Goal: Transaction & Acquisition: Purchase product/service

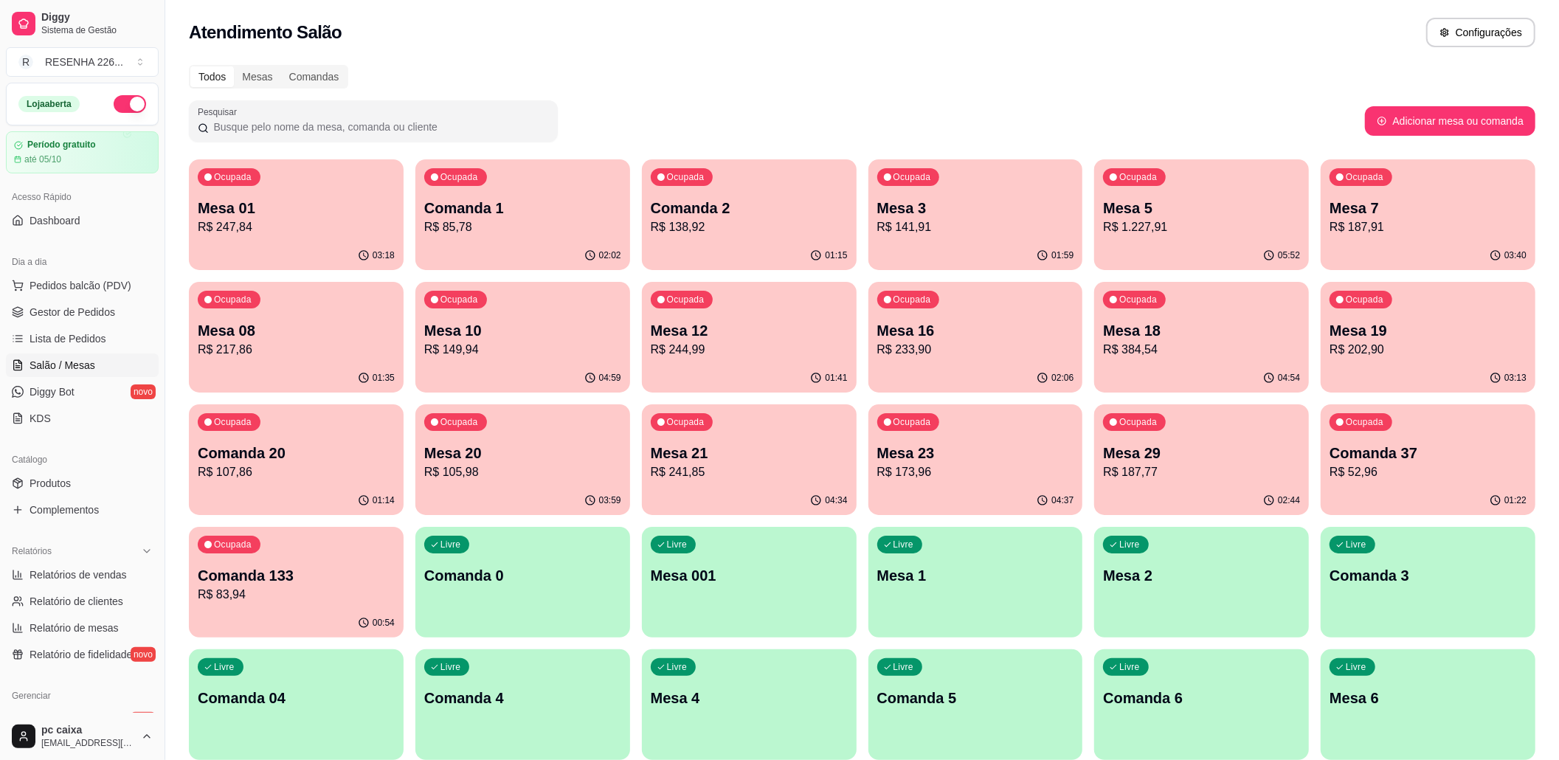
click at [1190, 437] on div "Ocupada Mesa 29 R$ 187,77" at bounding box center [1201, 445] width 215 height 82
click at [701, 460] on p "Mesa 21" at bounding box center [749, 453] width 197 height 21
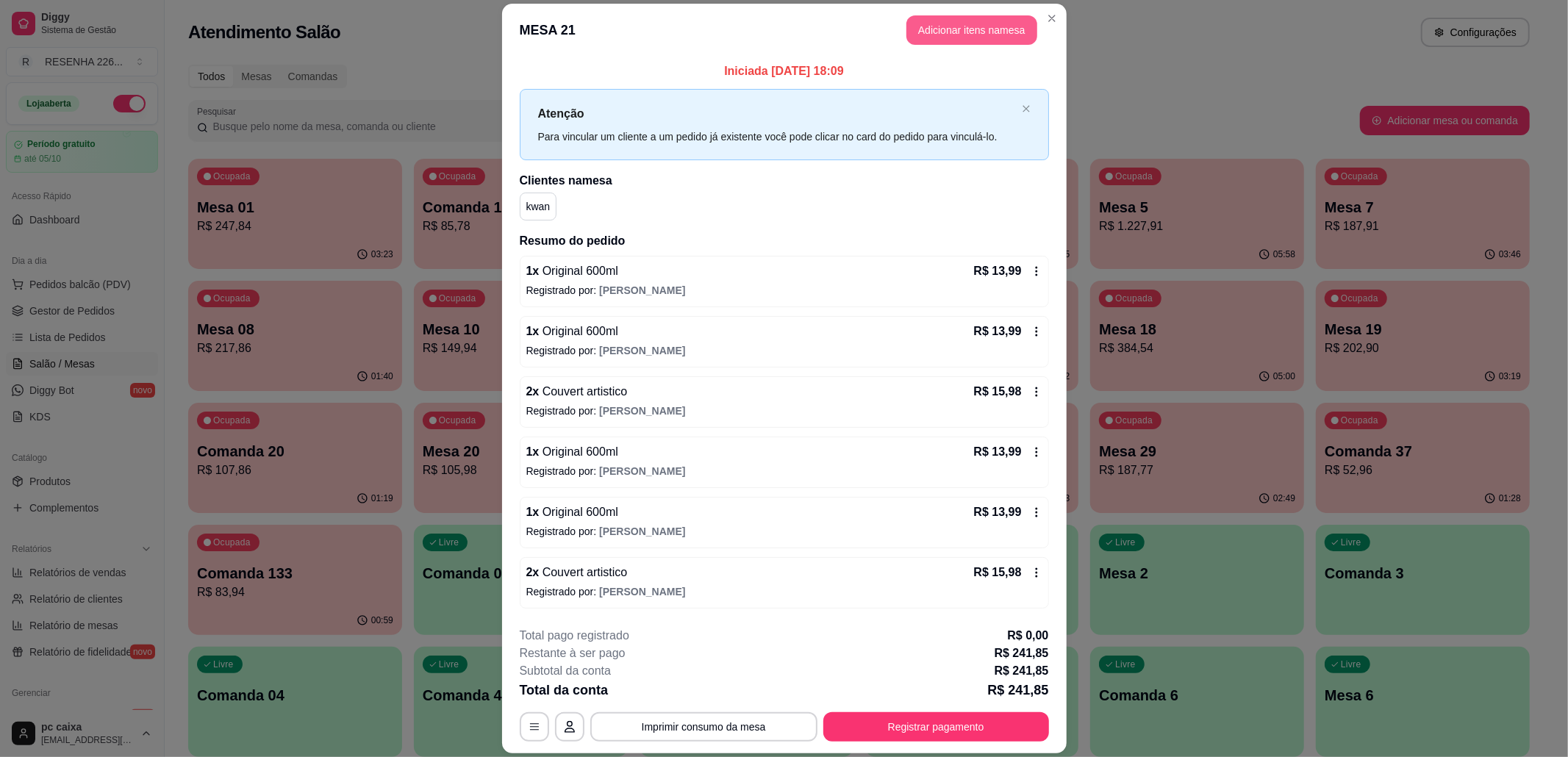
click at [938, 27] on button "Adicionar itens na mesa" at bounding box center [971, 30] width 131 height 30
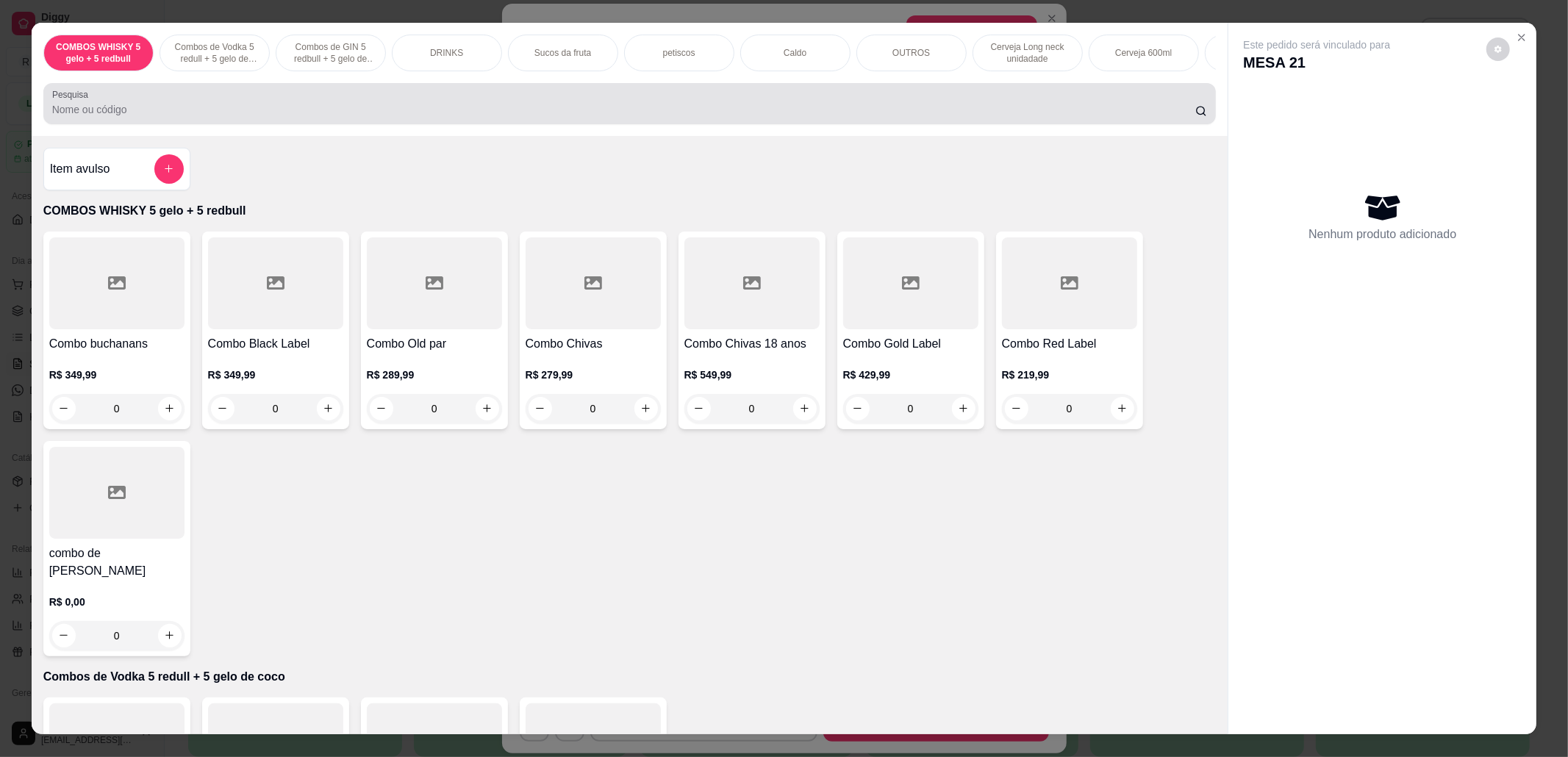
click at [324, 117] on input "Pesquisa" at bounding box center [624, 110] width 1144 height 15
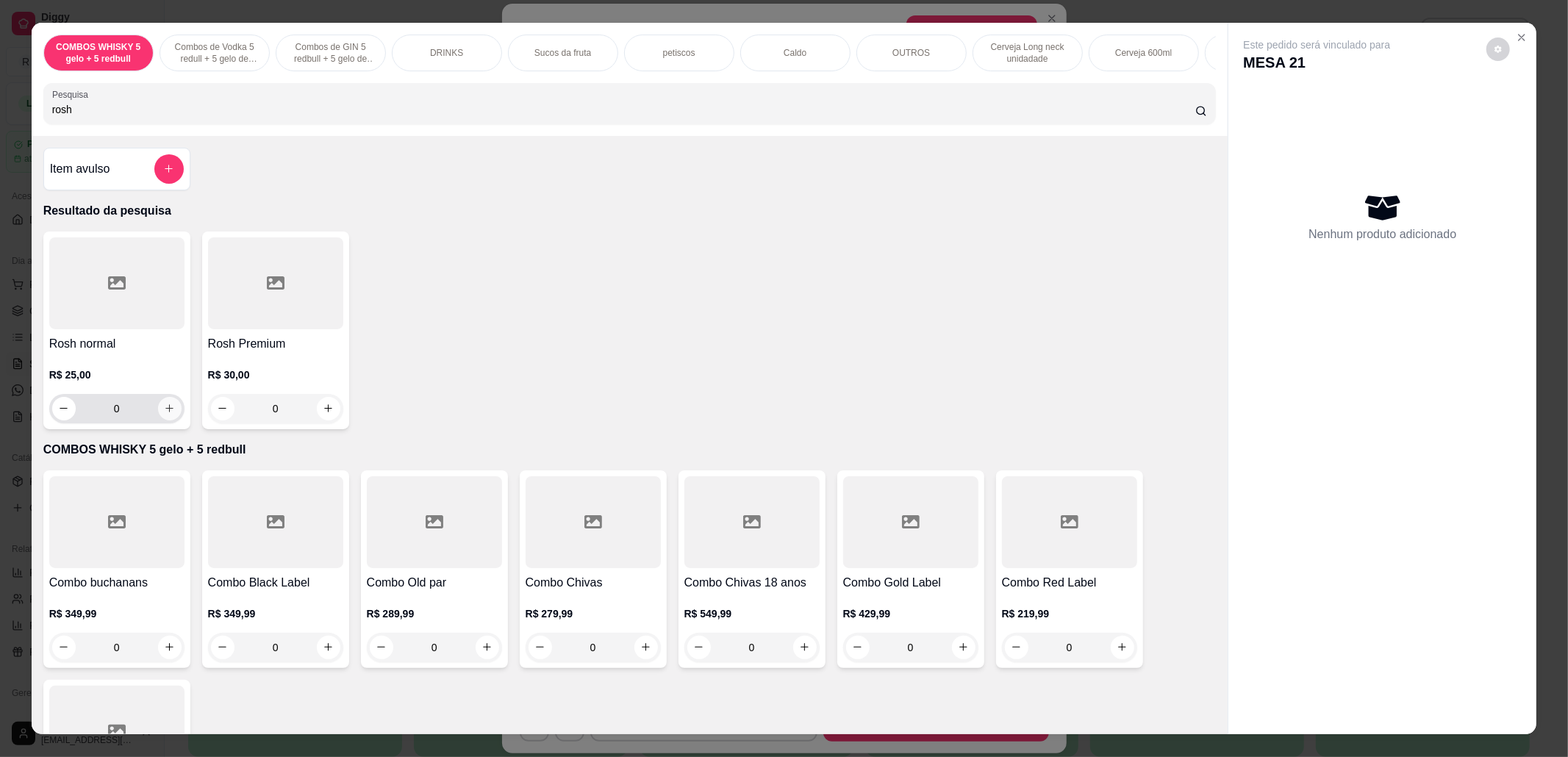
type input "rosh"
click at [164, 413] on icon "increase-product-quantity" at bounding box center [169, 407] width 11 height 11
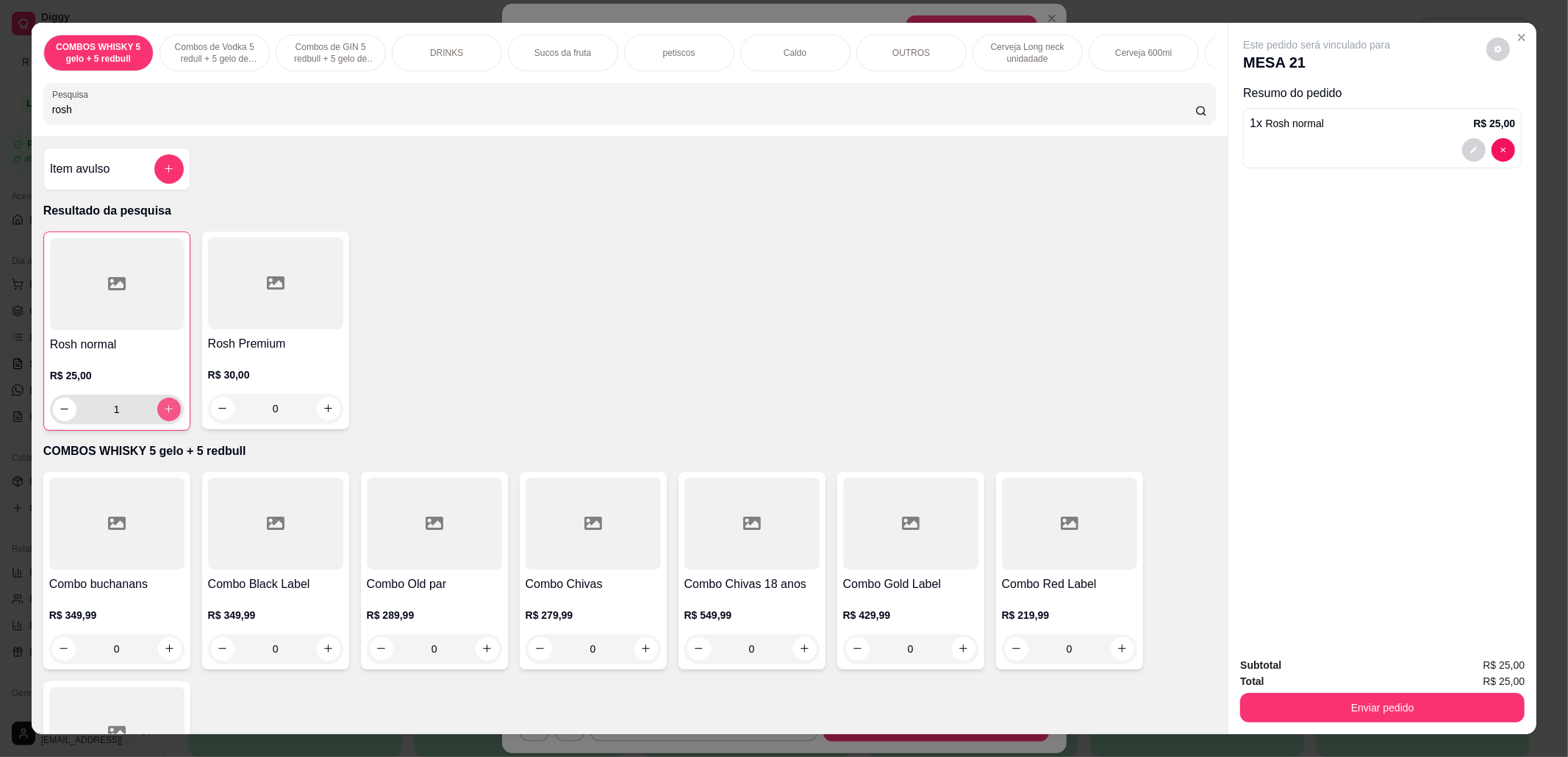
type input "1"
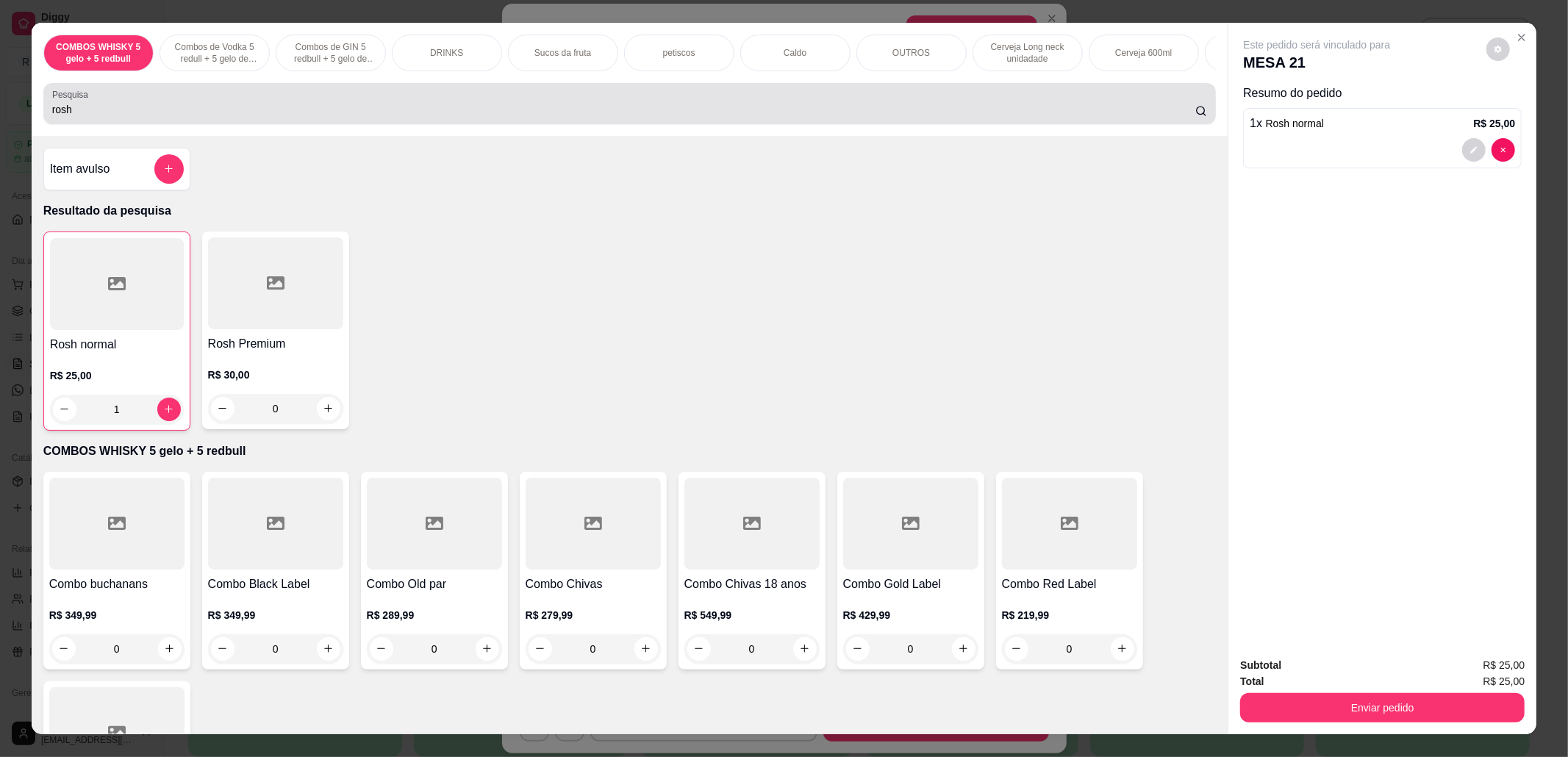
click at [221, 125] on div "Pesquisa rosh" at bounding box center [631, 103] width 1174 height 41
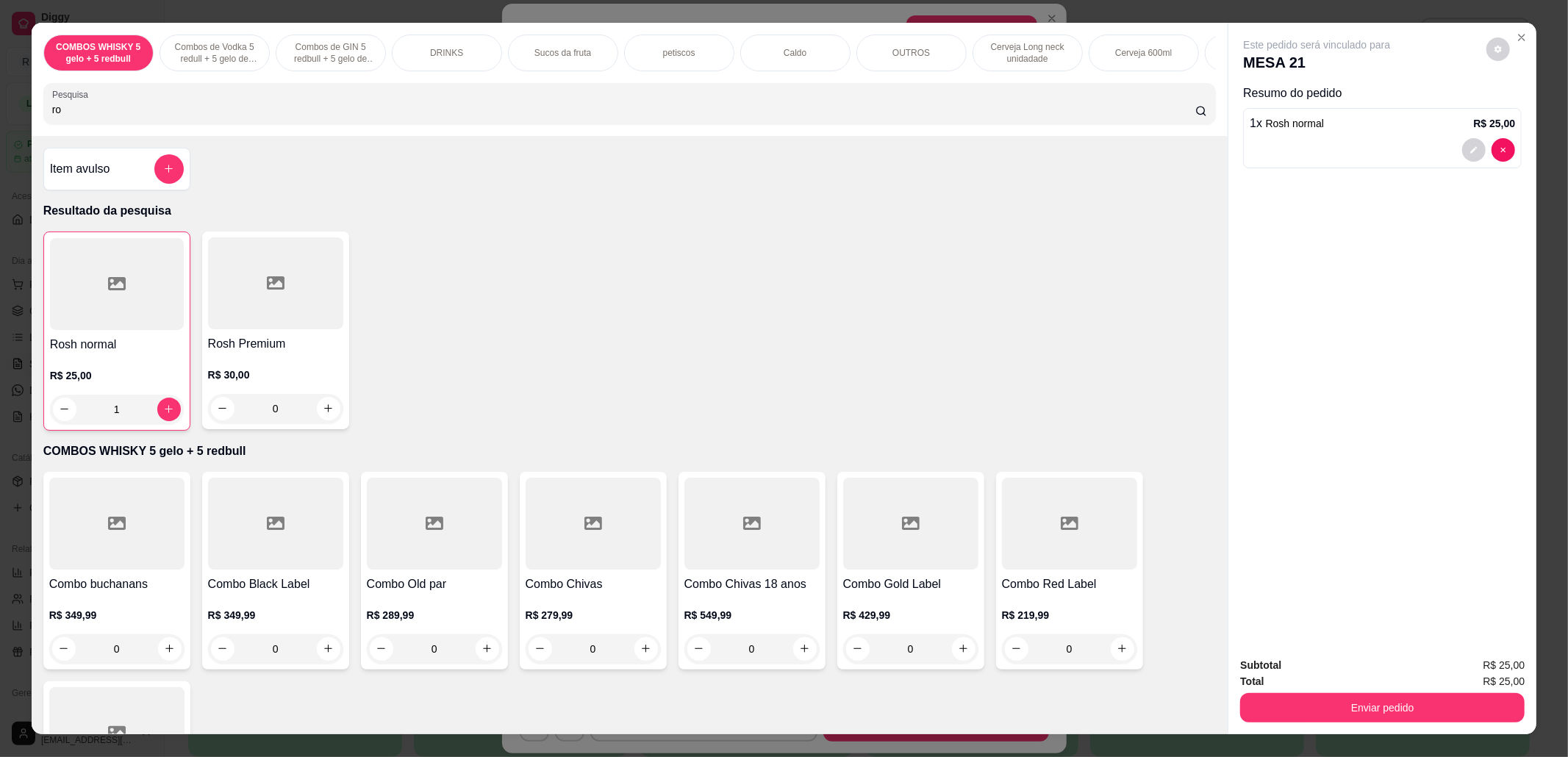
type input "r"
type input "orig"
click at [168, 420] on button "increase-product-quantity" at bounding box center [170, 408] width 24 height 24
type input "1"
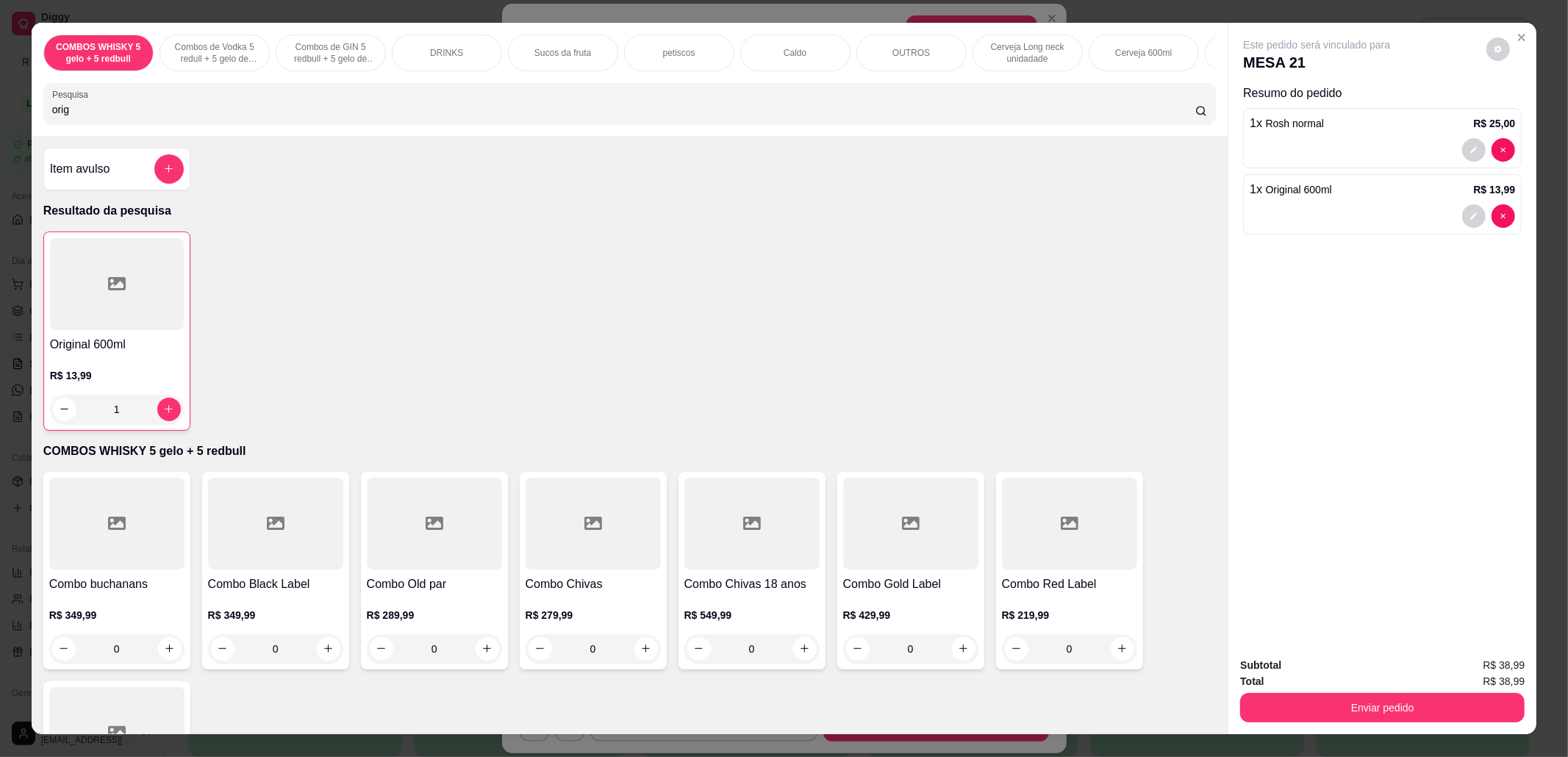
click at [217, 136] on div "COMBOS WHISKY 5 gelo + 5 redbull Combos de Vodka 5 redull + 5 gelo de coco Comb…" at bounding box center [630, 80] width 1196 height 114
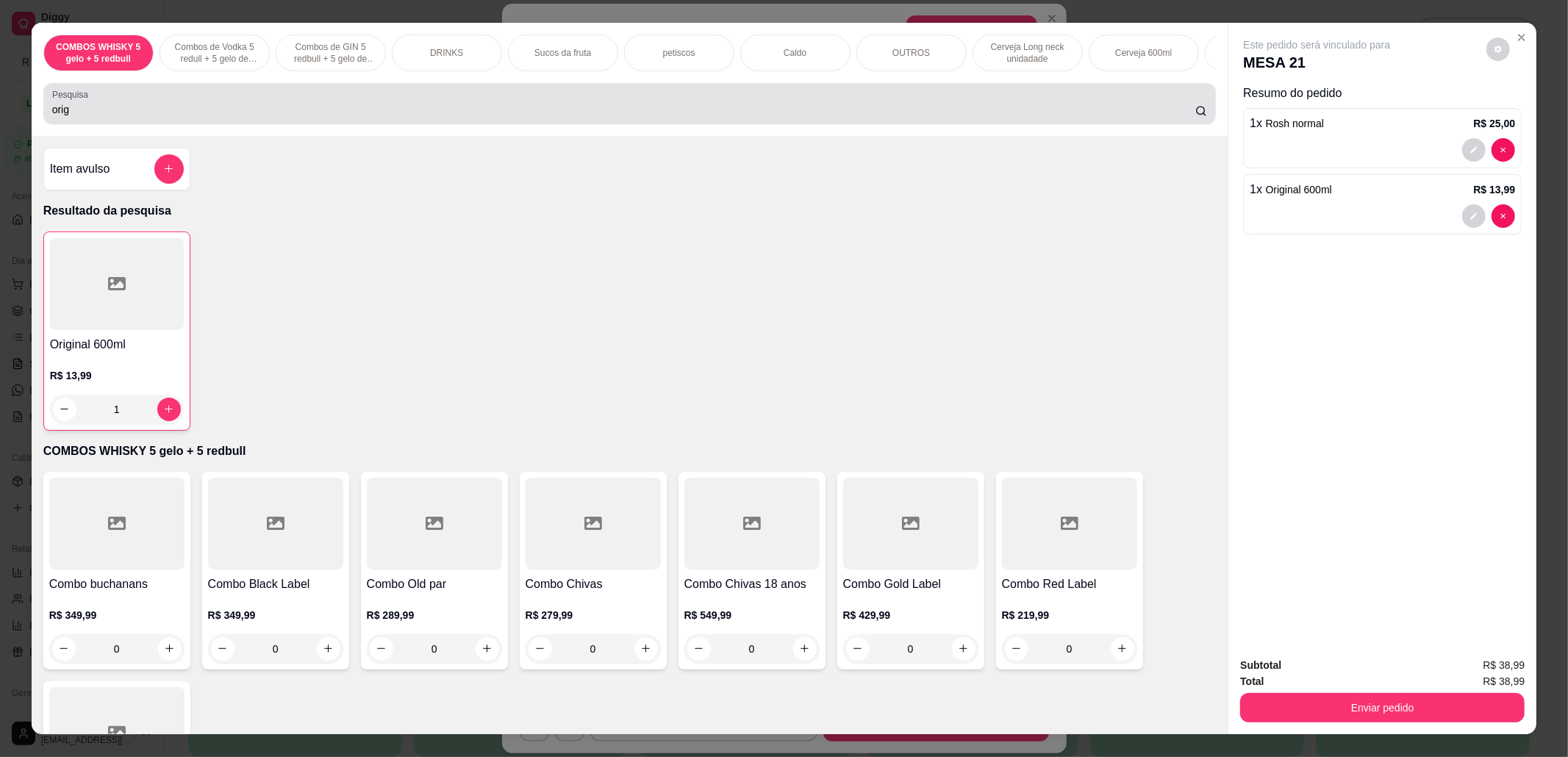
click at [214, 117] on input "orig" at bounding box center [624, 110] width 1144 height 15
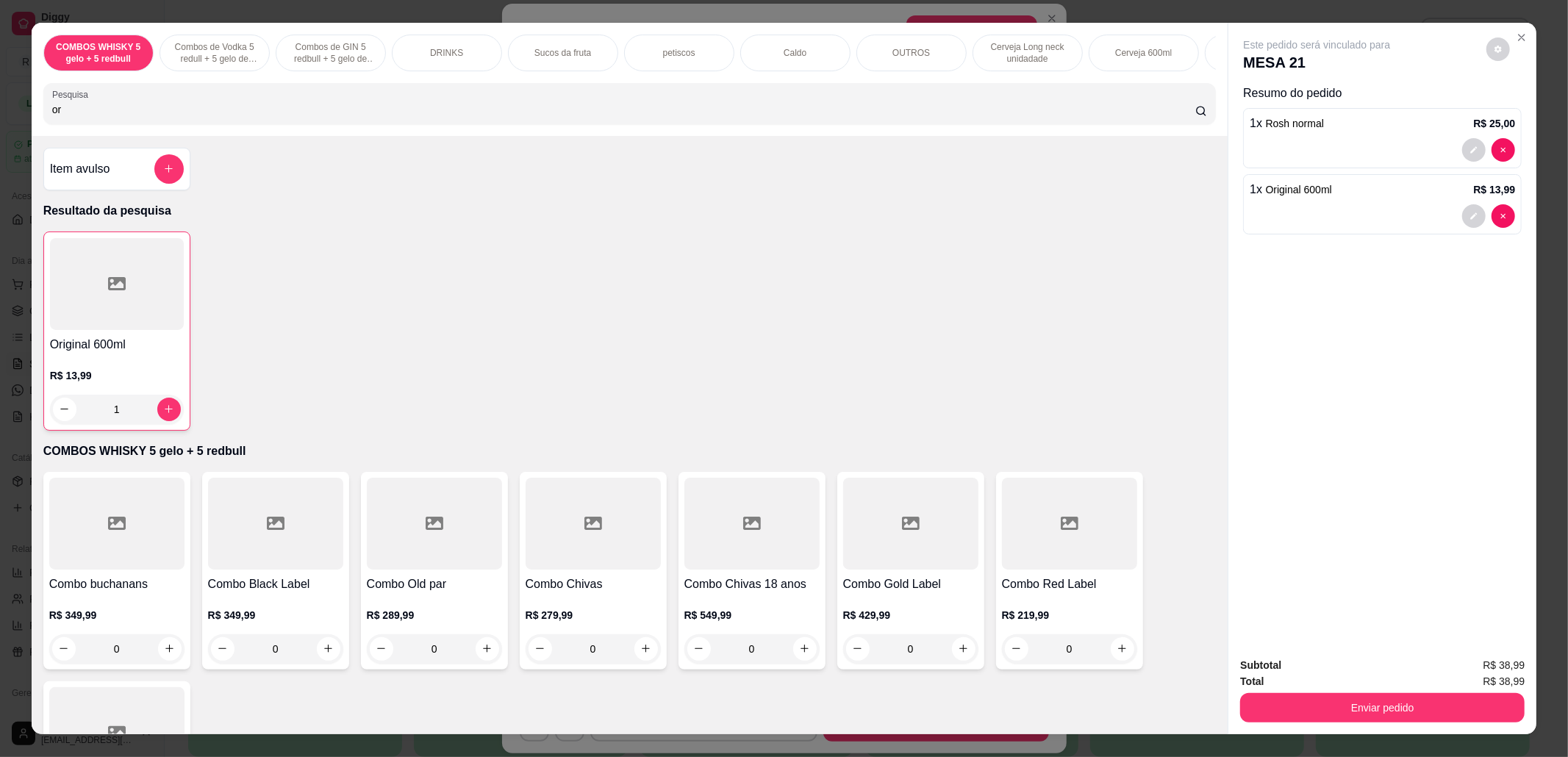
type input "o"
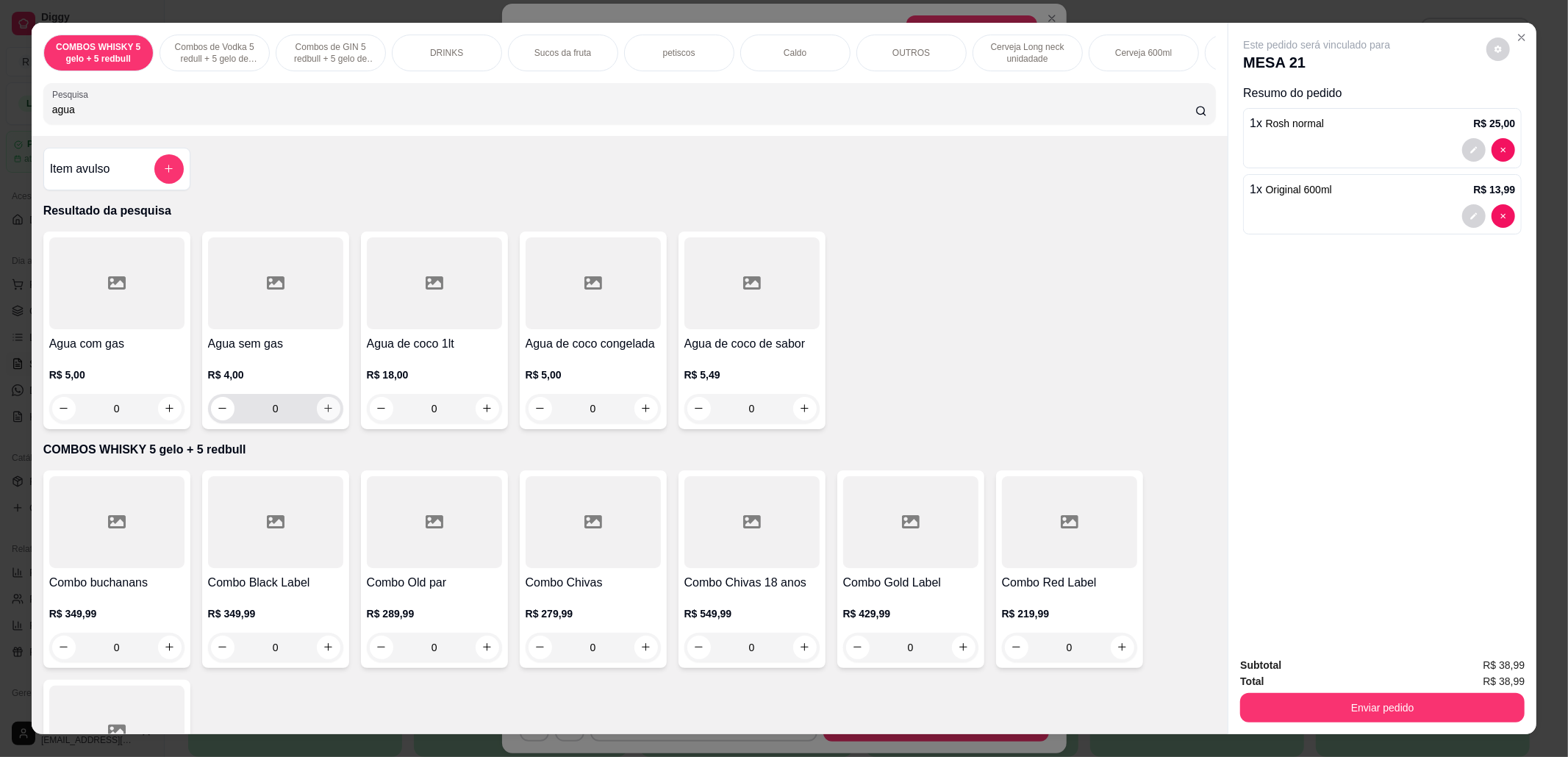
type input "agua"
click at [327, 419] on button "increase-product-quantity" at bounding box center [328, 407] width 23 height 23
type input "1"
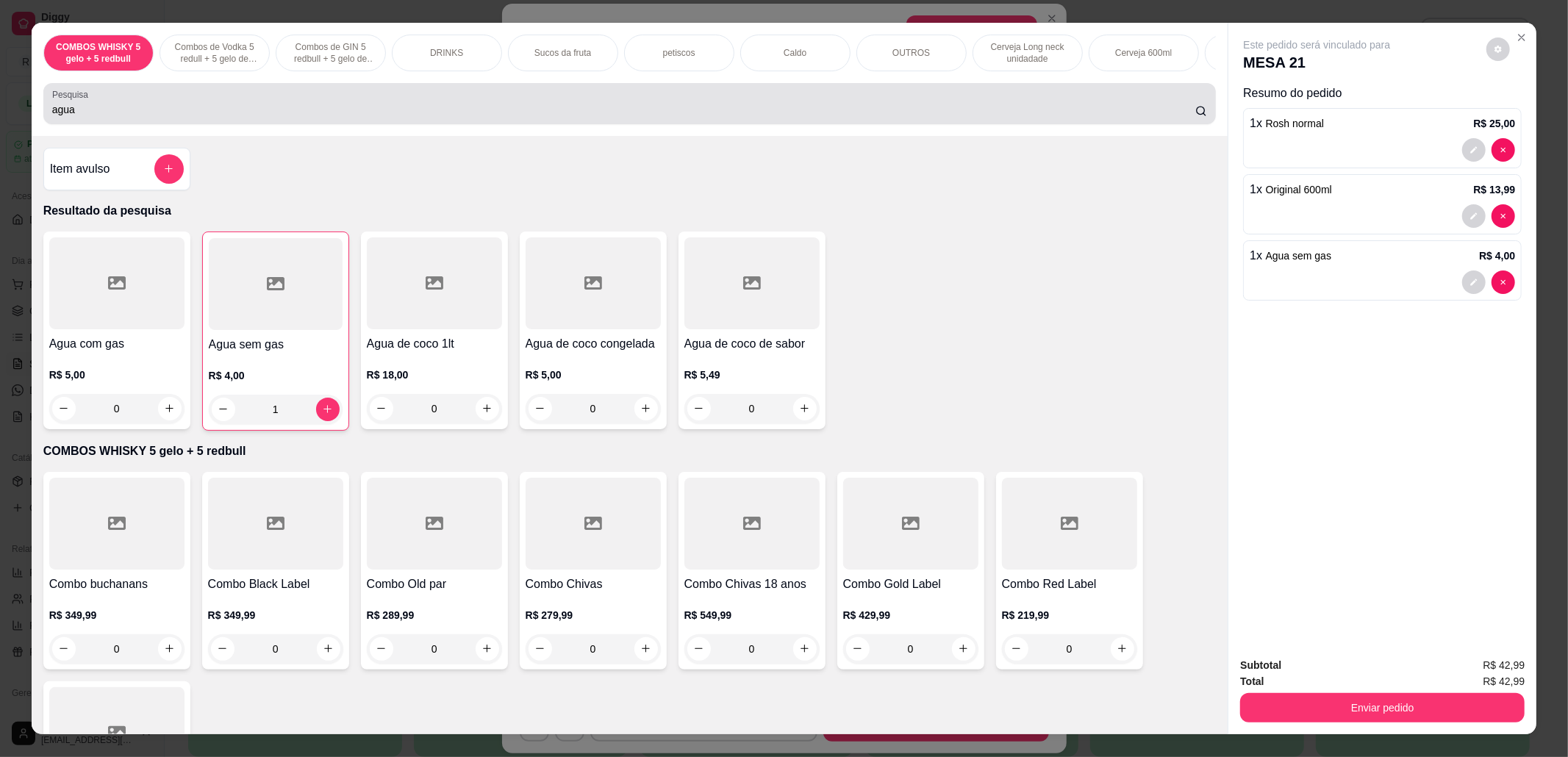
click at [256, 117] on input "agua" at bounding box center [624, 110] width 1144 height 15
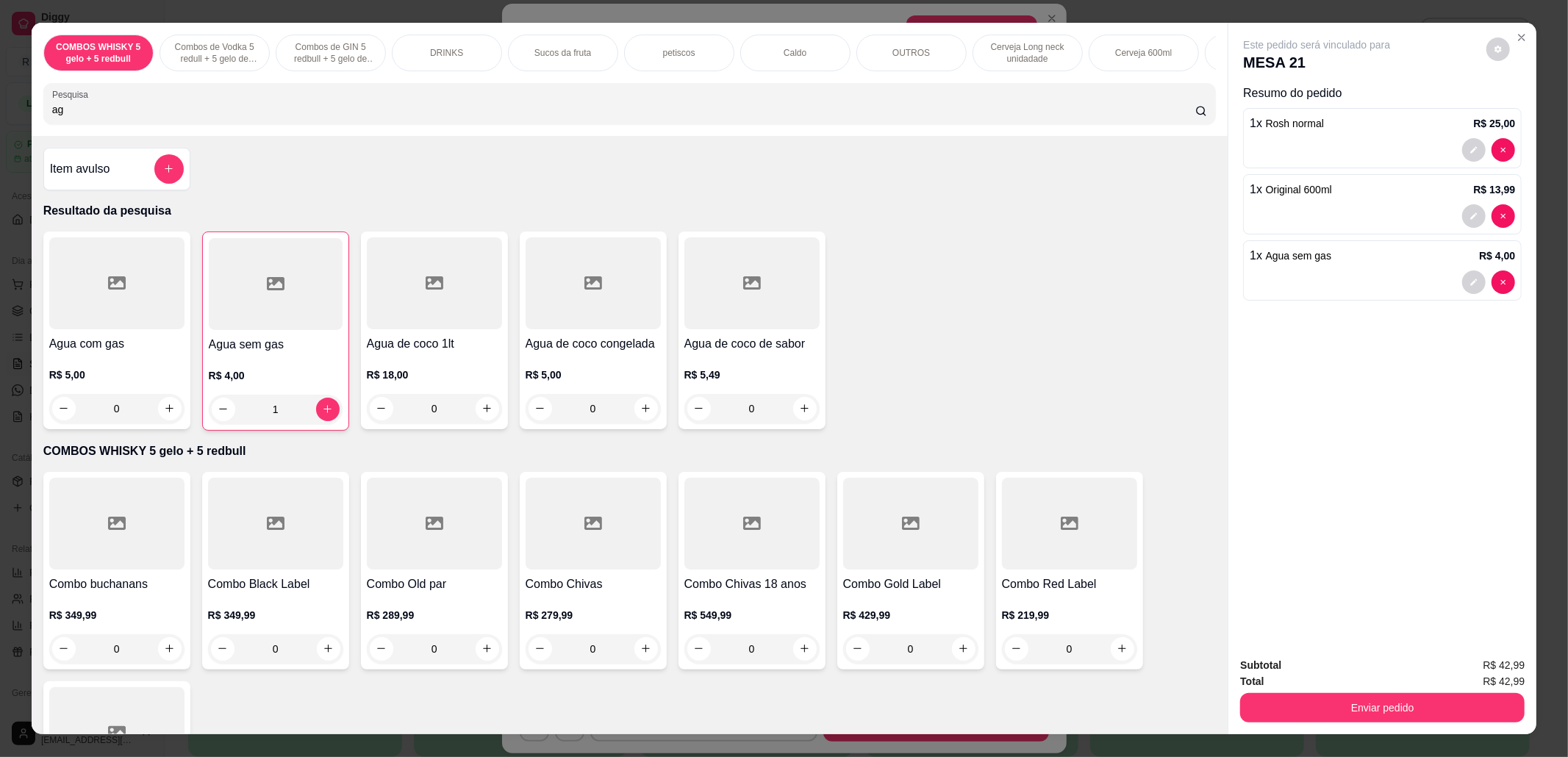
type input "a"
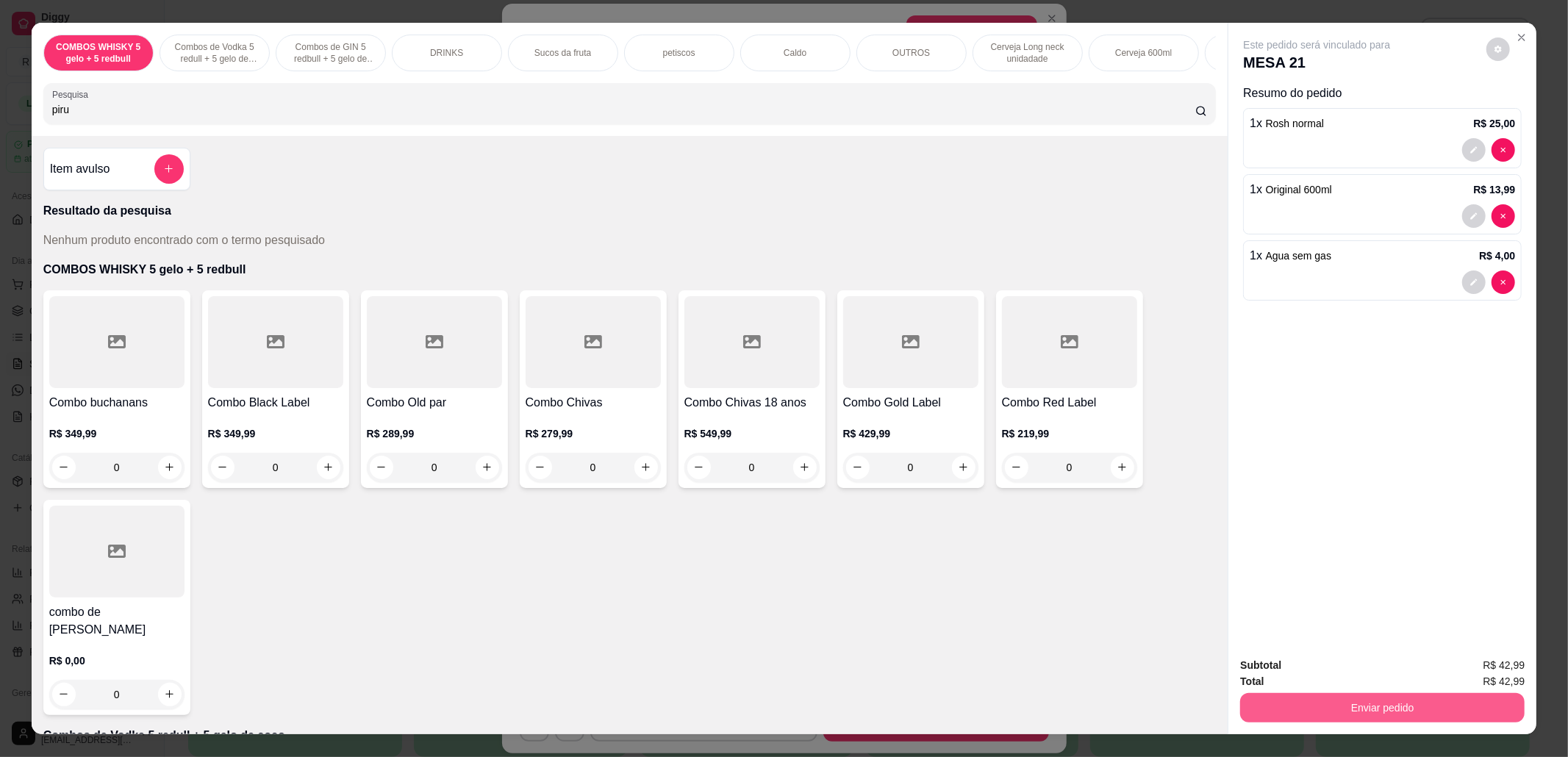
type input "piru"
click at [1350, 703] on button "Enviar pedido" at bounding box center [1382, 708] width 276 height 29
click at [1305, 670] on button "Não registrar e enviar pedido" at bounding box center [1332, 671] width 148 height 27
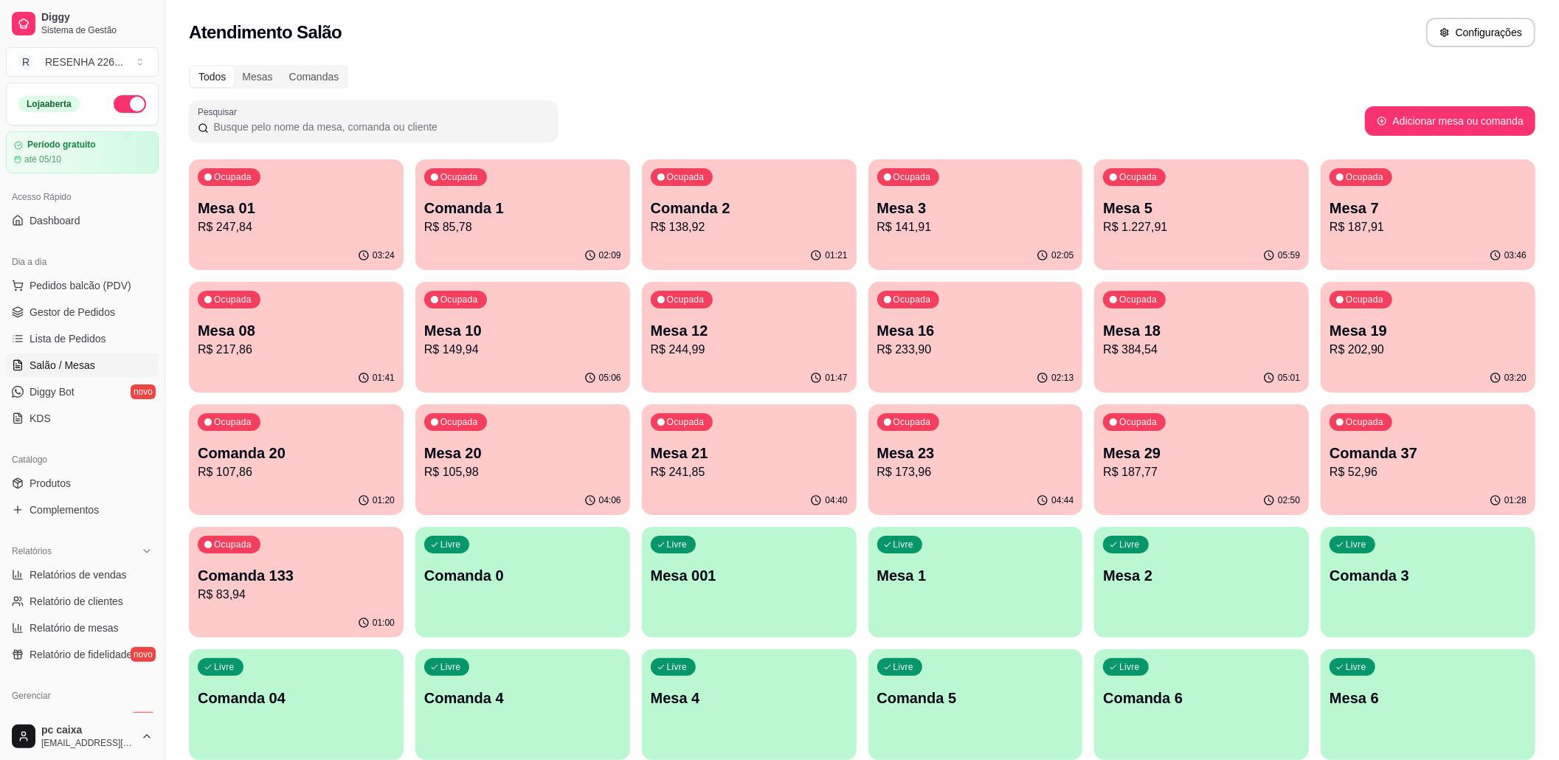
click at [1442, 484] on div "Ocupada Comanda 37 R$ 52,96" at bounding box center [1428, 445] width 215 height 82
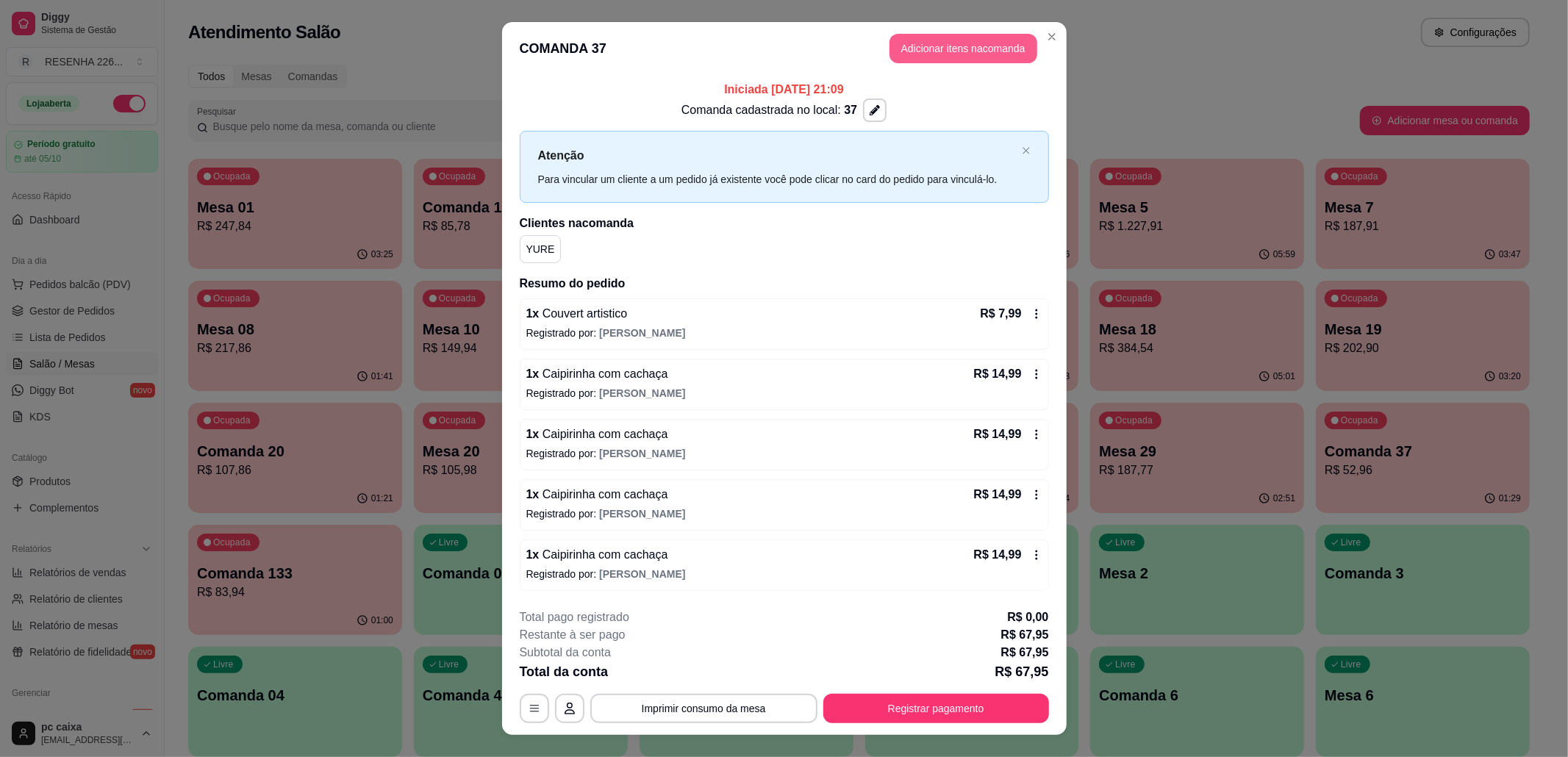
click at [923, 45] on button "Adicionar itens na comanda" at bounding box center [963, 49] width 147 height 30
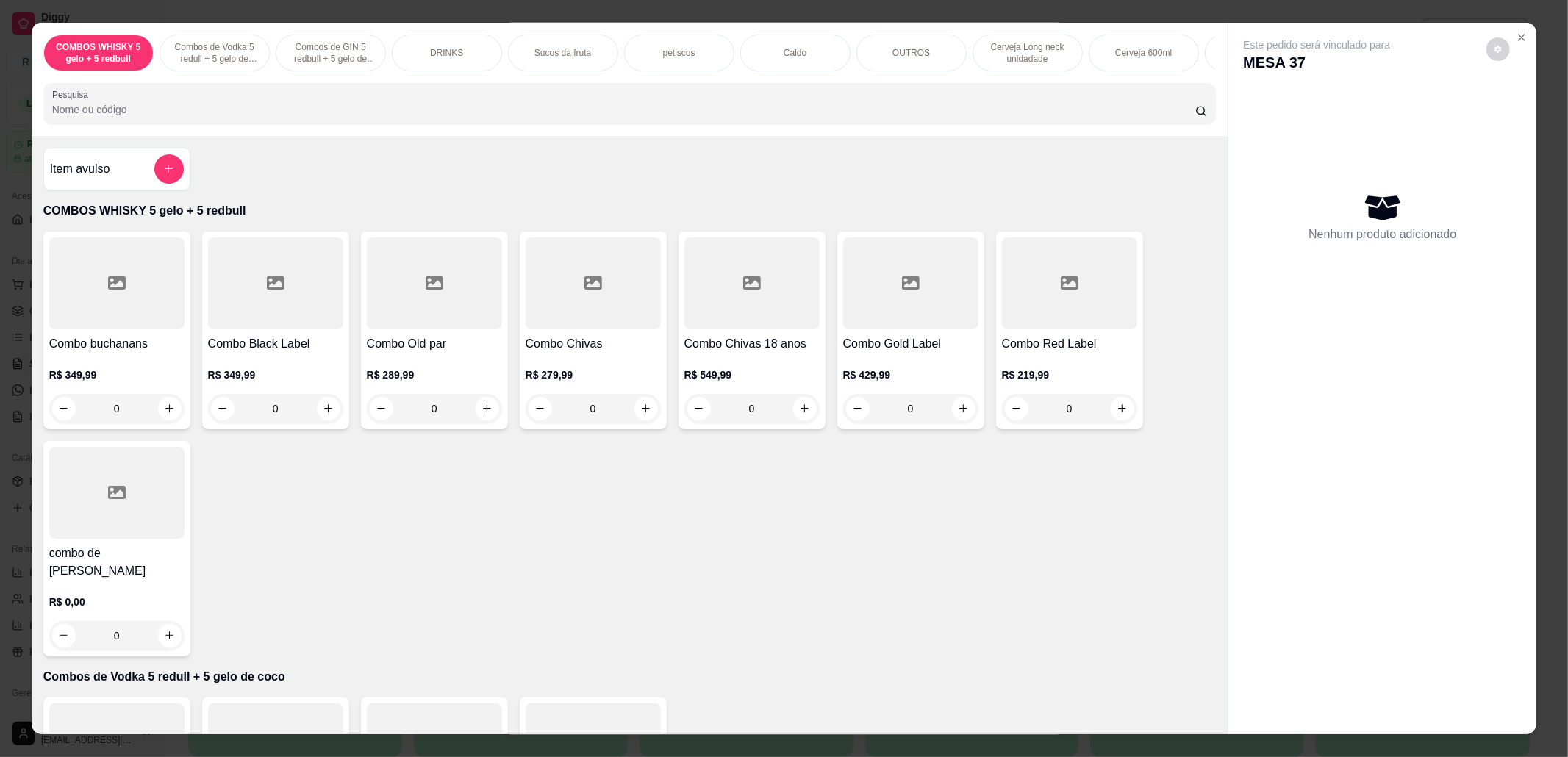
click at [659, 136] on div "COMBOS WHISKY 5 gelo + 5 redbull Combos de Vodka 5 redull + 5 gelo de coco Comb…" at bounding box center [630, 80] width 1196 height 114
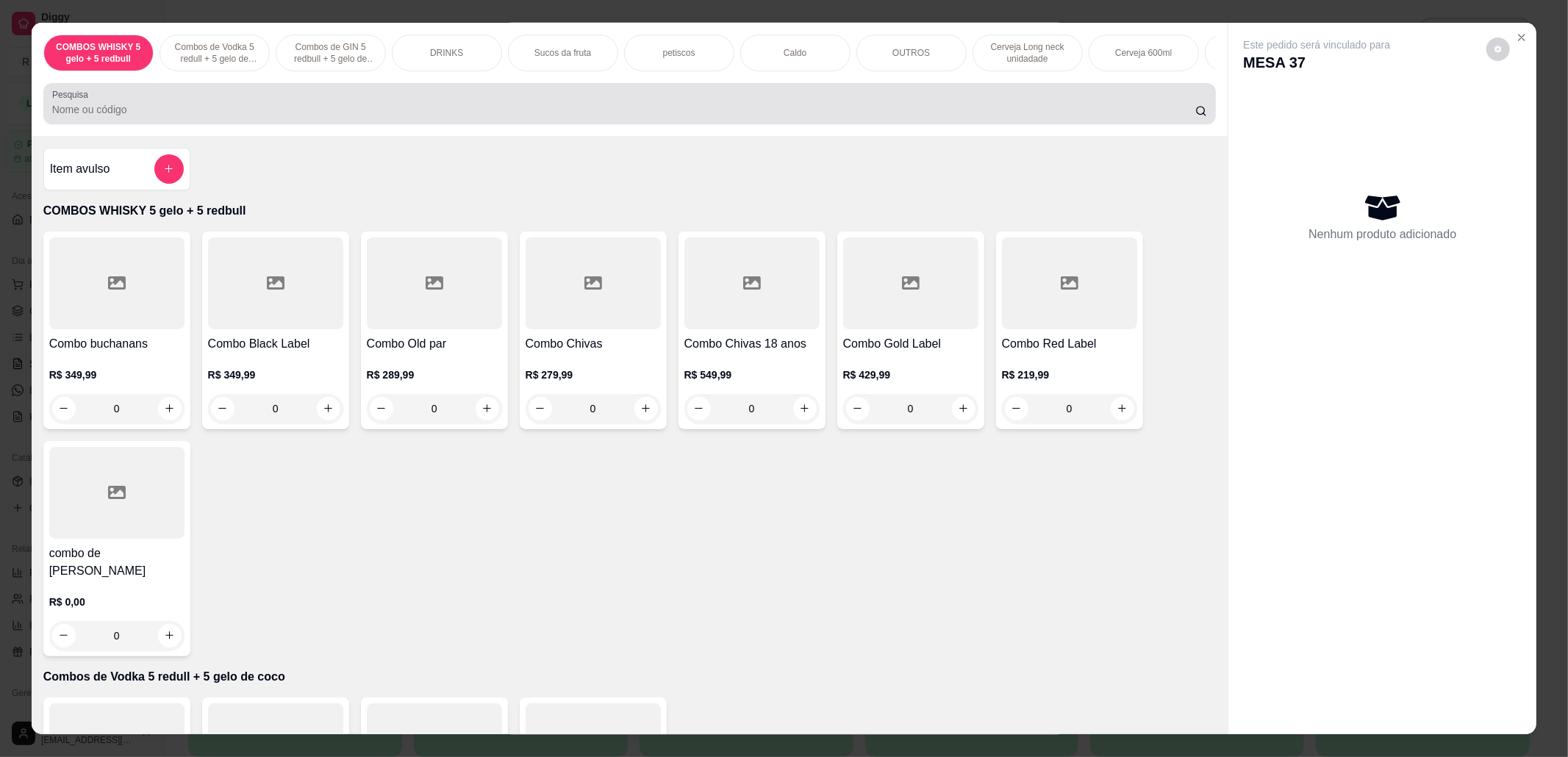
click at [721, 103] on div "Pesquisa" at bounding box center [631, 103] width 1174 height 41
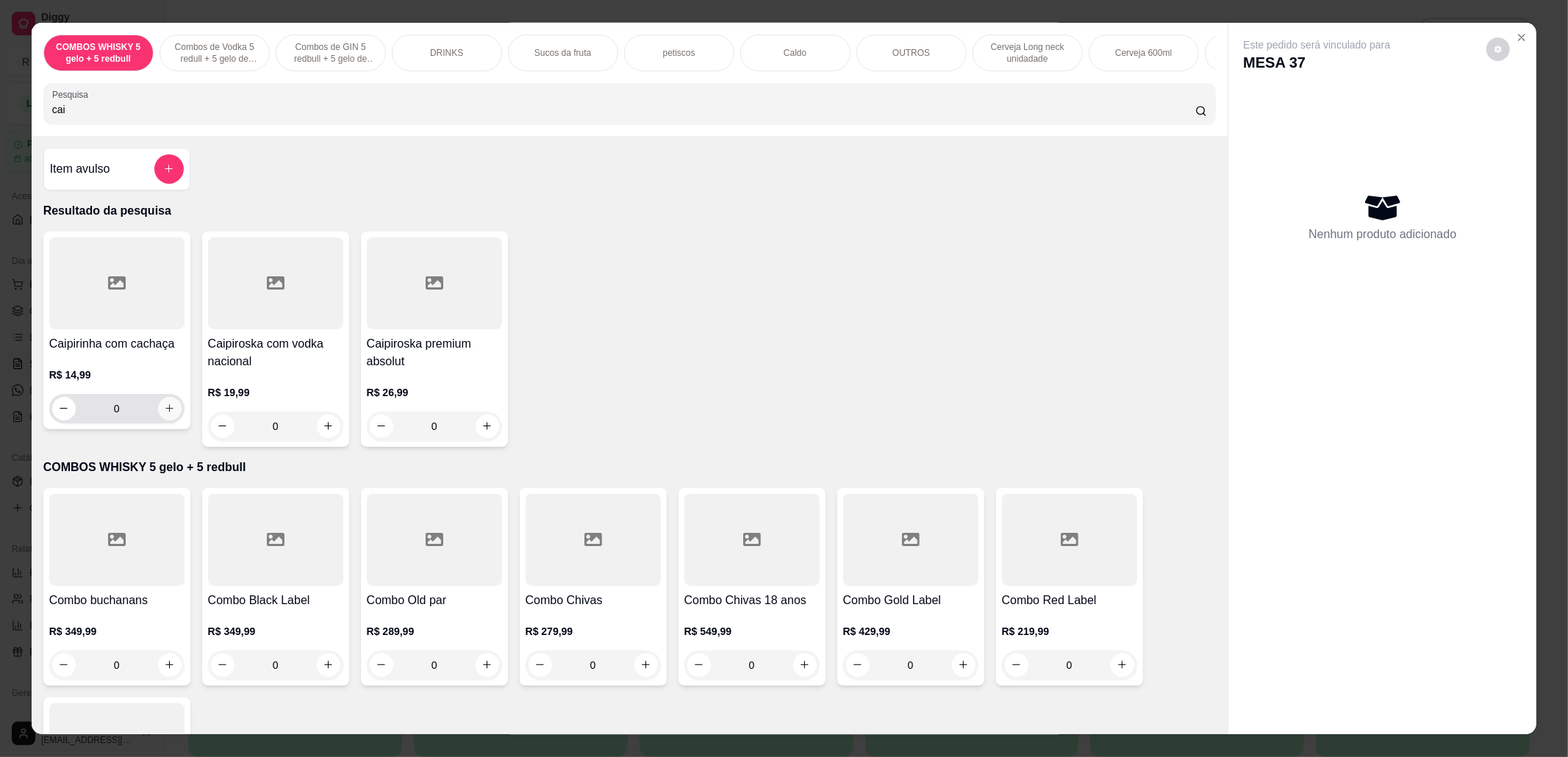
type input "cai"
click at [166, 413] on icon "increase-product-quantity" at bounding box center [169, 407] width 11 height 11
type input "1"
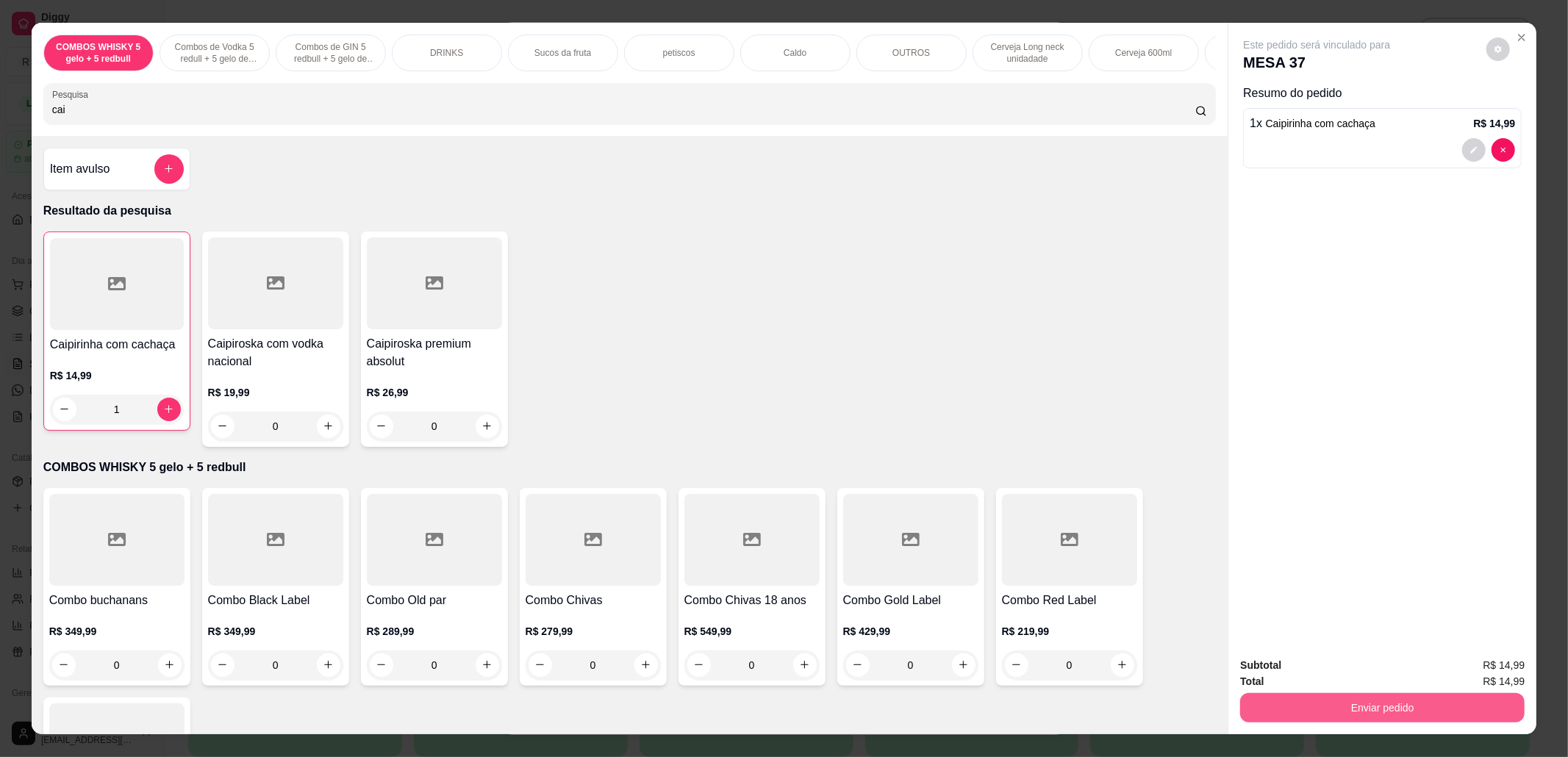
click at [1453, 709] on button "Enviar pedido" at bounding box center [1383, 708] width 285 height 30
click at [1274, 667] on button "Não registrar e enviar pedido" at bounding box center [1332, 672] width 152 height 28
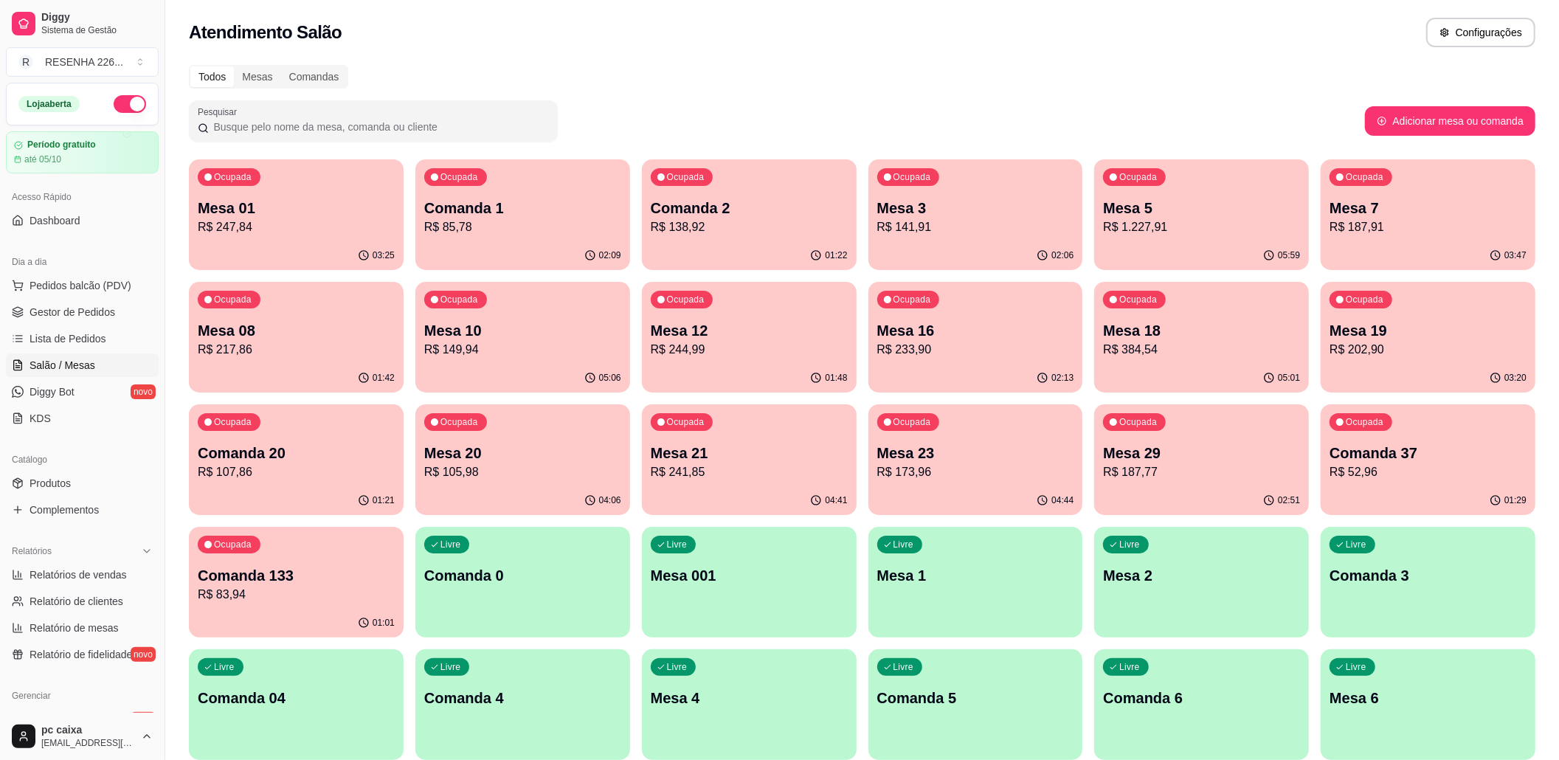
click at [962, 459] on p "Mesa 23" at bounding box center [975, 453] width 197 height 21
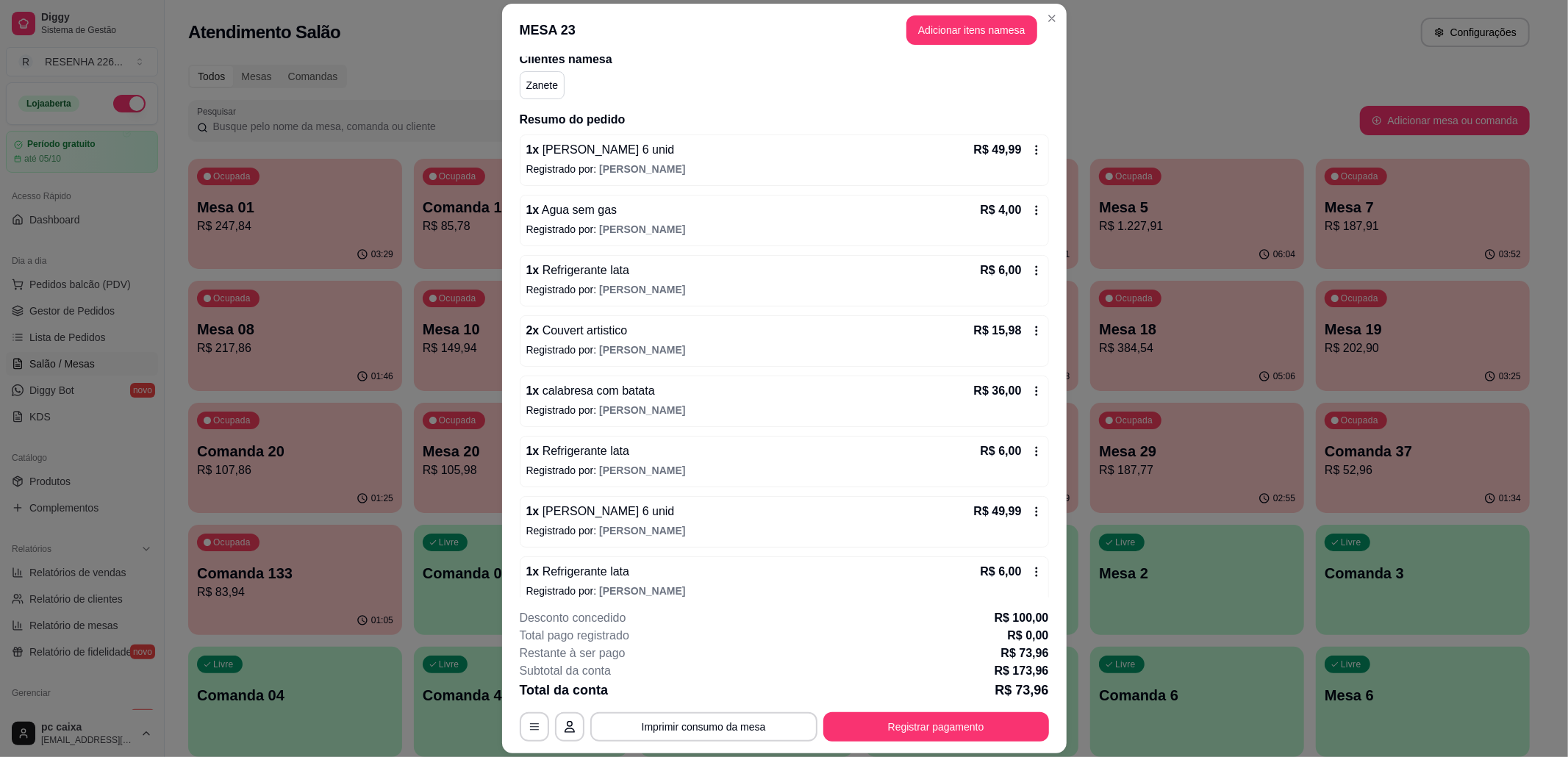
scroll to position [141, 0]
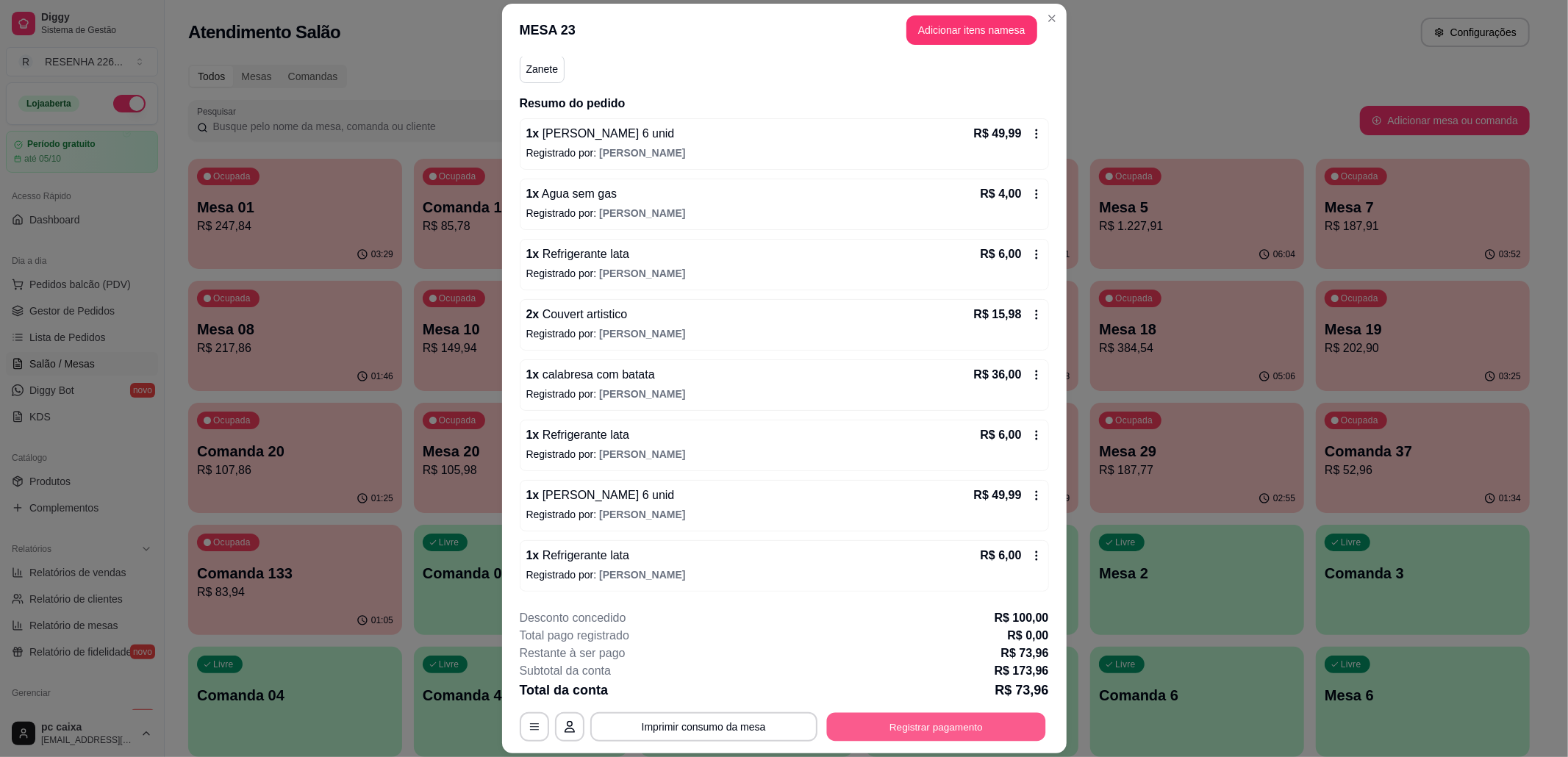
click at [908, 729] on button "Registrar pagamento" at bounding box center [935, 726] width 219 height 29
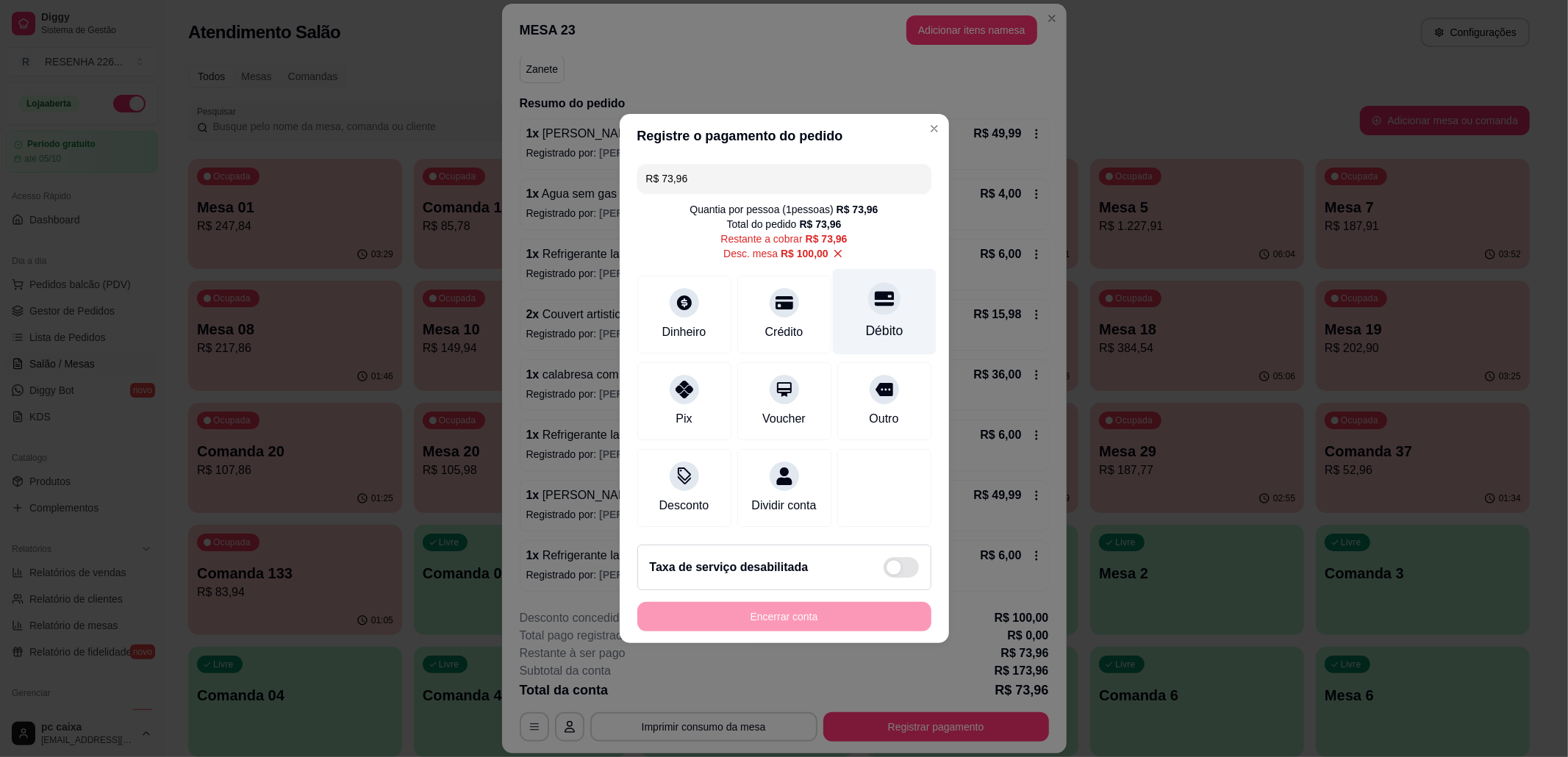
click at [841, 278] on div "Débito" at bounding box center [884, 312] width 104 height 86
type input "R$ 0,00"
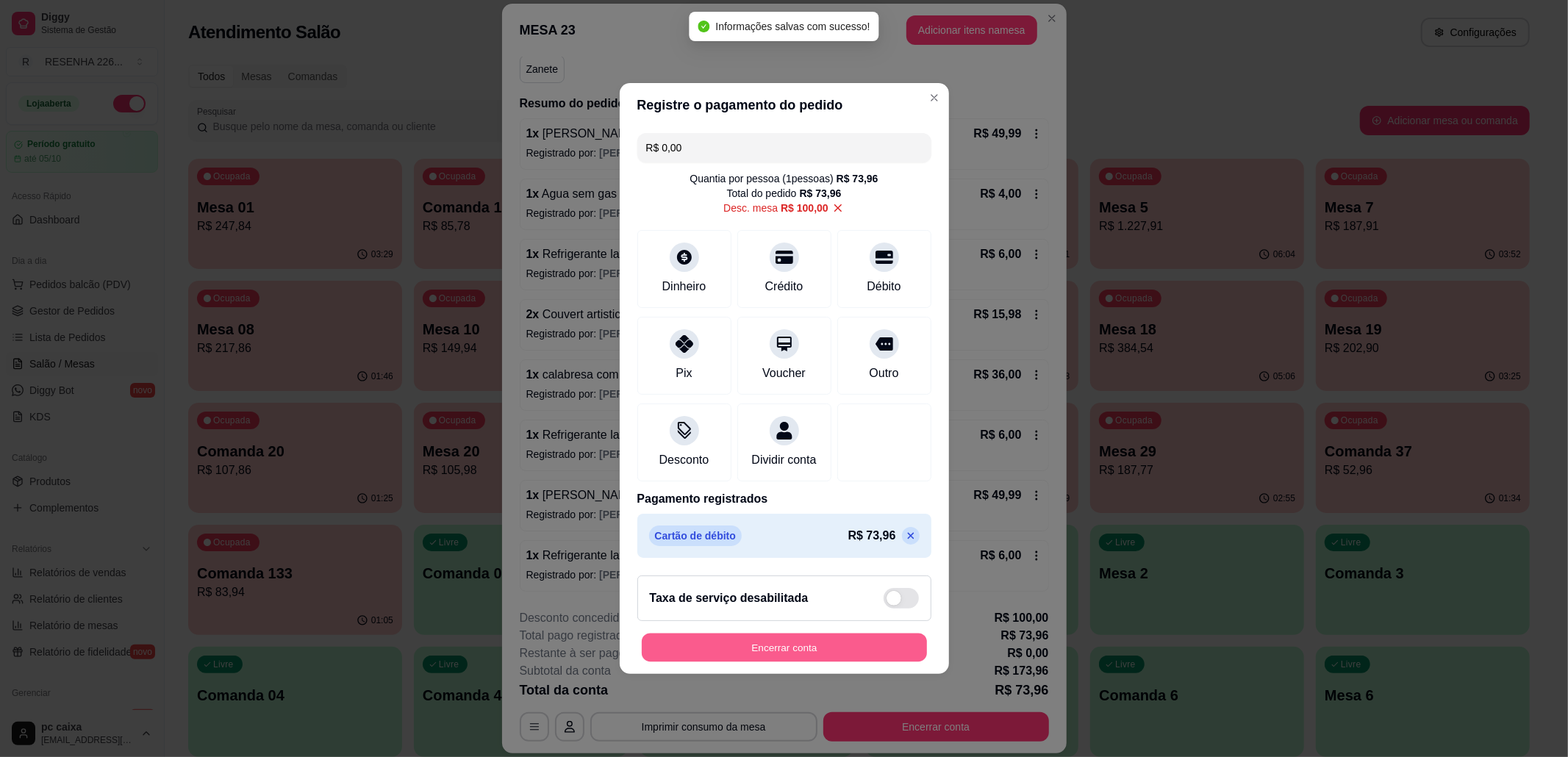
click at [809, 654] on button "Encerrar conta" at bounding box center [784, 647] width 285 height 29
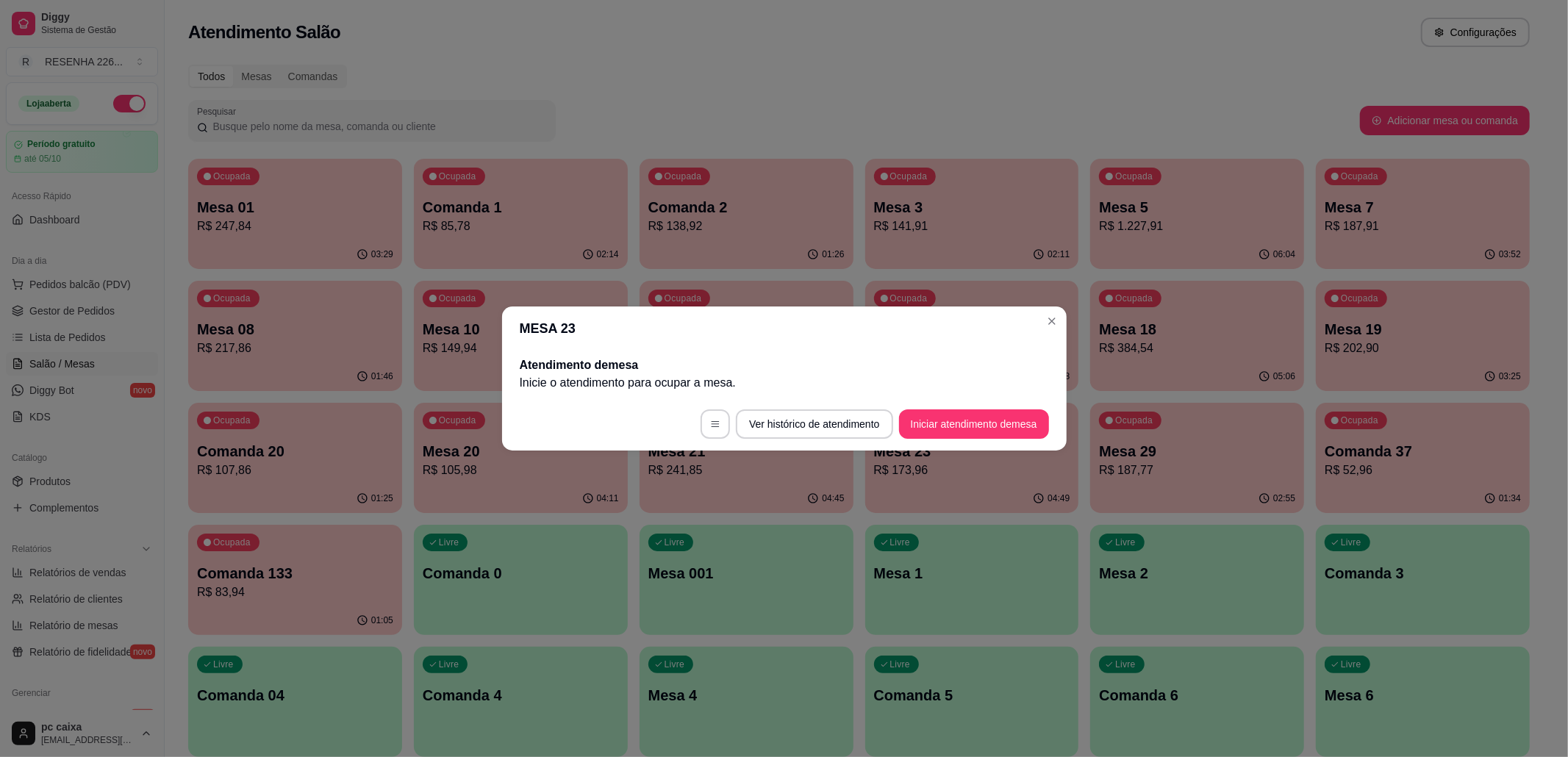
scroll to position [0, 0]
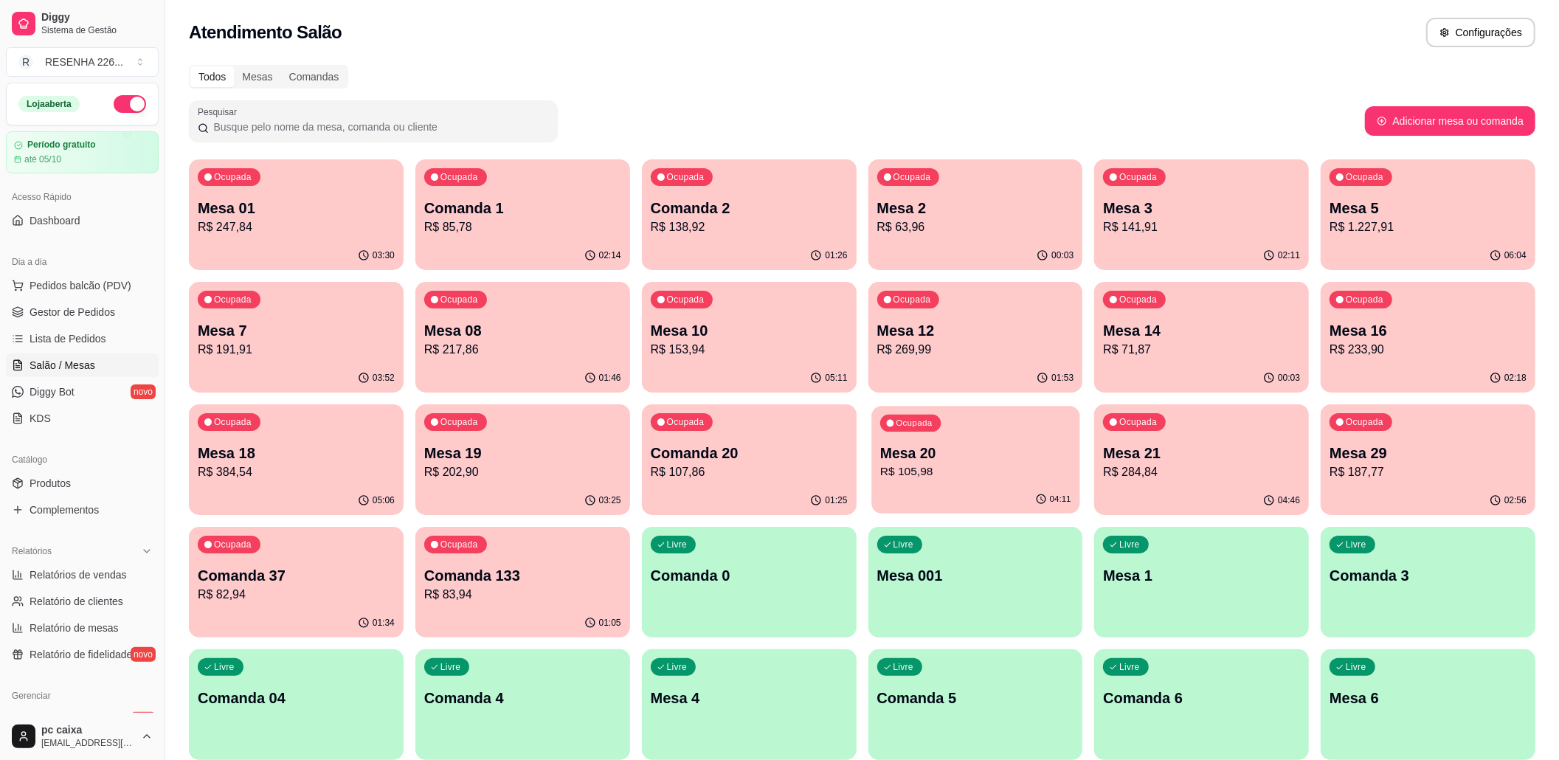
click at [945, 464] on p "R$ 105,98" at bounding box center [975, 471] width 191 height 17
click at [726, 452] on p "Comanda 20" at bounding box center [749, 453] width 191 height 20
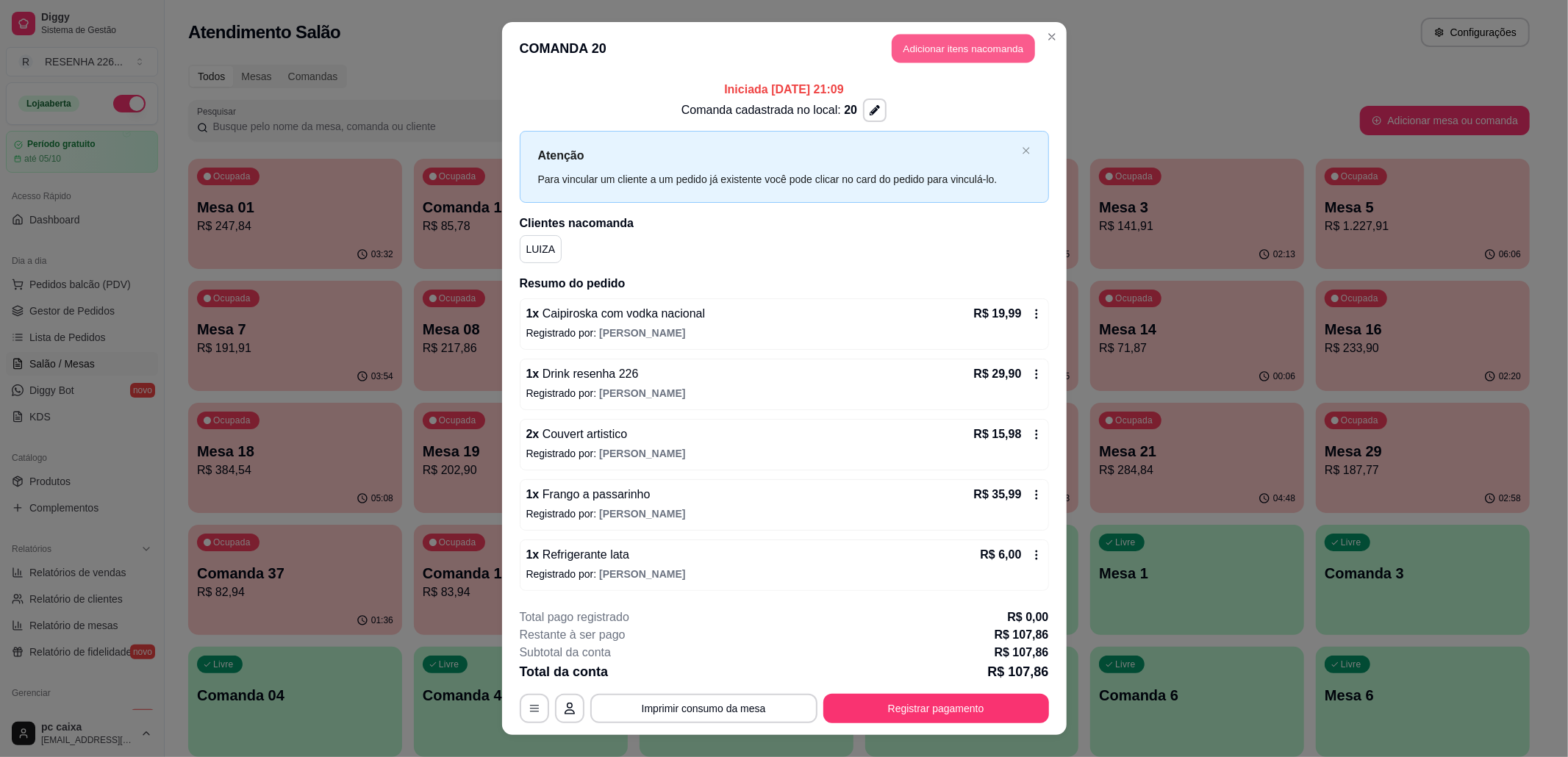
click at [948, 42] on button "Adicionar itens na comanda" at bounding box center [963, 49] width 143 height 29
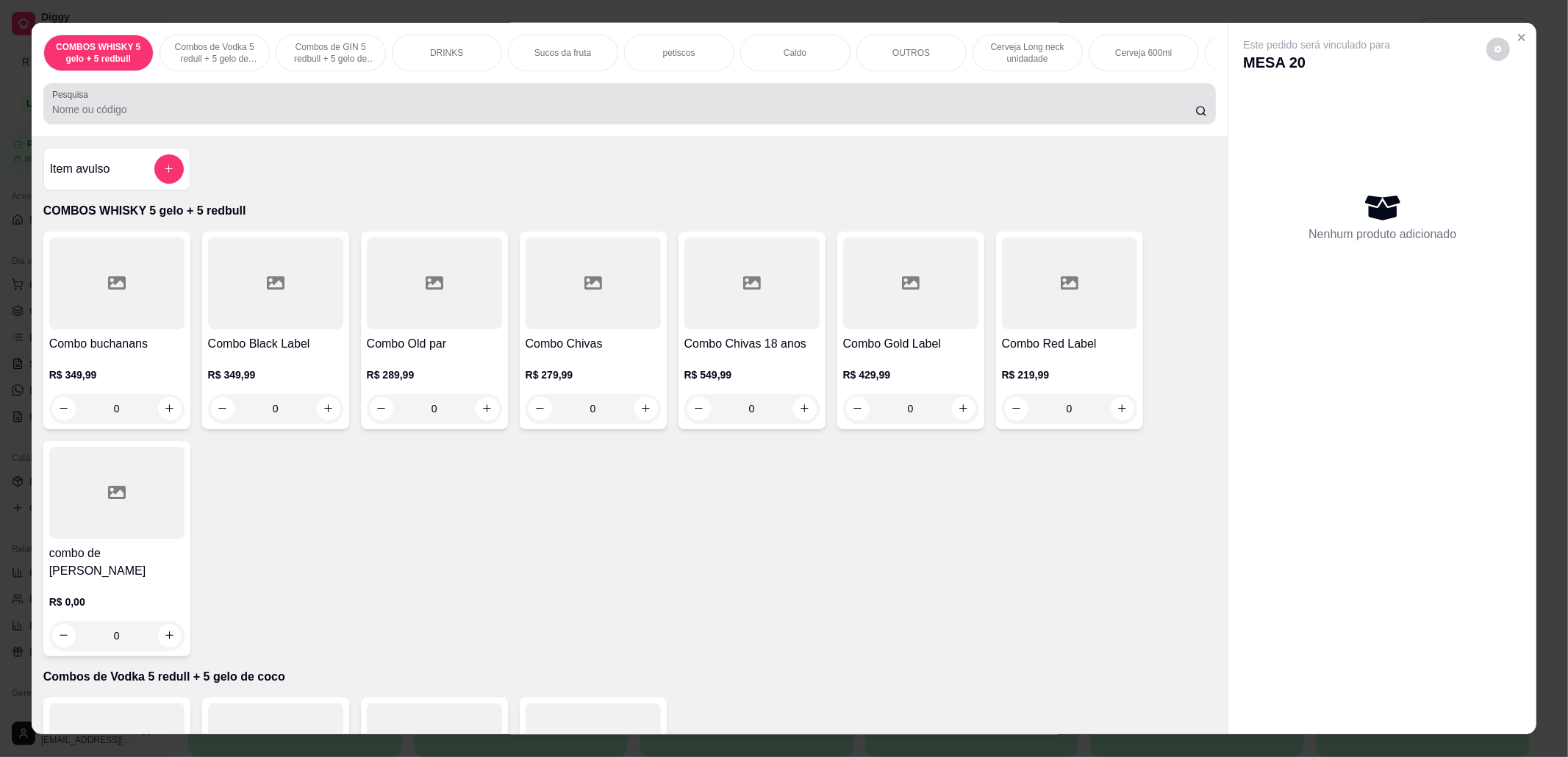
click at [464, 117] on input "Pesquisa" at bounding box center [624, 110] width 1144 height 15
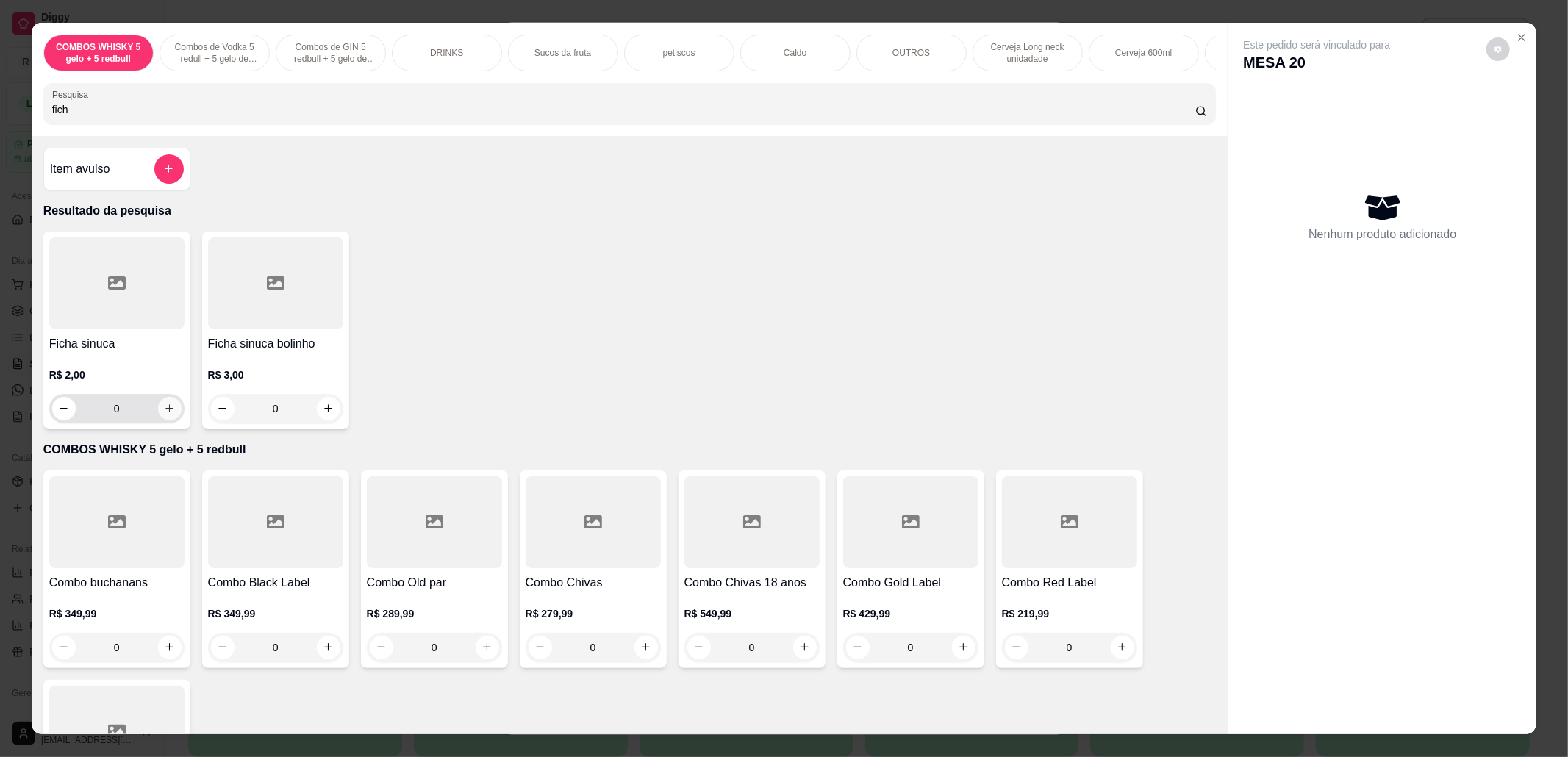
type input "fich"
click at [166, 414] on icon "increase-product-quantity" at bounding box center [169, 408] width 11 height 11
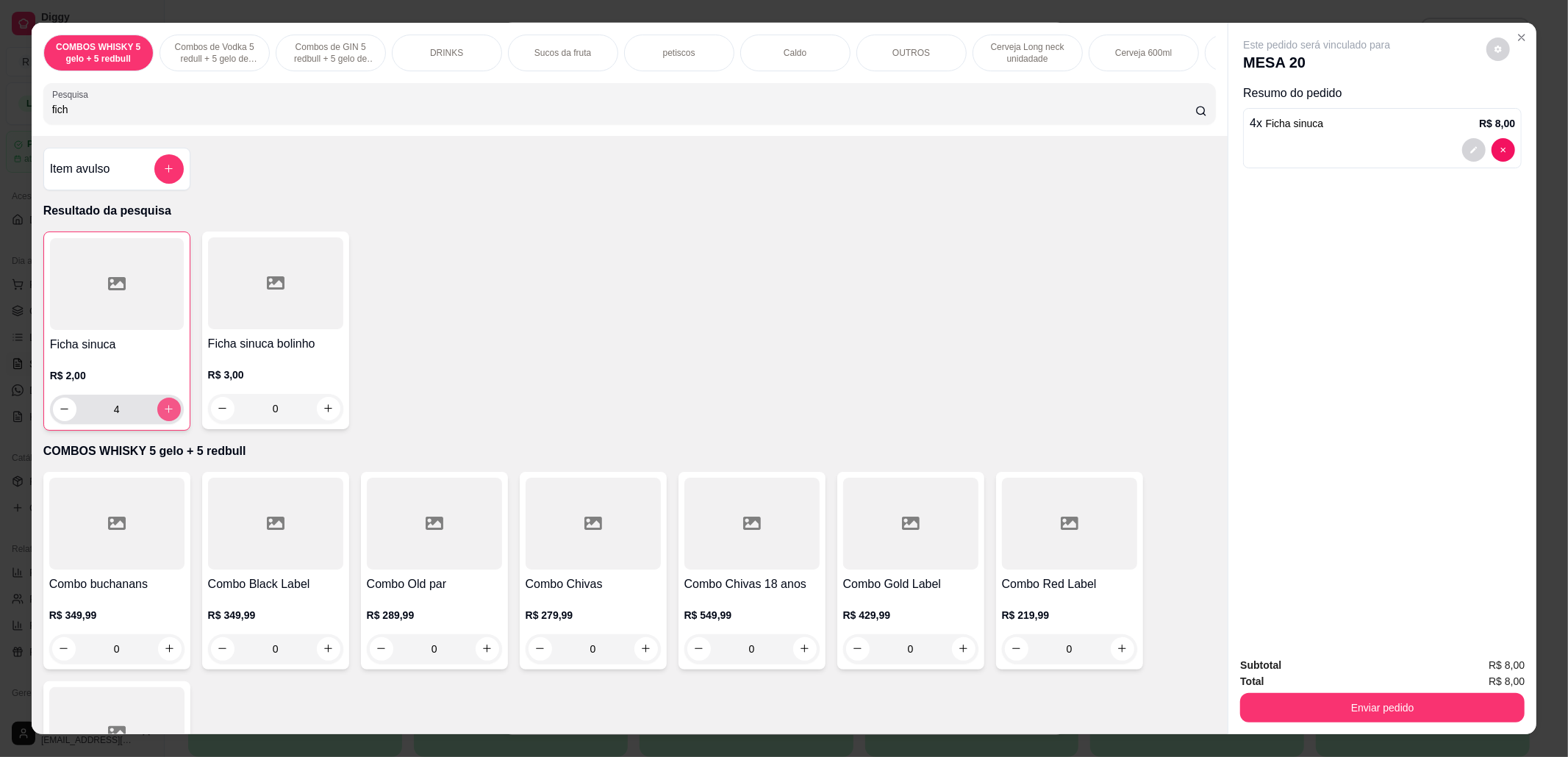
type input "4"
click at [166, 414] on icon "increase-product-quantity" at bounding box center [168, 408] width 11 height 11
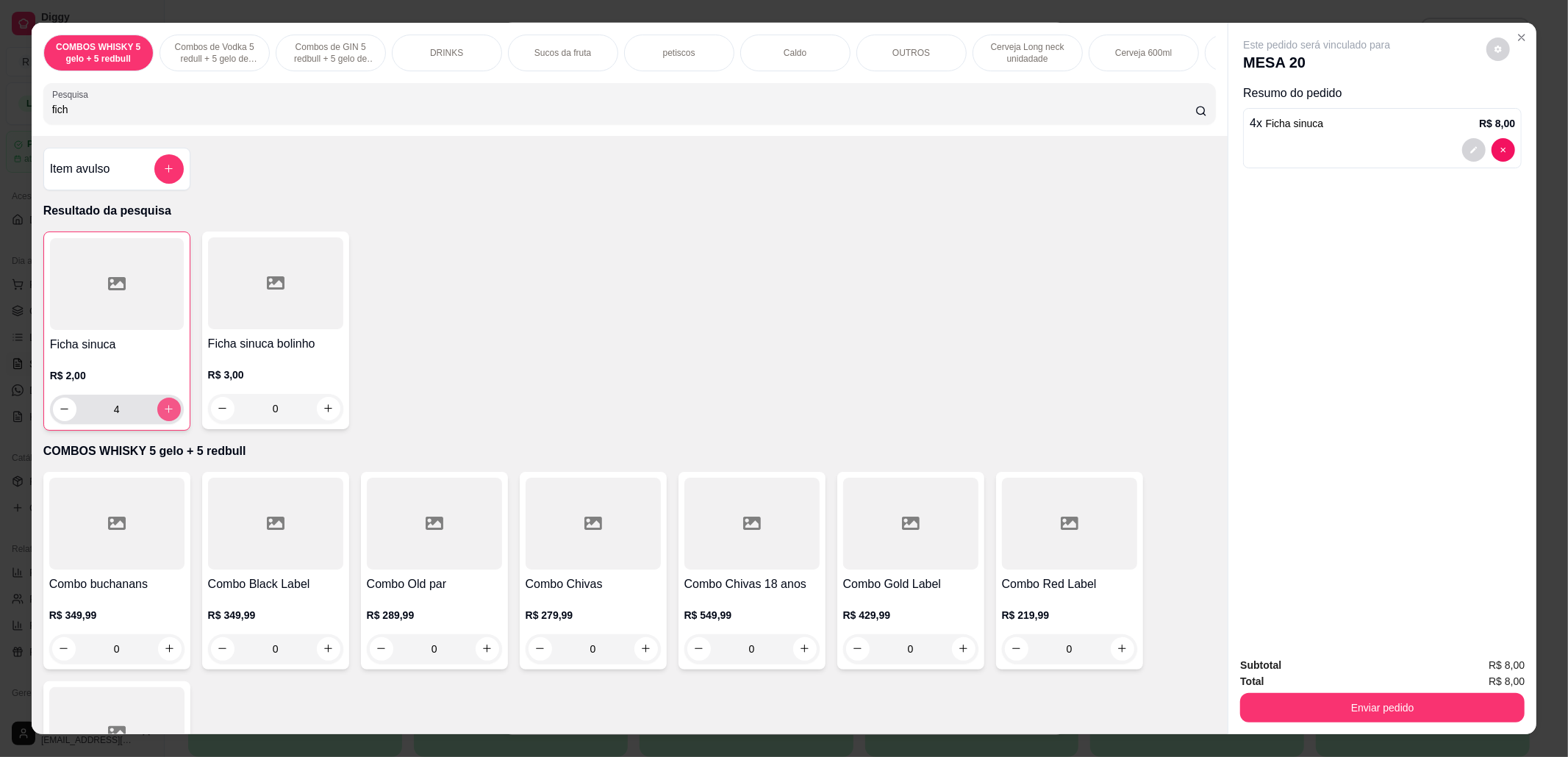
click at [166, 414] on icon "increase-product-quantity" at bounding box center [168, 408] width 11 height 11
type input "8"
click at [166, 415] on icon "increase-product-quantity" at bounding box center [168, 409] width 11 height 11
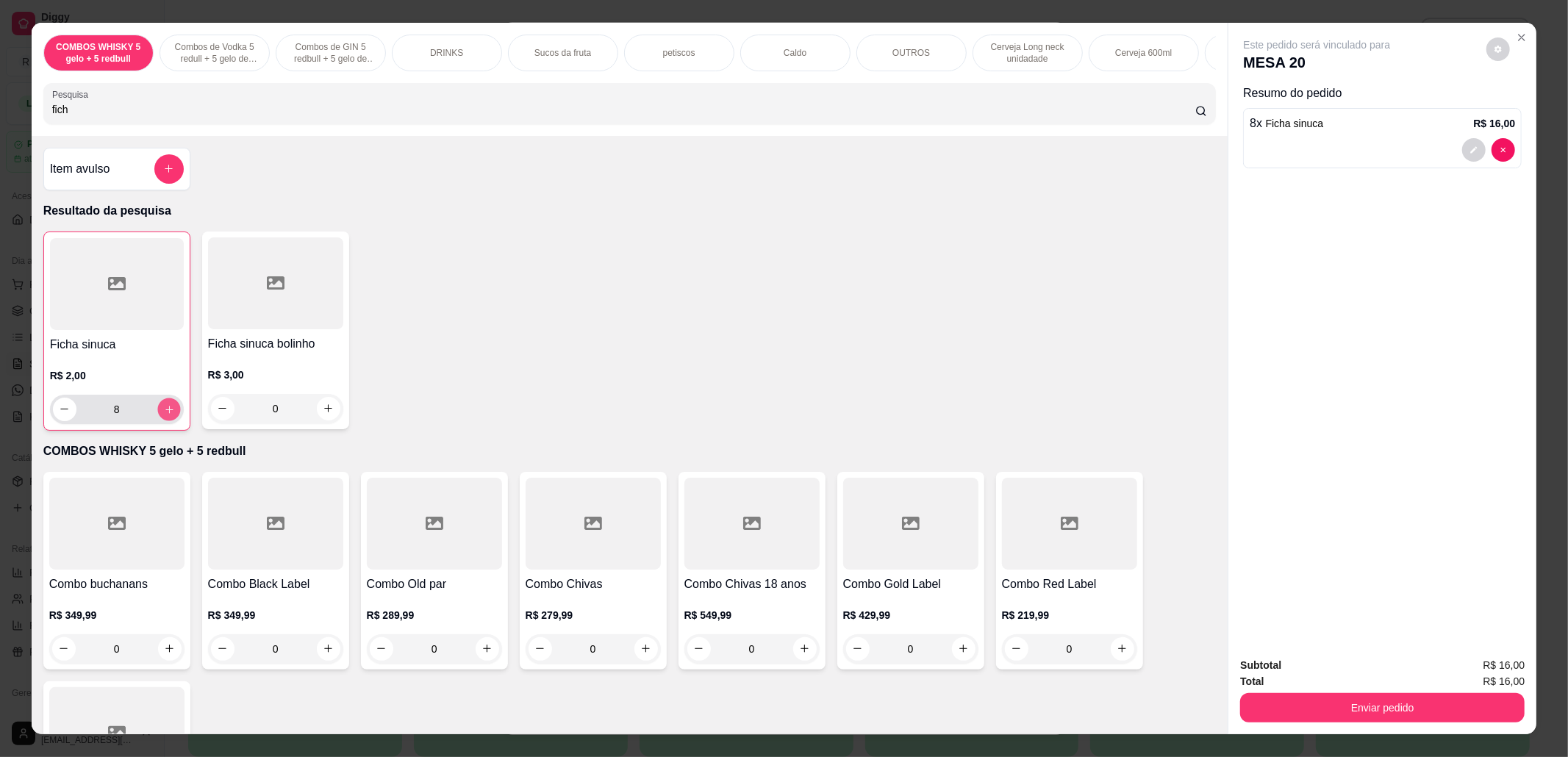
click at [166, 415] on icon "increase-product-quantity" at bounding box center [168, 409] width 11 height 11
type input "12"
click at [166, 414] on icon "increase-product-quantity" at bounding box center [168, 408] width 11 height 11
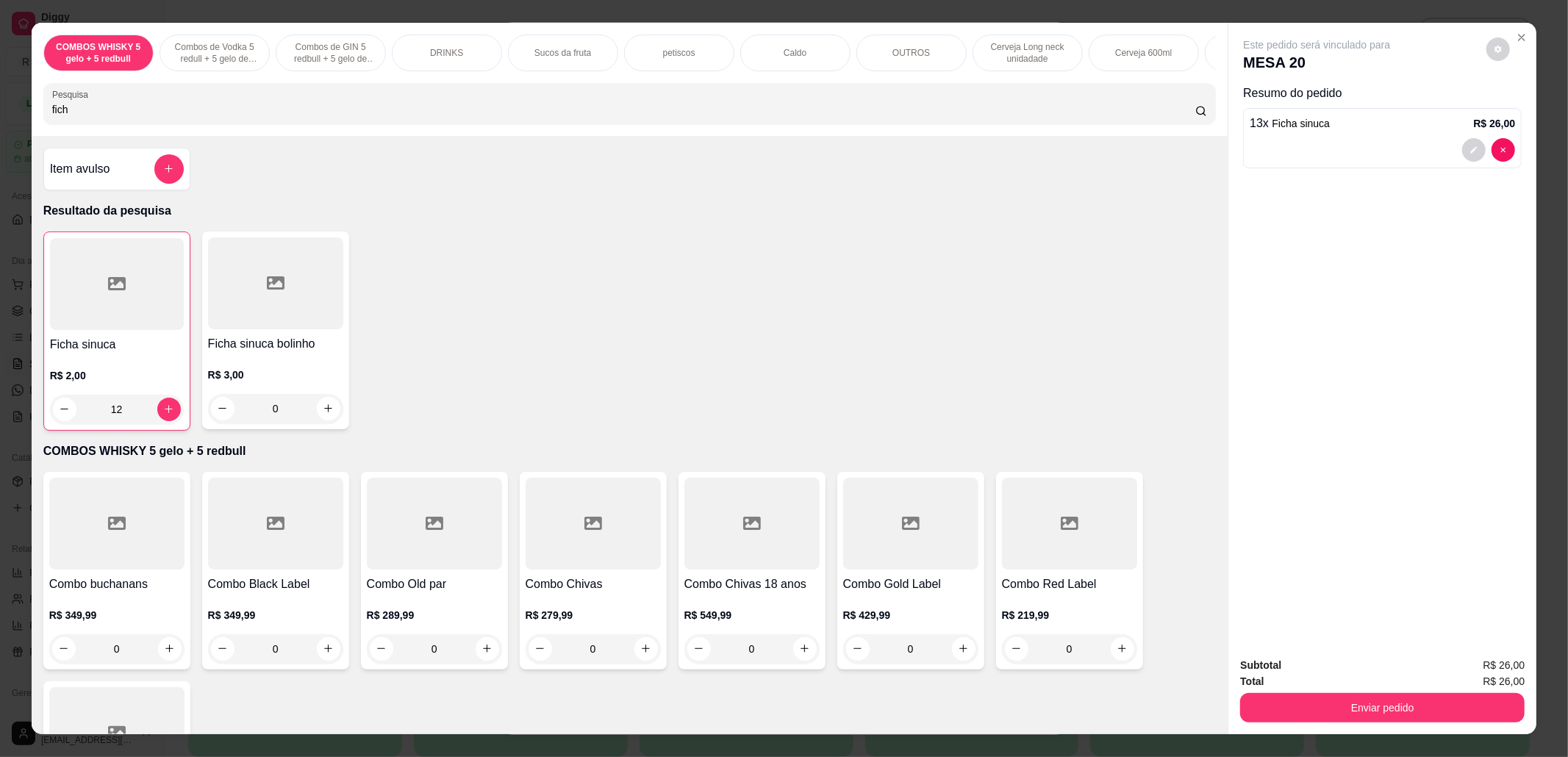
type input "13"
click at [59, 409] on div "13" at bounding box center [117, 409] width 128 height 30
click at [60, 414] on button "decrease-product-quantity" at bounding box center [65, 409] width 24 height 24
type input "12"
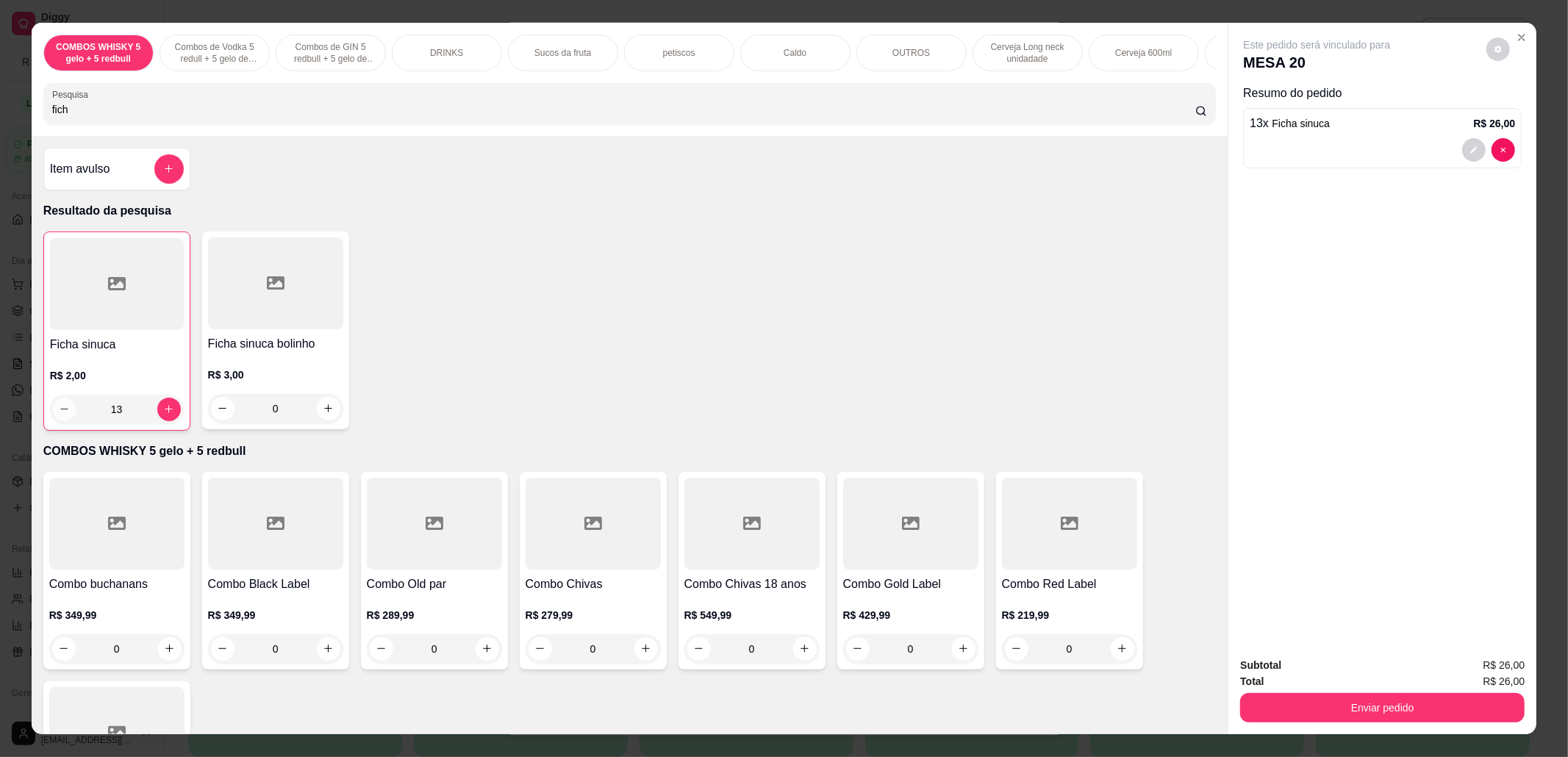
type input "12"
click at [60, 414] on icon "decrease-product-quantity" at bounding box center [64, 408] width 11 height 11
type input "11"
click at [60, 414] on icon "decrease-product-quantity" at bounding box center [64, 408] width 11 height 11
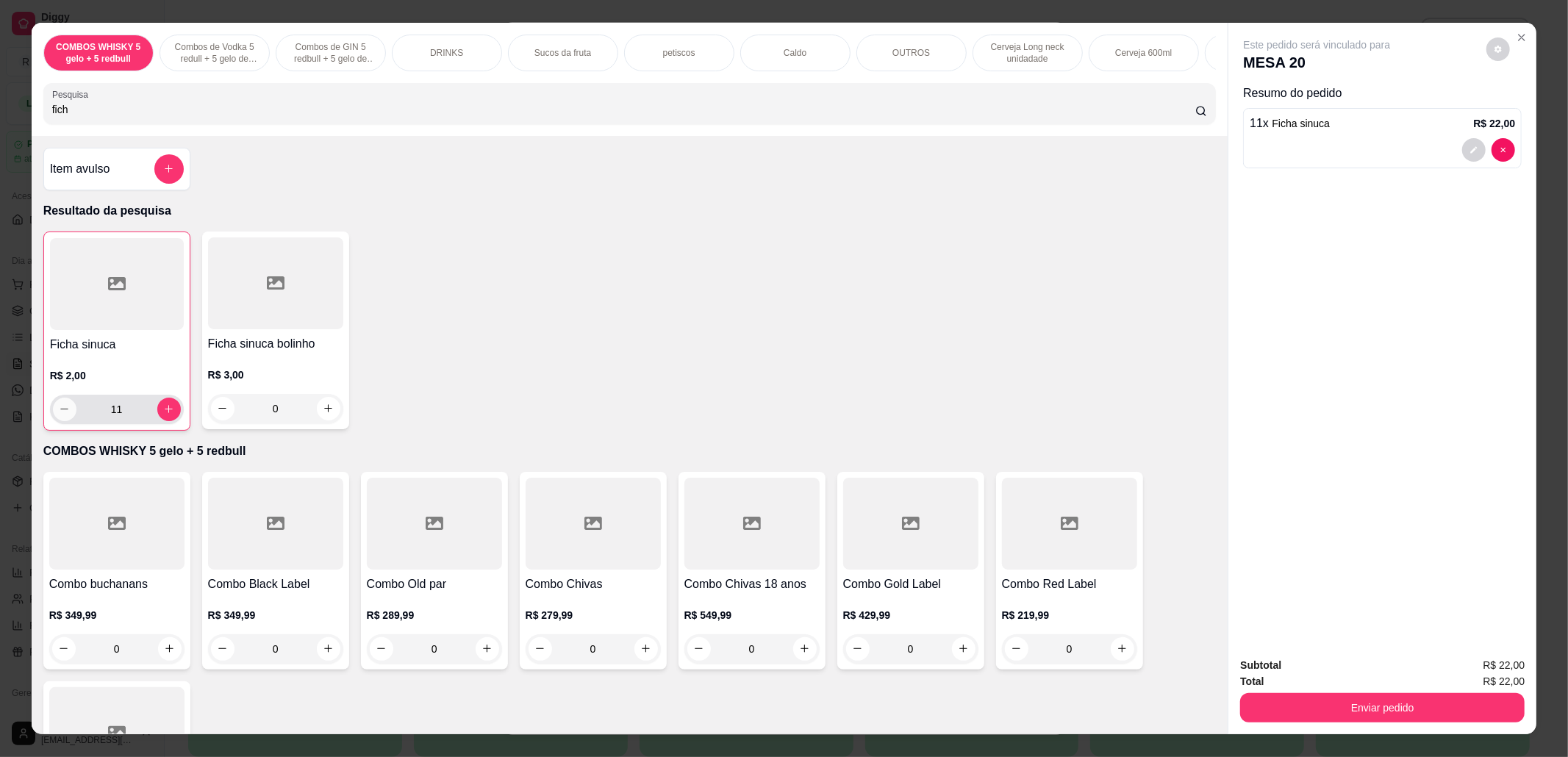
type input "10"
click at [1374, 707] on button "Enviar pedido" at bounding box center [1383, 708] width 285 height 30
click at [1324, 668] on button "Não registrar e enviar pedido" at bounding box center [1332, 672] width 152 height 28
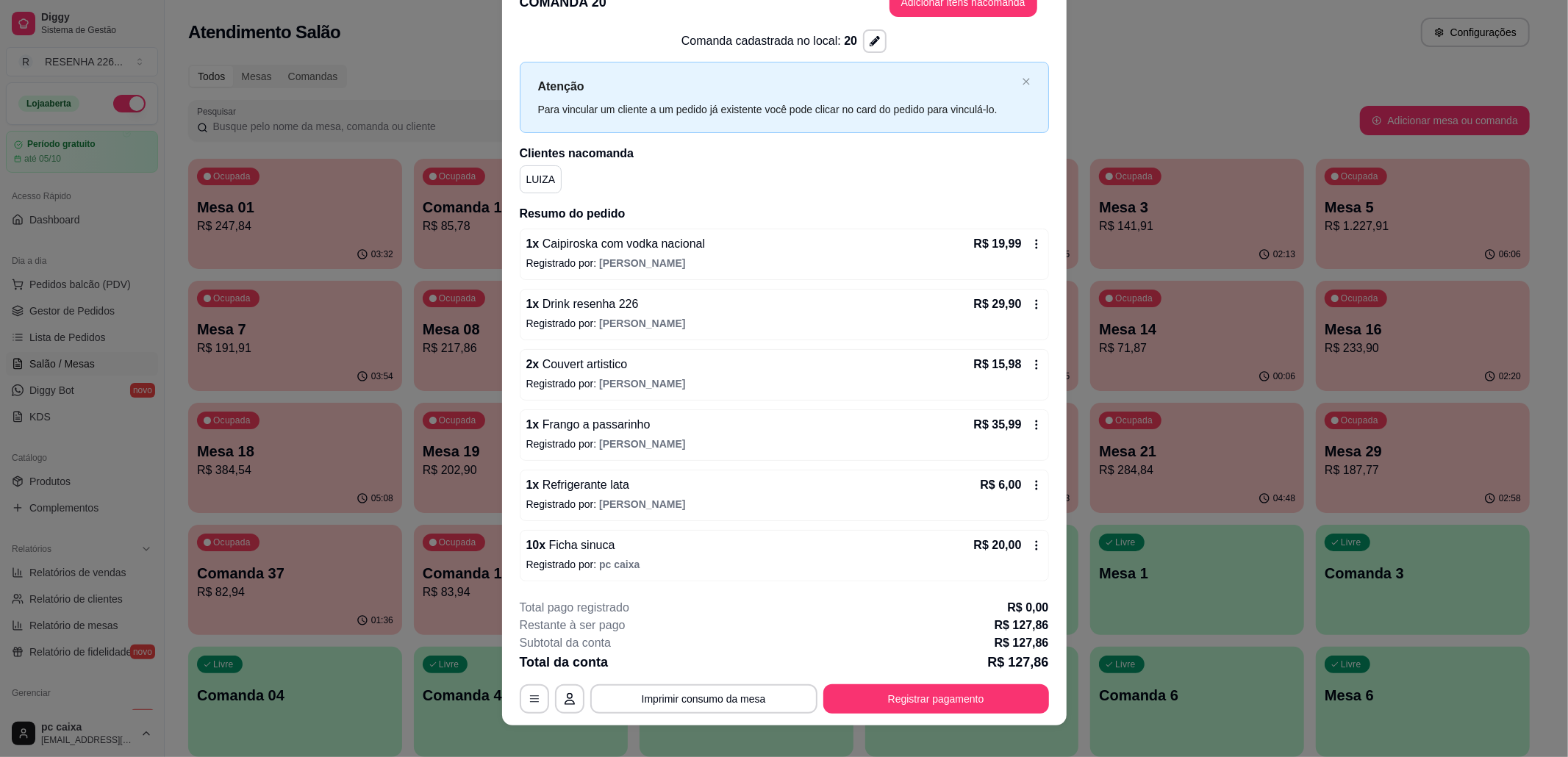
scroll to position [43, 0]
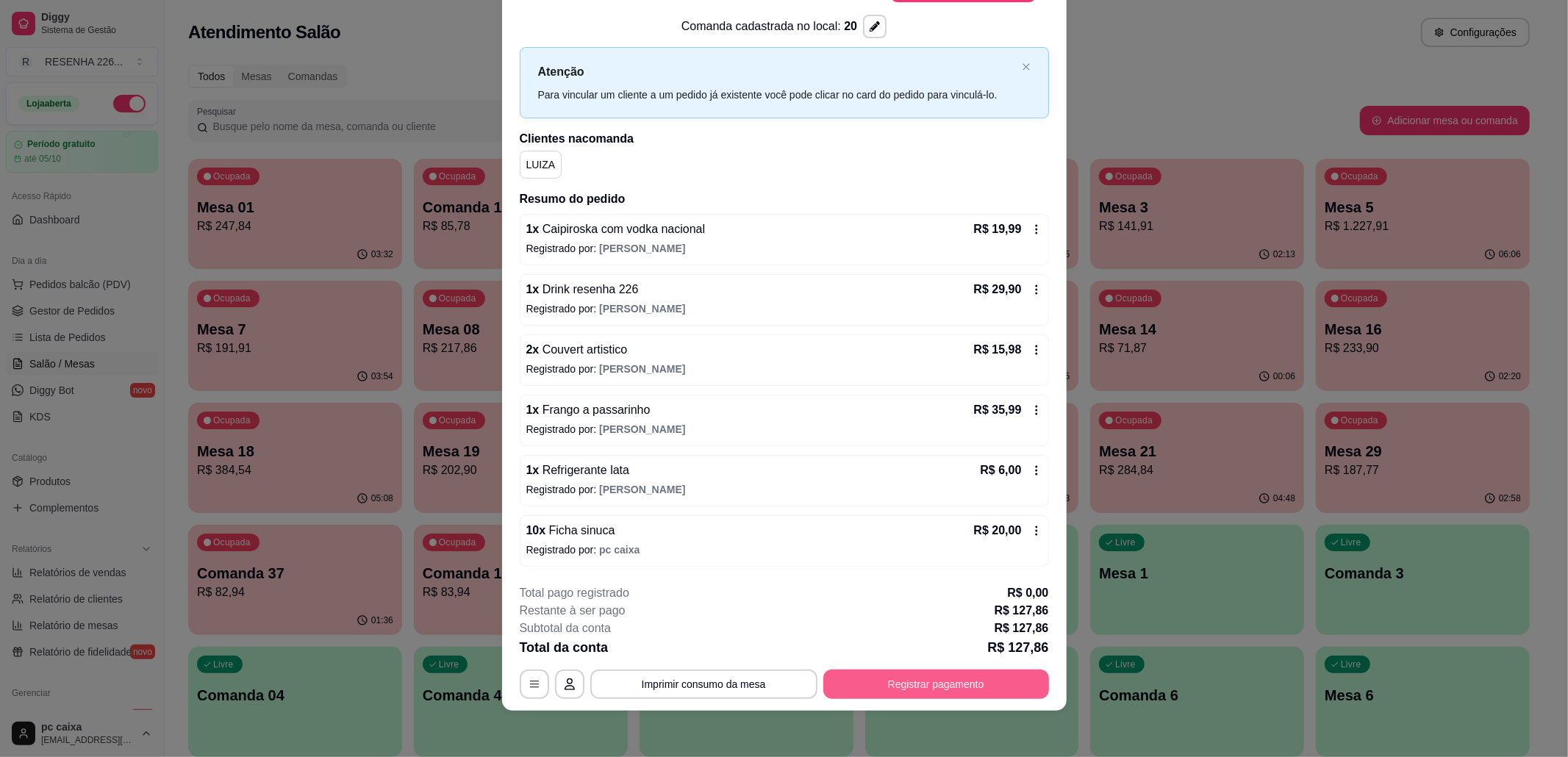
click at [935, 680] on button "Registrar pagamento" at bounding box center [935, 684] width 226 height 30
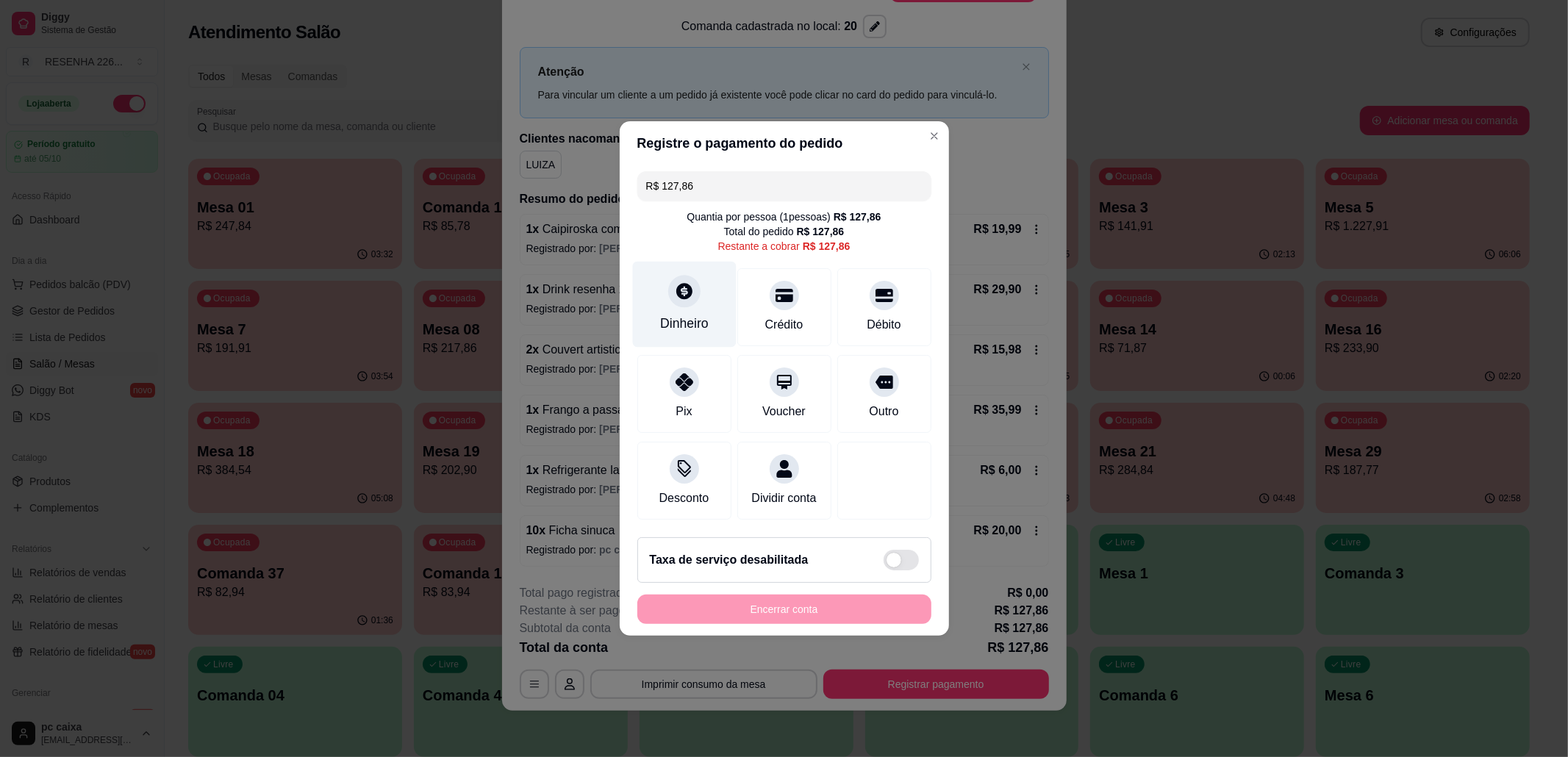
click at [674, 290] on icon at bounding box center [683, 291] width 19 height 19
type input "R$ 0,00"
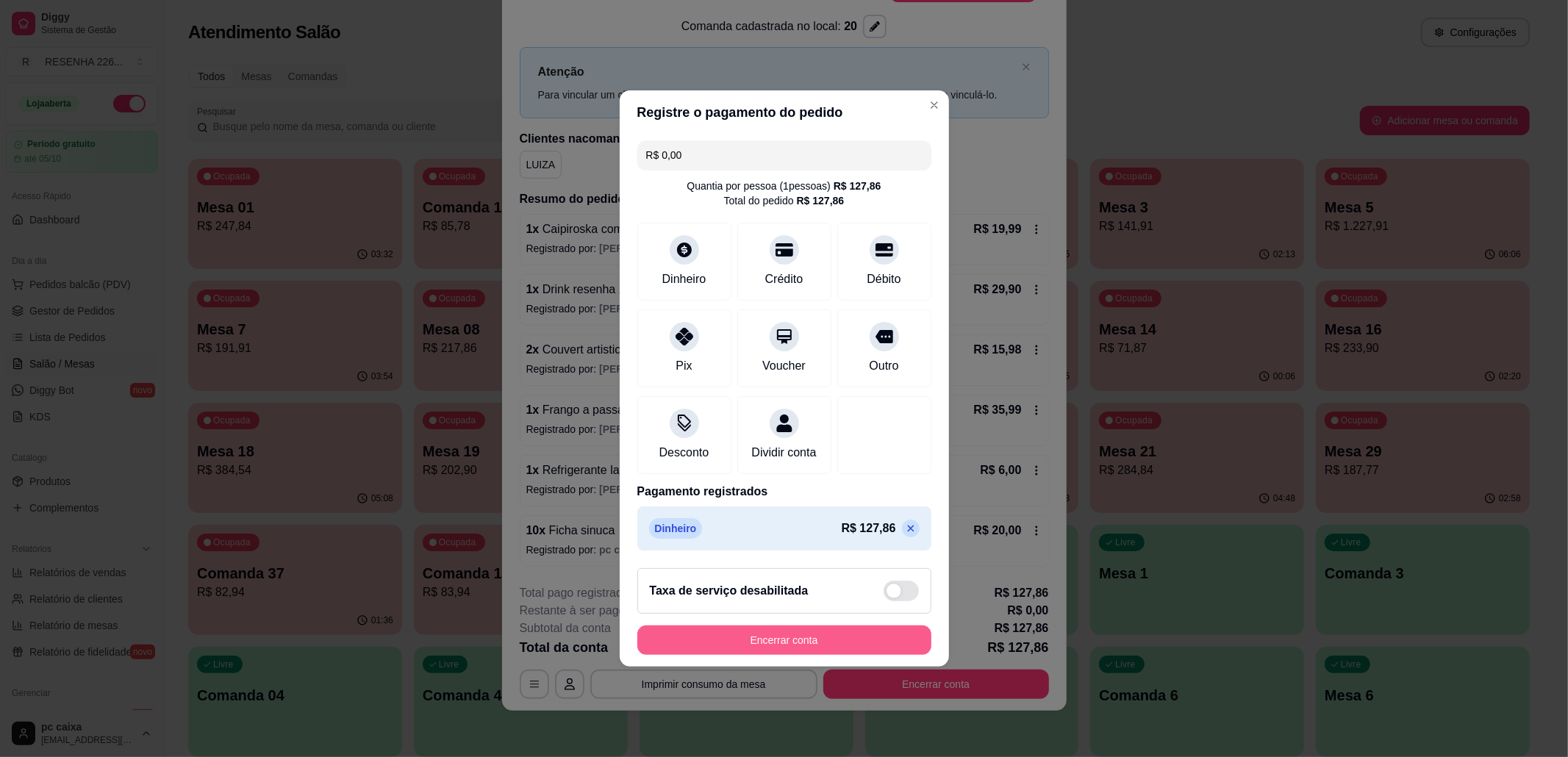
click at [818, 642] on button "Encerrar conta" at bounding box center [784, 640] width 294 height 30
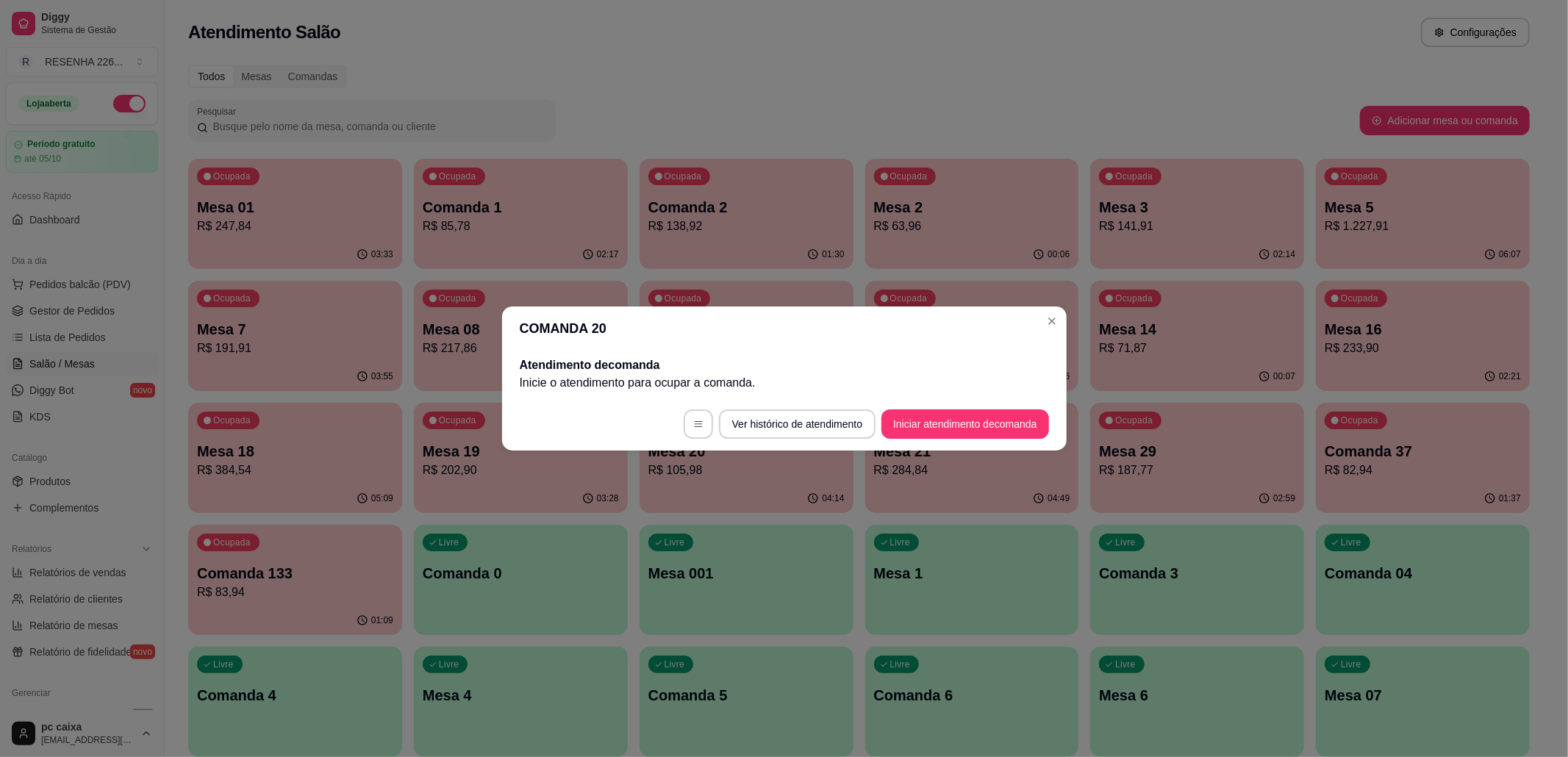
scroll to position [0, 0]
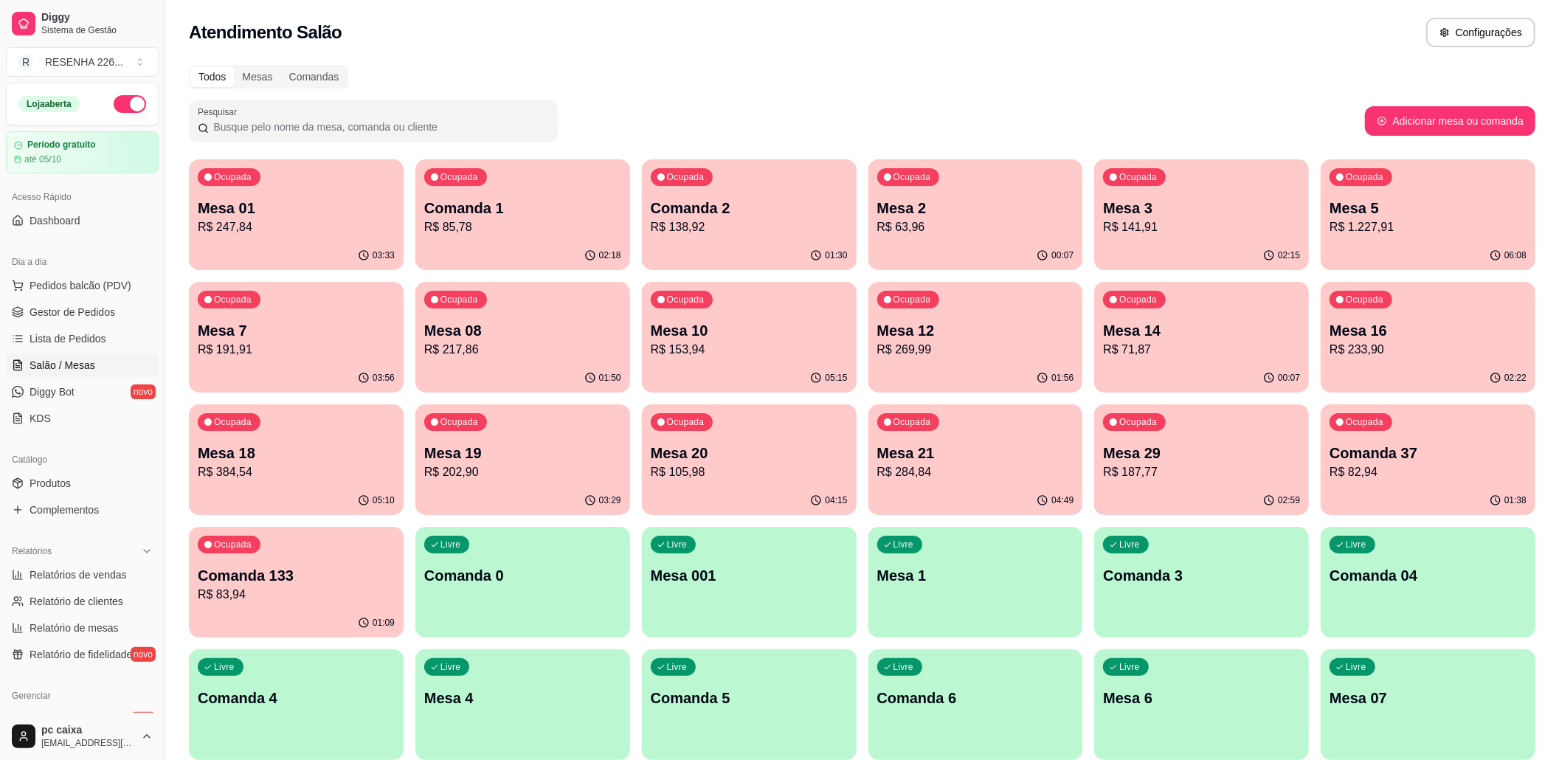
click at [745, 452] on p "Mesa 20" at bounding box center [749, 453] width 197 height 21
click at [1414, 196] on div "Ocupada Mesa 5 R$ 1.227,91" at bounding box center [1428, 201] width 208 height 80
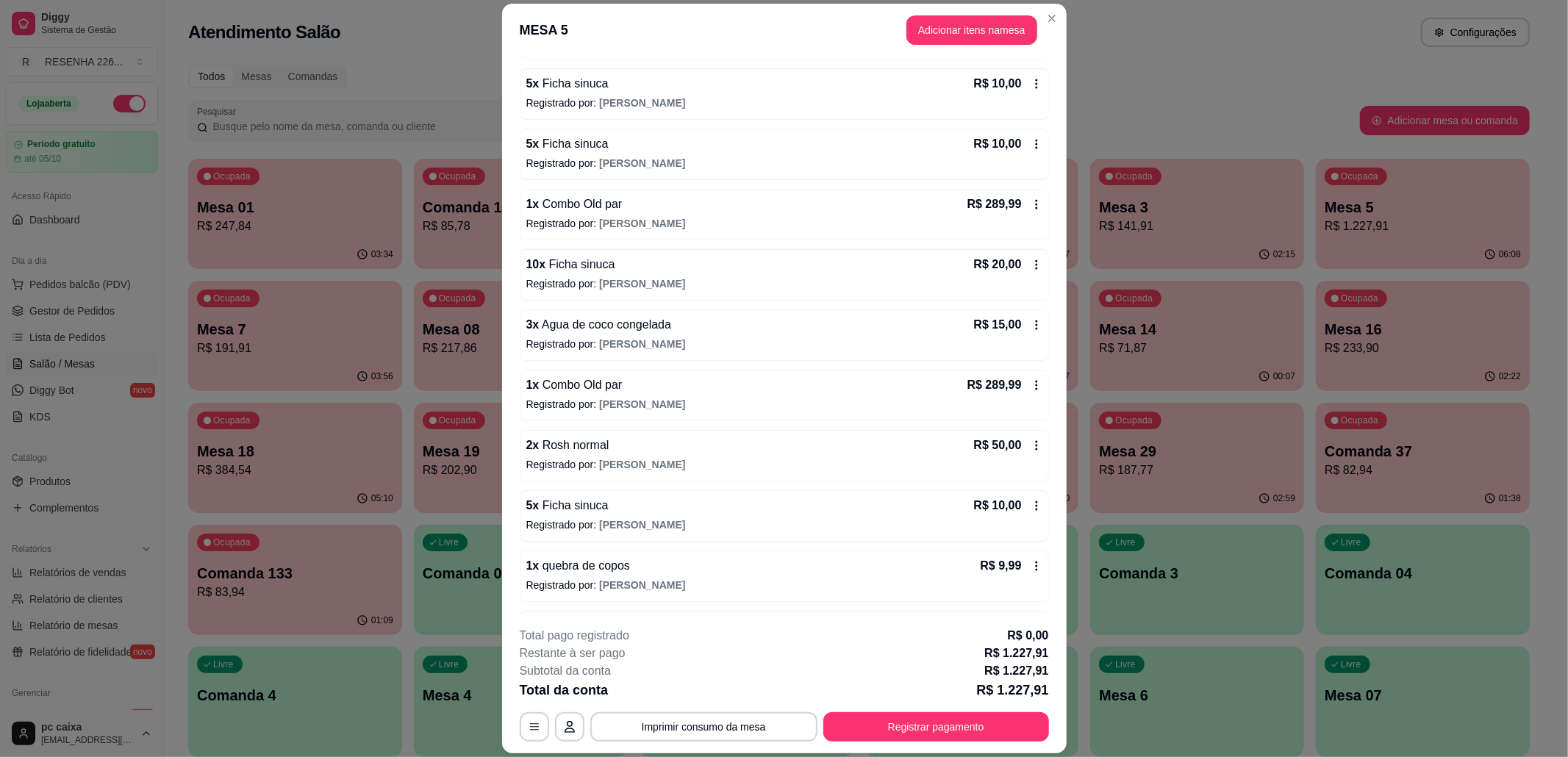
scroll to position [854, 0]
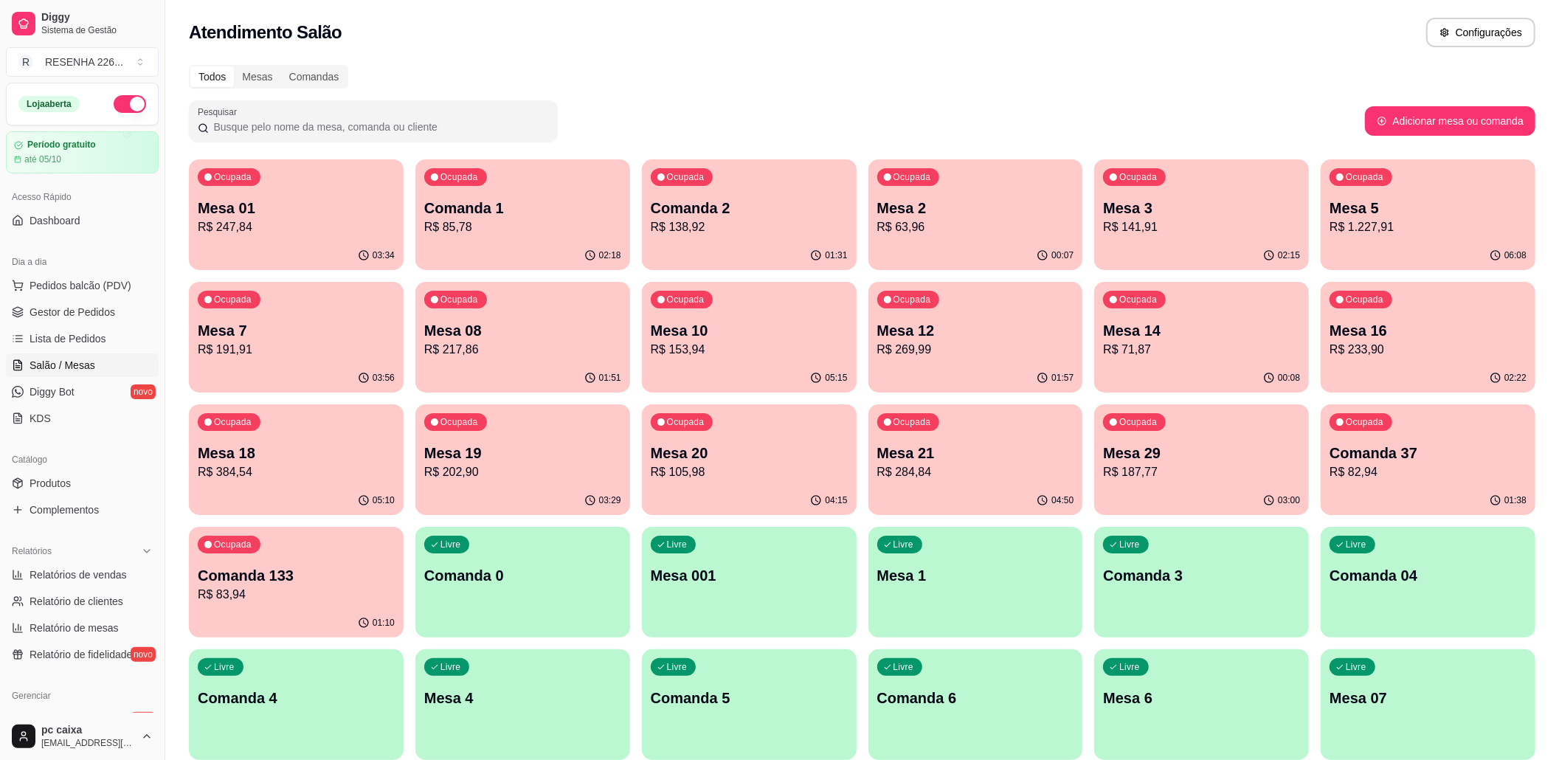
click at [1178, 220] on p "R$ 141,91" at bounding box center [1201, 226] width 191 height 17
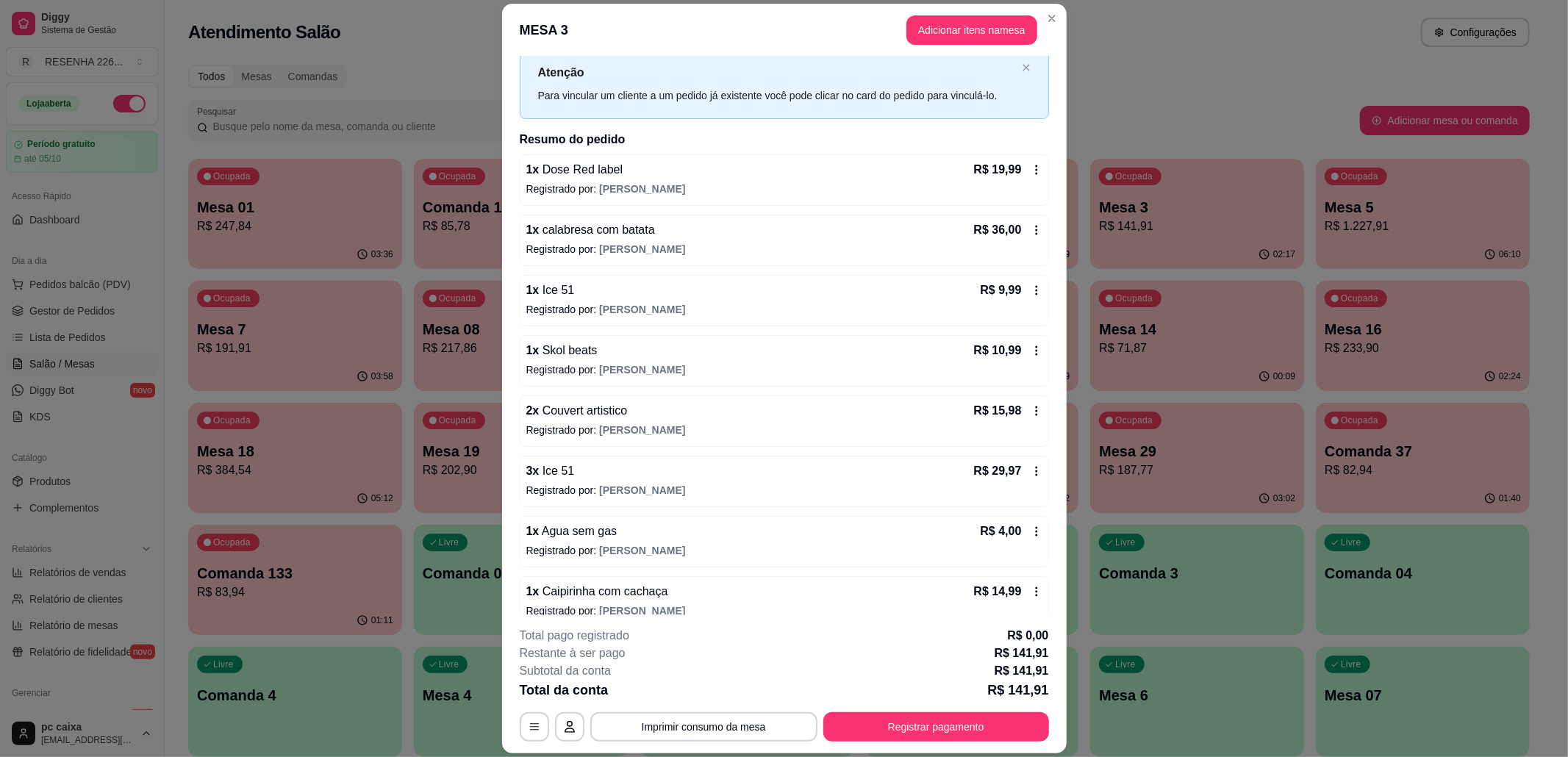
scroll to position [63, 0]
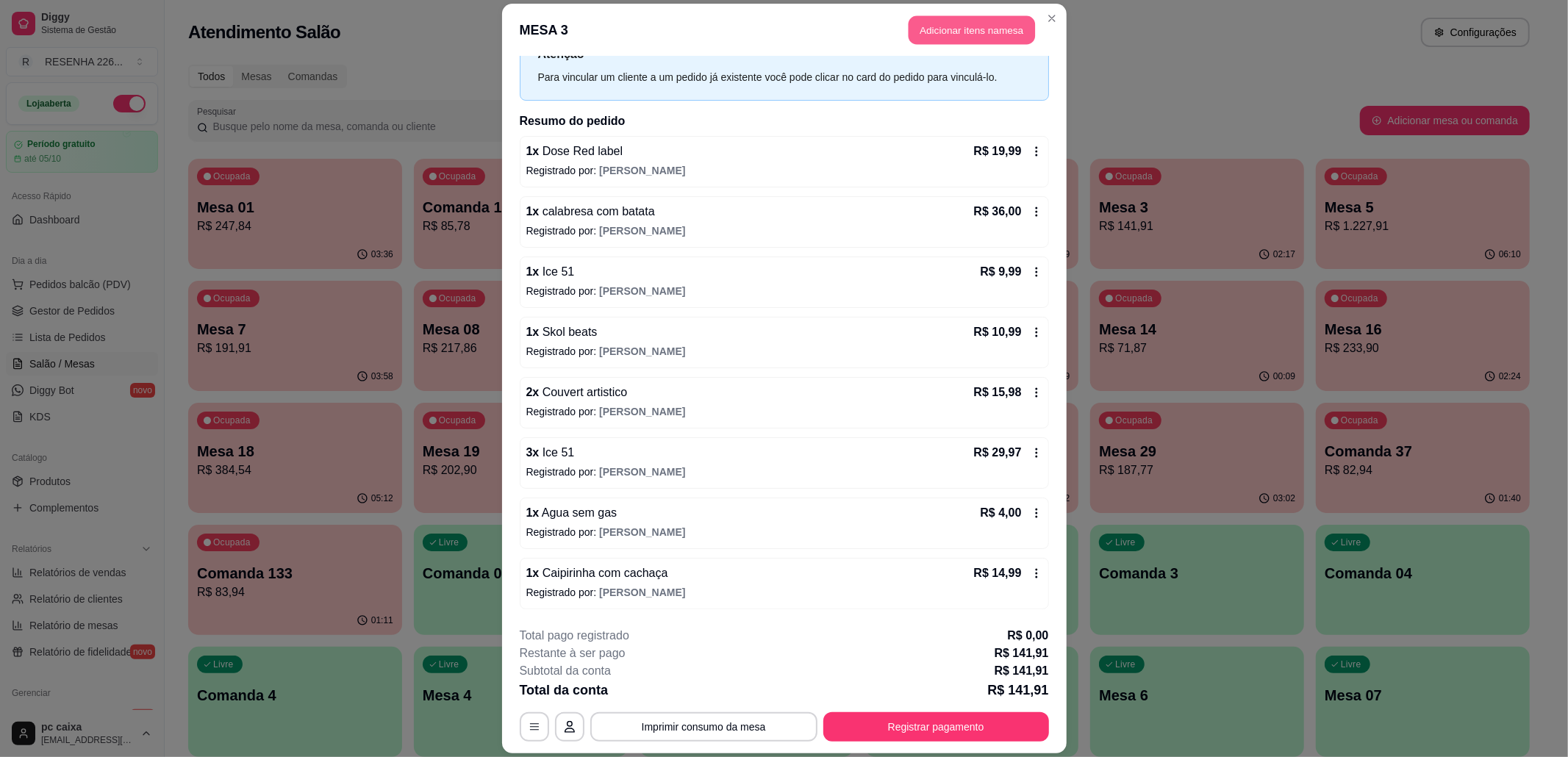
click at [985, 34] on button "Adicionar itens na mesa" at bounding box center [971, 30] width 127 height 29
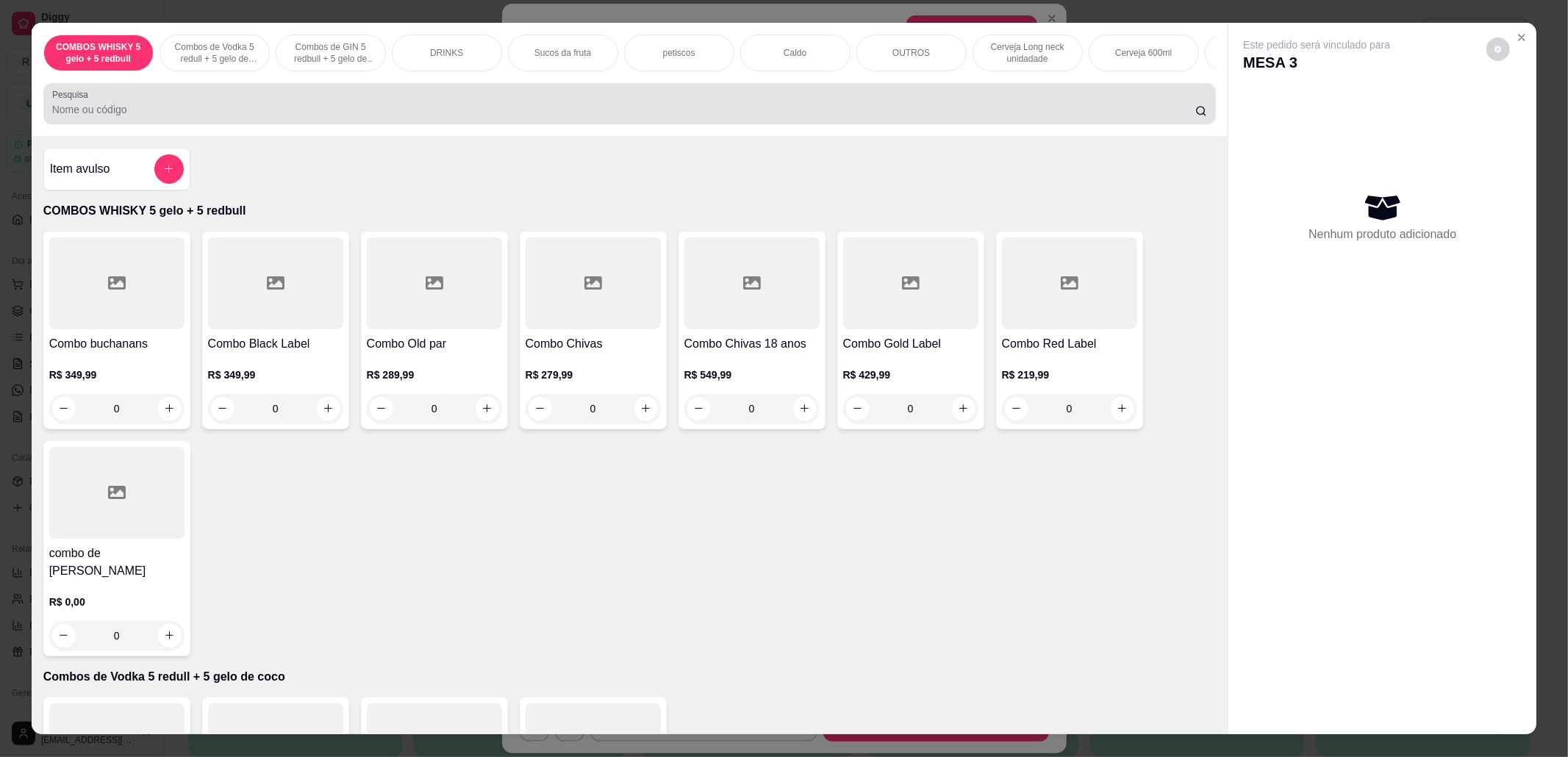
click at [716, 101] on div "Pesquisa" at bounding box center [631, 103] width 1174 height 41
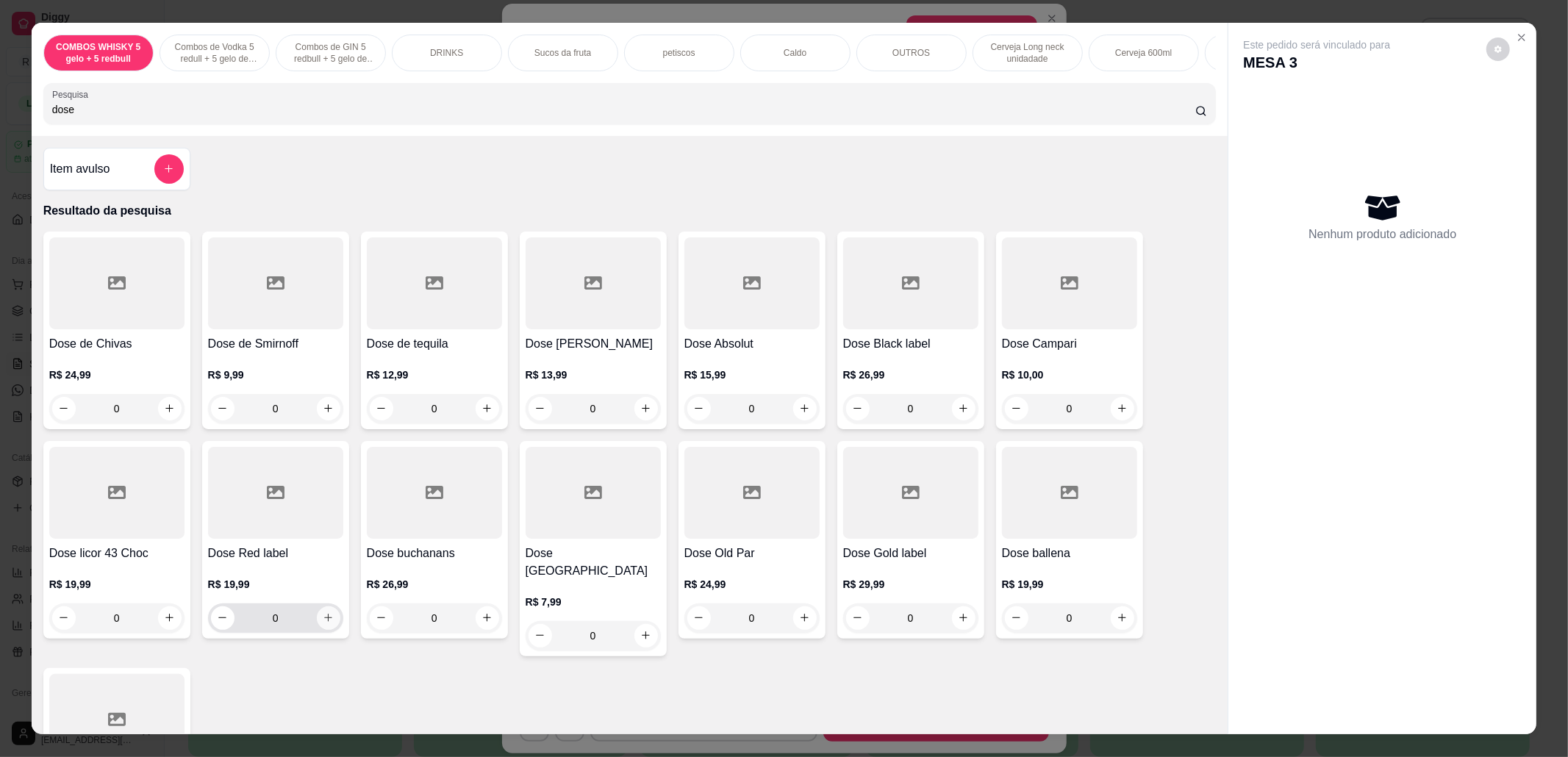
type input "dose"
click at [333, 632] on div "0" at bounding box center [276, 619] width 135 height 30
click at [323, 624] on icon "increase-product-quantity" at bounding box center [328, 618] width 11 height 11
type input "1"
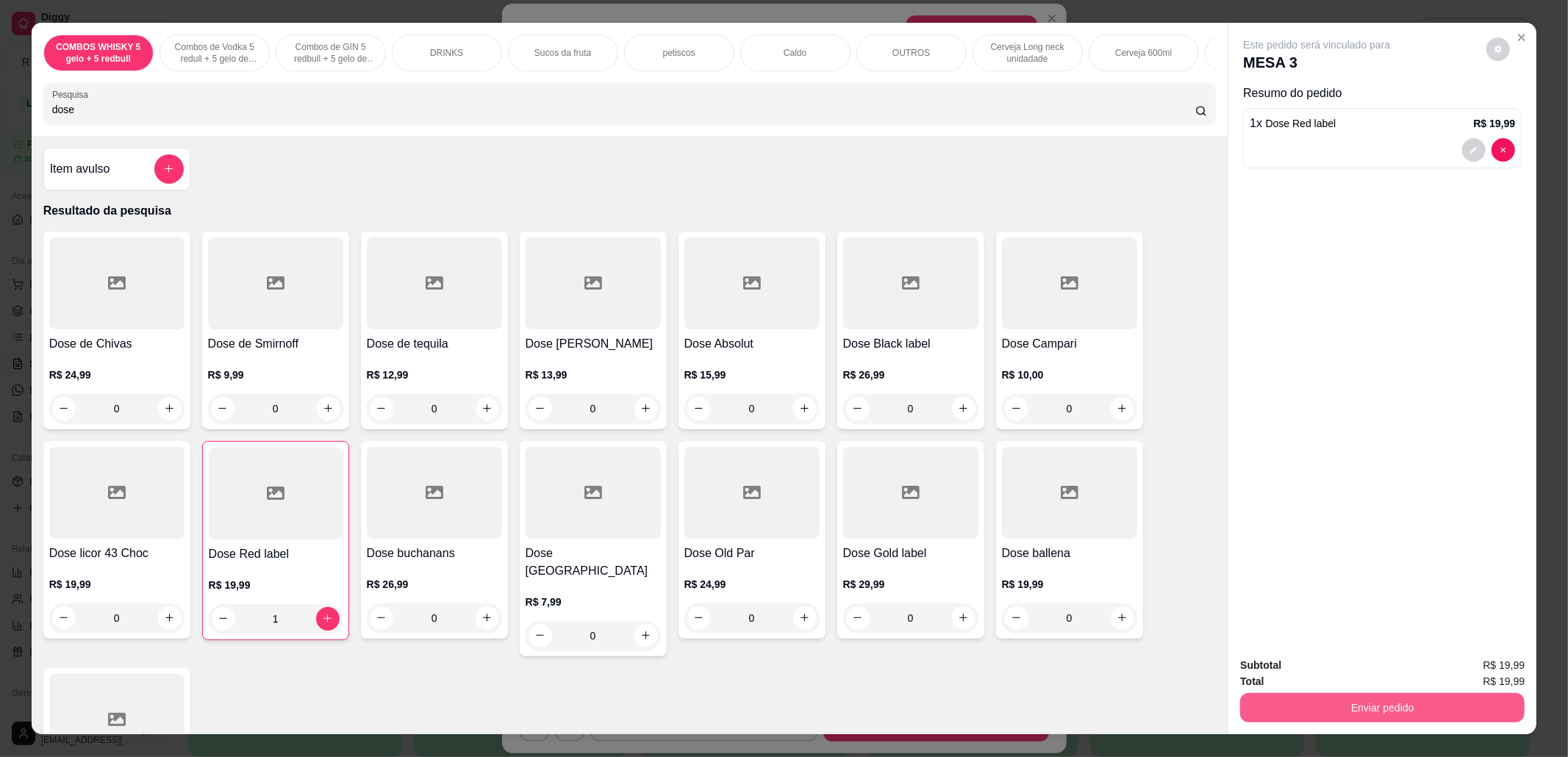
click at [1415, 710] on button "Enviar pedido" at bounding box center [1383, 708] width 285 height 30
click at [1294, 663] on button "Não registrar e enviar pedido" at bounding box center [1332, 672] width 152 height 28
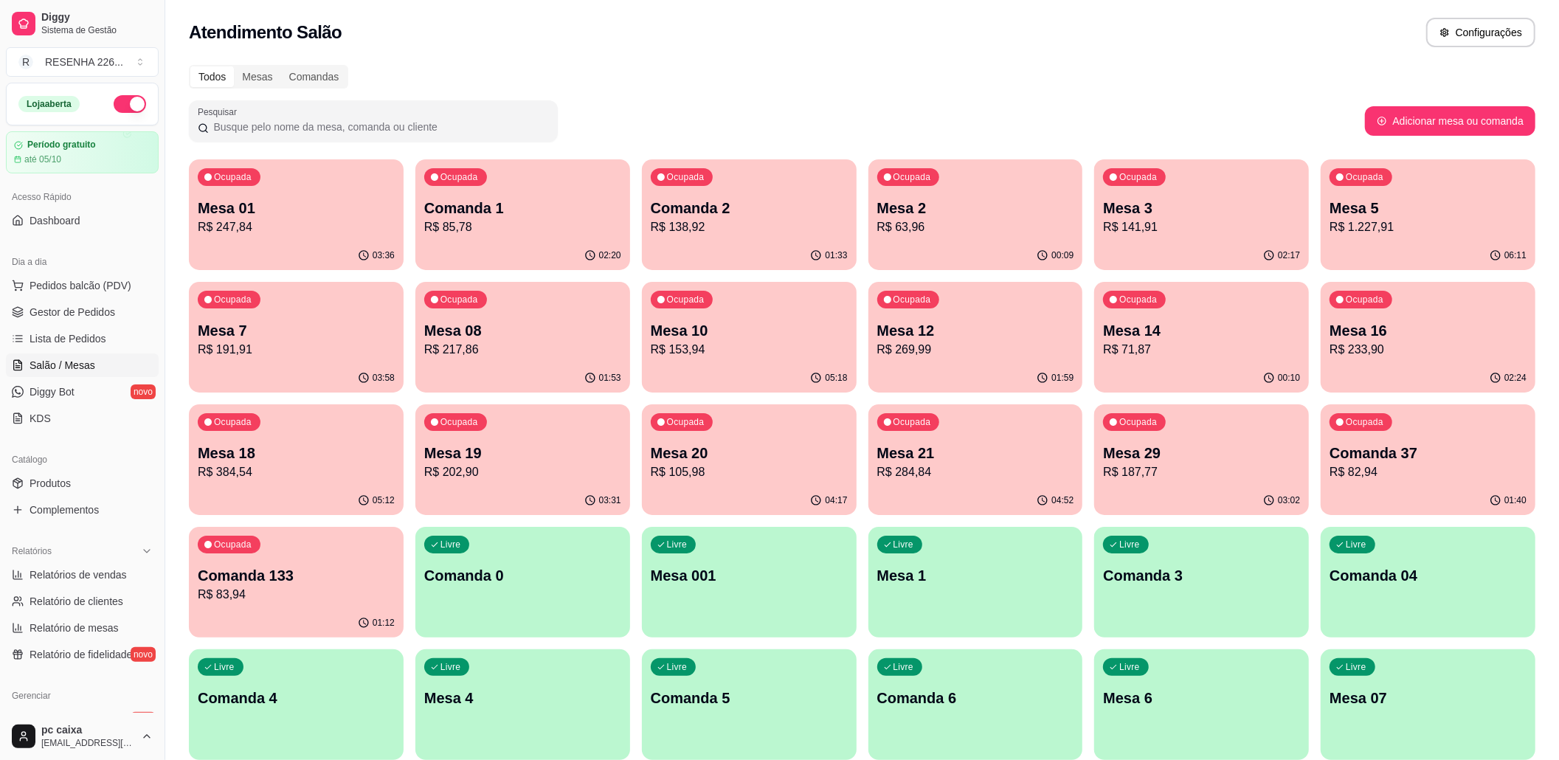
click at [1040, 441] on div "Ocupada Mesa 21 R$ 284,84" at bounding box center [975, 445] width 215 height 82
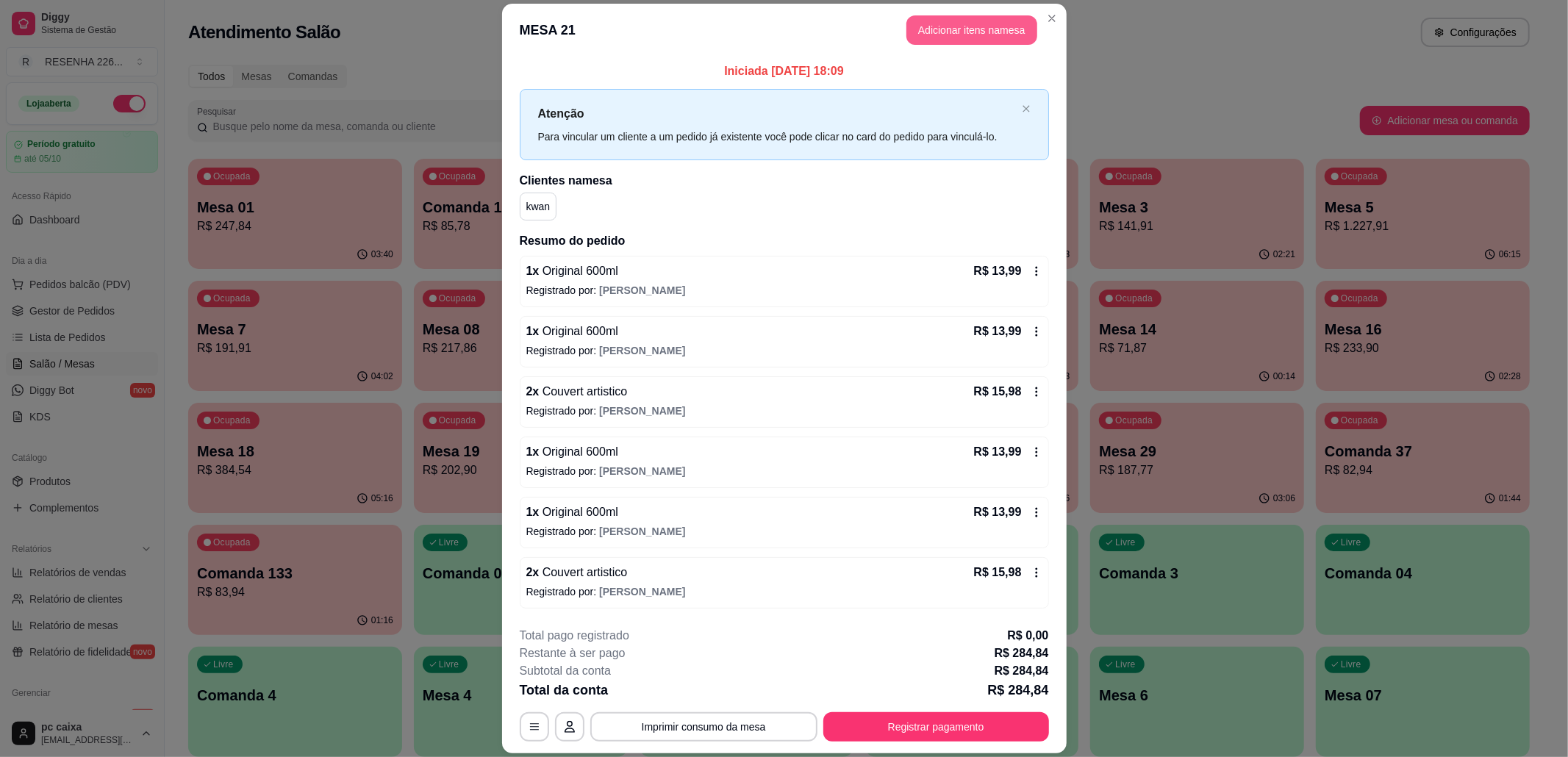
click at [985, 16] on button "Adicionar itens na mesa" at bounding box center [971, 30] width 131 height 30
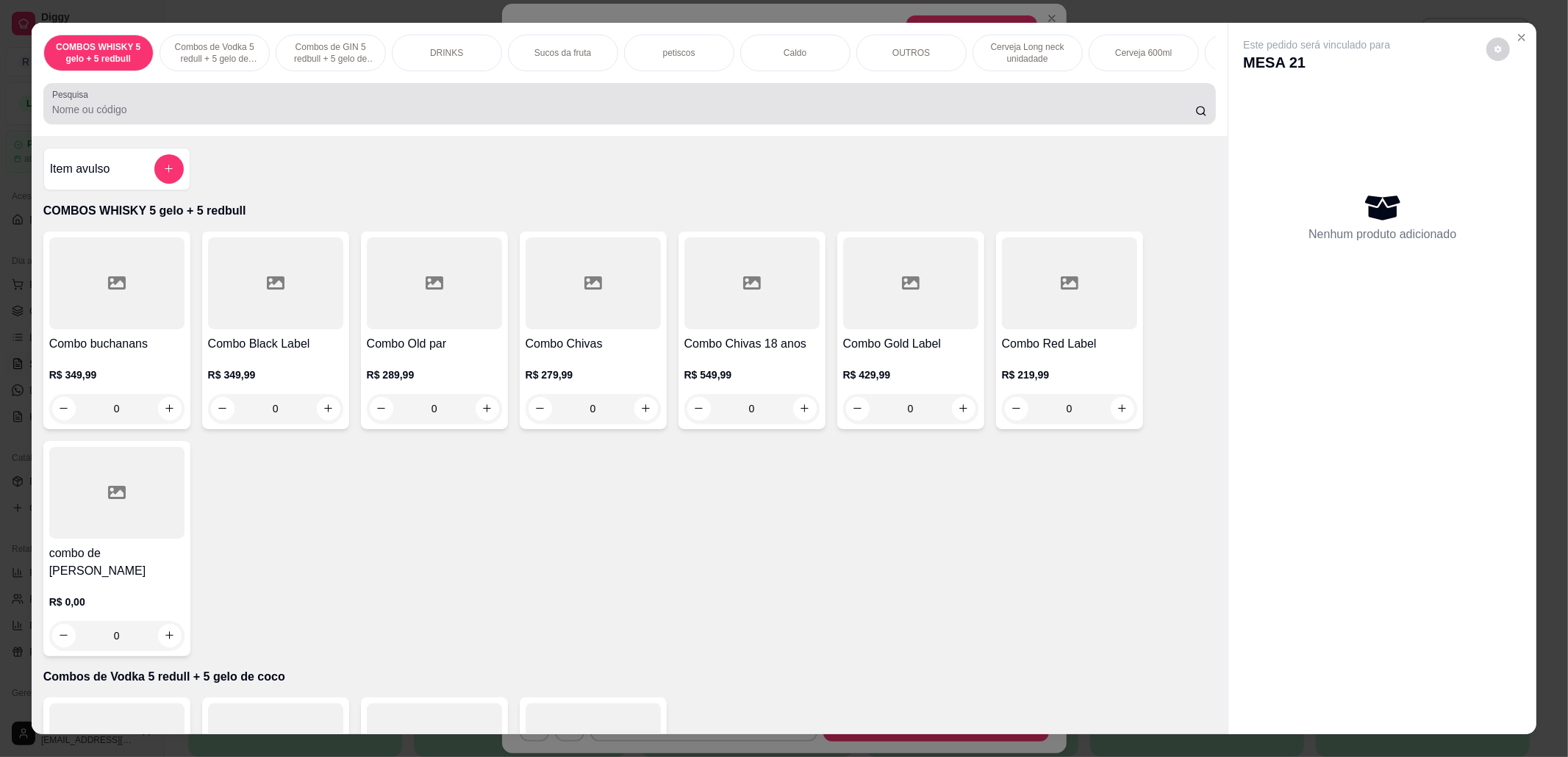
click at [643, 113] on div at bounding box center [630, 104] width 1156 height 30
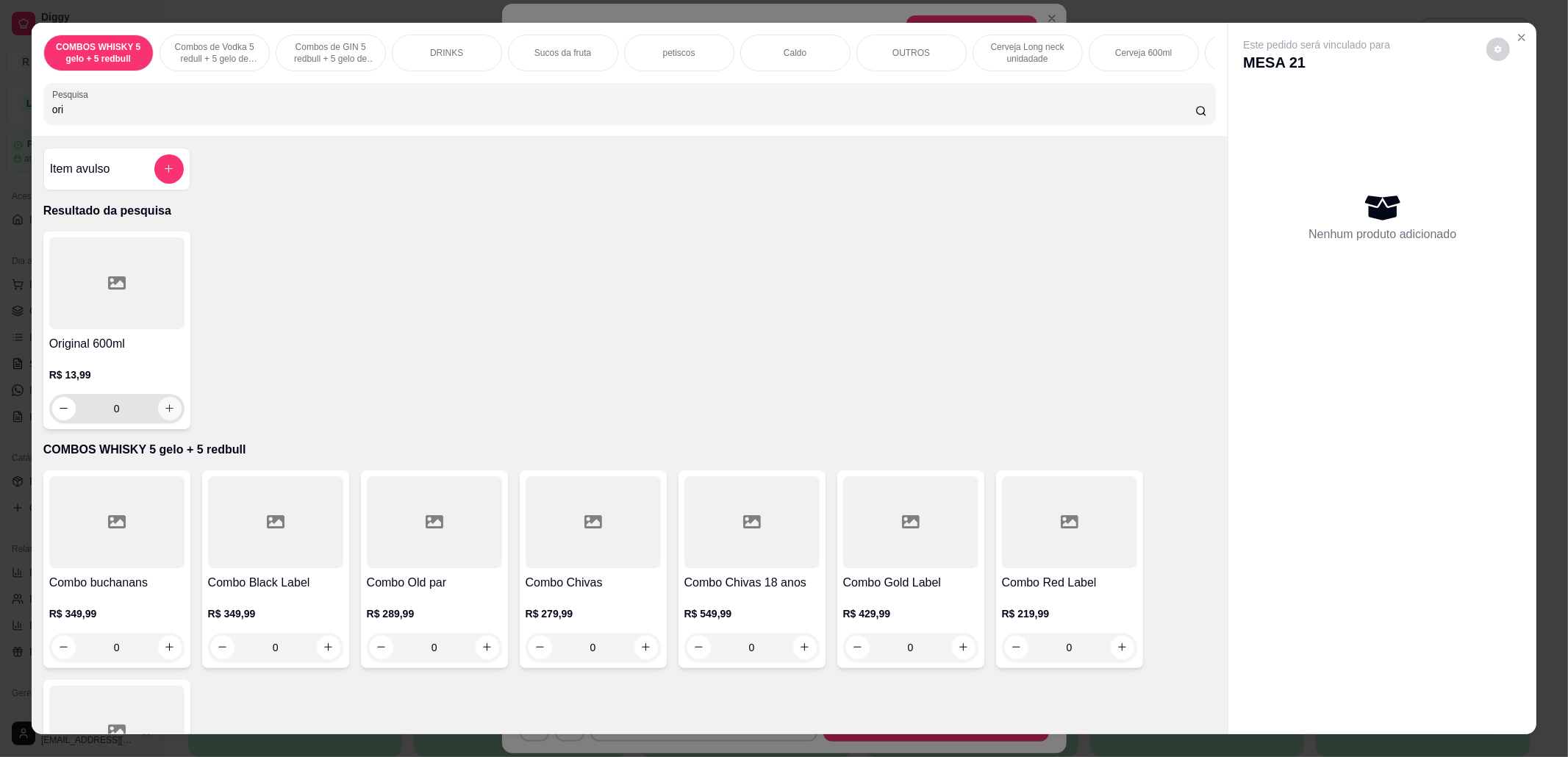
type input "ori"
click at [167, 413] on icon "increase-product-quantity" at bounding box center [169, 407] width 11 height 11
type input "1"
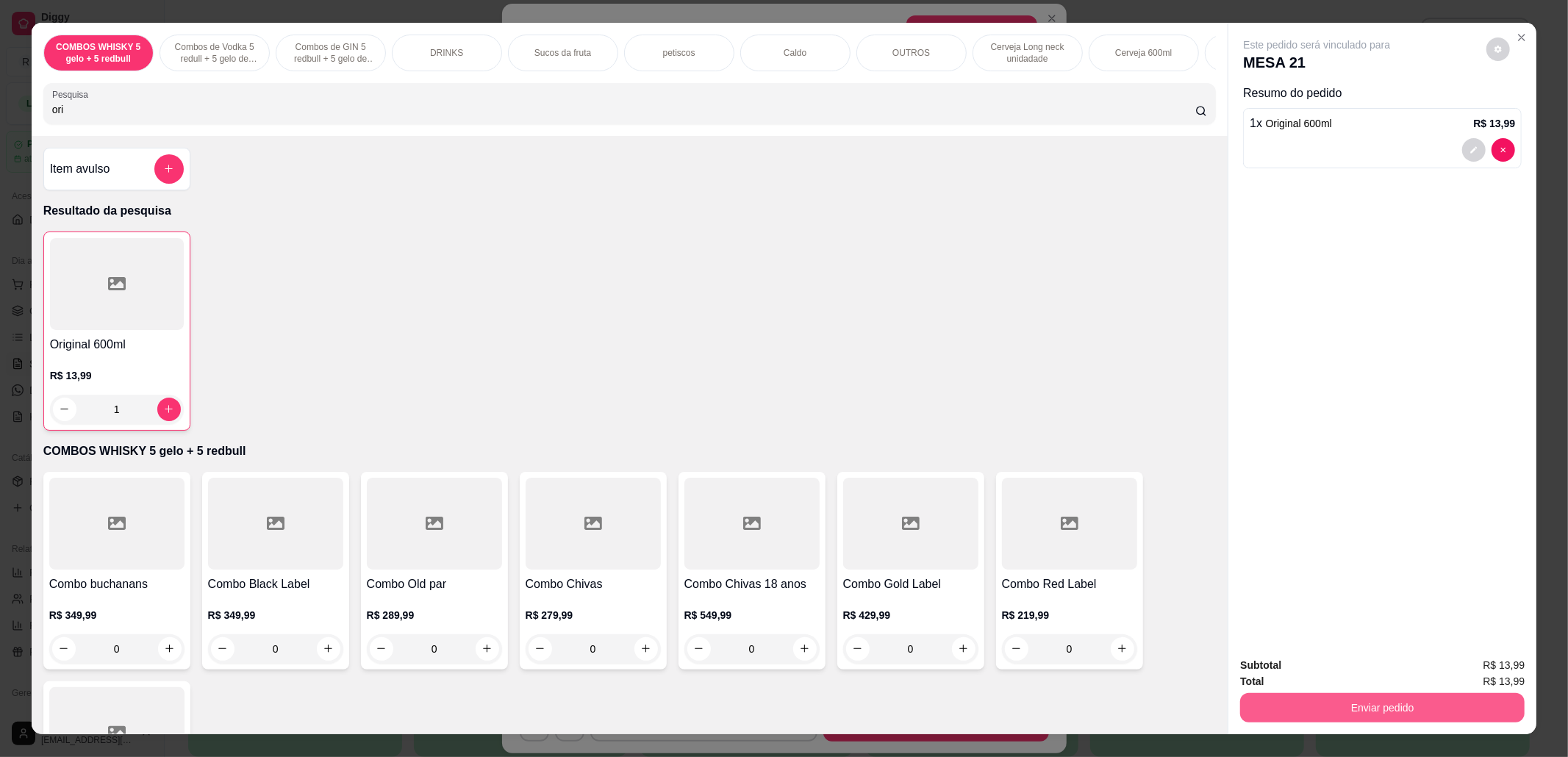
click at [1390, 698] on button "Enviar pedido" at bounding box center [1383, 708] width 285 height 30
click at [1310, 667] on button "Não registrar e enviar pedido" at bounding box center [1332, 672] width 152 height 28
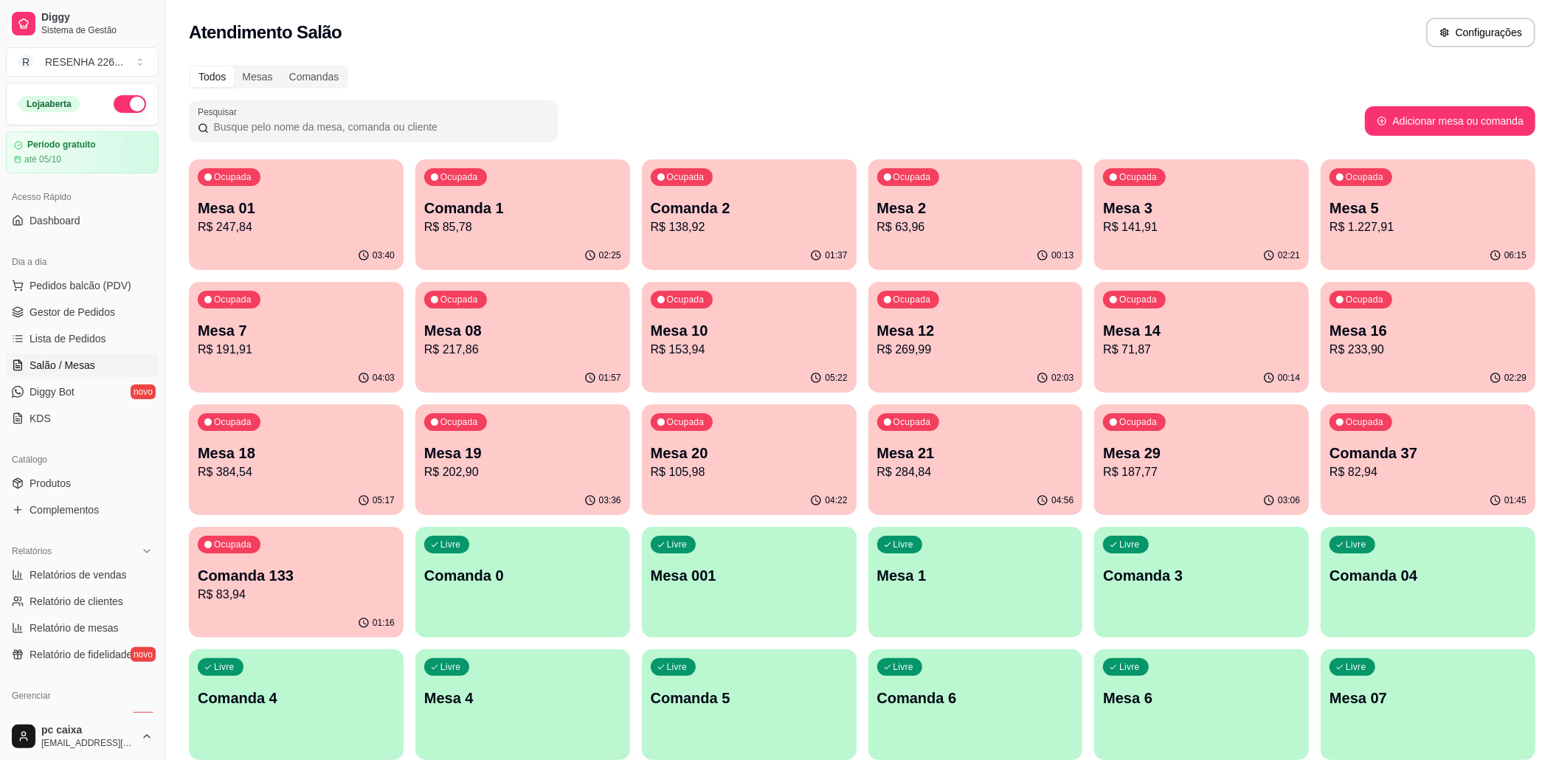
click at [712, 328] on p "Mesa 10" at bounding box center [749, 330] width 197 height 21
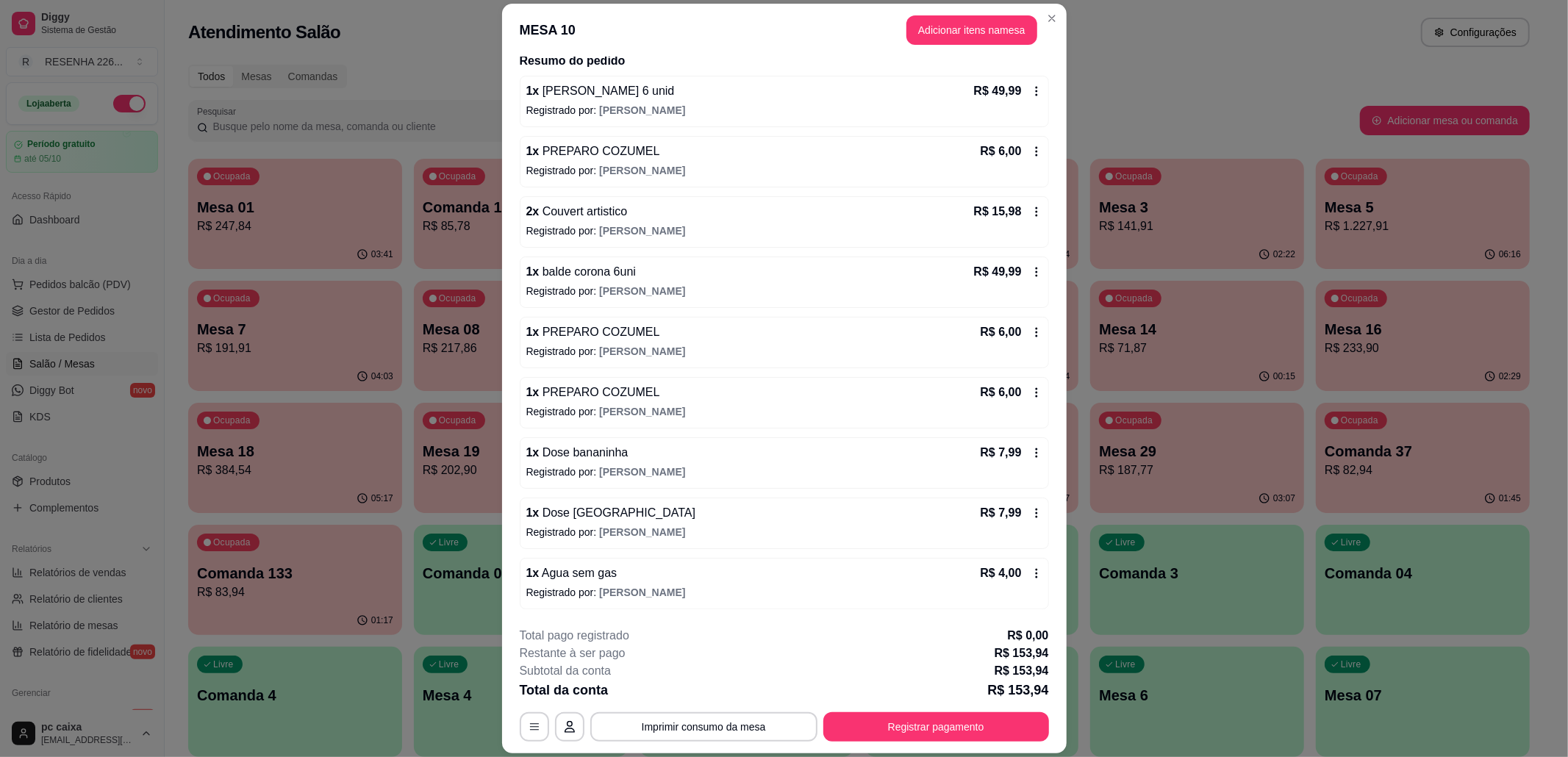
scroll to position [0, 0]
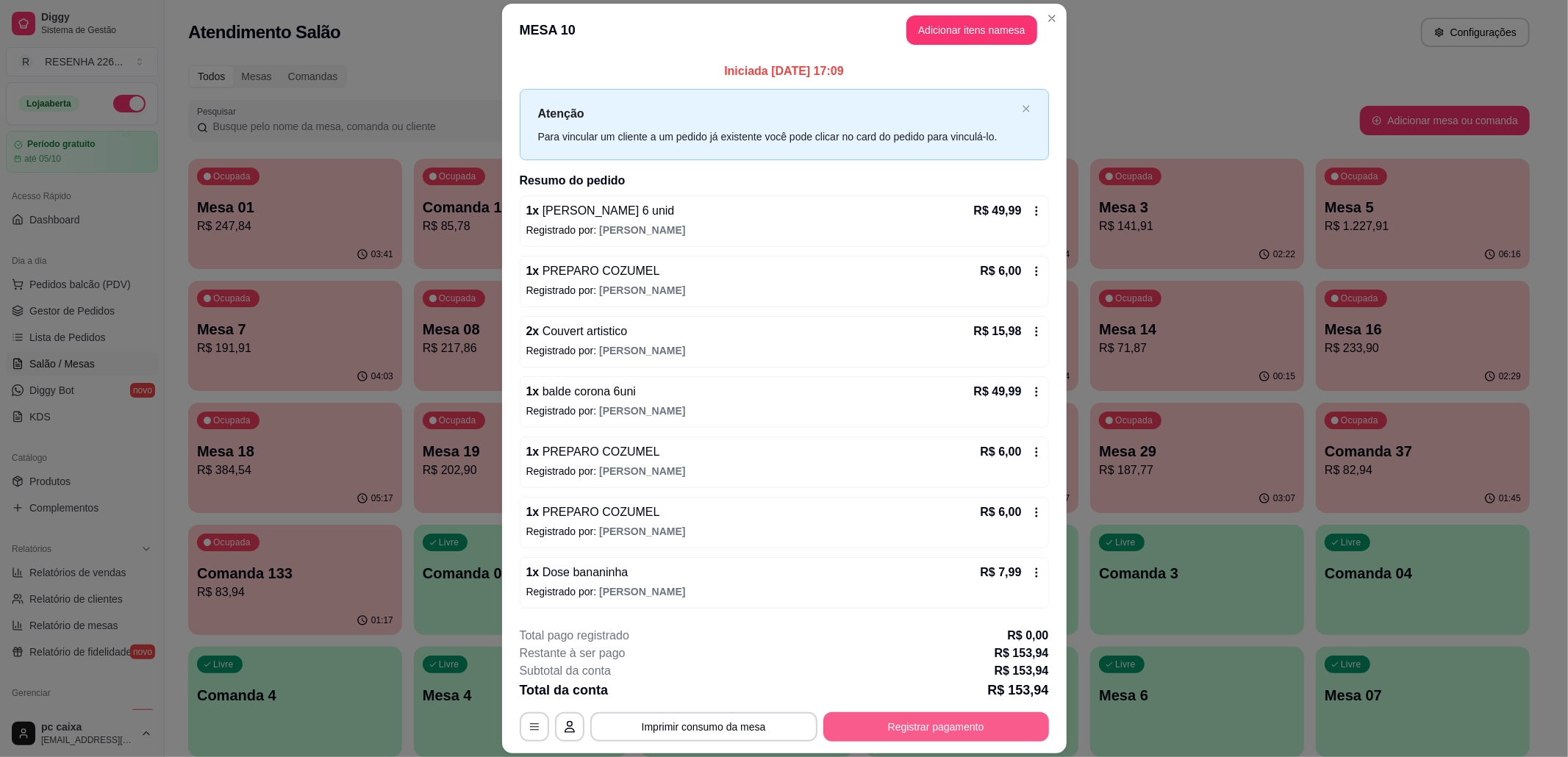
click at [960, 725] on button "Registrar pagamento" at bounding box center [935, 727] width 226 height 30
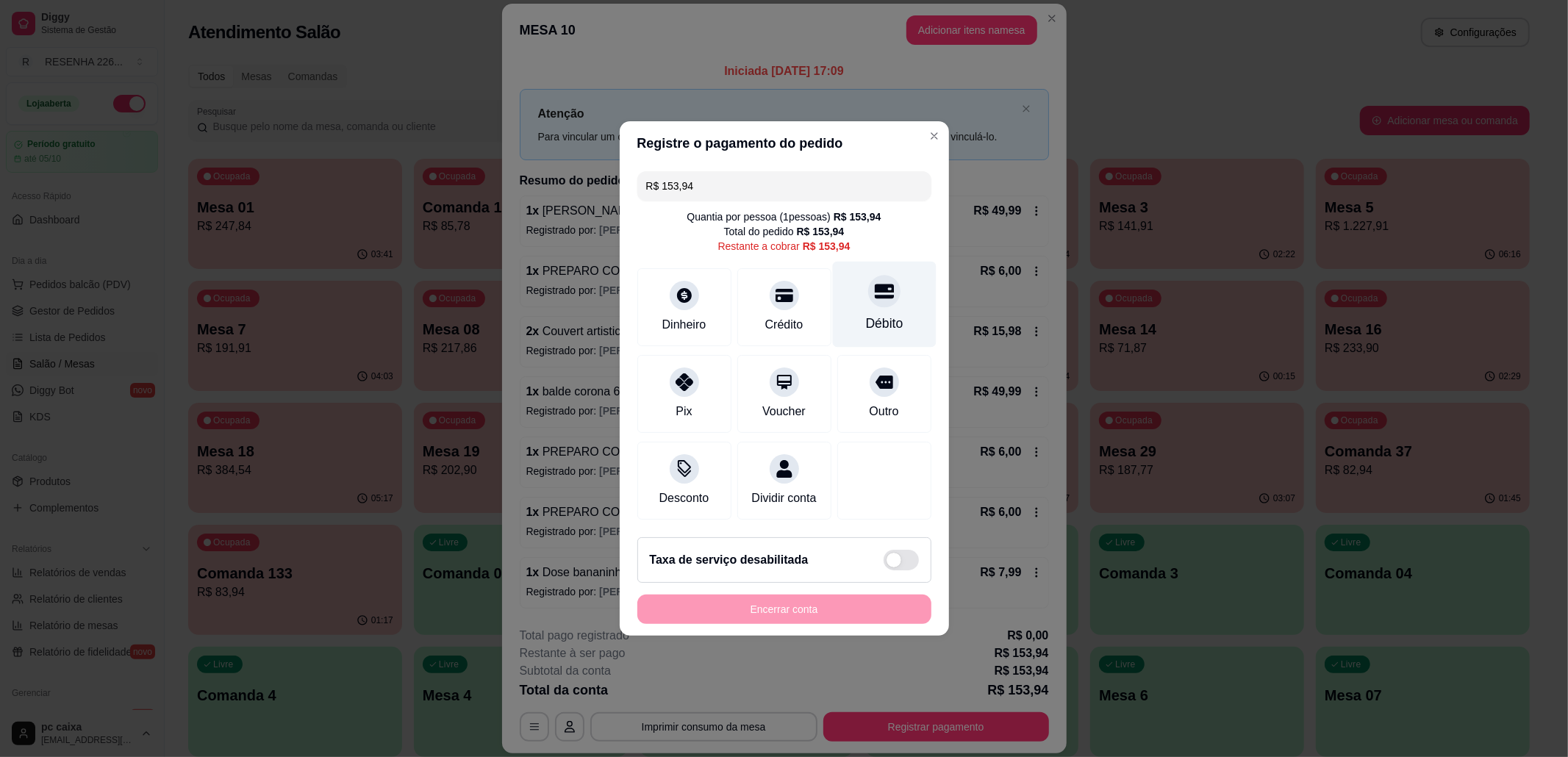
click at [901, 279] on div "Débito" at bounding box center [884, 305] width 104 height 86
type input "R$ 0,00"
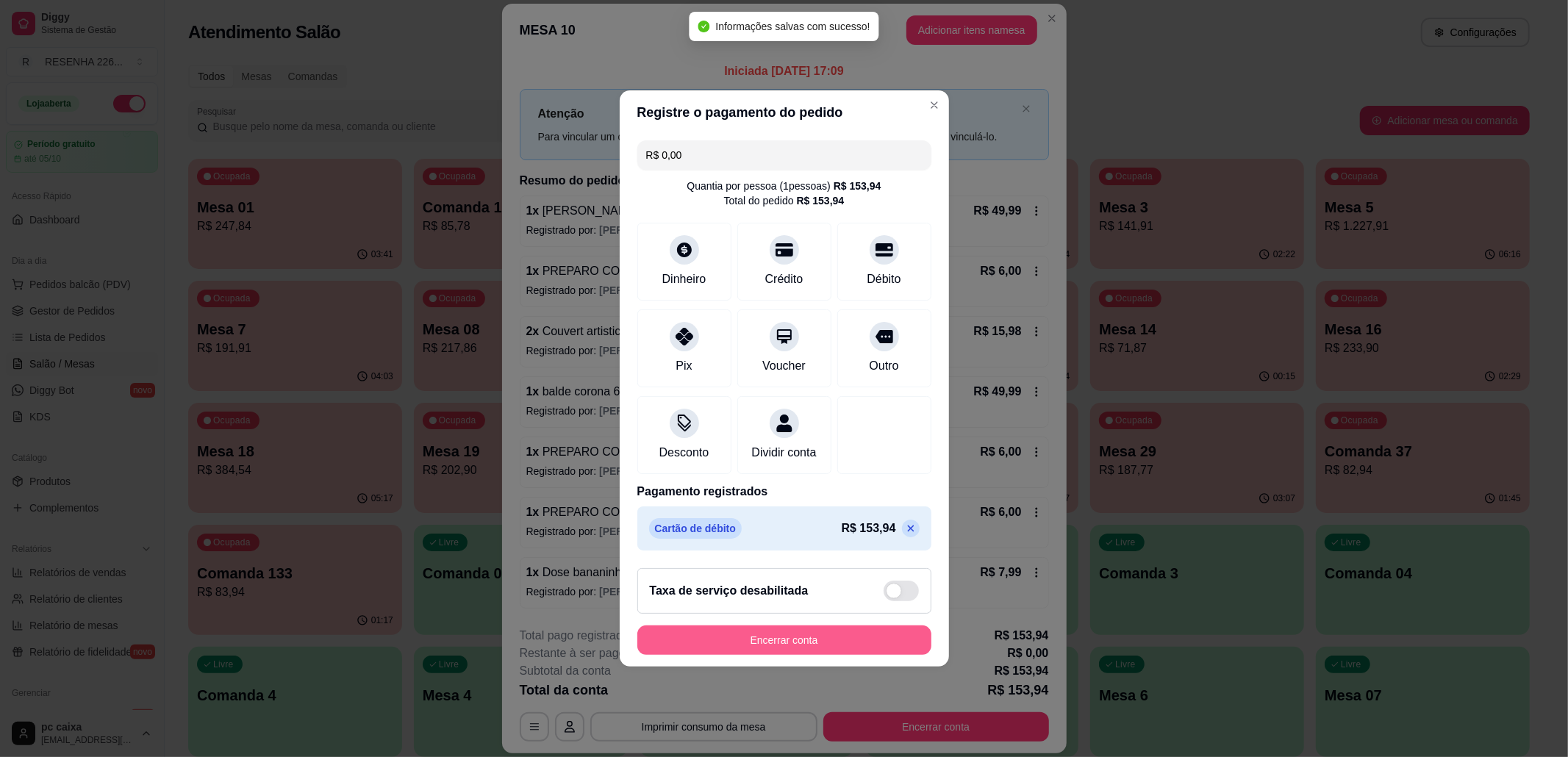
click at [821, 641] on button "Encerrar conta" at bounding box center [784, 640] width 294 height 30
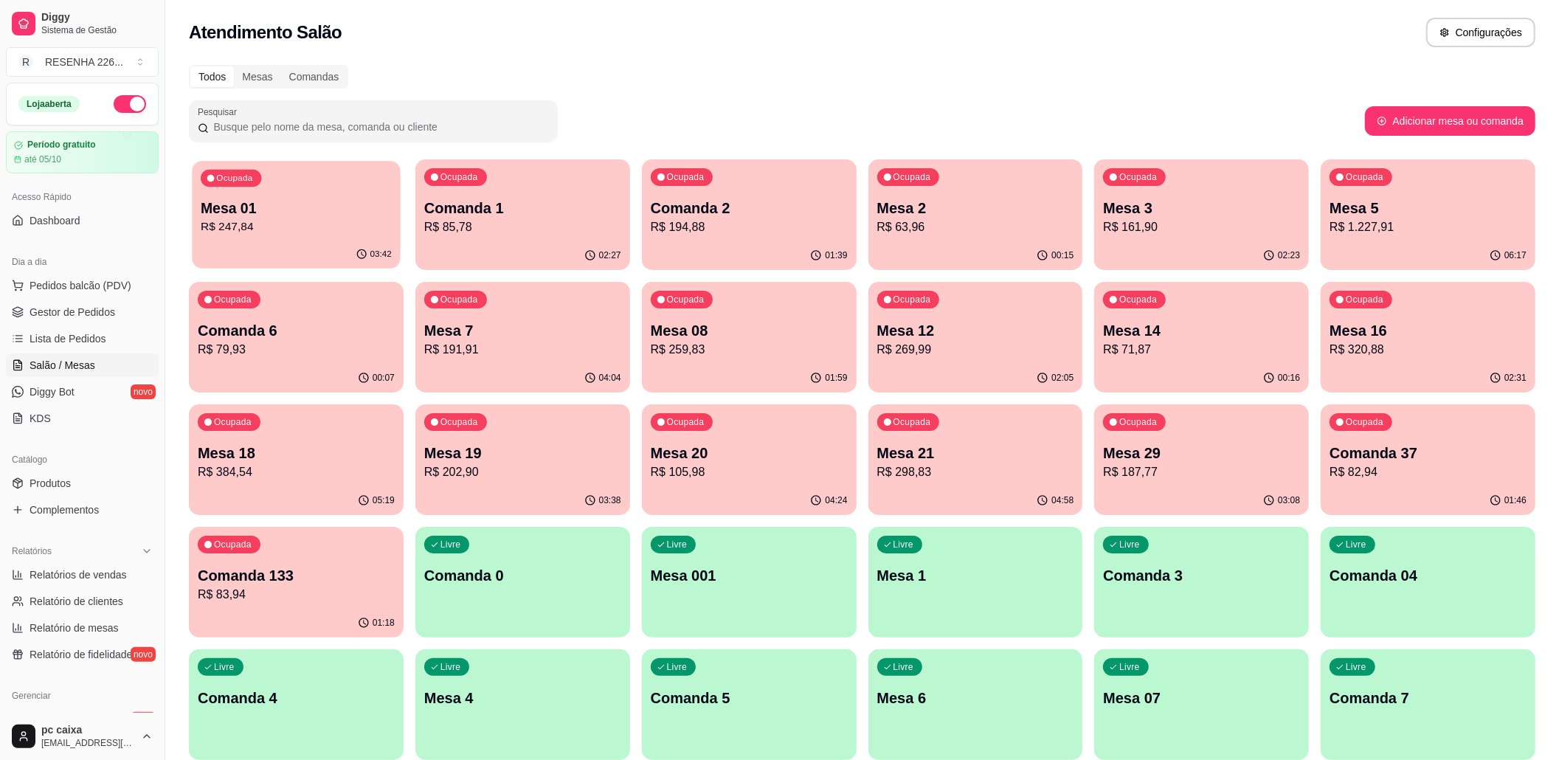
click at [381, 252] on p "03:42" at bounding box center [380, 255] width 21 height 12
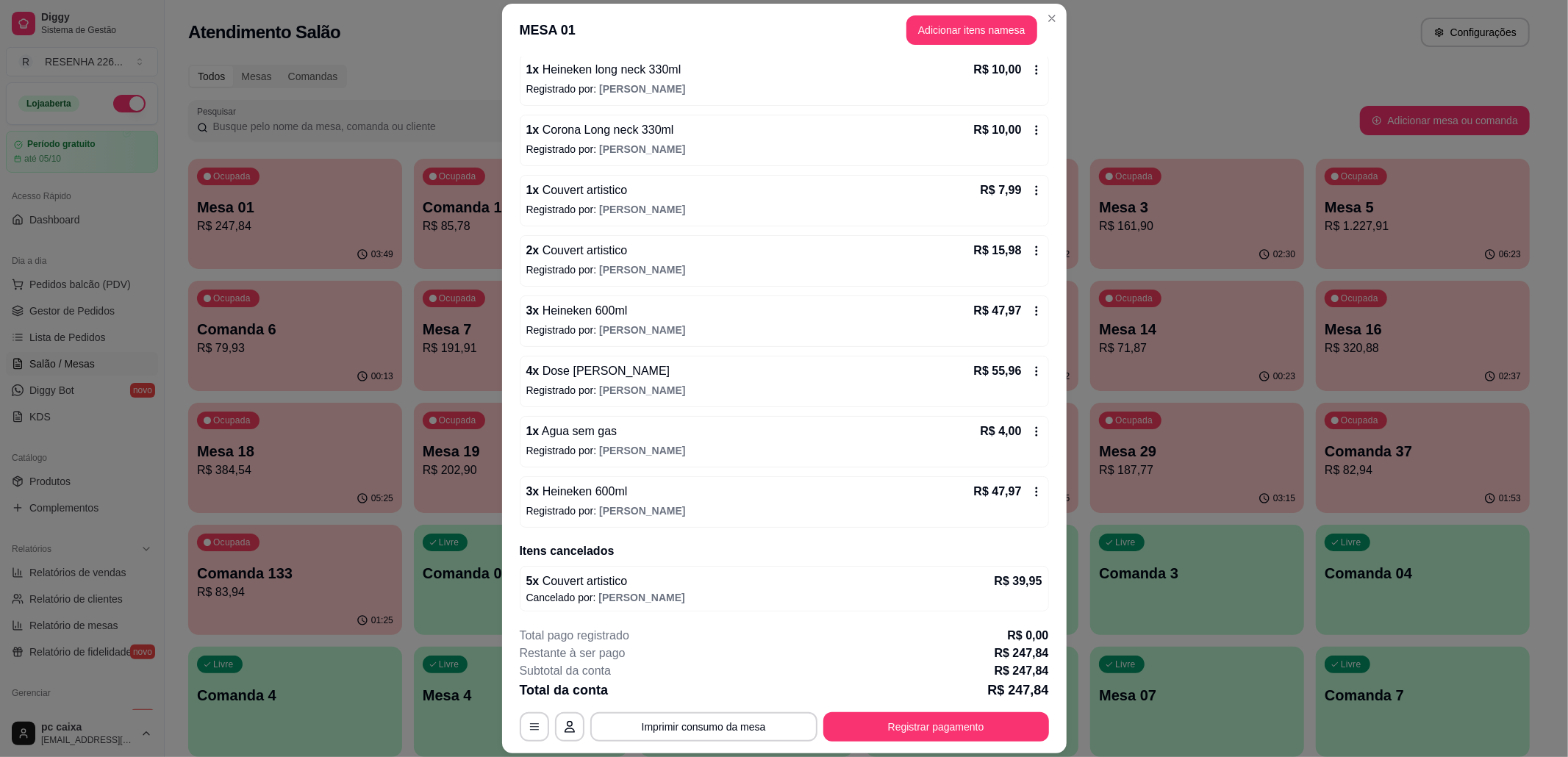
scroll to position [269, 0]
click at [871, 739] on button "Registrar pagamento" at bounding box center [935, 727] width 226 height 30
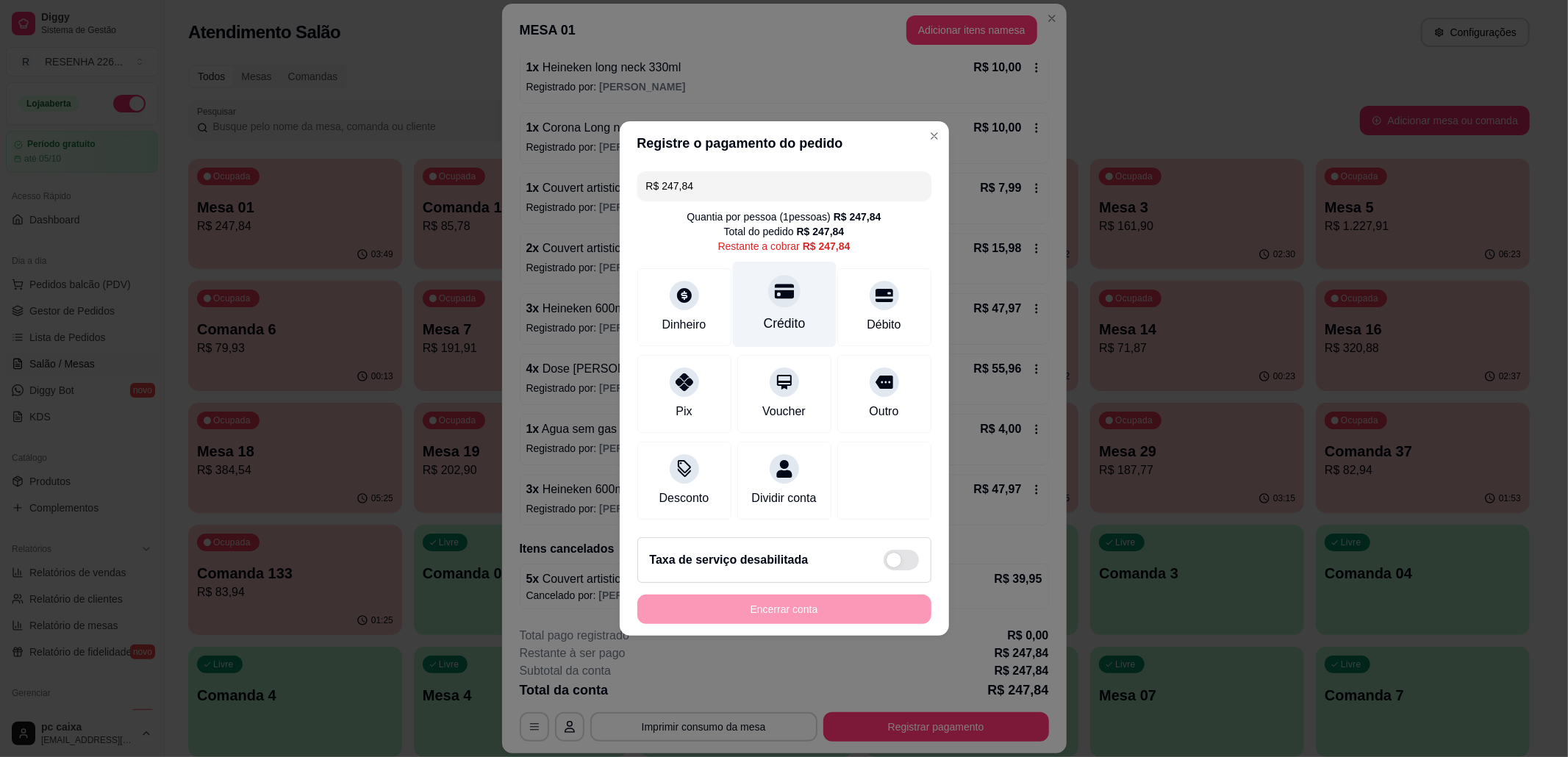
click at [804, 291] on div "Crédito" at bounding box center [784, 305] width 104 height 86
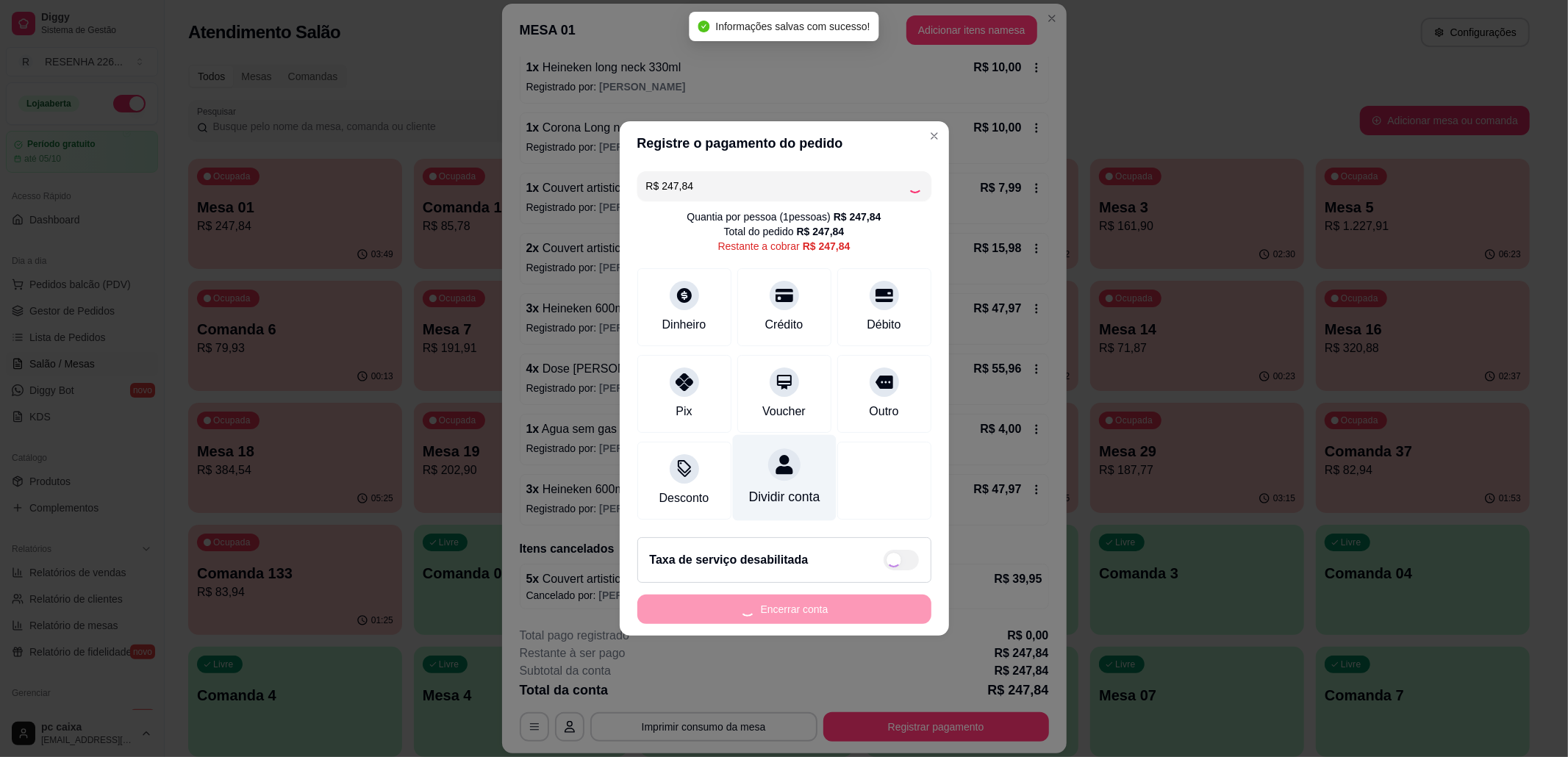
type input "R$ 0,00"
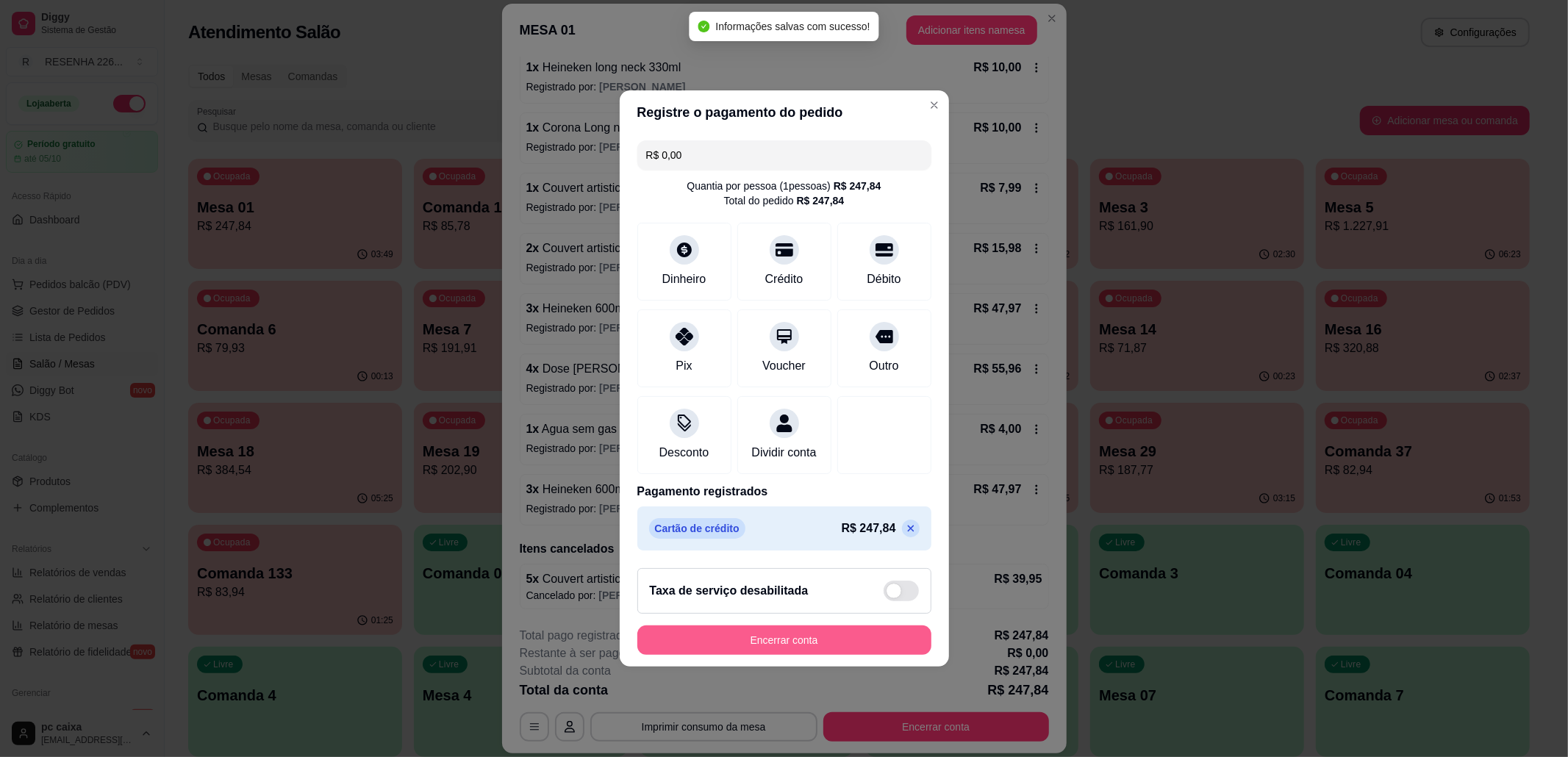
click at [757, 654] on button "Encerrar conta" at bounding box center [784, 640] width 294 height 30
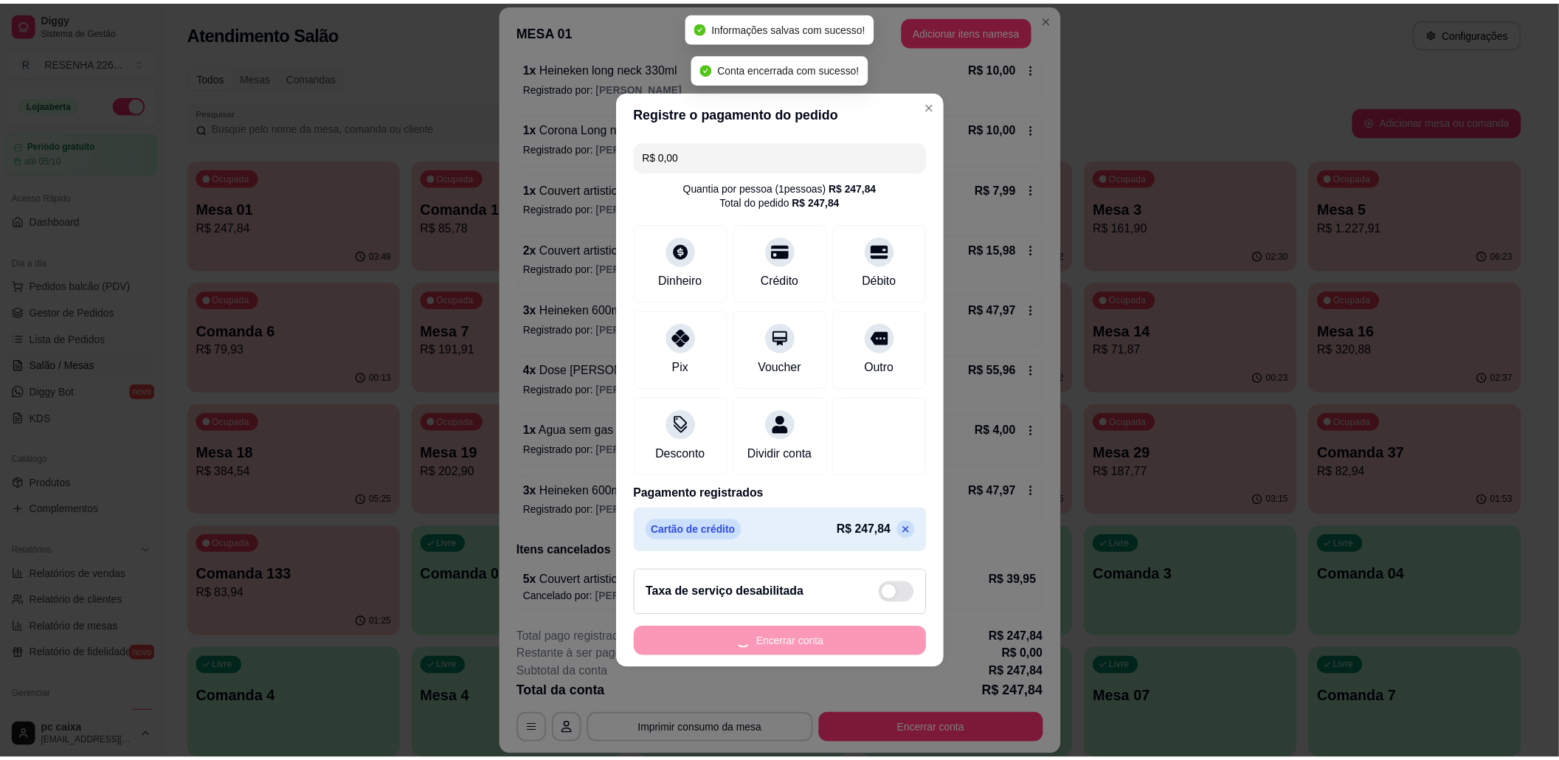
scroll to position [0, 0]
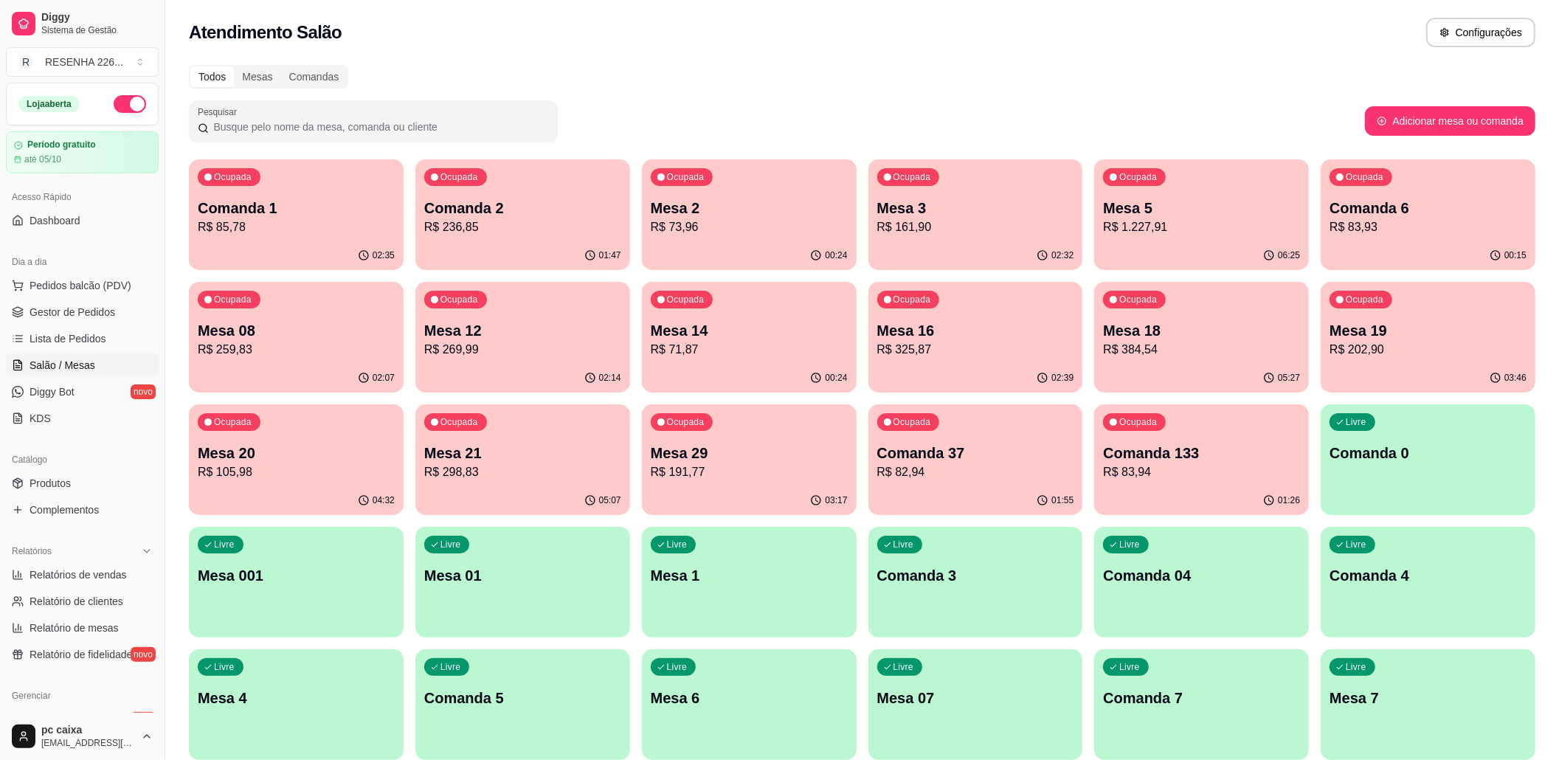
click at [362, 198] on p "Comanda 1" at bounding box center [296, 208] width 197 height 21
click at [556, 192] on div "Ocupada Comanda 2 R$ 236,85" at bounding box center [522, 200] width 215 height 82
click at [343, 193] on div "Ocupada Comanda 1 R$ 85,78" at bounding box center [296, 201] width 208 height 80
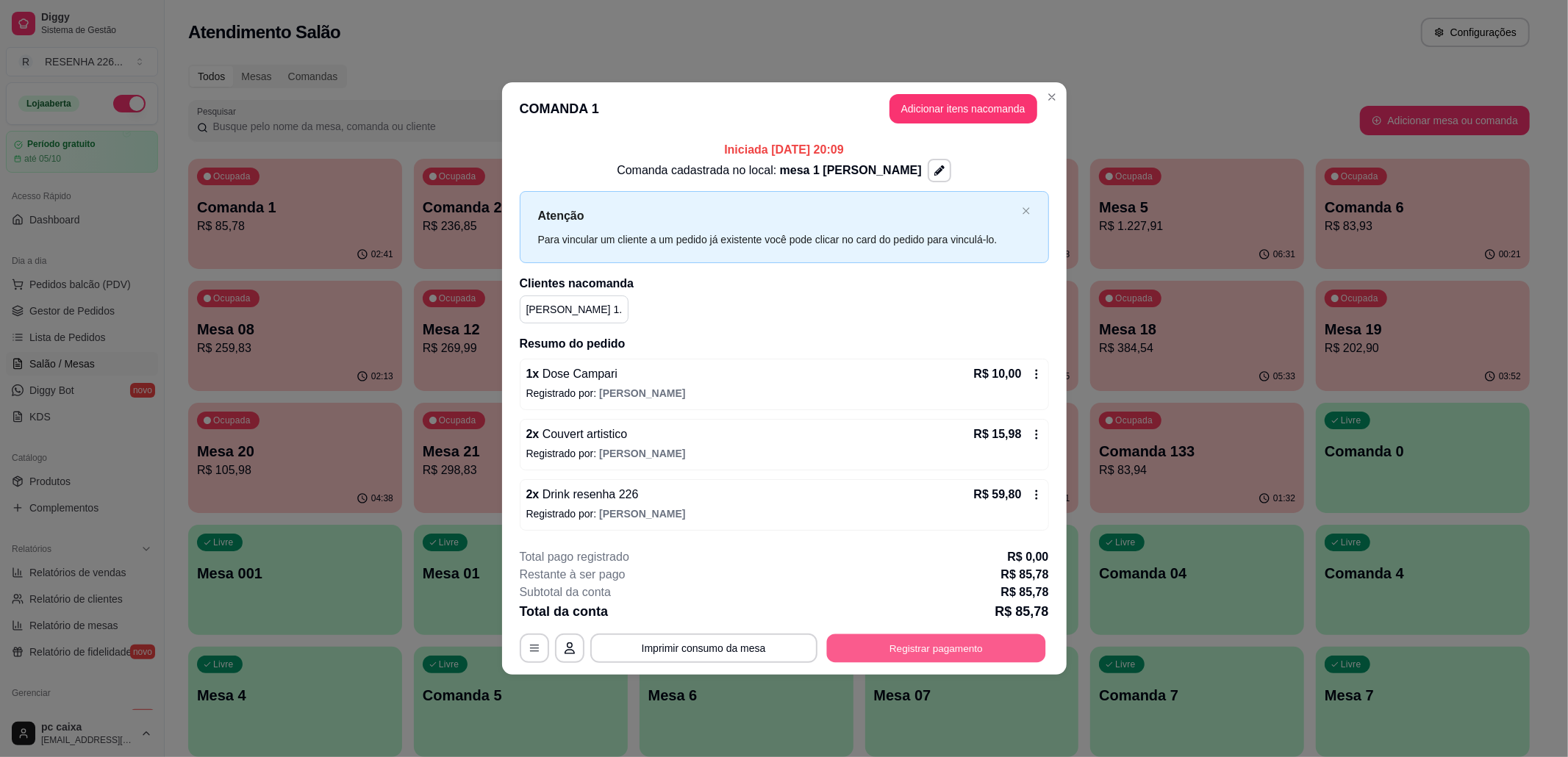
click at [946, 639] on button "Registrar pagamento" at bounding box center [935, 647] width 219 height 29
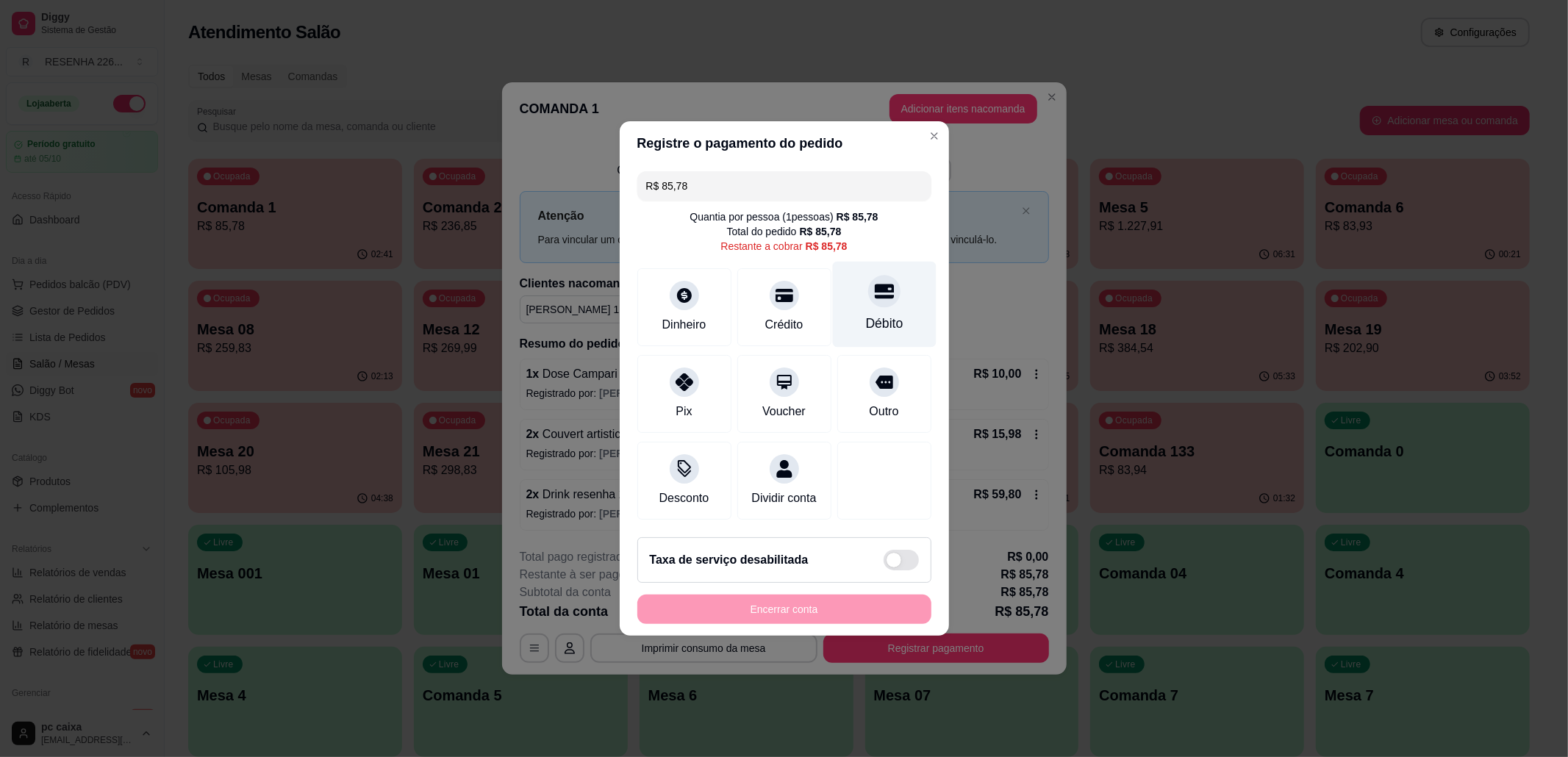
click at [868, 275] on div at bounding box center [884, 291] width 32 height 32
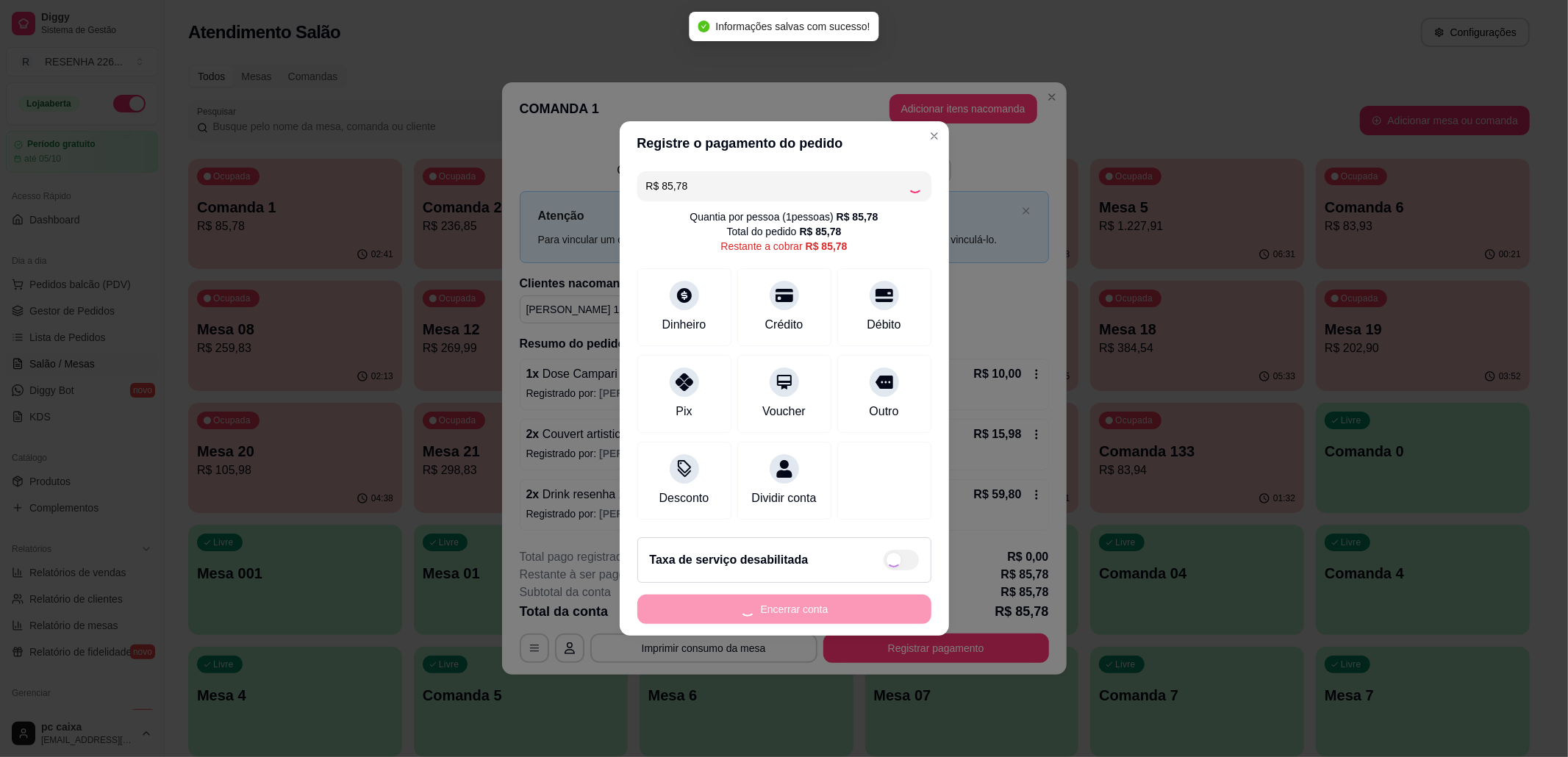
type input "R$ 0,00"
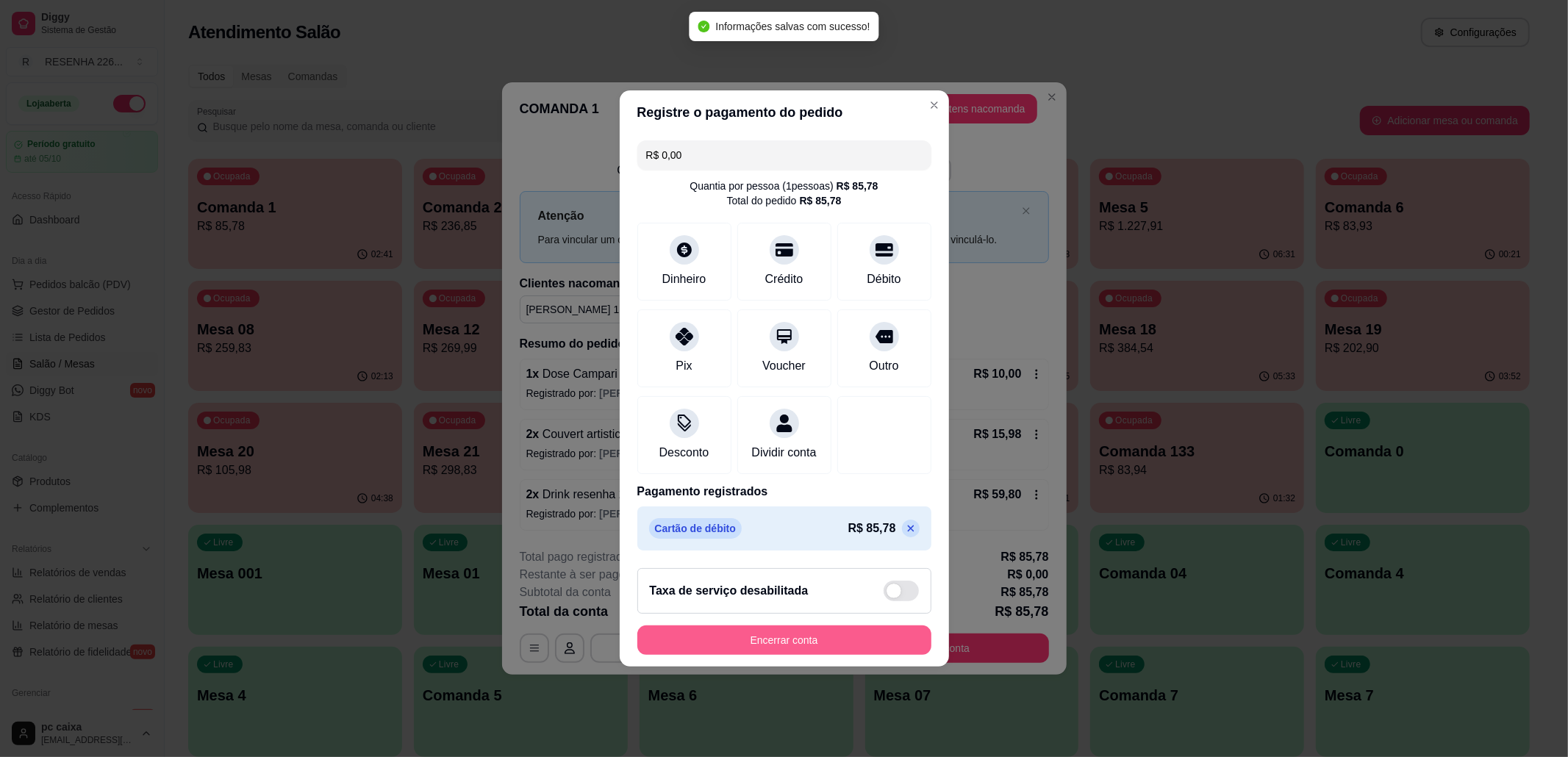
click at [795, 648] on button "Encerrar conta" at bounding box center [784, 640] width 294 height 30
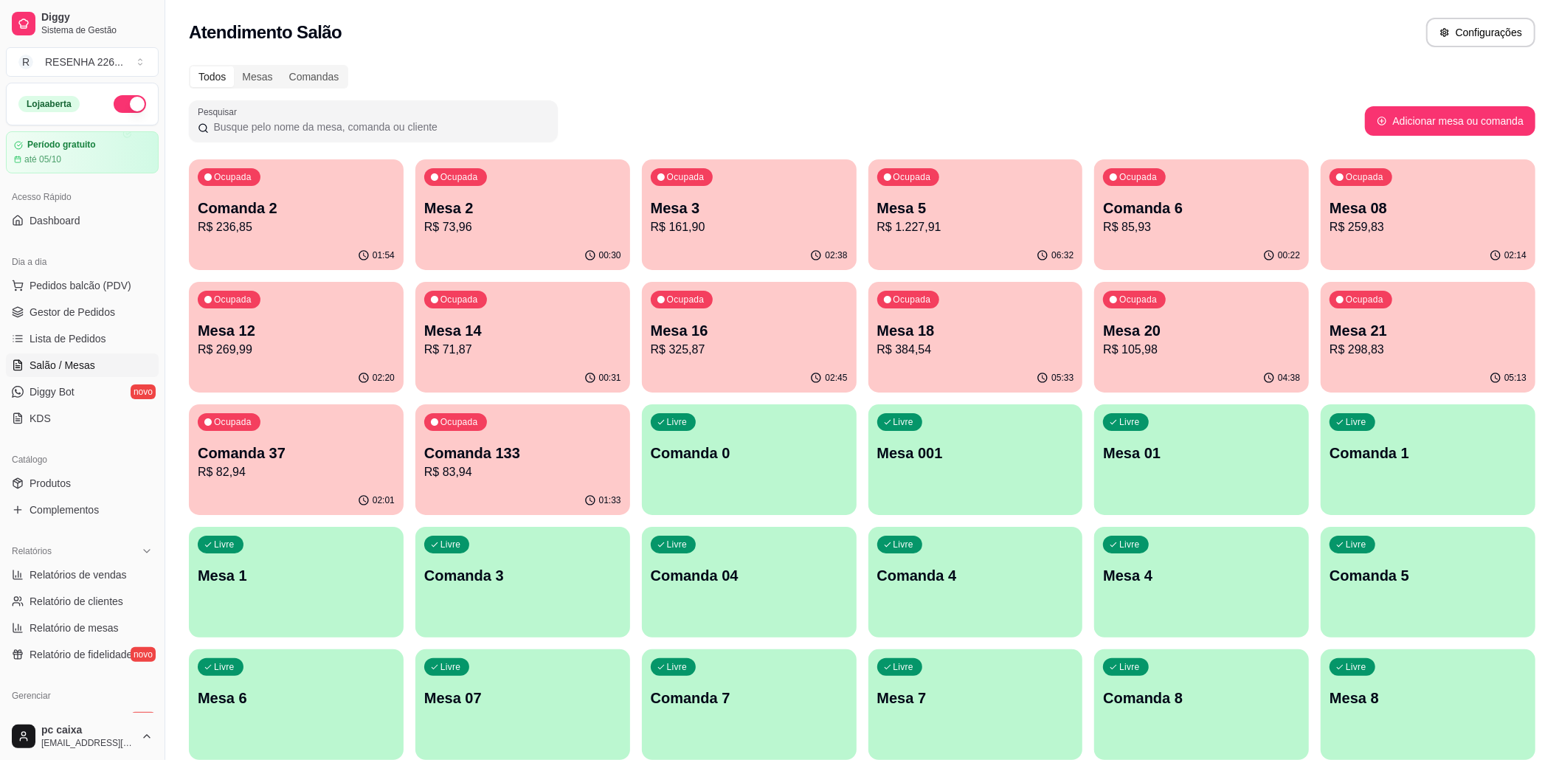
click at [1002, 186] on div "Ocupada Mesa 5 R$ 1.227,91" at bounding box center [975, 200] width 215 height 82
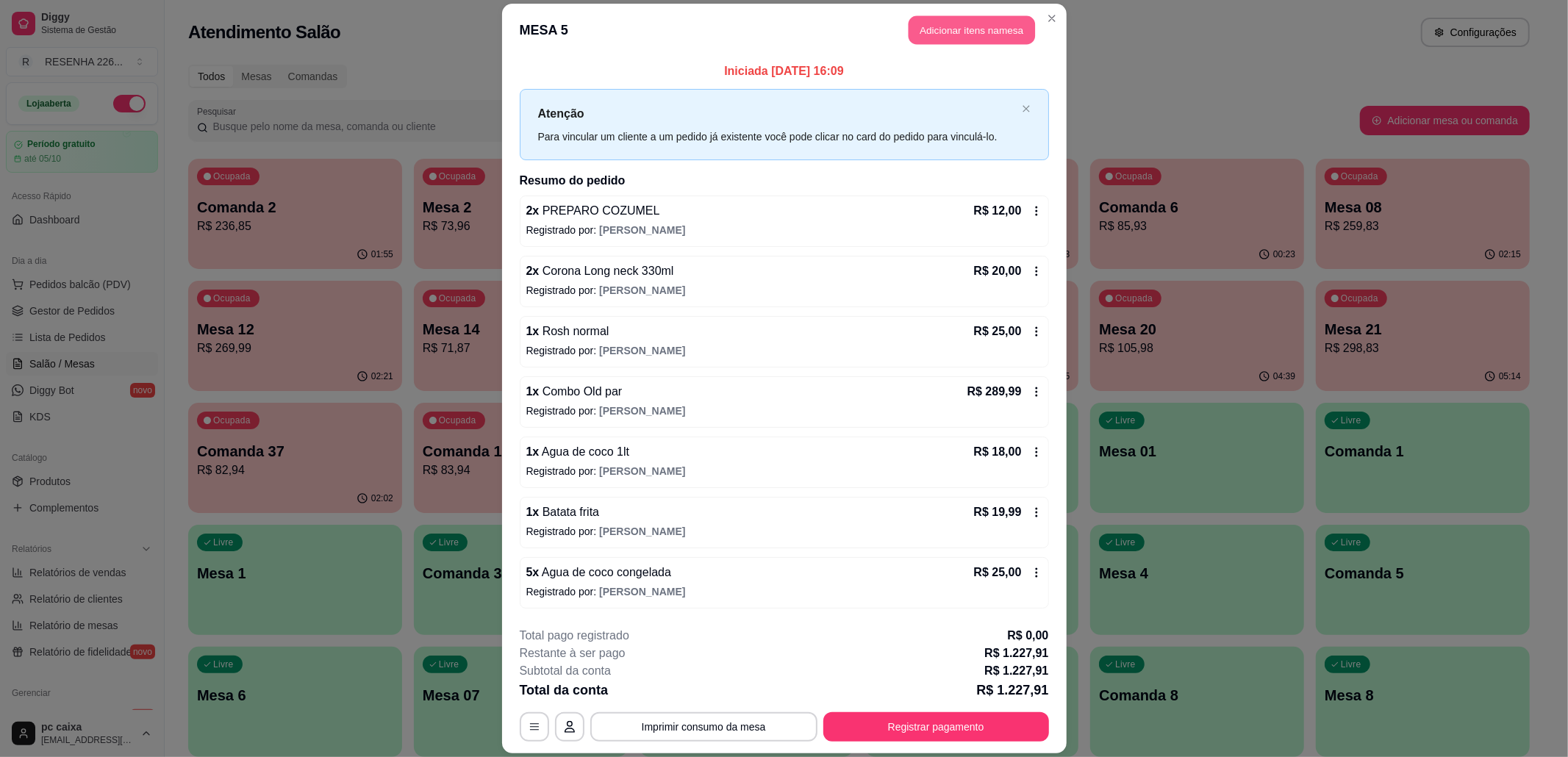
click at [959, 22] on button "Adicionar itens na mesa" at bounding box center [971, 30] width 127 height 29
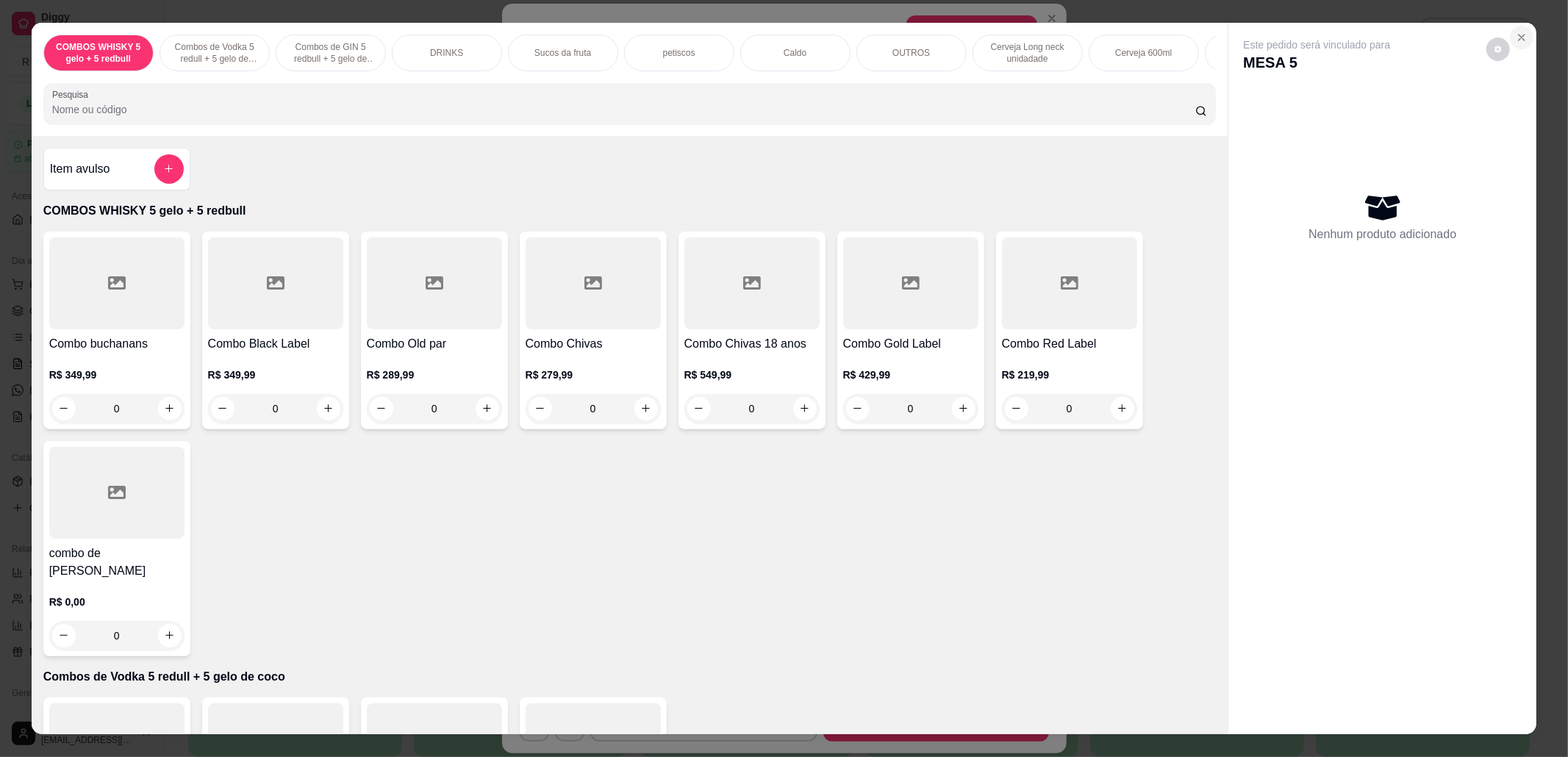
click at [1517, 44] on button "Close" at bounding box center [1522, 38] width 24 height 24
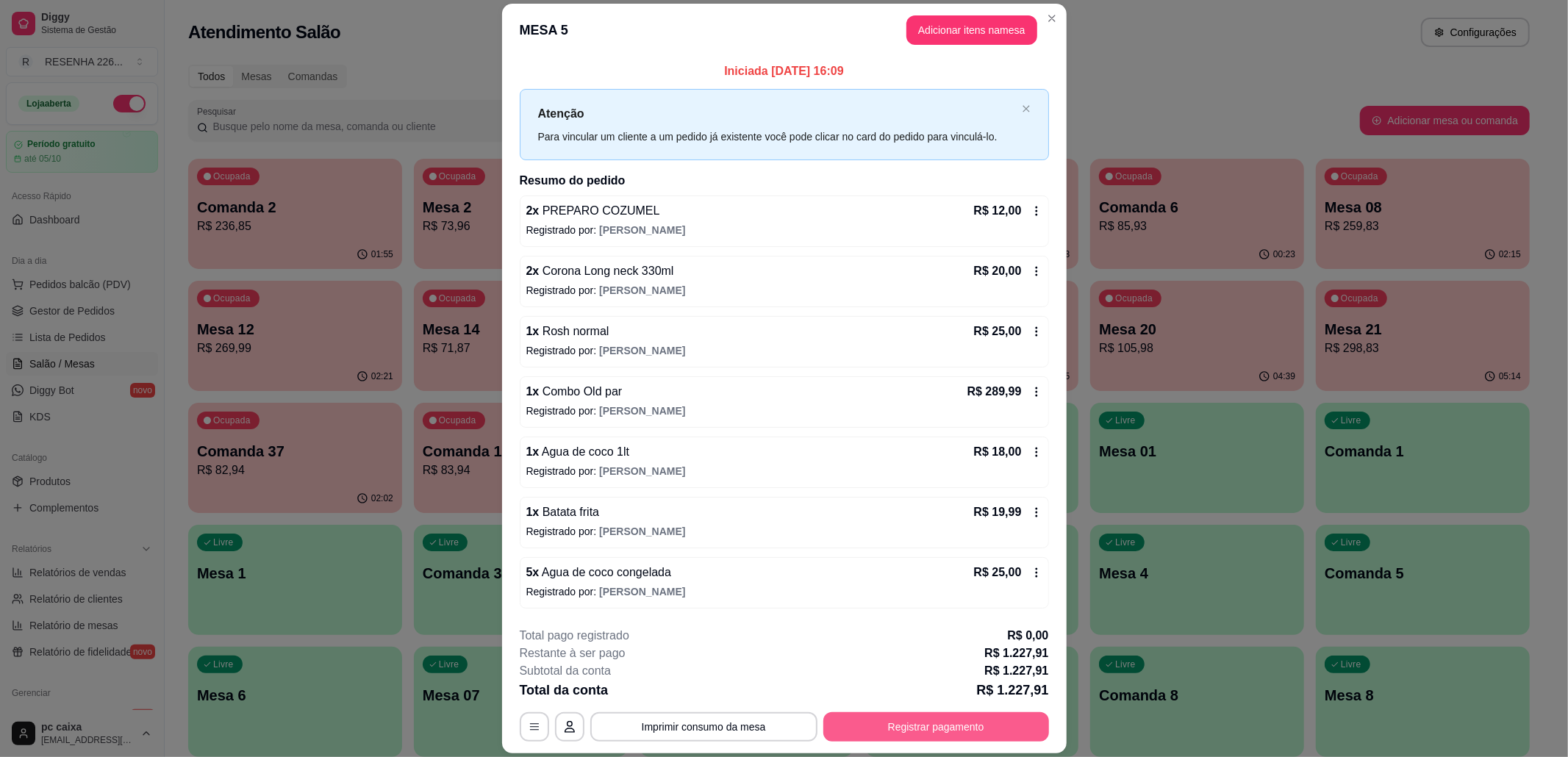
click at [878, 727] on button "Registrar pagamento" at bounding box center [935, 727] width 226 height 30
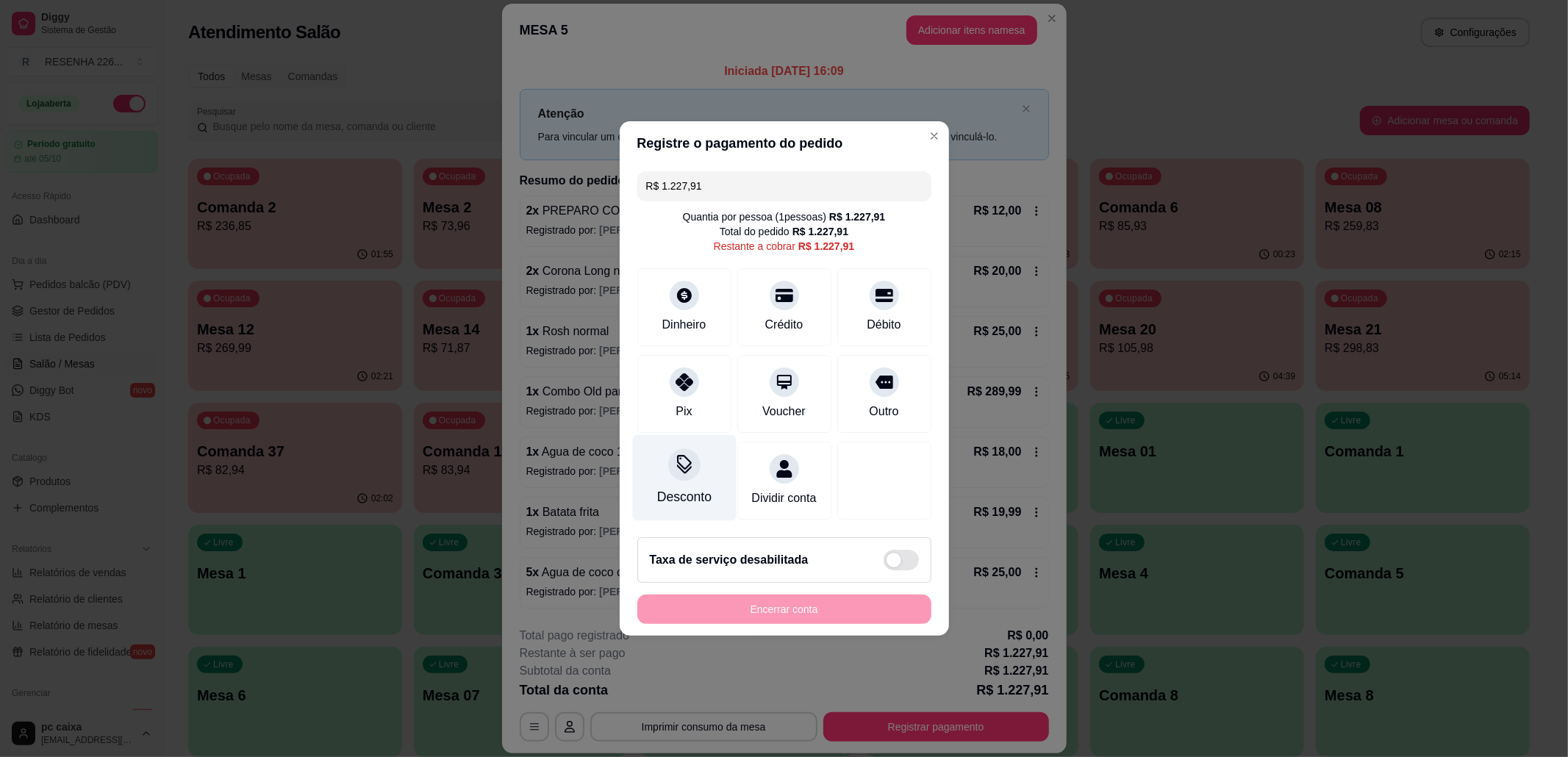
click at [680, 495] on div "Desconto" at bounding box center [683, 496] width 55 height 19
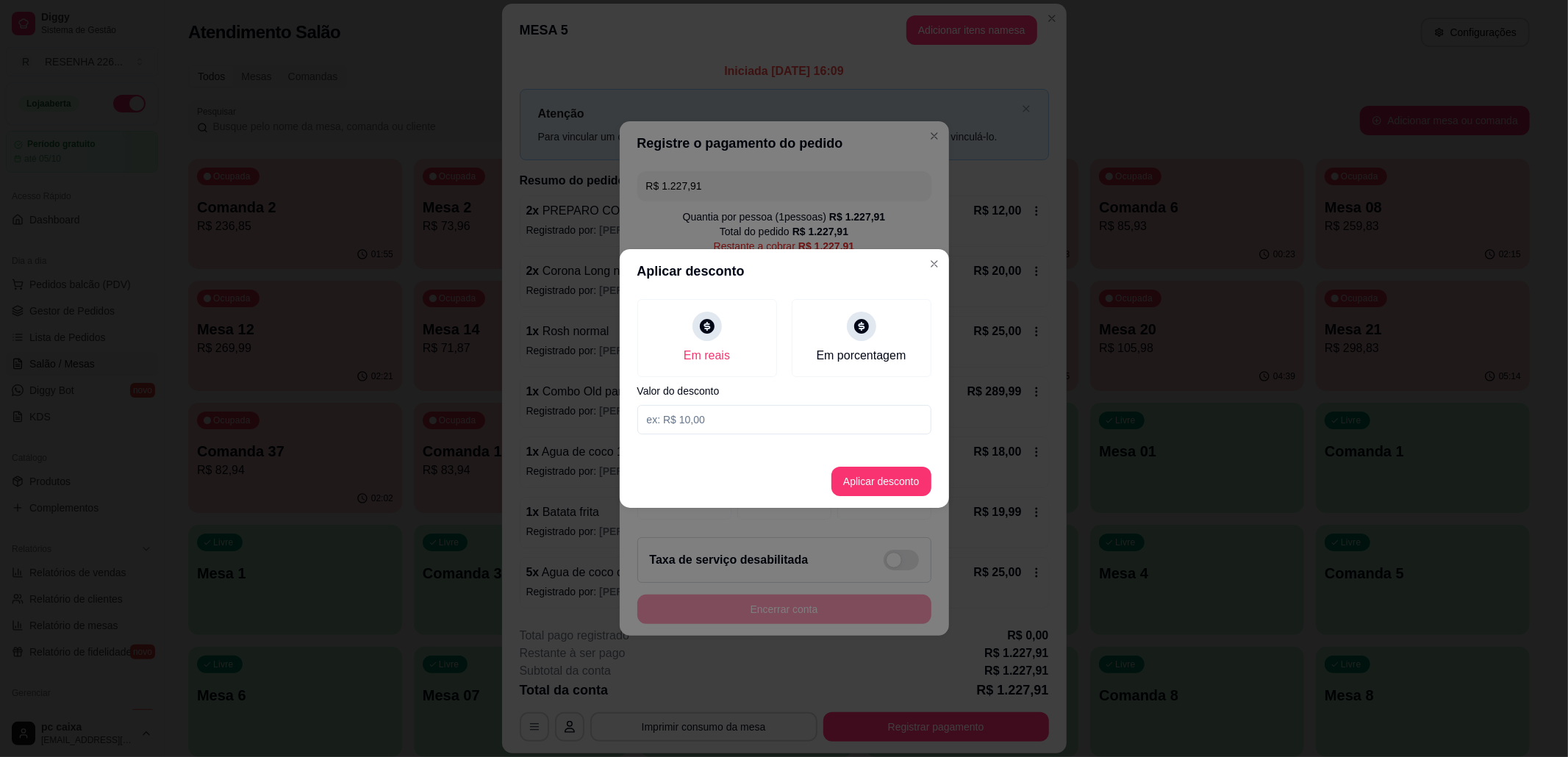
click at [729, 424] on input at bounding box center [784, 420] width 294 height 30
type input "40,00"
click at [907, 489] on button "Aplicar desconto" at bounding box center [882, 482] width 100 height 30
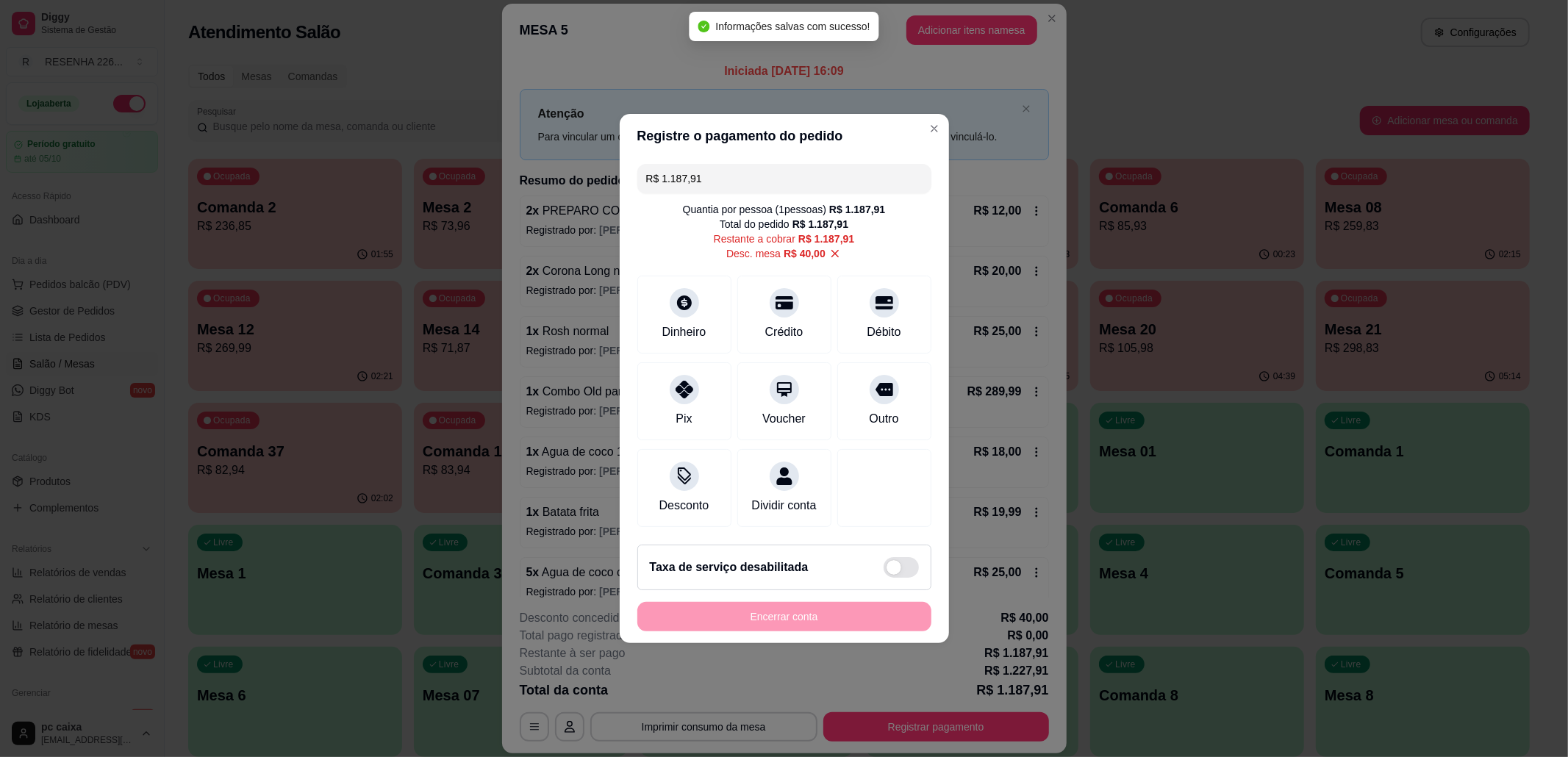
type input "R$ 1.187,91"
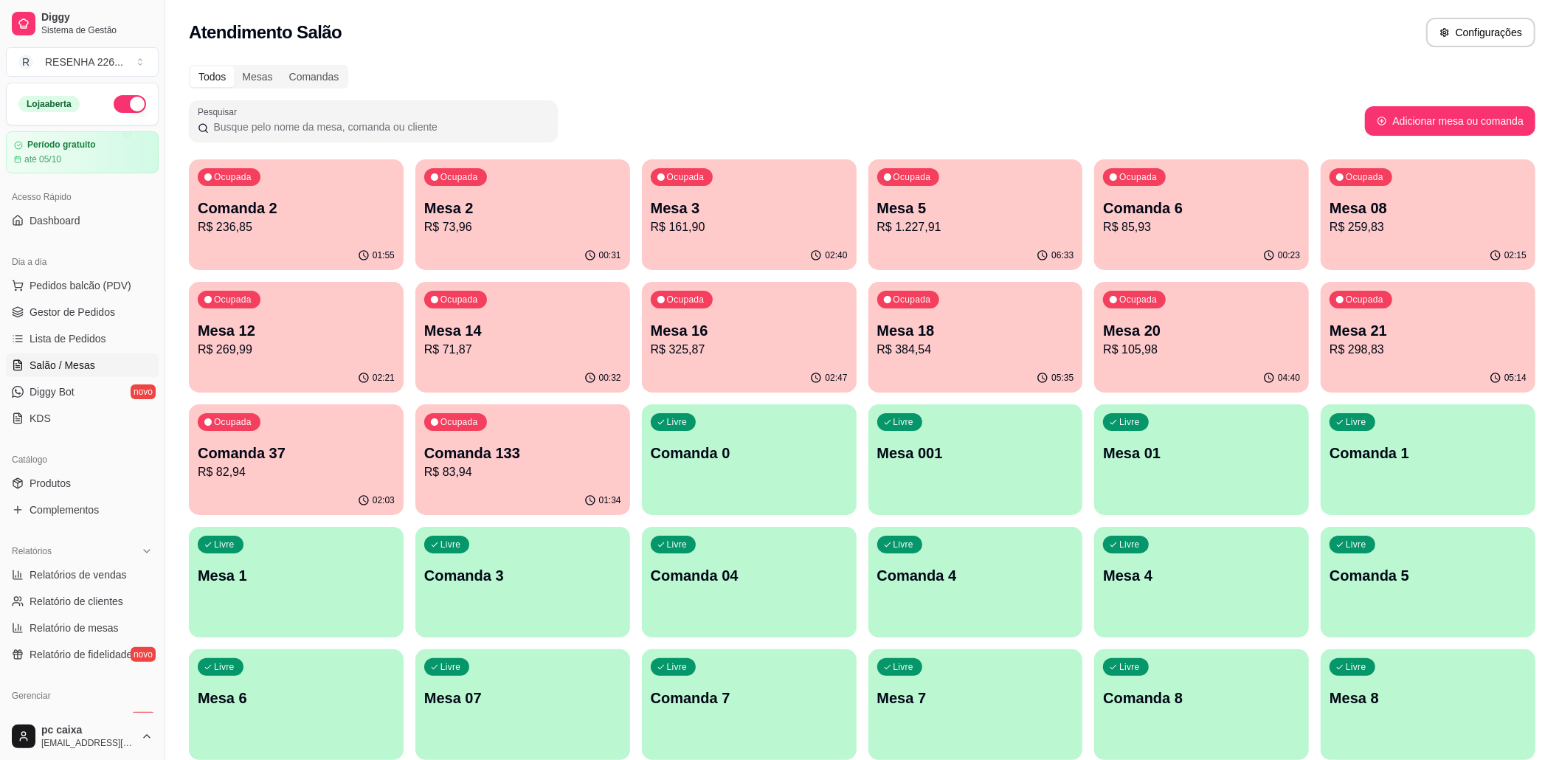
click at [950, 192] on div "Ocupada Mesa 5 R$ 1.227,91" at bounding box center [975, 200] width 215 height 82
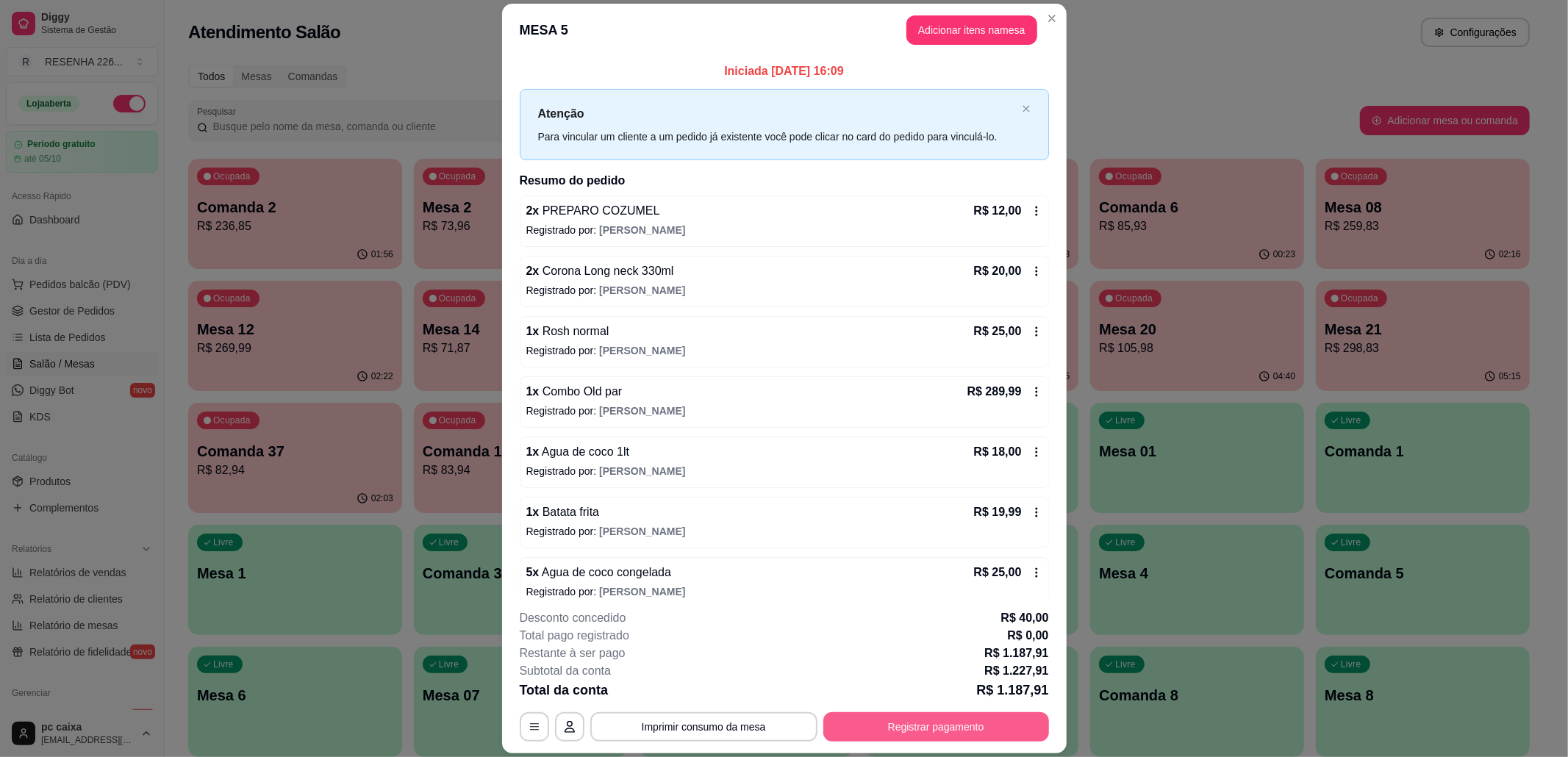
click at [942, 722] on button "Registrar pagamento" at bounding box center [935, 727] width 226 height 30
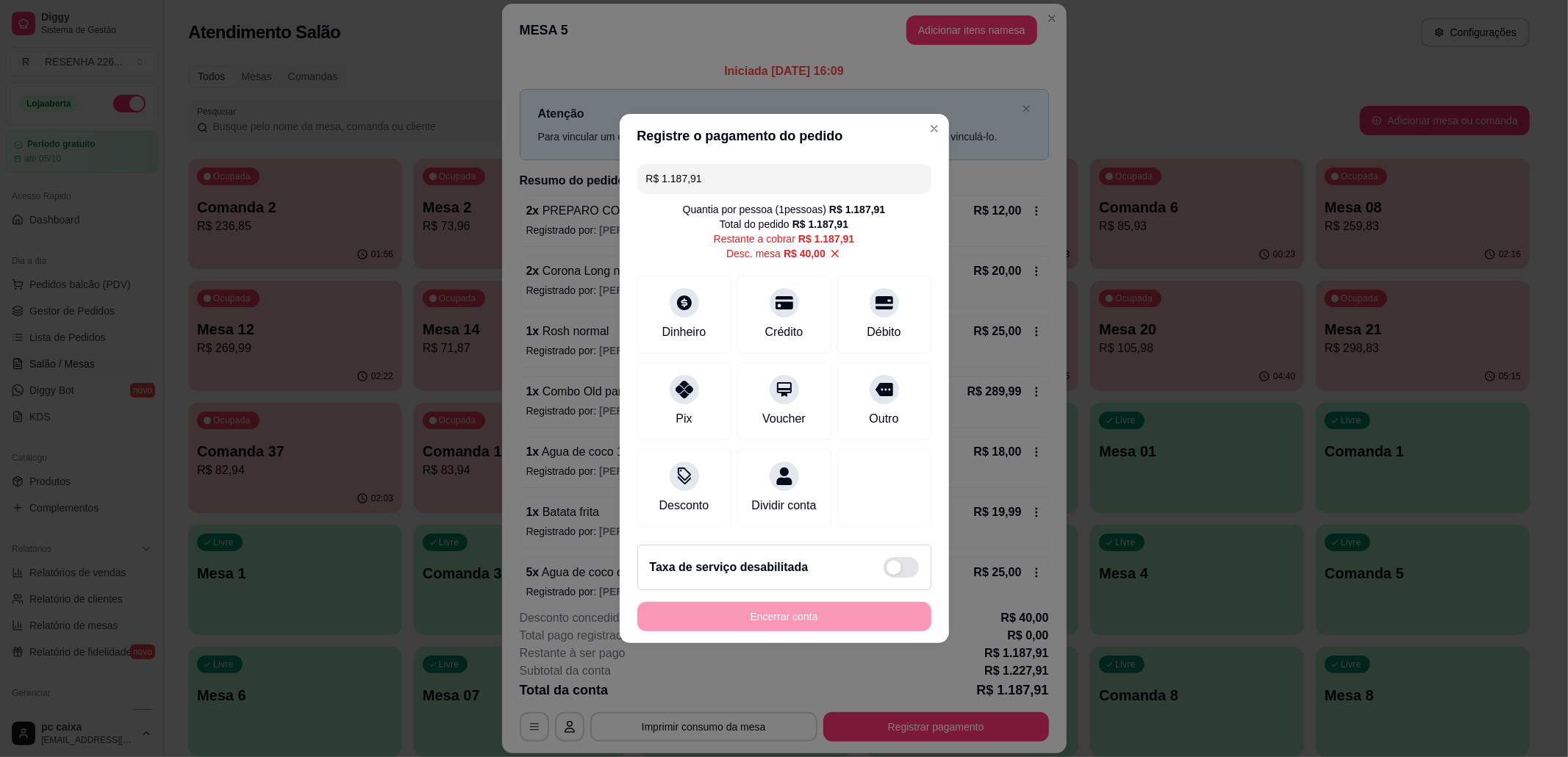
click at [815, 248] on span "R$ 40,00" at bounding box center [805, 253] width 42 height 15
type input "R$ 1.227,91"
click at [822, 245] on div "R$ 1.227,91 Quantia por pessoa ( 1 pessoas) R$ 1.187,91 Total do pedido R$ 1.18…" at bounding box center [784, 346] width 330 height 375
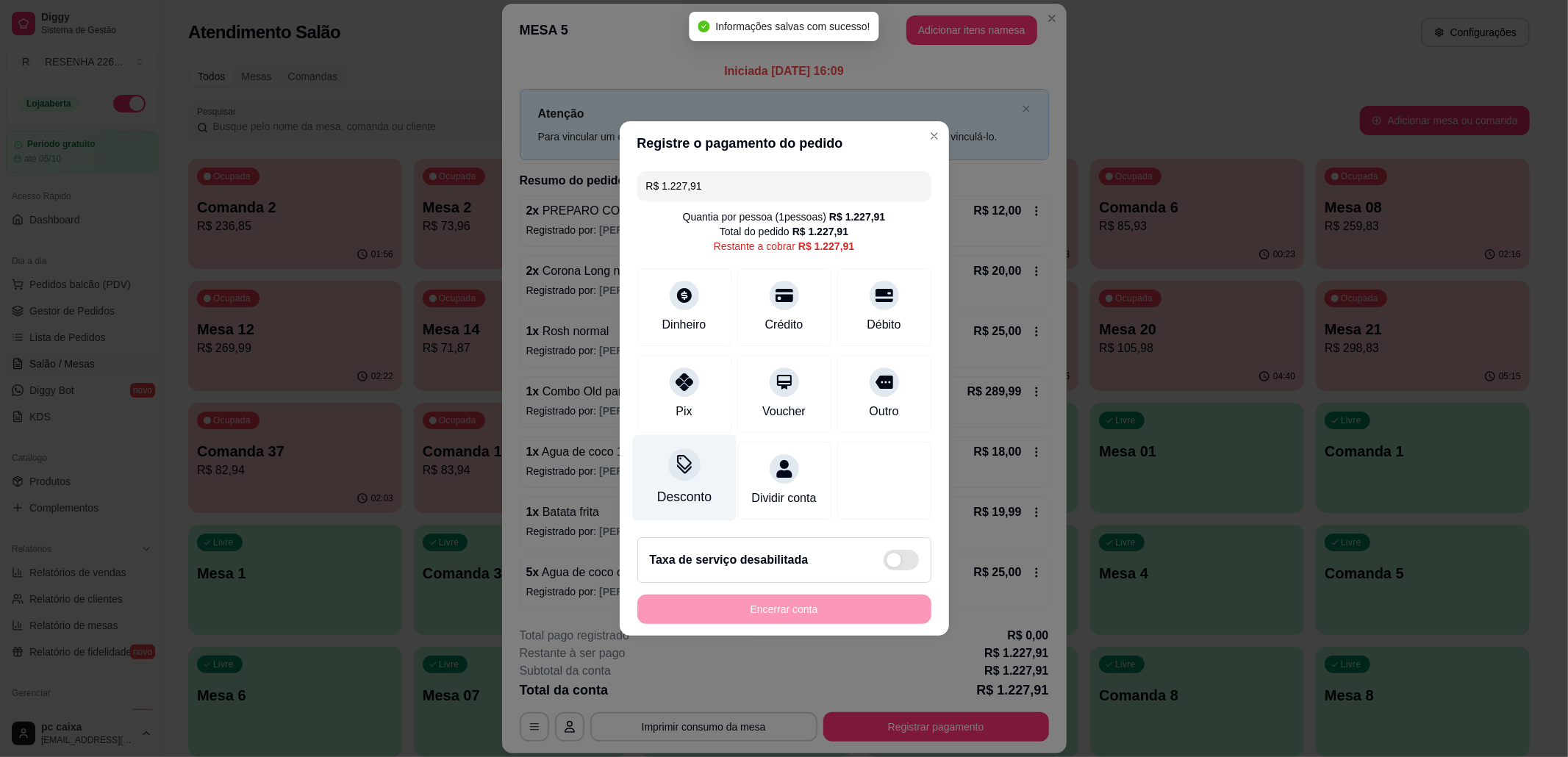
click at [696, 473] on div "Desconto" at bounding box center [684, 478] width 104 height 86
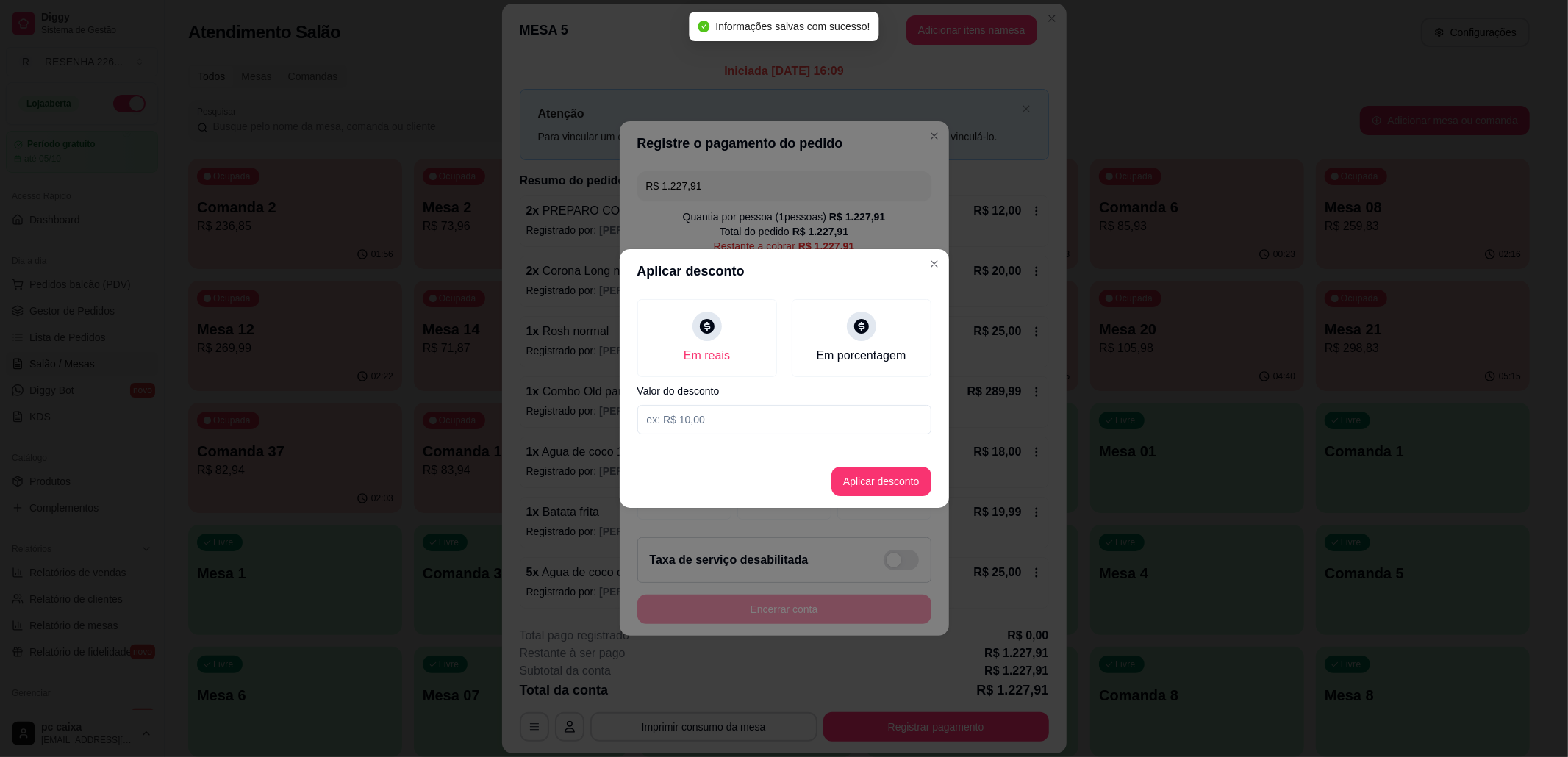
drag, startPoint x: 736, startPoint y: 369, endPoint x: 733, endPoint y: 398, distance: 29.2
click at [736, 374] on div "Em reais" at bounding box center [707, 338] width 139 height 78
click at [733, 399] on div "Em reais Em porcentagem Valor do desconto" at bounding box center [784, 367] width 330 height 147
click at [730, 408] on input at bounding box center [784, 420] width 294 height 30
type input "290,00"
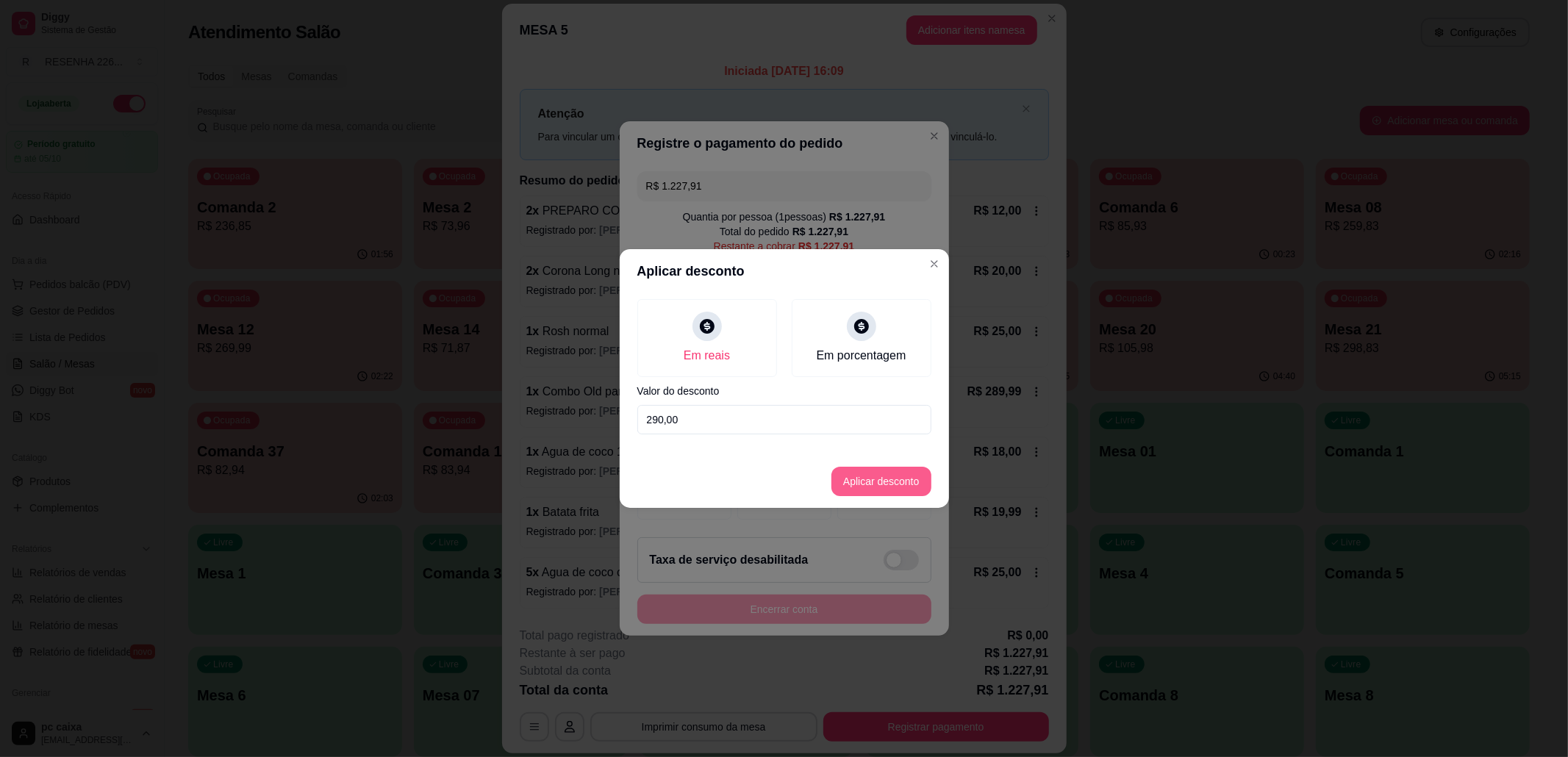
click at [869, 486] on button "Aplicar desconto" at bounding box center [882, 482] width 100 height 30
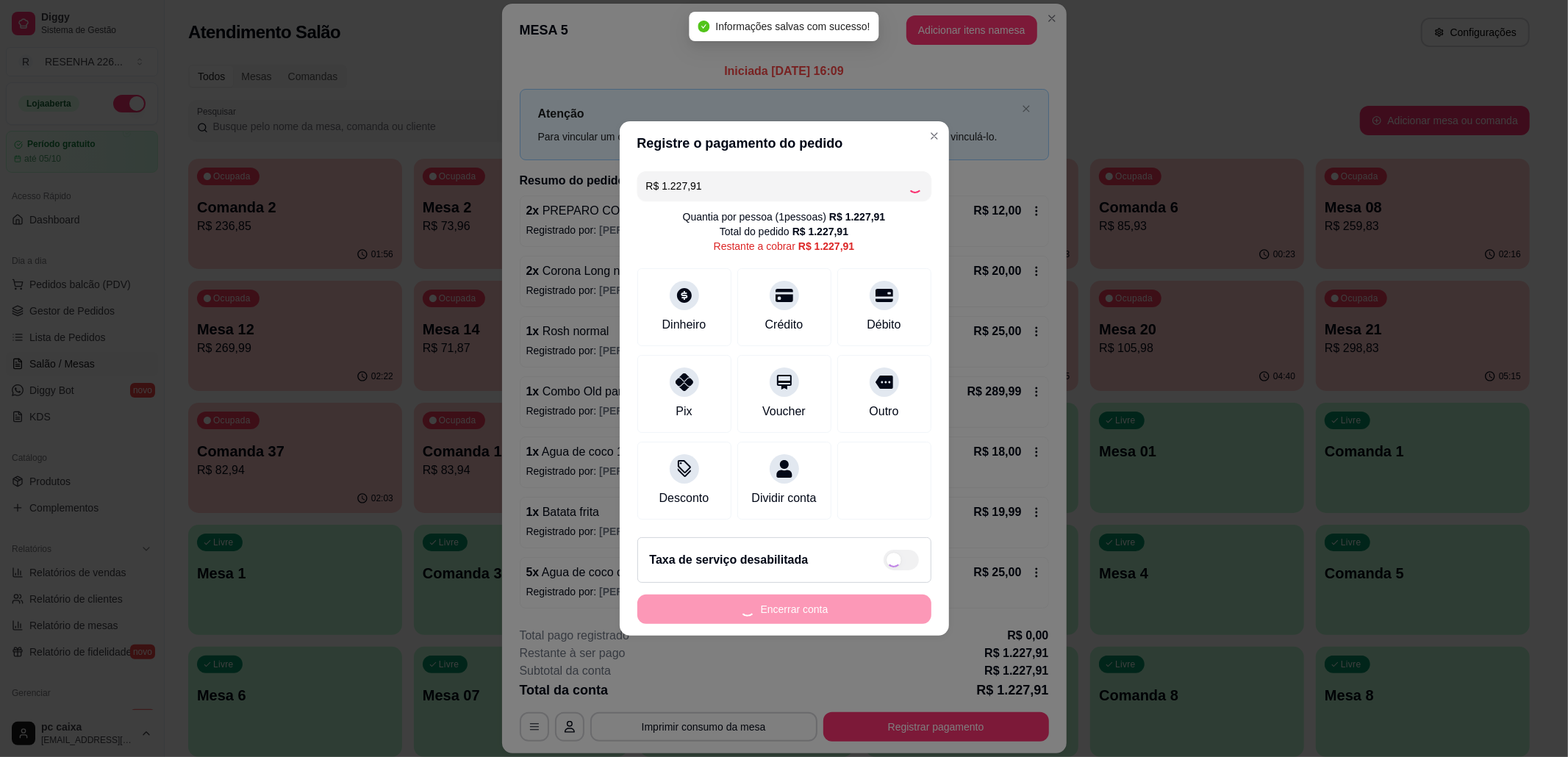
type input "R$ 937,91"
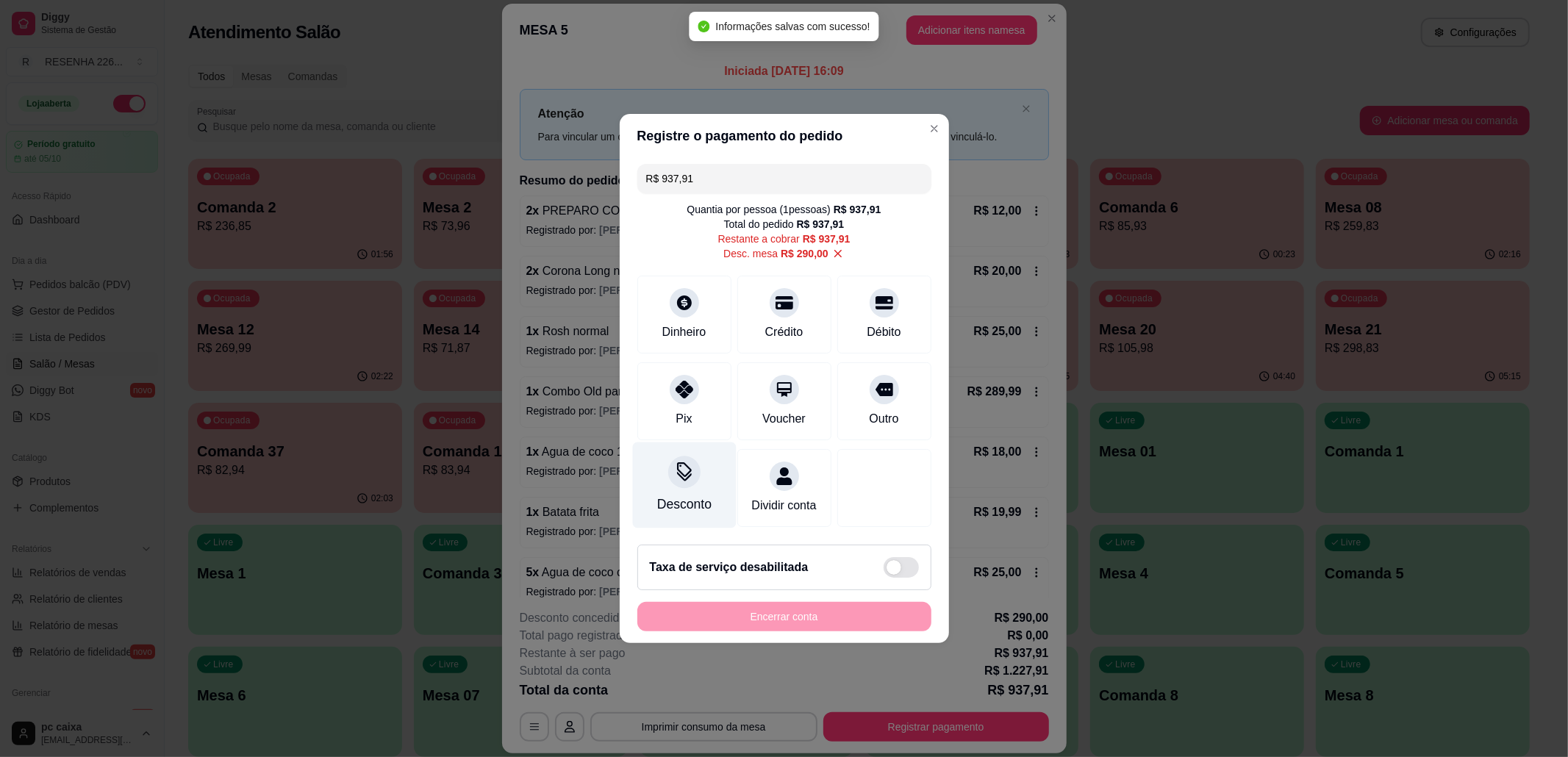
click at [685, 495] on div "Desconto" at bounding box center [683, 504] width 55 height 19
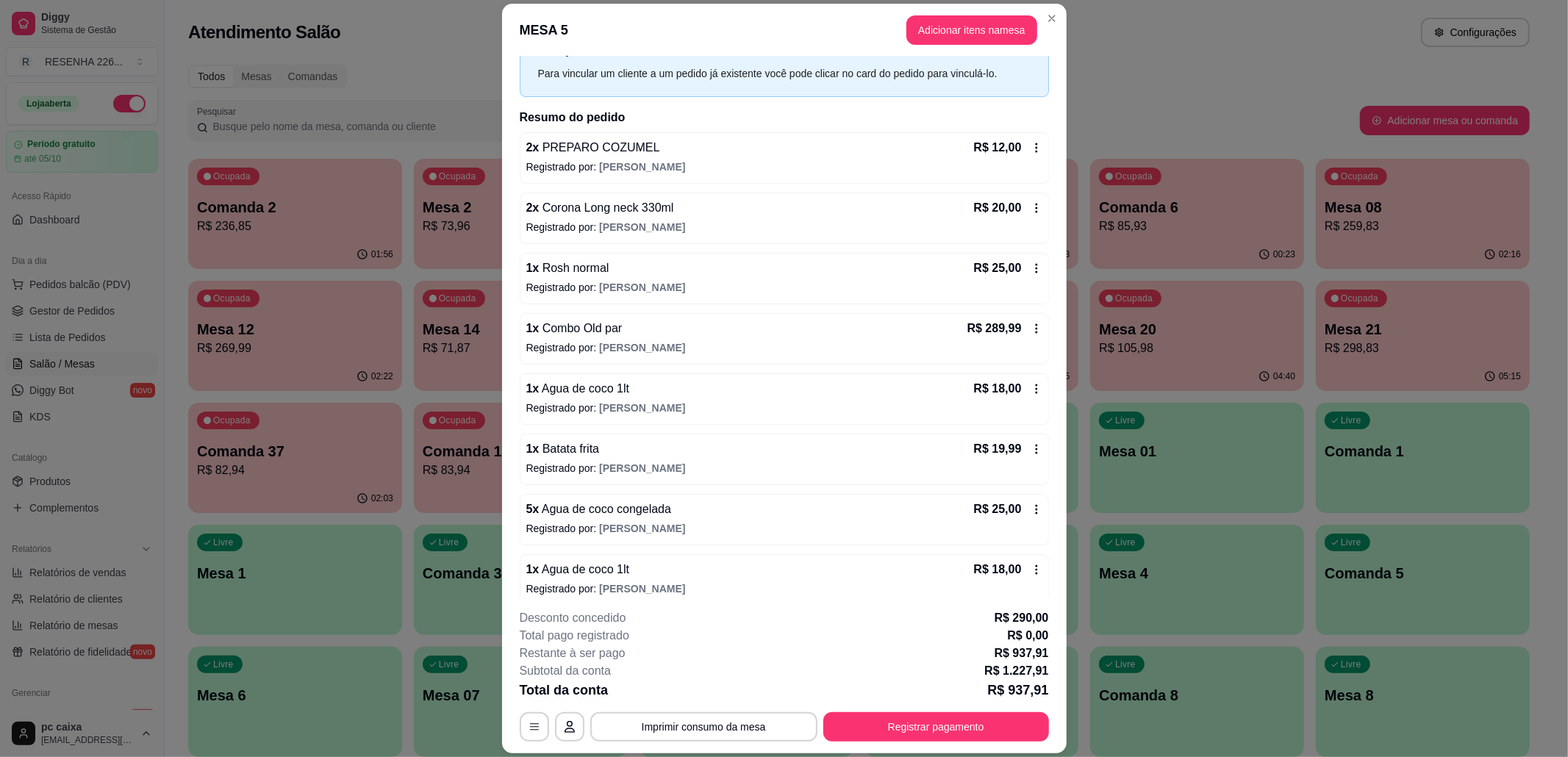
scroll to position [98, 0]
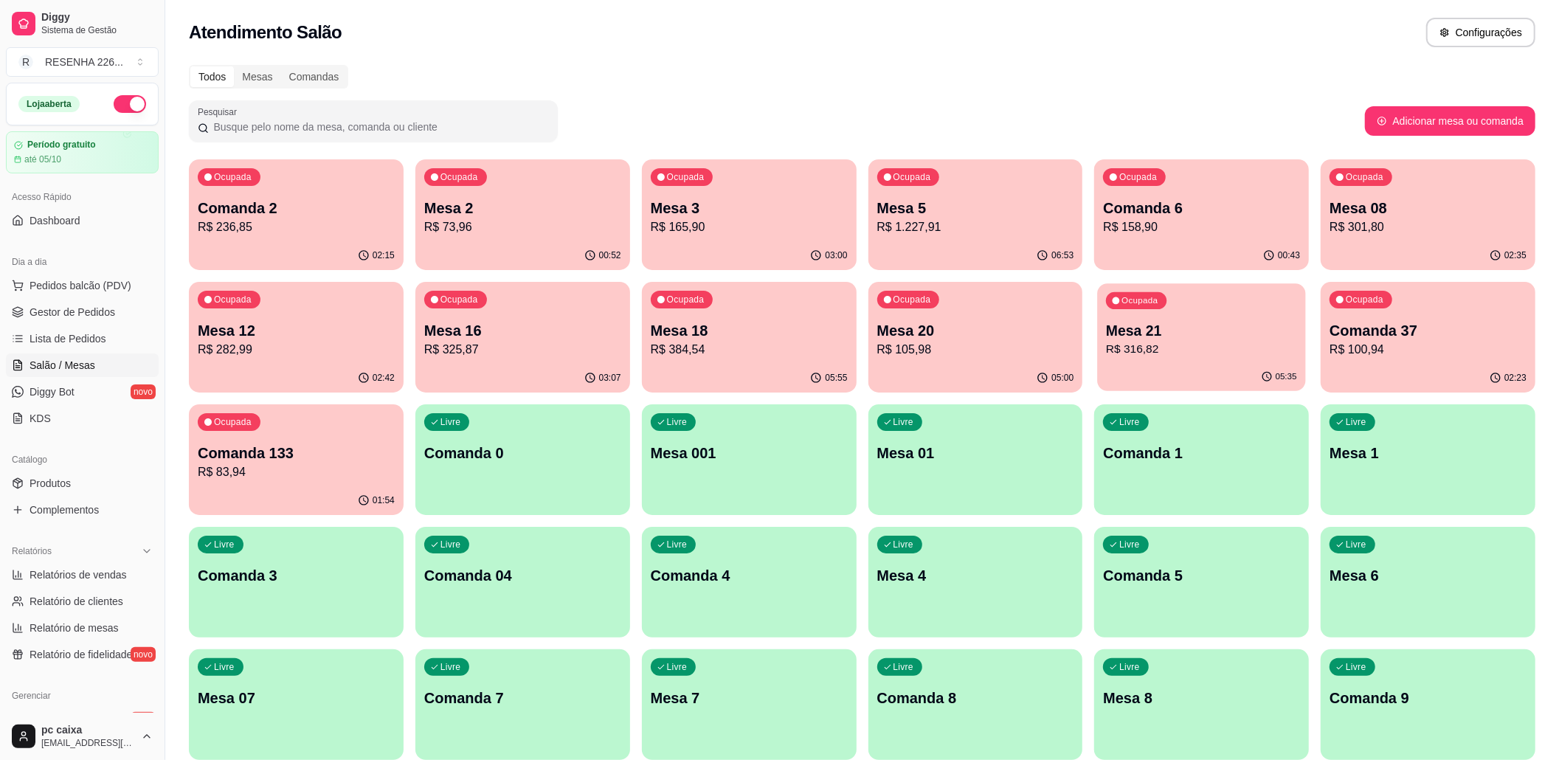
click at [1185, 357] on p "R$ 316,82" at bounding box center [1201, 349] width 191 height 17
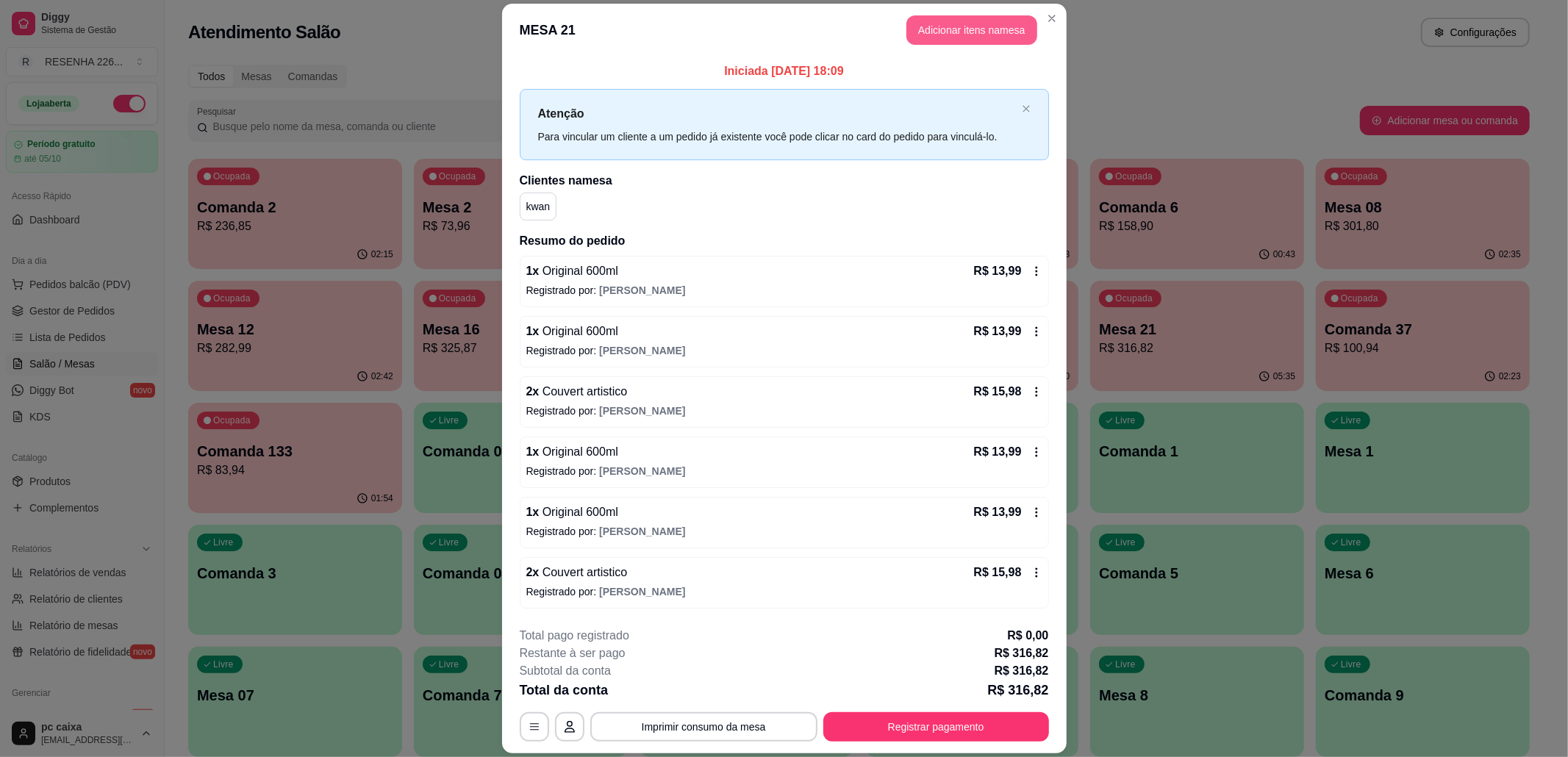
click at [940, 38] on button "Adicionar itens na mesa" at bounding box center [971, 30] width 131 height 30
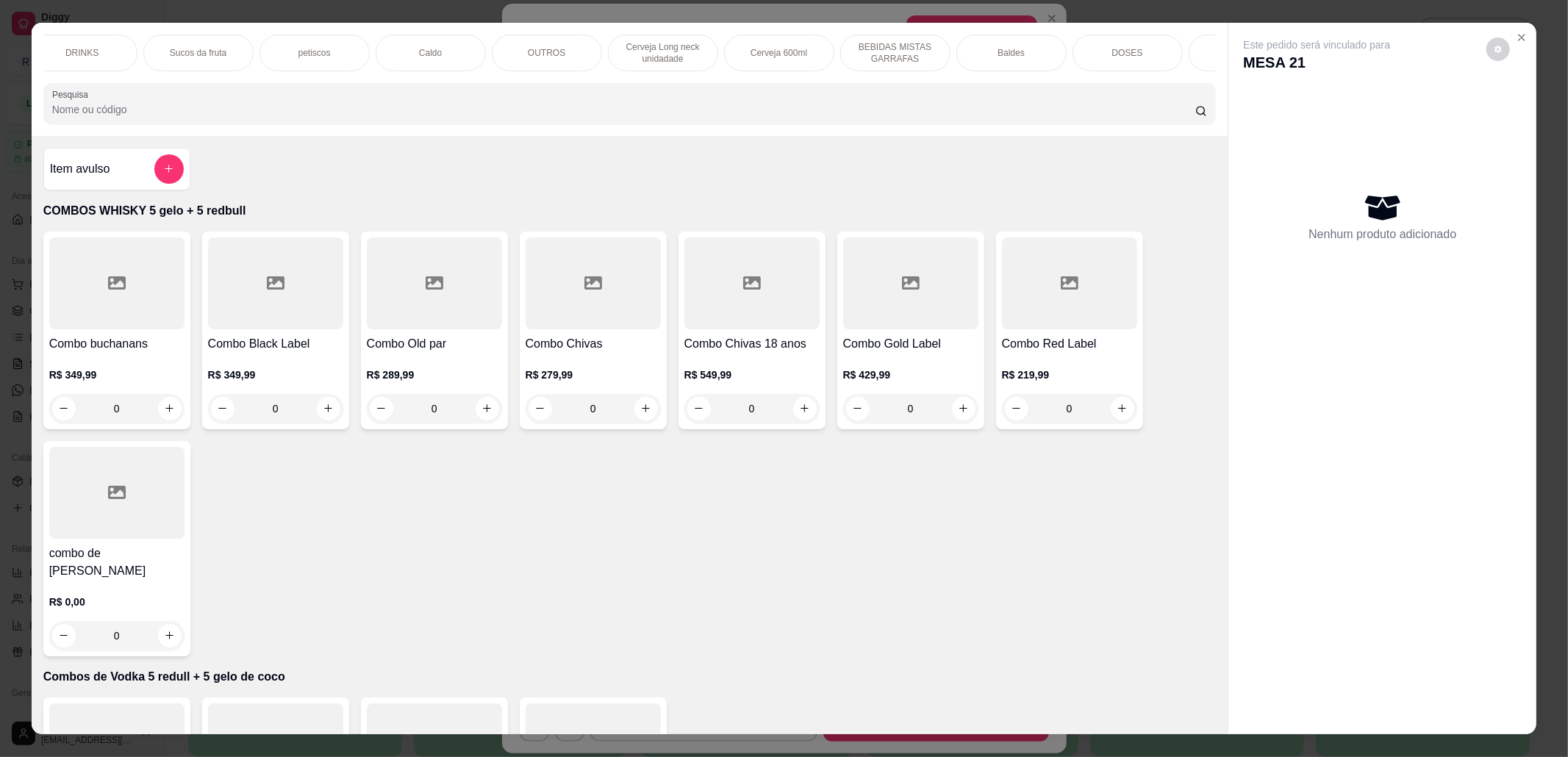
scroll to position [0, 378]
click at [756, 48] on p "Cerveja 600ml" at bounding box center [765, 53] width 57 height 12
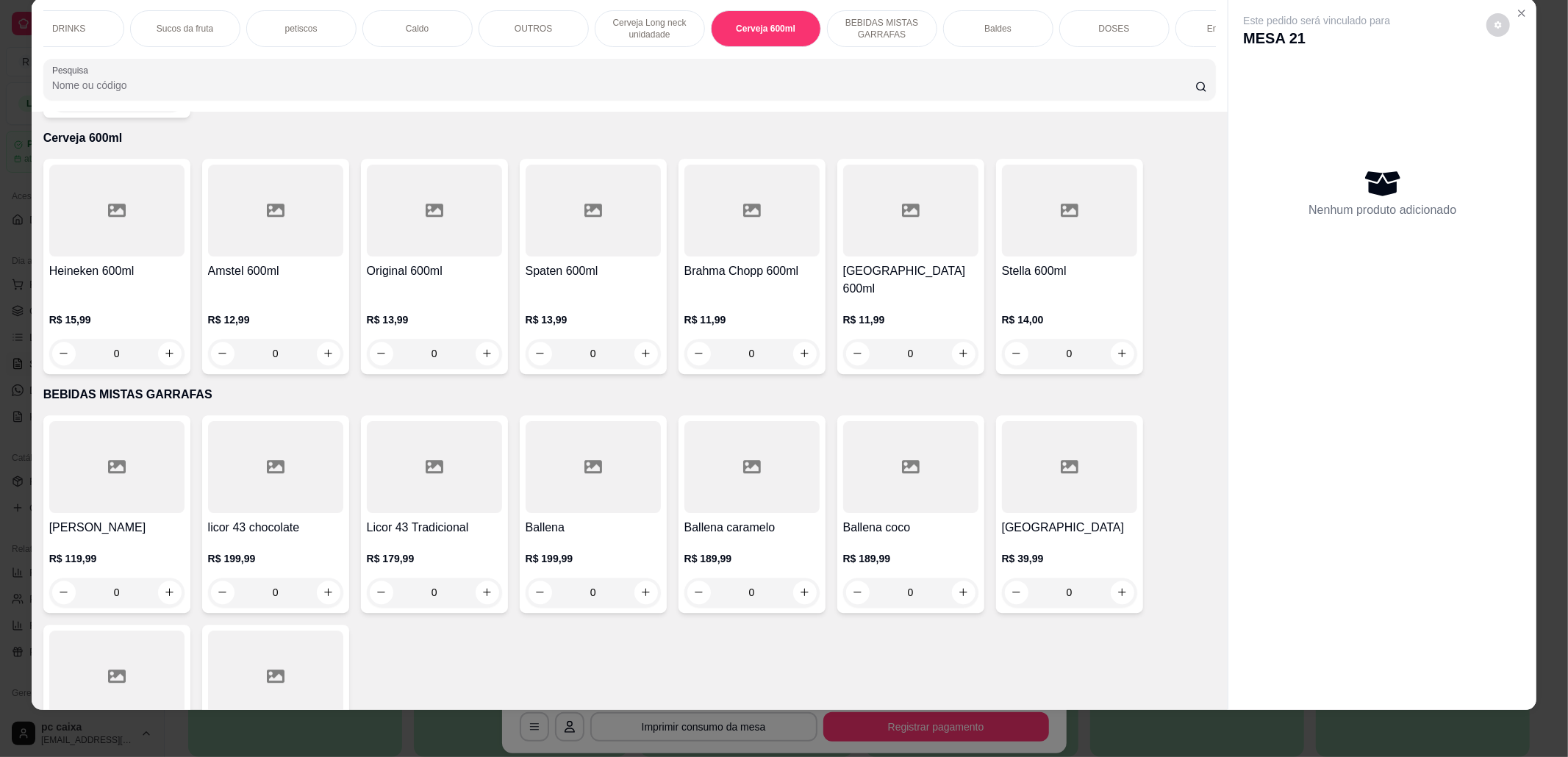
click at [905, 271] on h4 "[GEOGRAPHIC_DATA] 600ml" at bounding box center [911, 279] width 135 height 35
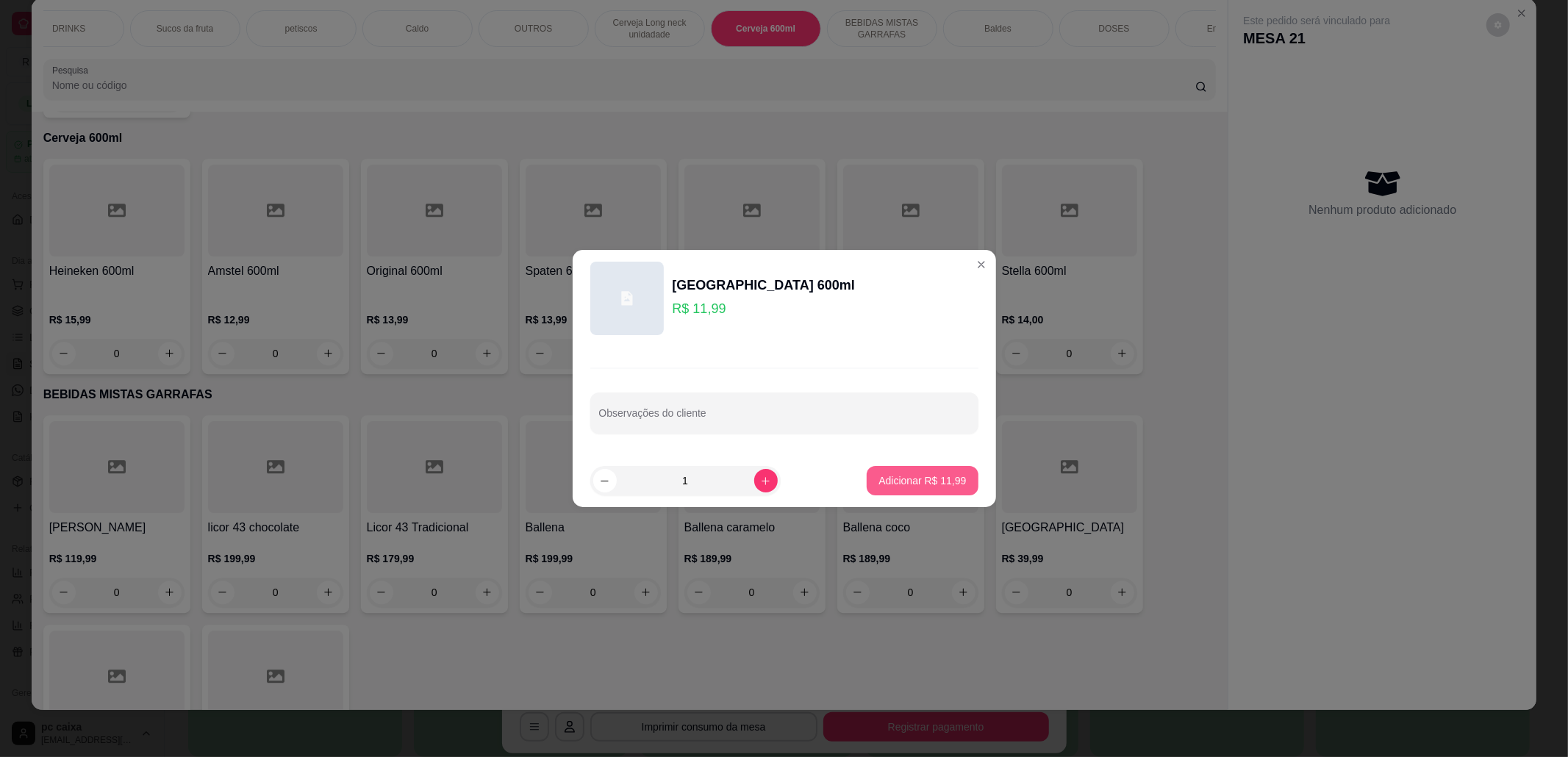
click at [909, 482] on p "Adicionar R$ 11,99" at bounding box center [922, 480] width 88 height 15
type input "1"
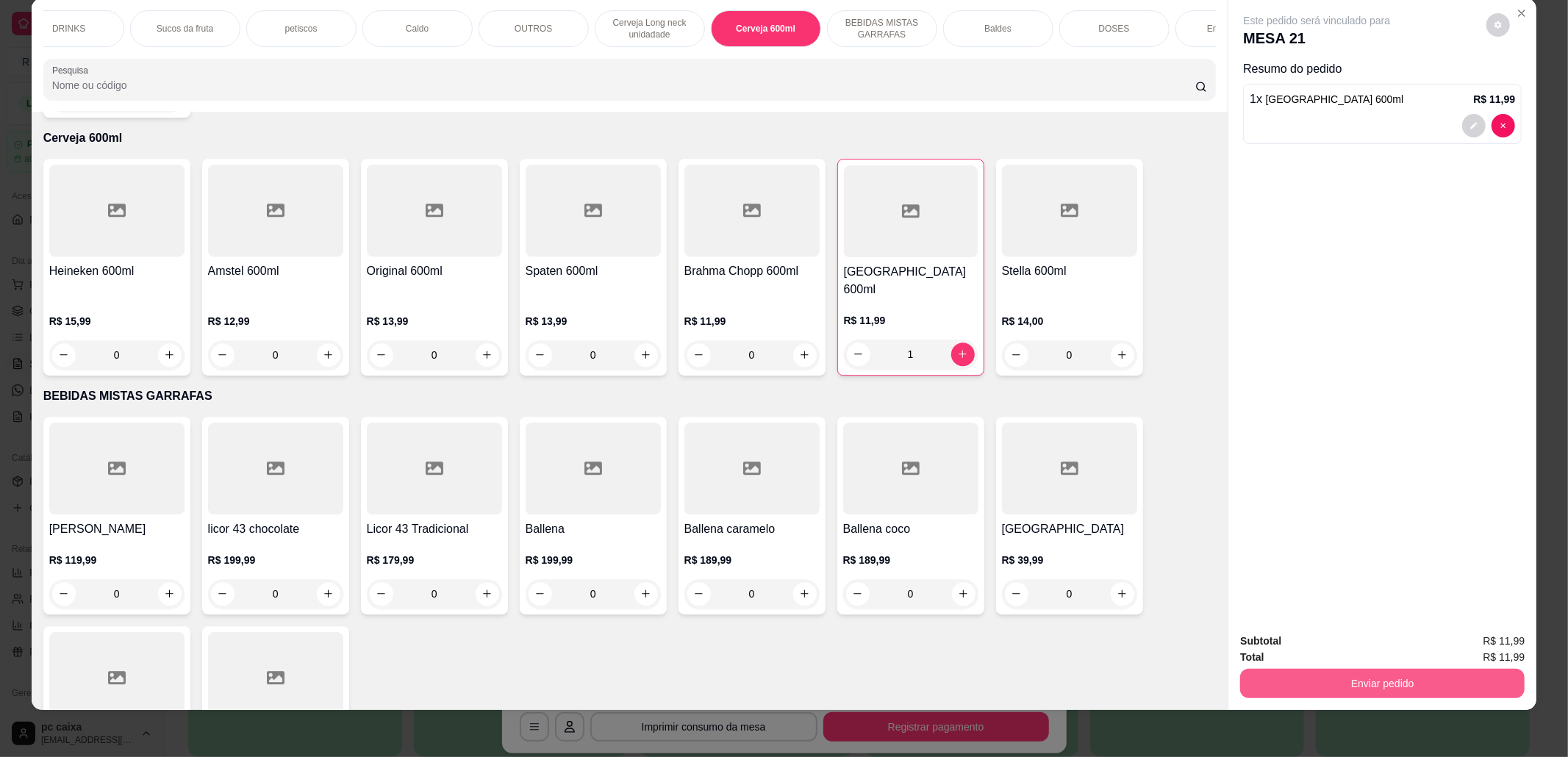
click at [1332, 671] on button "Enviar pedido" at bounding box center [1383, 683] width 285 height 30
click at [1300, 644] on button "Não registrar e enviar pedido" at bounding box center [1332, 646] width 148 height 27
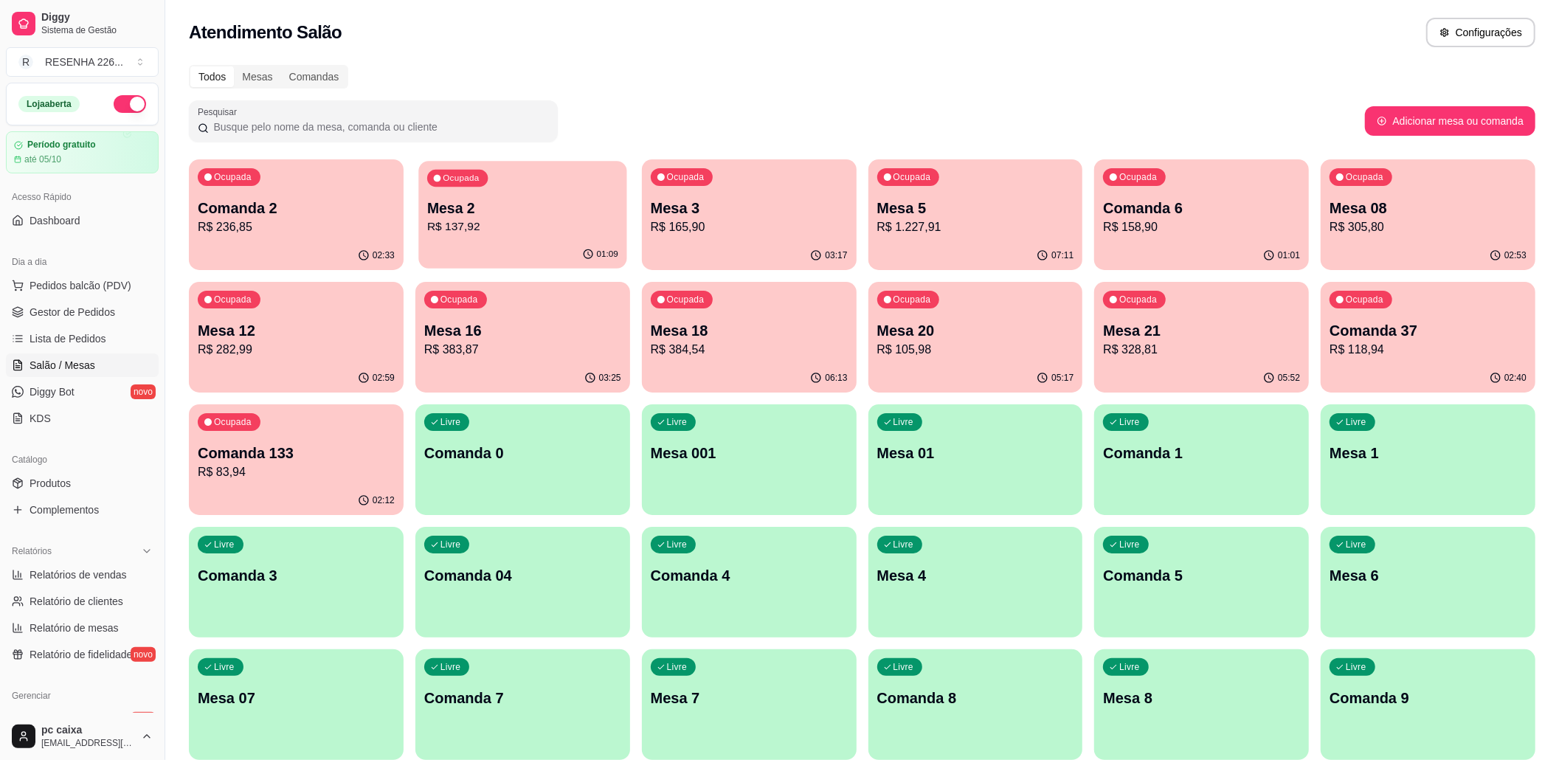
click at [514, 233] on p "R$ 137,92" at bounding box center [522, 226] width 191 height 17
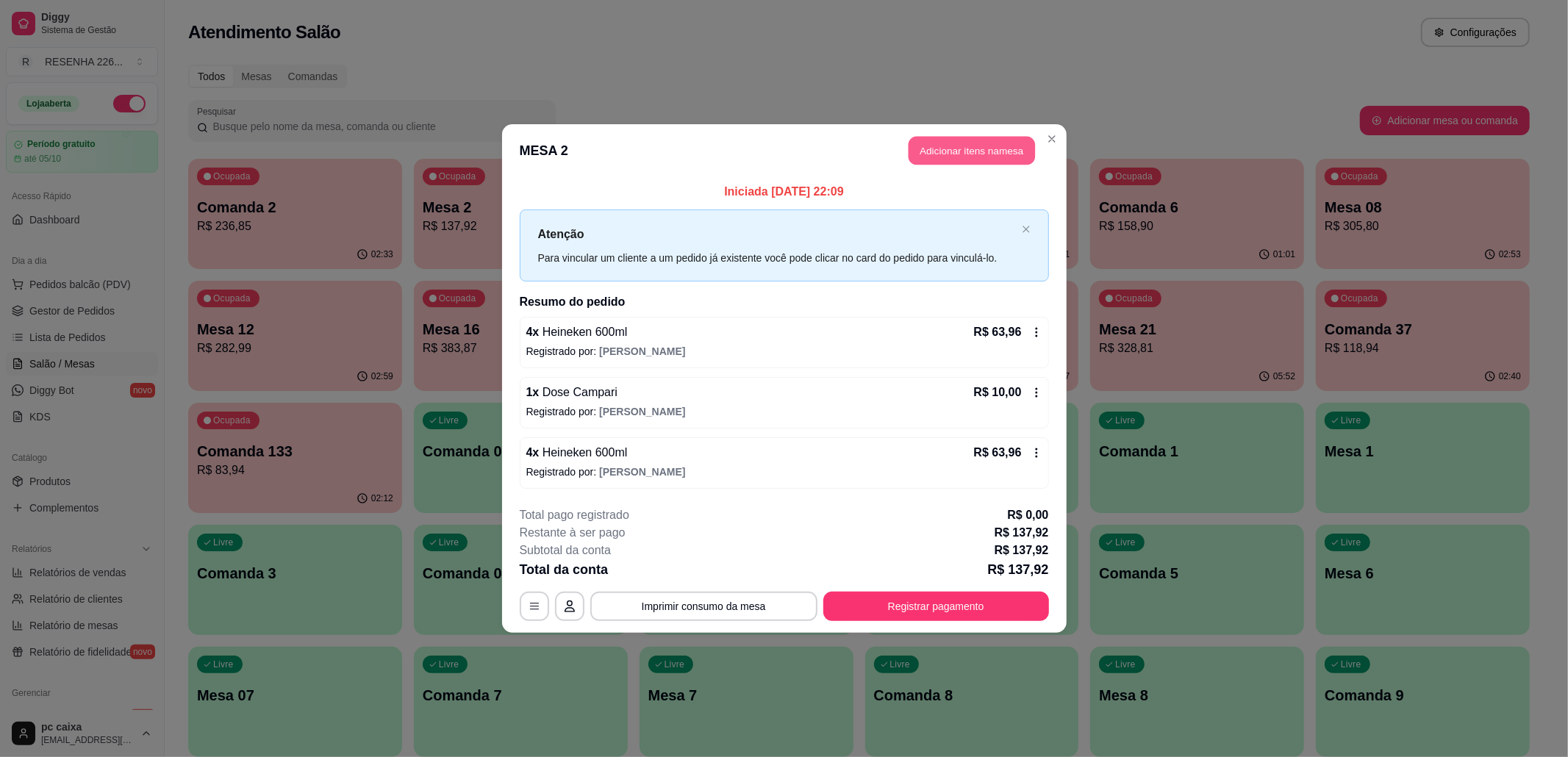
click at [950, 147] on button "Adicionar itens na mesa" at bounding box center [971, 150] width 127 height 29
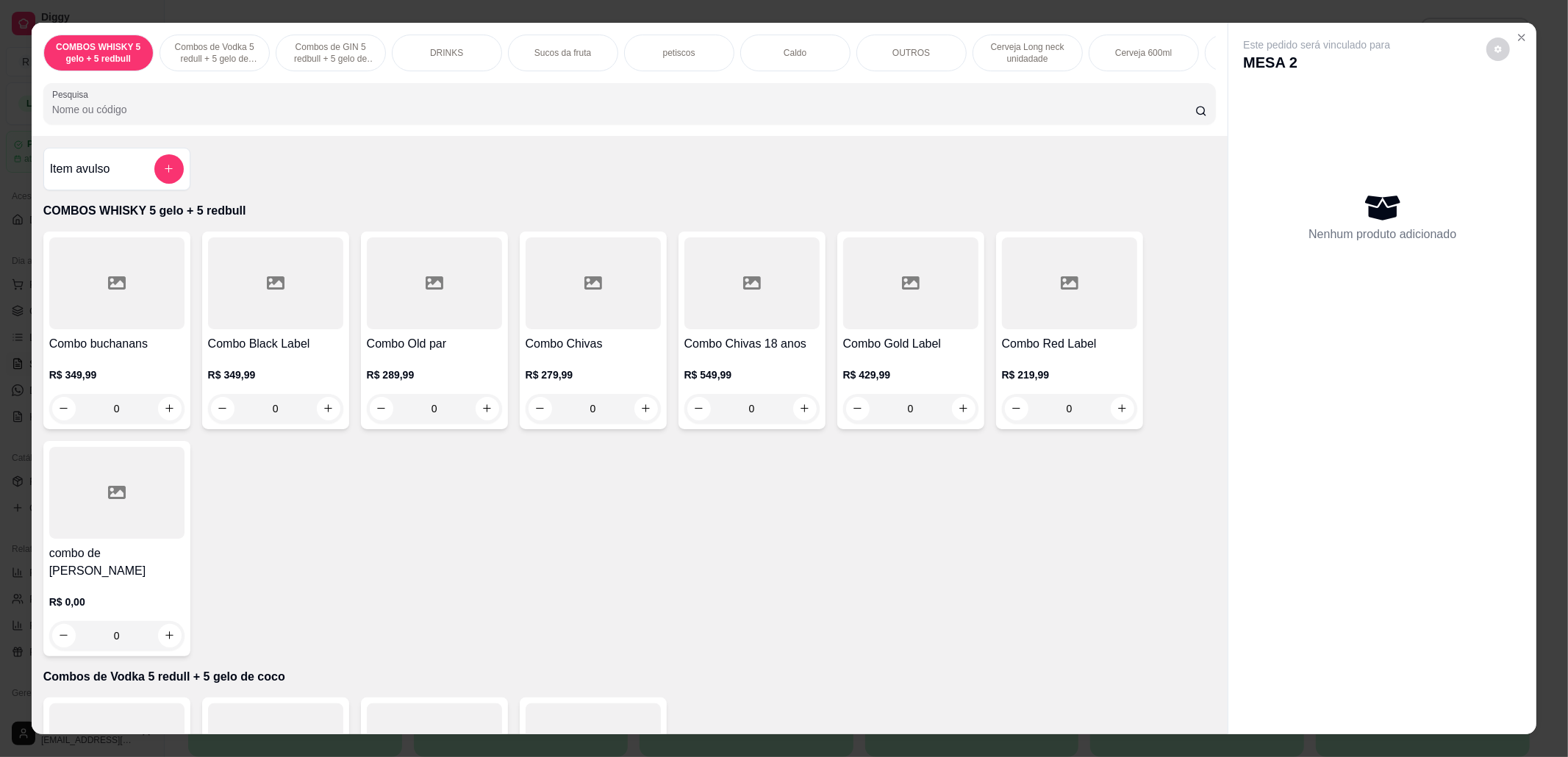
click at [468, 52] on div "DRINKS" at bounding box center [446, 53] width 111 height 37
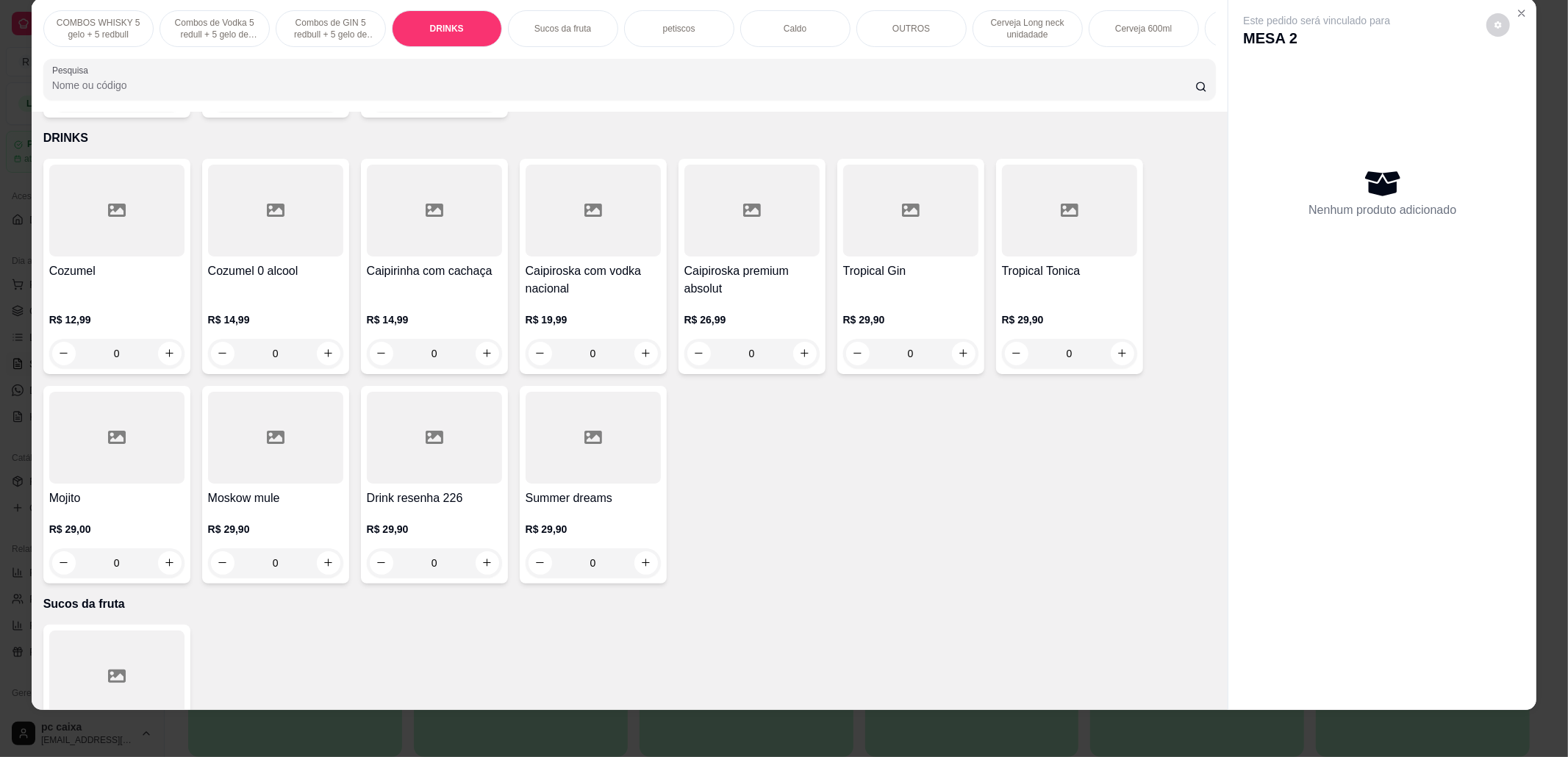
click at [105, 288] on div "Cozumel" at bounding box center [117, 279] width 135 height 35
click at [889, 480] on p "Adicionar R$ 12,99" at bounding box center [922, 480] width 88 height 15
type input "1"
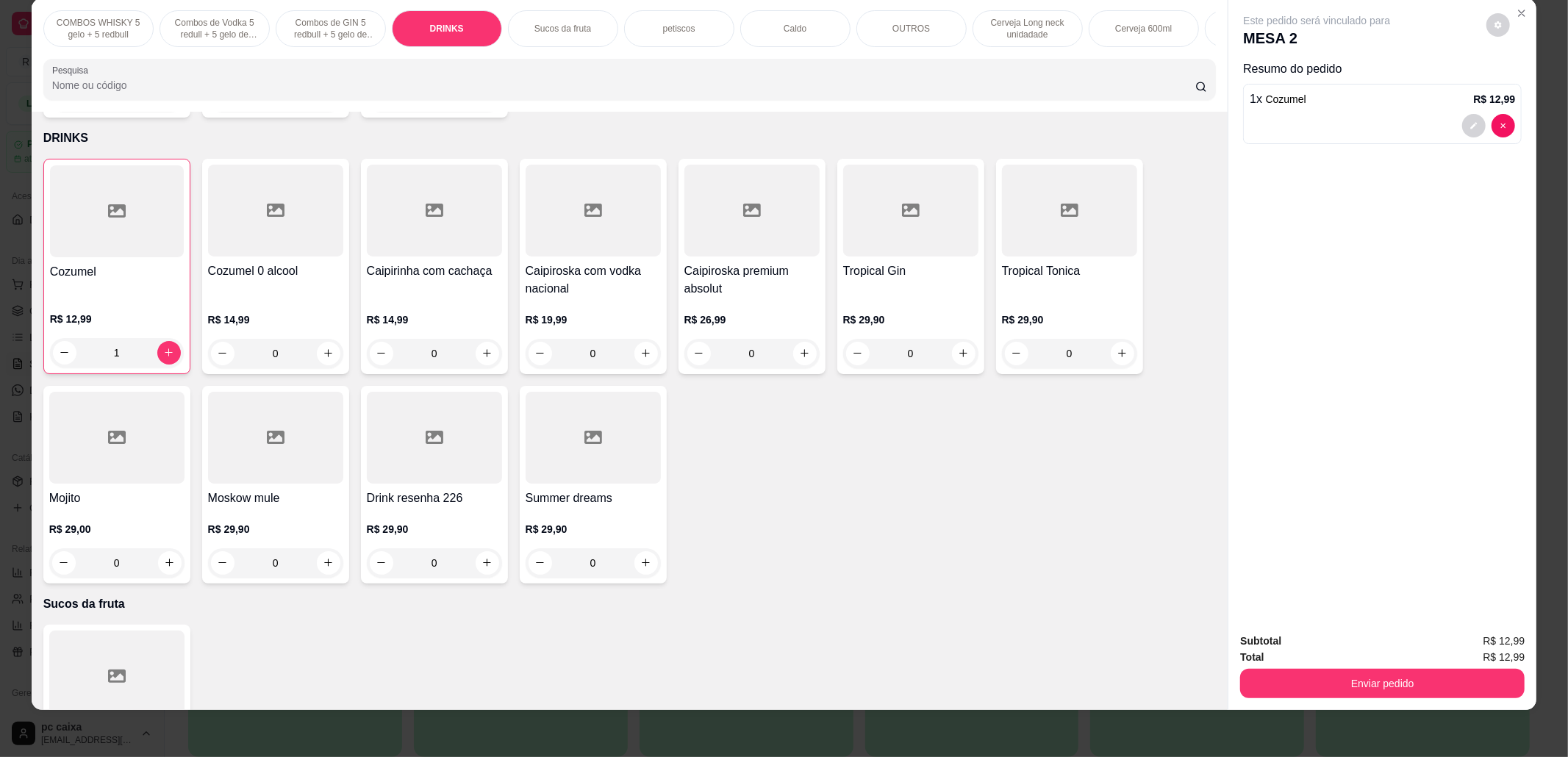
click at [1277, 677] on button "Enviar pedido" at bounding box center [1383, 683] width 285 height 30
drag, startPoint x: 1269, startPoint y: 625, endPoint x: 1274, endPoint y: 654, distance: 29.4
click at [1268, 625] on p "Essa é uma forma de identificar quem consumiu cada item na mesa e facilitar o p…" at bounding box center [1375, 622] width 251 height 24
click at [1274, 654] on button "Não registrar e enviar pedido" at bounding box center [1332, 647] width 152 height 28
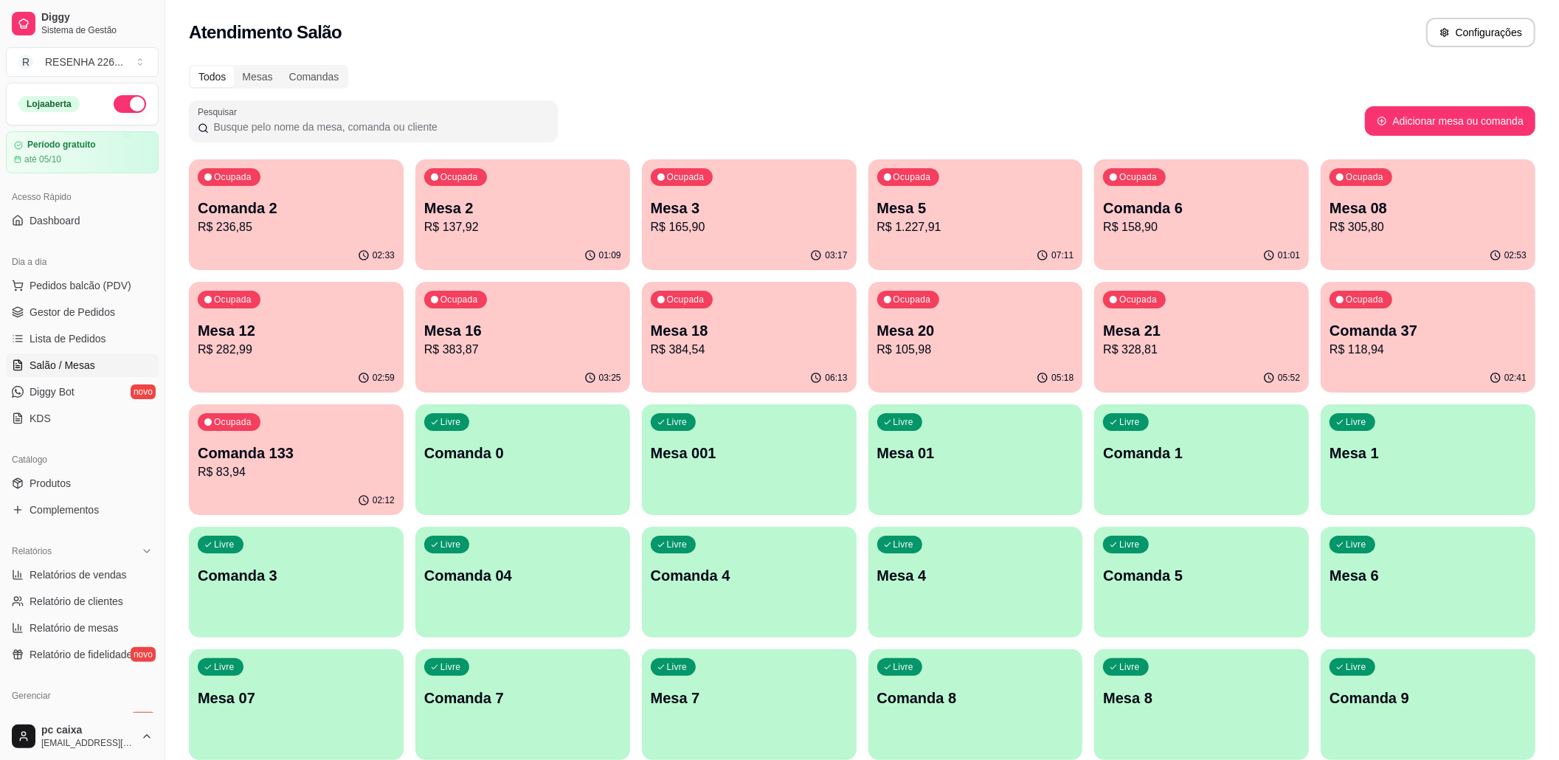
click at [319, 75] on div "Comandas" at bounding box center [314, 76] width 66 height 21
click at [281, 66] on input "Comandas" at bounding box center [281, 66] width 0 height 0
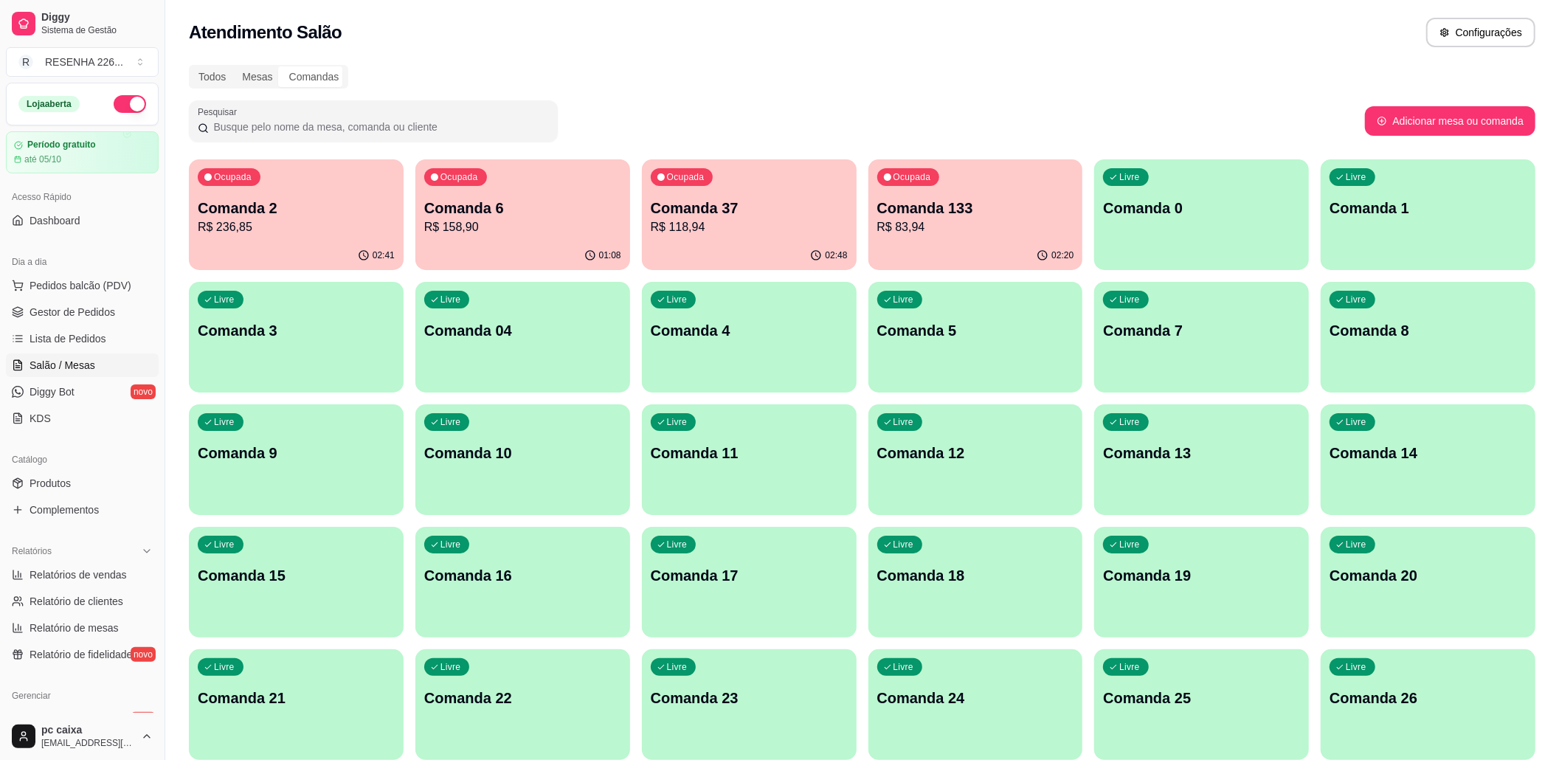
click at [328, 190] on div "Ocupada Comanda 2 R$ 236,85" at bounding box center [296, 200] width 215 height 82
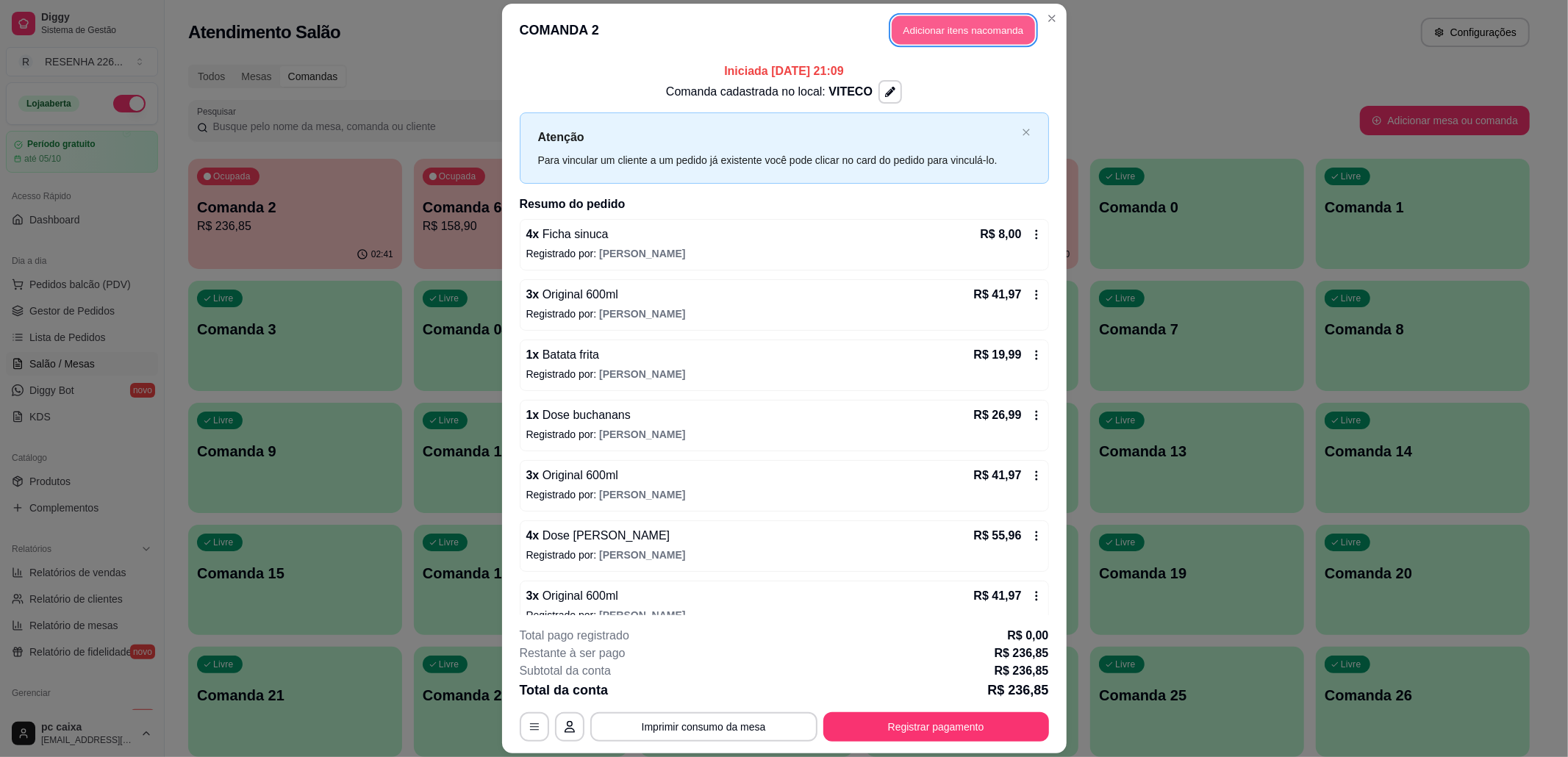
click at [918, 32] on button "Adicionar itens na comanda" at bounding box center [963, 30] width 143 height 29
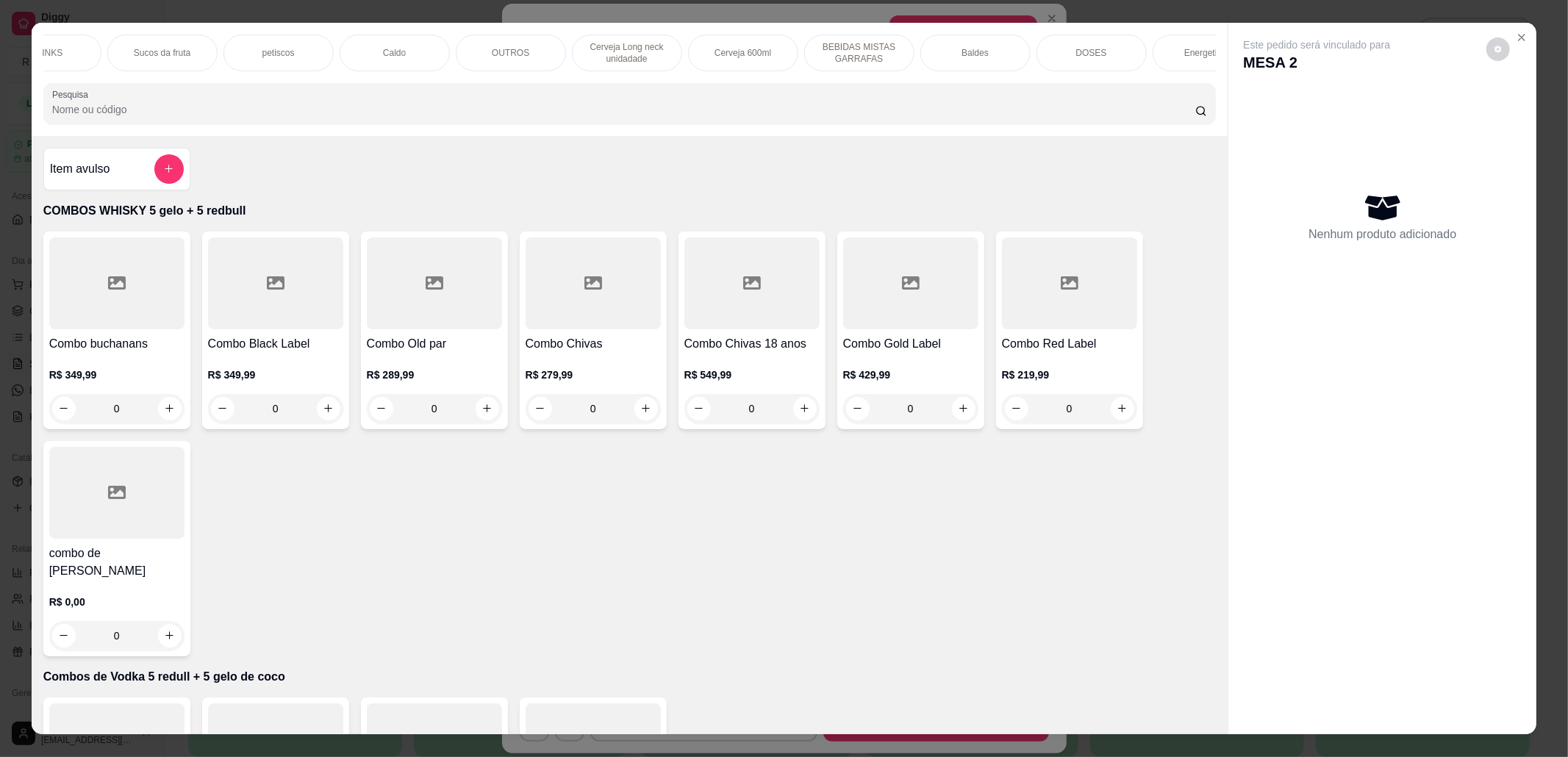
scroll to position [0, 562]
click at [593, 62] on div "Cerveja 600ml" at bounding box center [581, 53] width 111 height 37
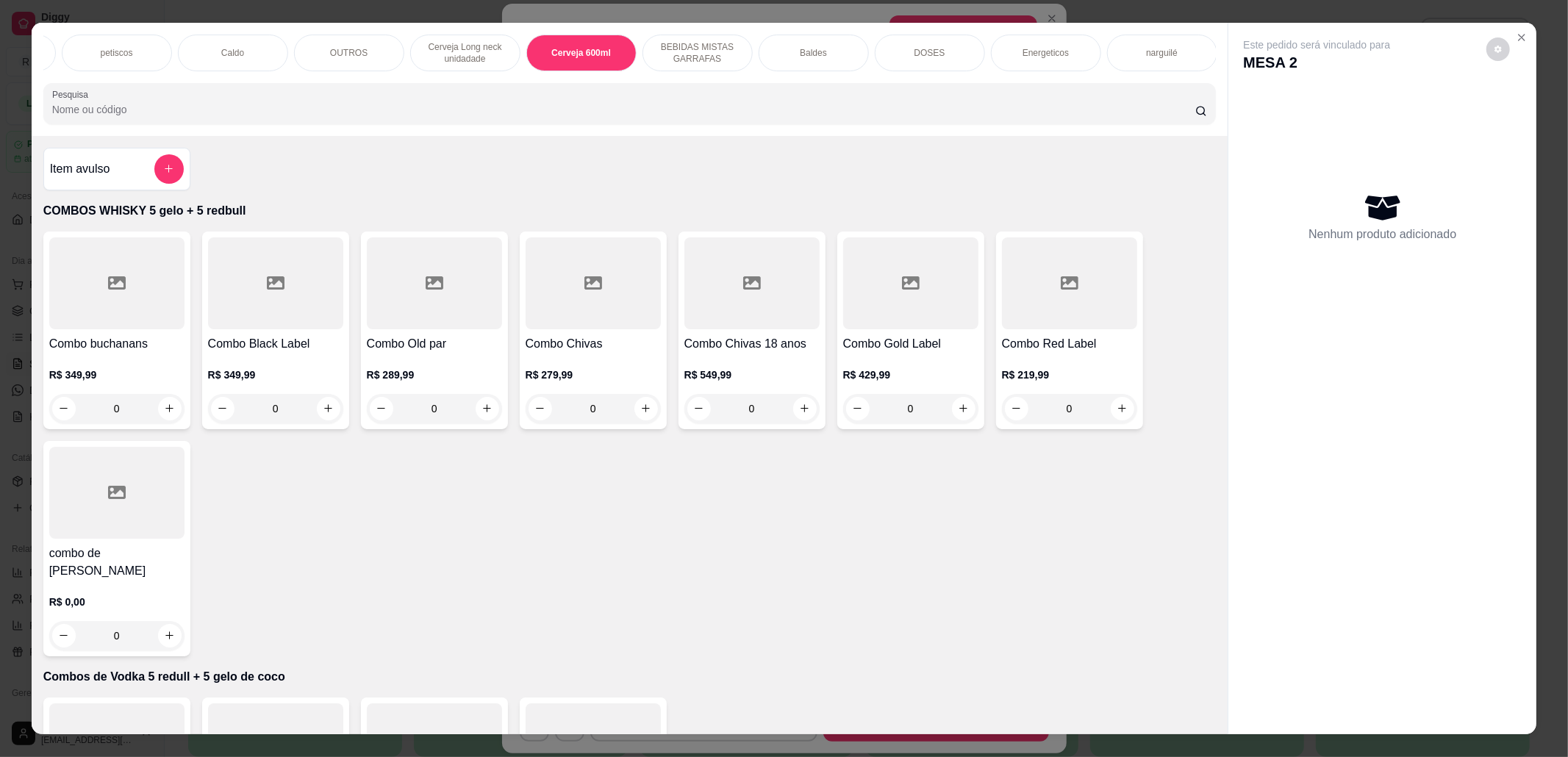
scroll to position [24, 0]
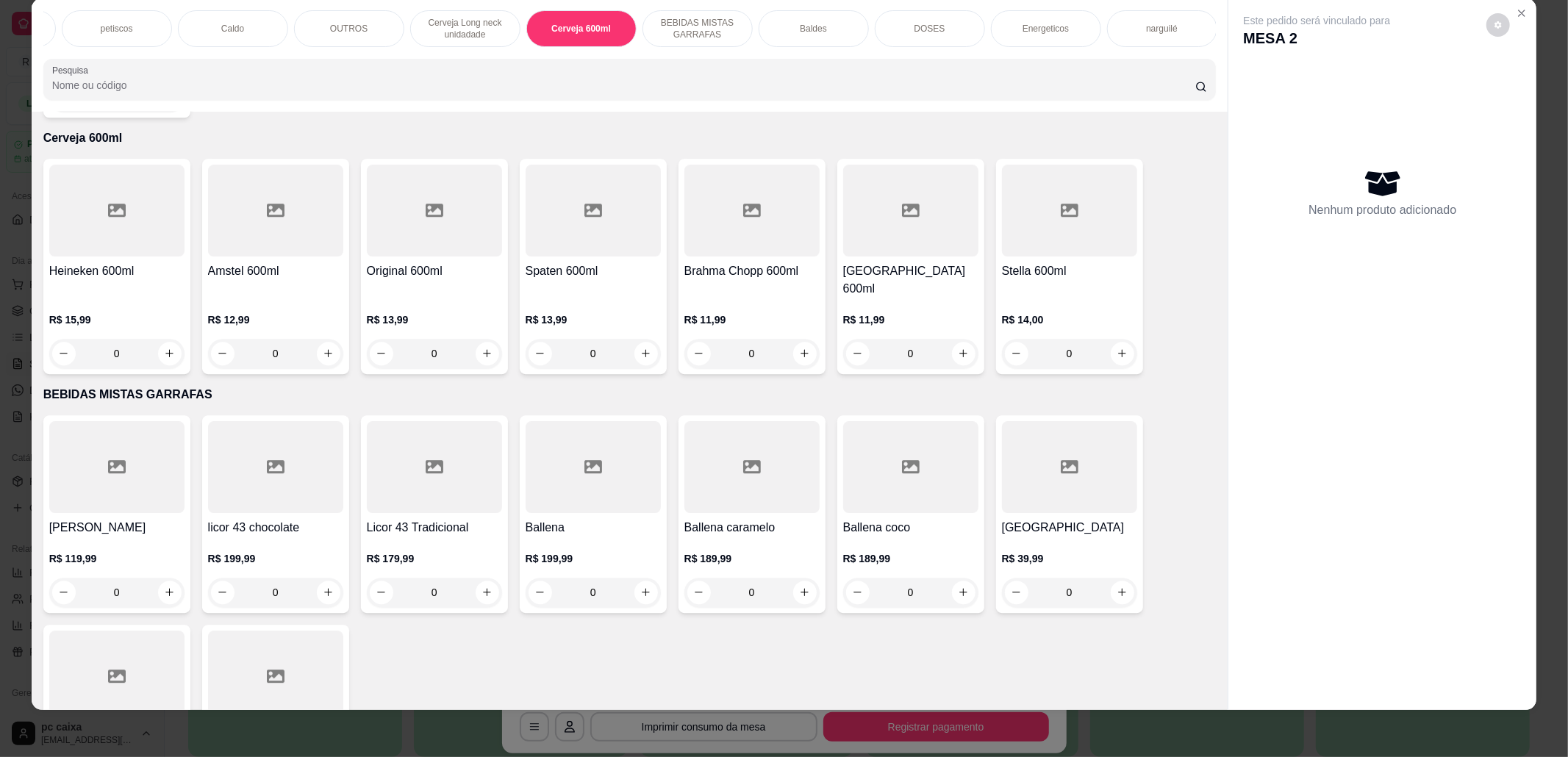
click at [136, 298] on div "R$ 15,99 0" at bounding box center [117, 333] width 135 height 71
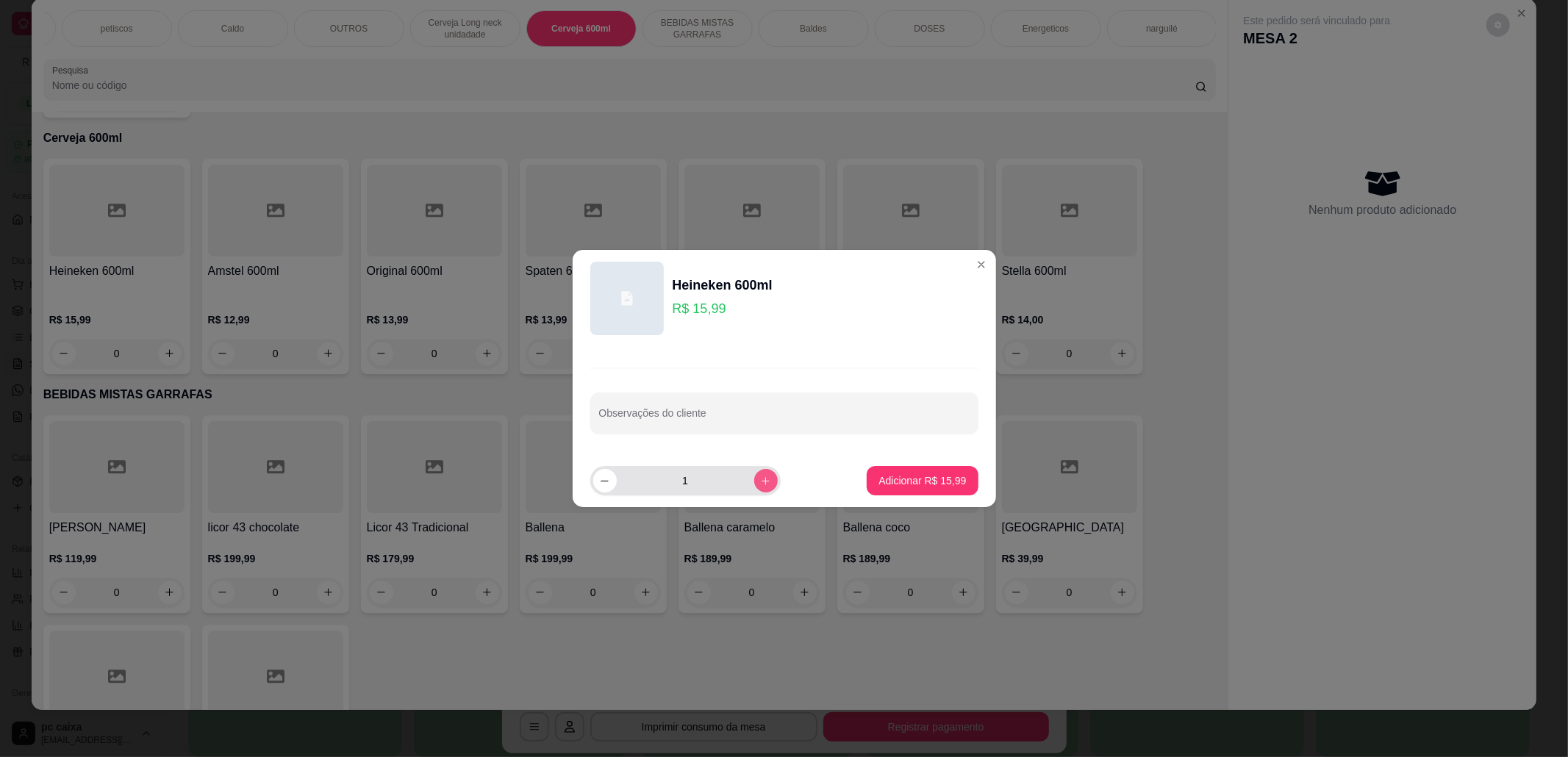
click at [767, 476] on button "increase-product-quantity" at bounding box center [766, 481] width 24 height 24
click at [767, 476] on button "increase-product-quantity" at bounding box center [765, 480] width 23 height 23
type input "3"
click at [918, 485] on p "Adicionar R$ 47,97" at bounding box center [922, 480] width 88 height 15
type input "3"
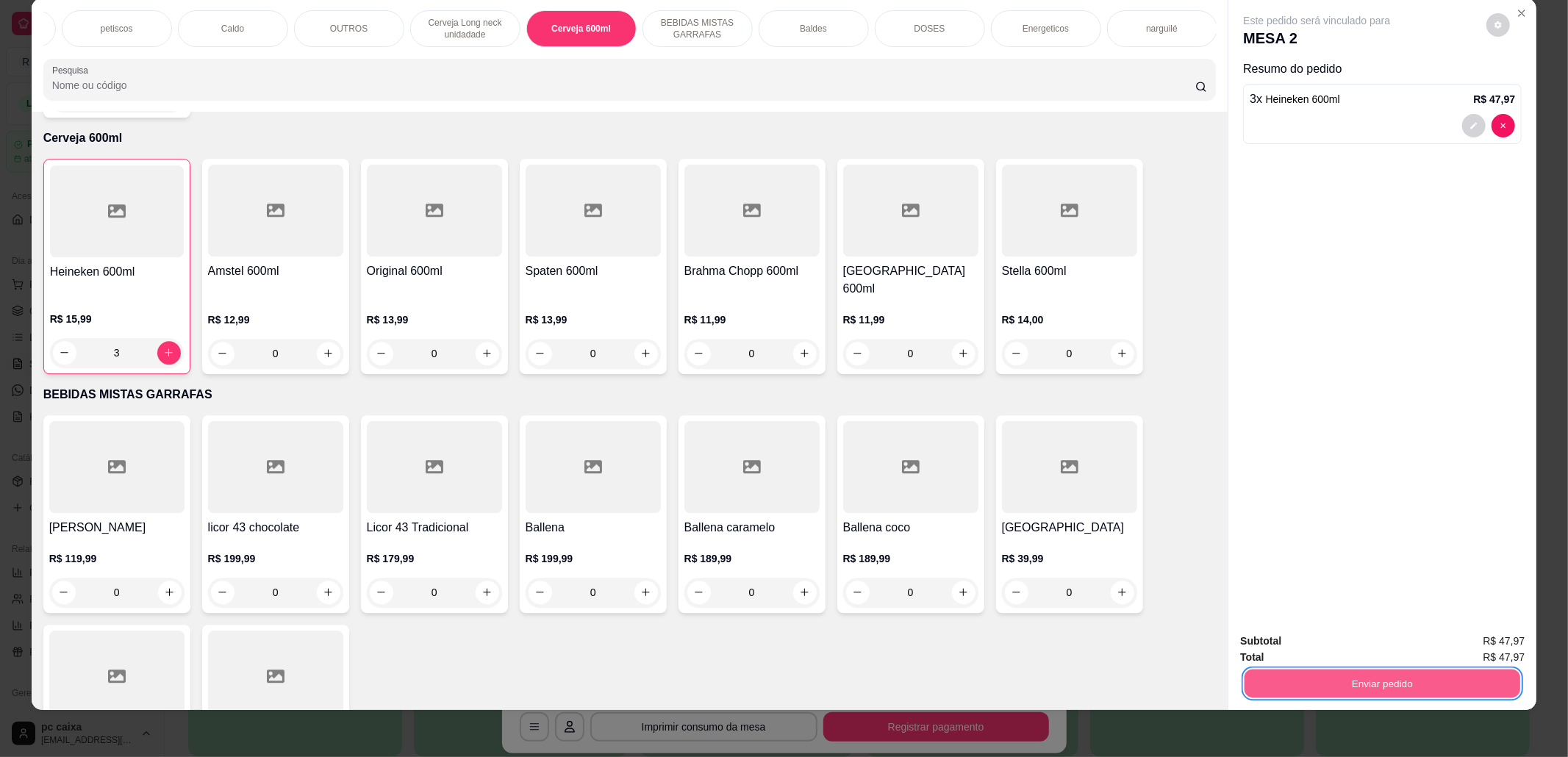
click at [1303, 679] on button "Enviar pedido" at bounding box center [1382, 683] width 276 height 29
click at [1283, 649] on button "Não registrar e enviar pedido" at bounding box center [1332, 647] width 152 height 28
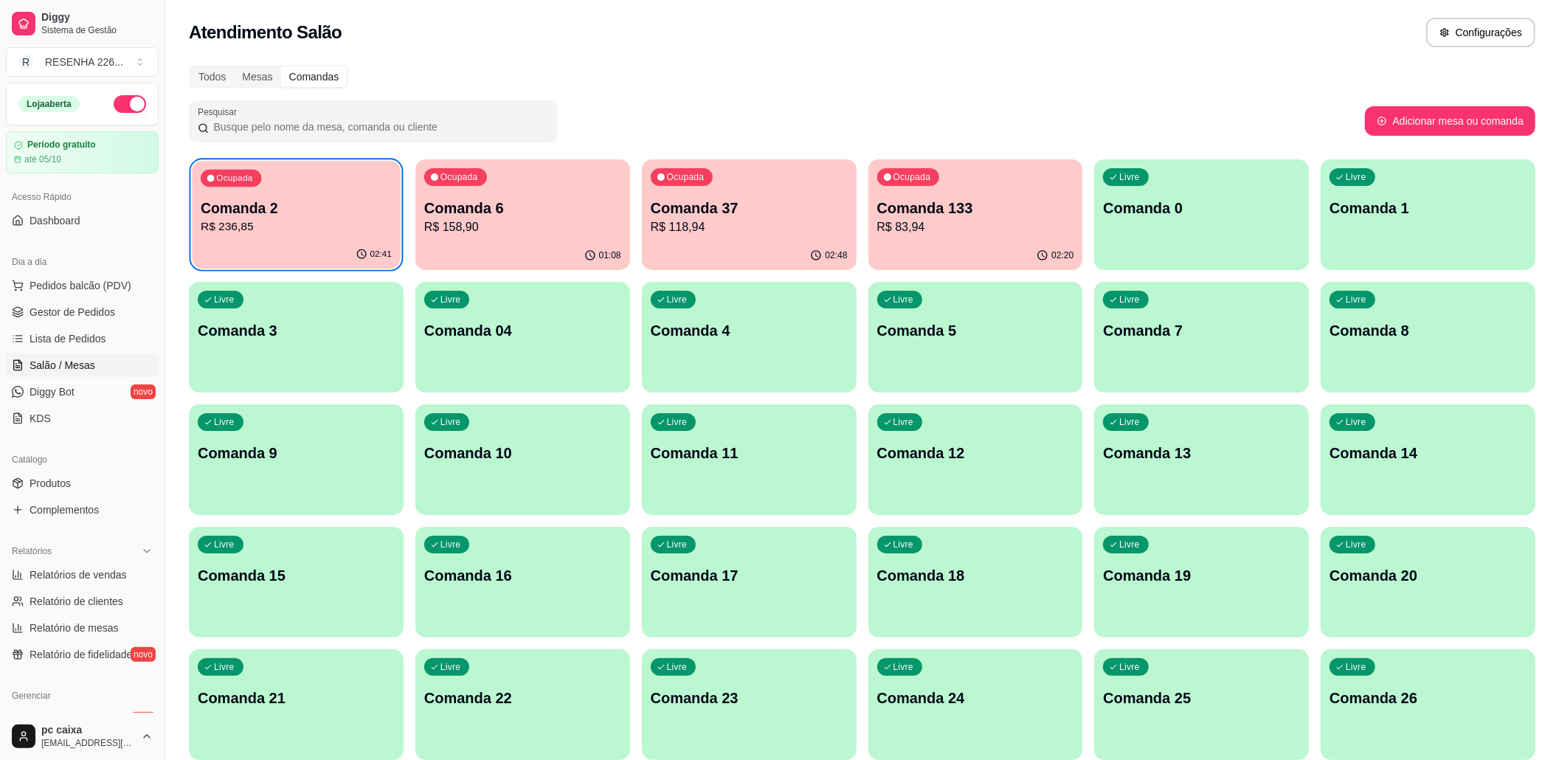
click at [314, 207] on p "Comanda 2" at bounding box center [296, 208] width 191 height 20
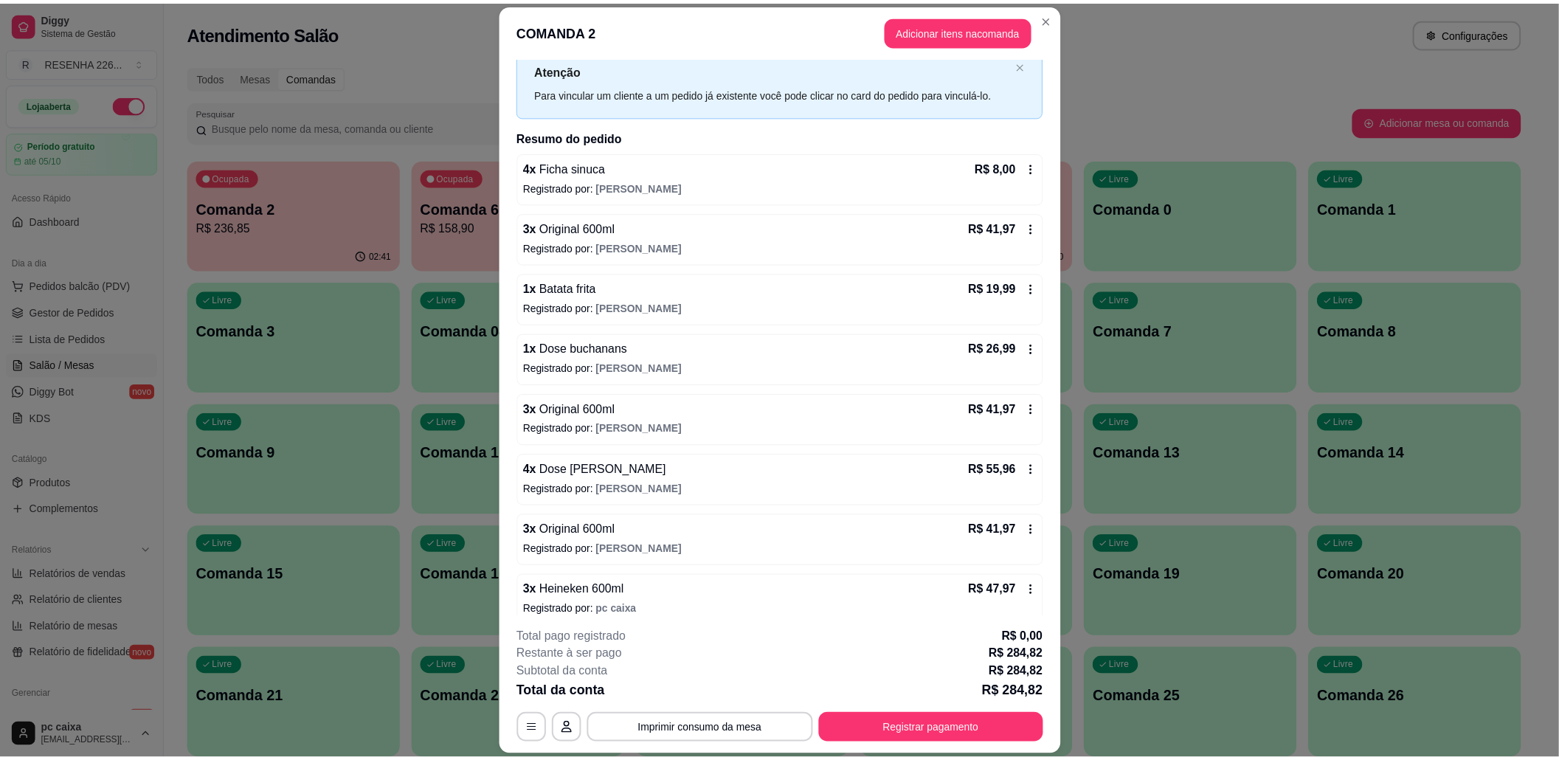
scroll to position [87, 0]
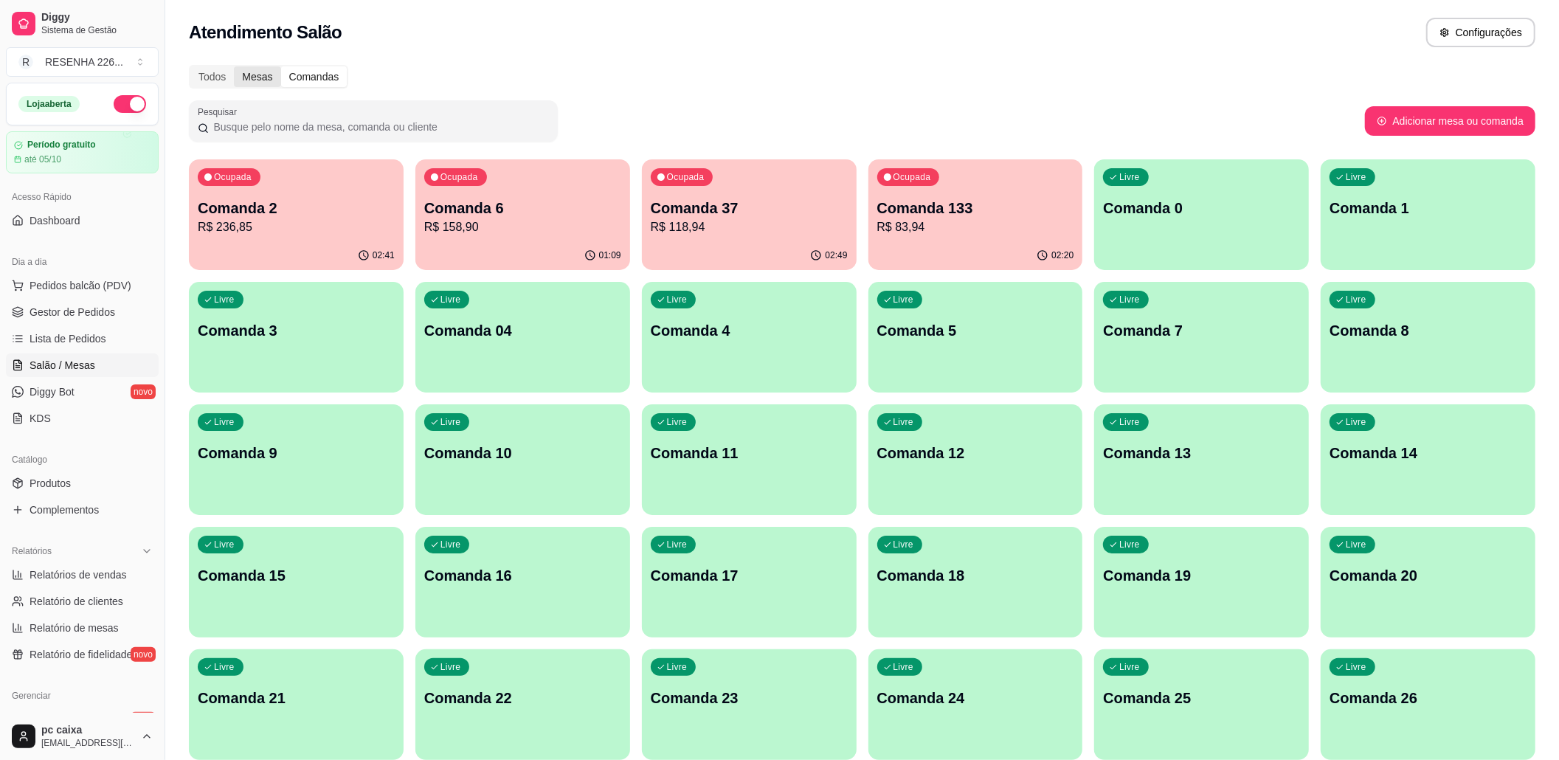
click at [246, 75] on div "Mesas" at bounding box center [257, 76] width 46 height 21
click at [234, 66] on input "Mesas" at bounding box center [234, 66] width 0 height 0
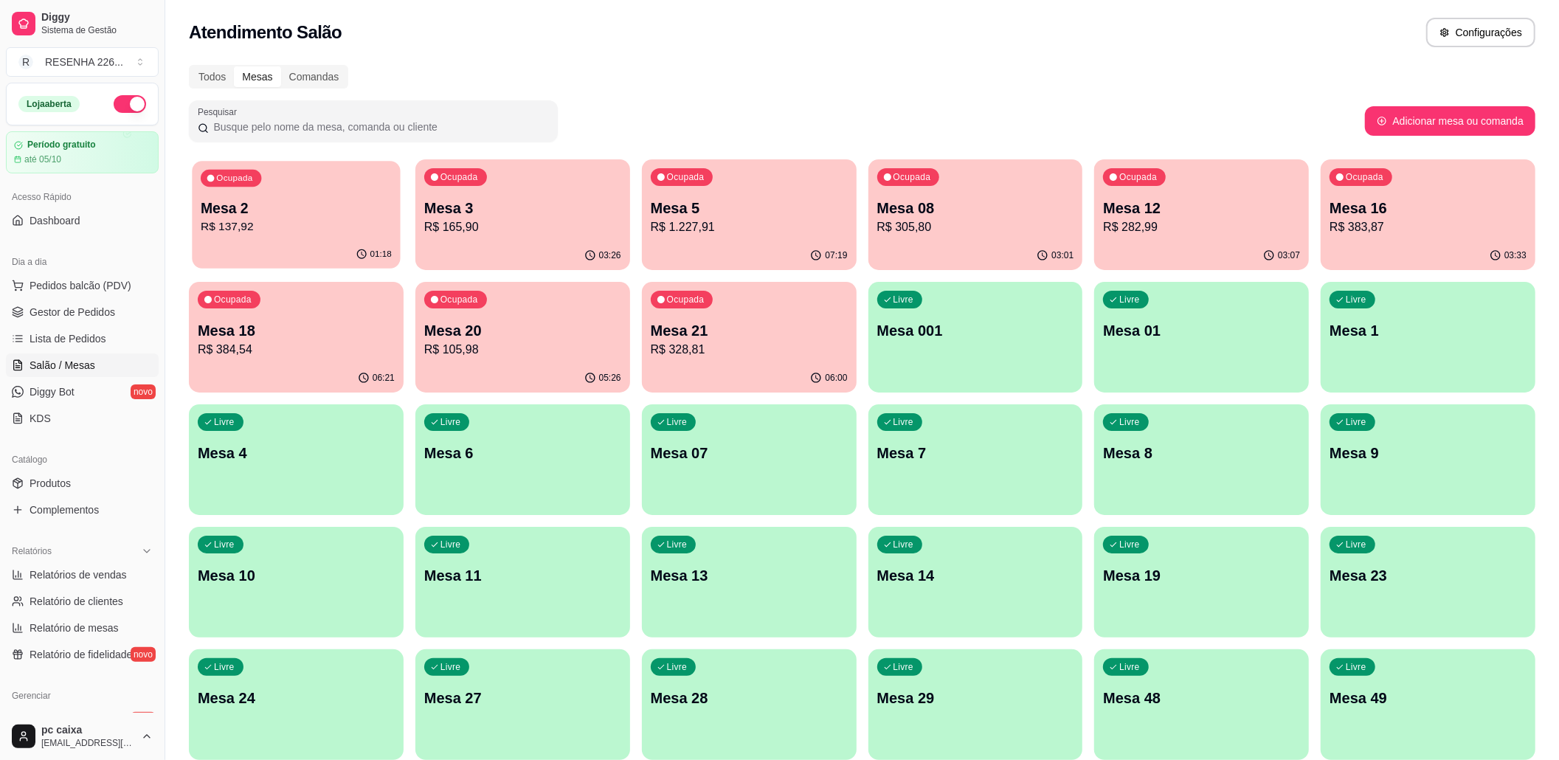
click at [236, 224] on p "R$ 137,92" at bounding box center [296, 226] width 191 height 17
click at [316, 97] on div "Todos Mesas Comandas Pesquisar Adicionar mesa ou comanda Ocupada Mesa 2 R$ 137,…" at bounding box center [862, 478] width 1394 height 844
click at [311, 80] on div "Comandas" at bounding box center [314, 76] width 66 height 21
click at [281, 66] on input "Comandas" at bounding box center [281, 66] width 0 height 0
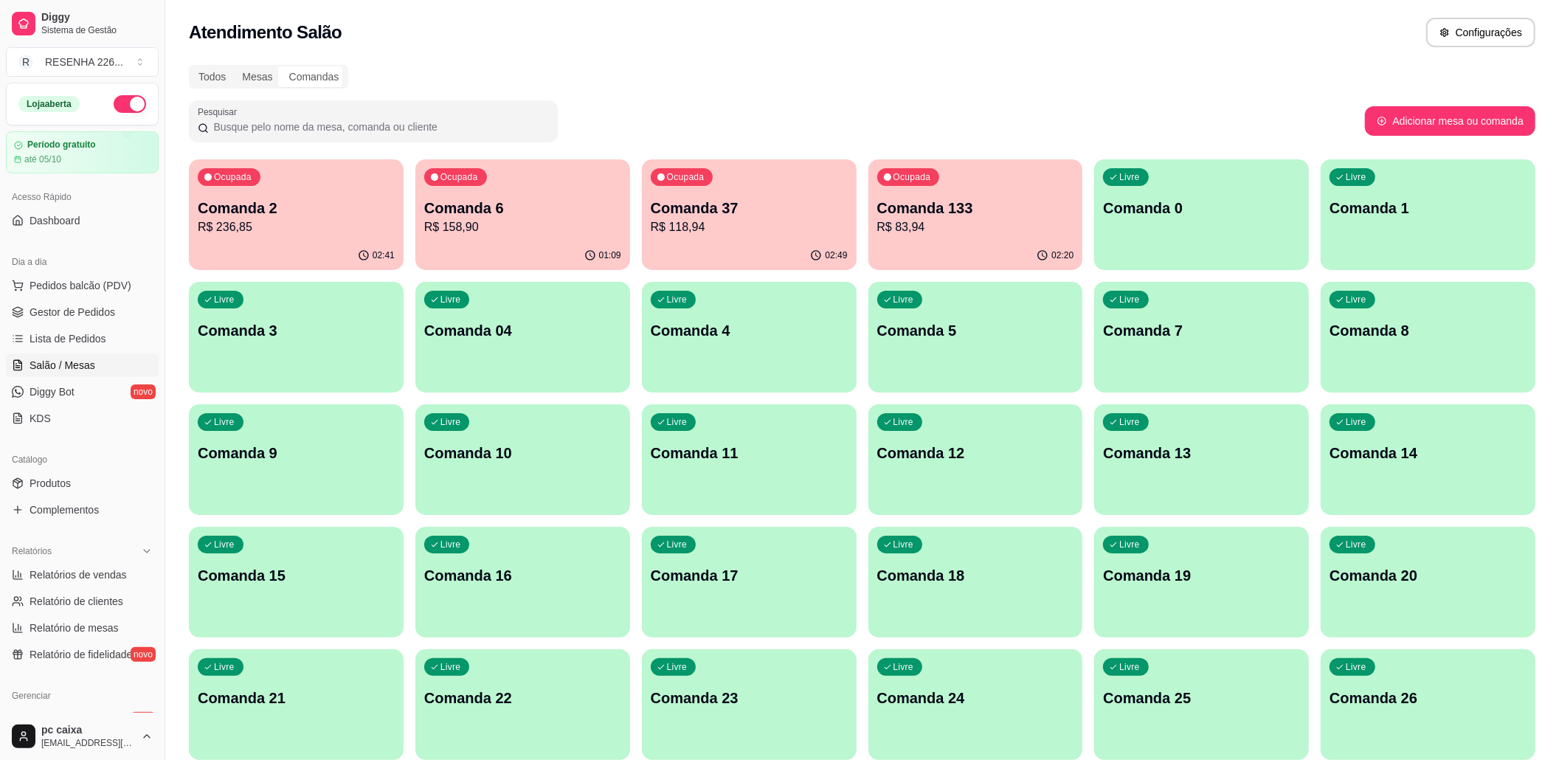
click at [251, 229] on p "R$ 236,85" at bounding box center [296, 227] width 197 height 18
click at [467, 236] on div "Ocupada Comanda 6 R$ 158,90" at bounding box center [522, 201] width 208 height 80
click at [673, 234] on p "R$ 118,94" at bounding box center [749, 227] width 197 height 18
click at [937, 220] on p "R$ 83,94" at bounding box center [975, 227] width 197 height 18
click at [242, 66] on div "Mesas" at bounding box center [257, 76] width 46 height 21
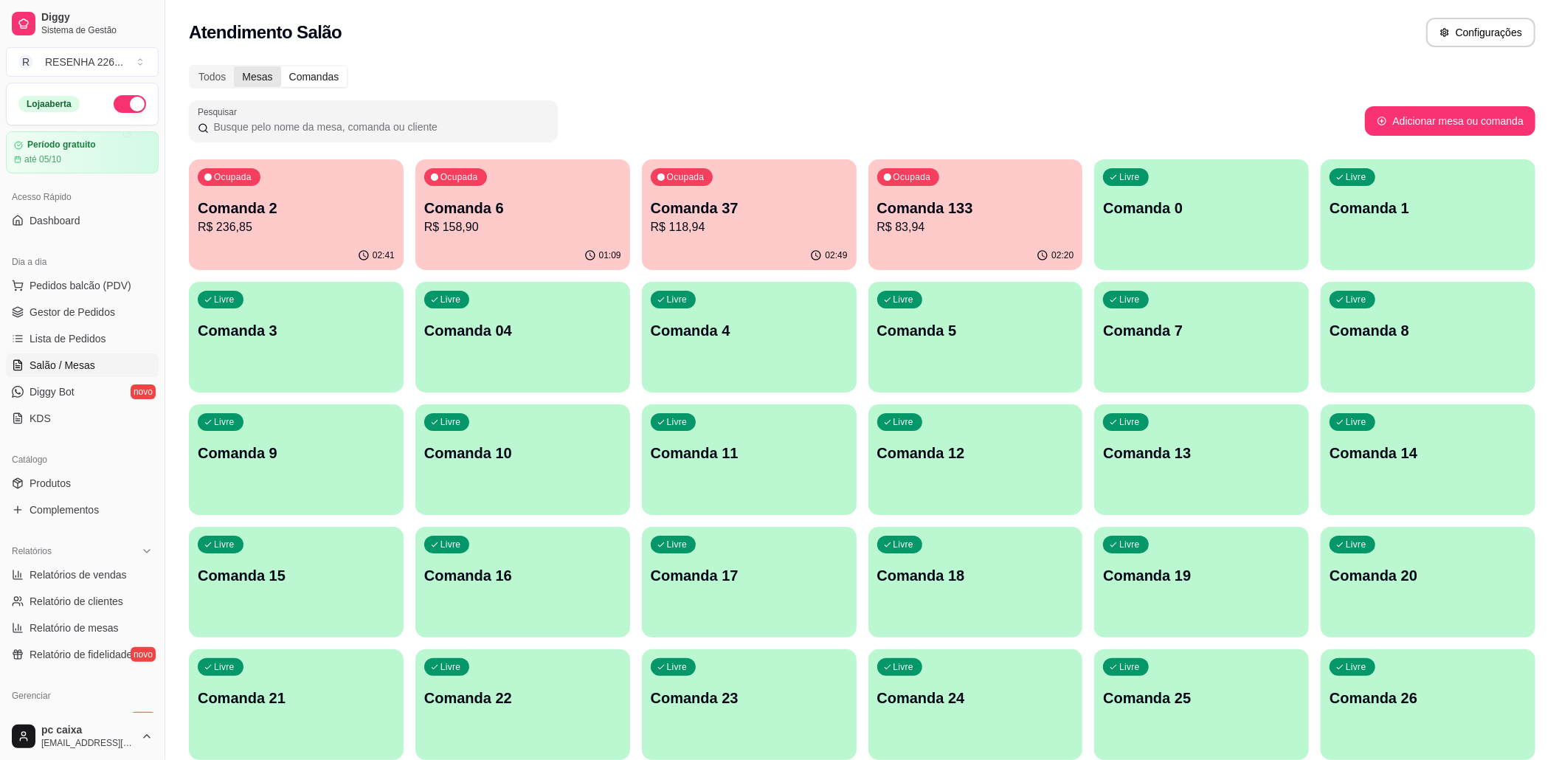
click at [234, 66] on input "Mesas" at bounding box center [234, 66] width 0 height 0
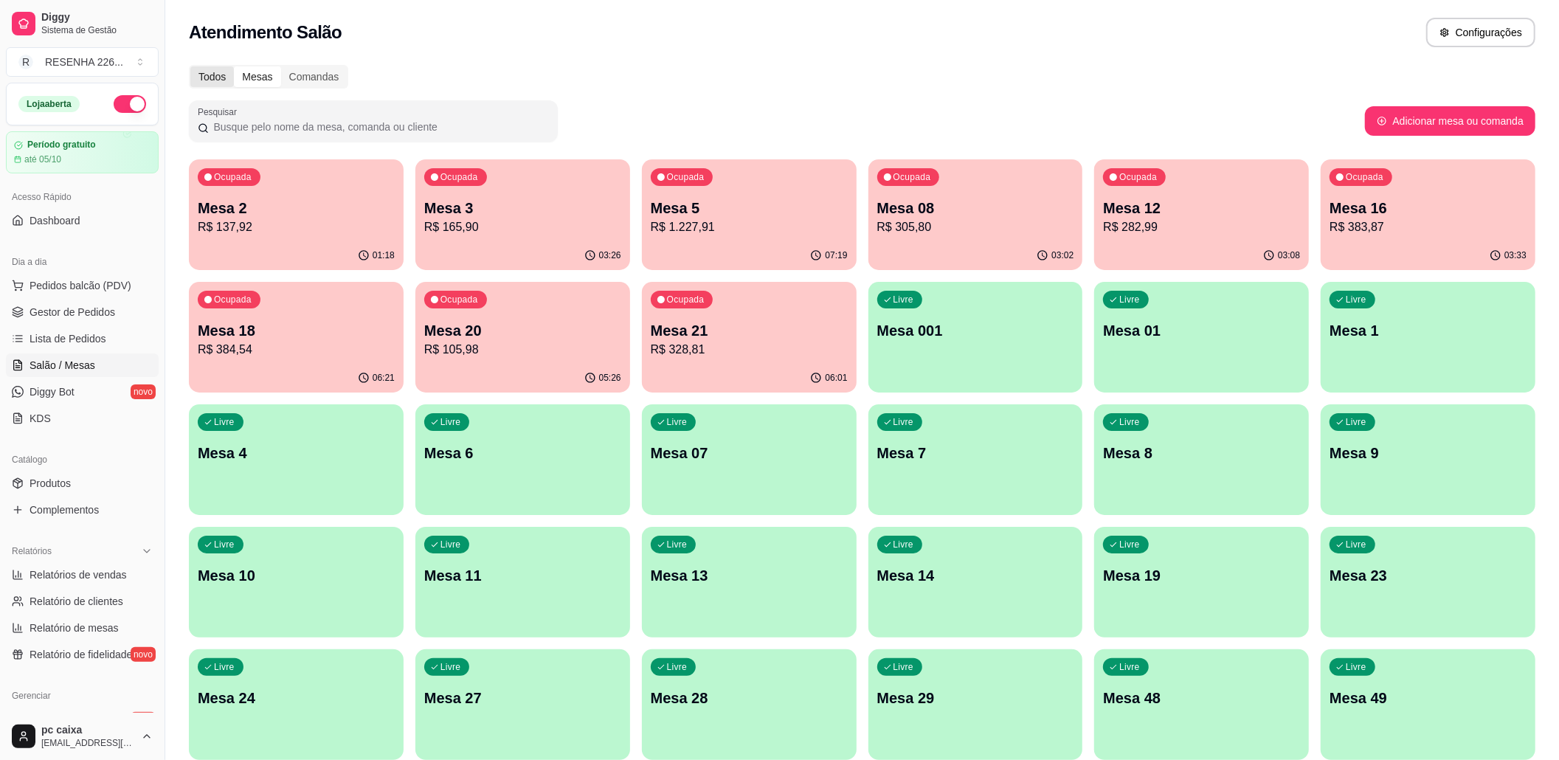
click at [223, 77] on div "Todos" at bounding box center [212, 76] width 44 height 21
click at [190, 66] on input "Todos" at bounding box center [190, 66] width 0 height 0
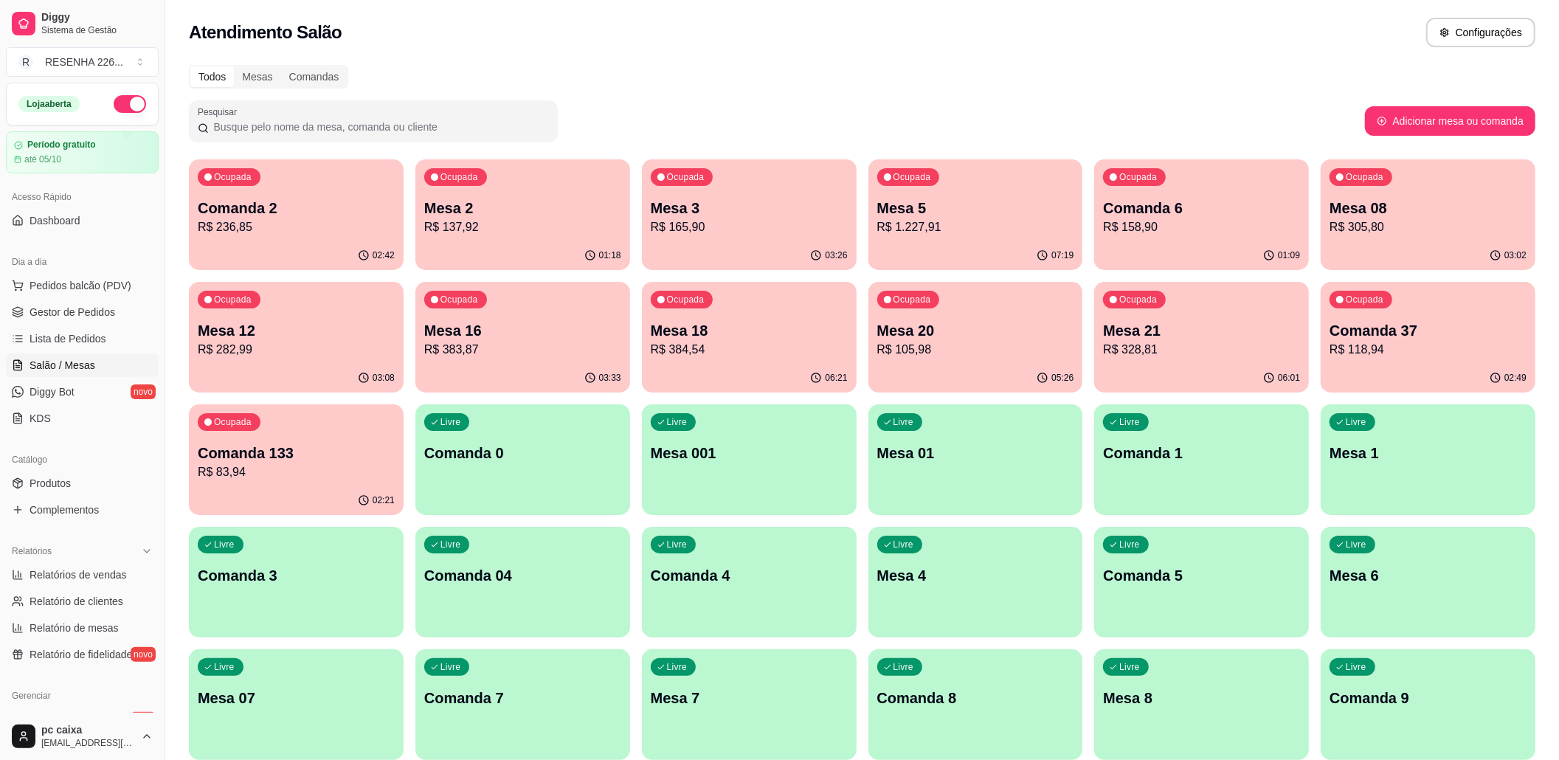
click at [245, 336] on p "Mesa 12" at bounding box center [296, 330] width 197 height 21
click at [325, 323] on p "Mesa 12" at bounding box center [296, 330] width 197 height 21
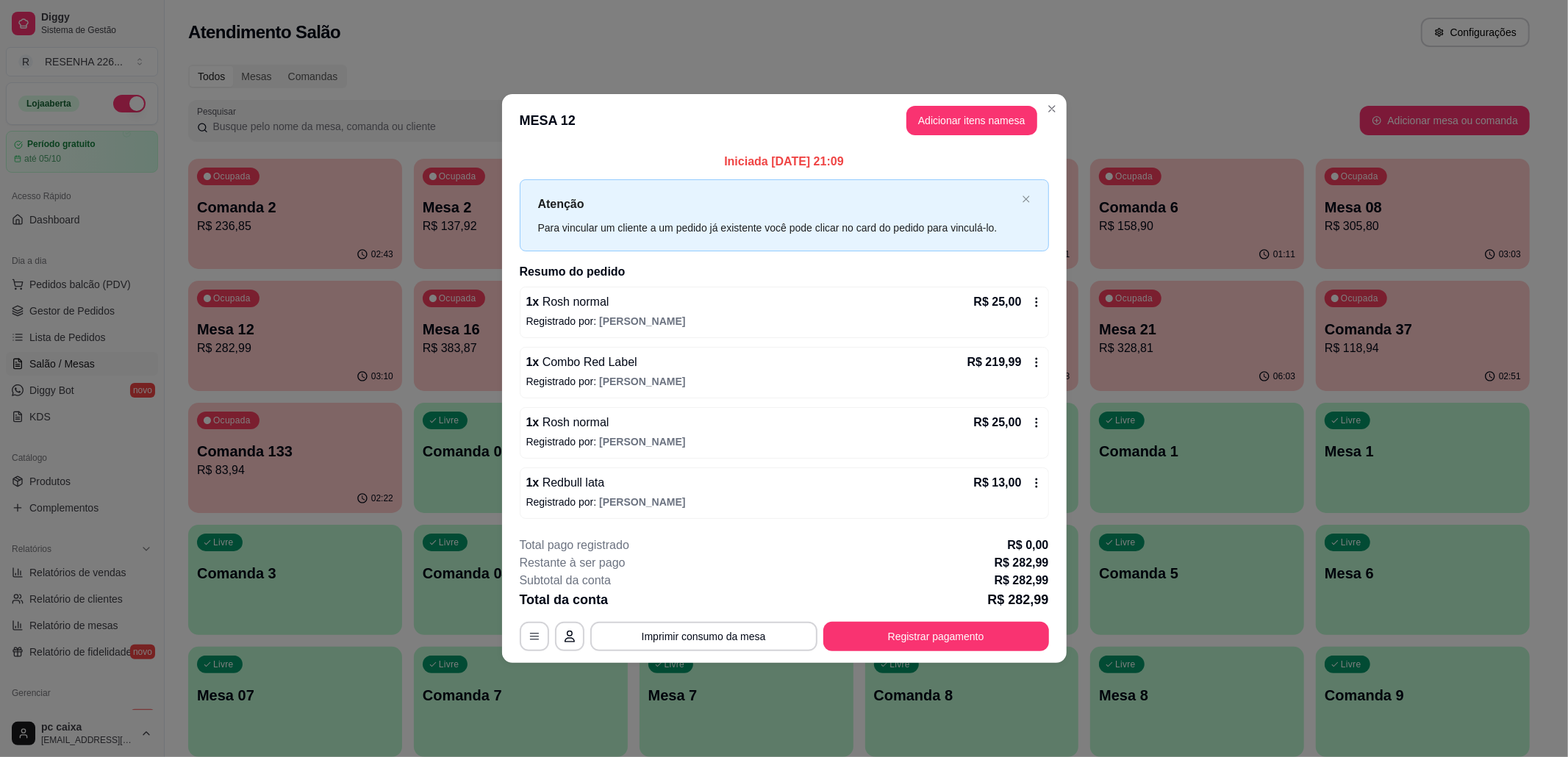
drag, startPoint x: 885, startPoint y: 658, endPoint x: 882, endPoint y: 644, distance: 14.3
click at [884, 658] on footer "**********" at bounding box center [784, 594] width 565 height 138
click at [882, 644] on button "Registrar pagamento" at bounding box center [935, 636] width 226 height 30
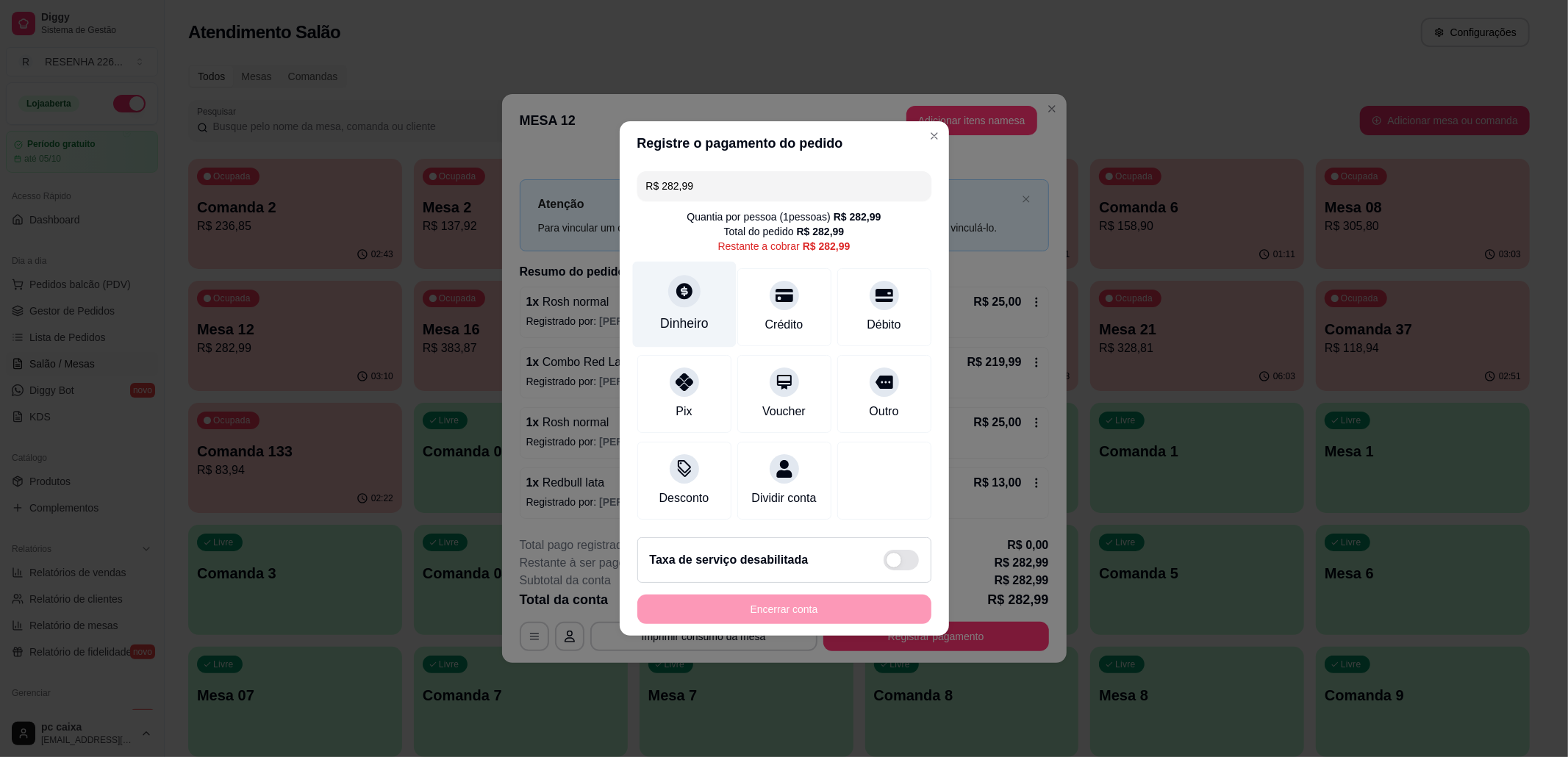
click at [676, 306] on div "Dinheiro" at bounding box center [684, 305] width 104 height 86
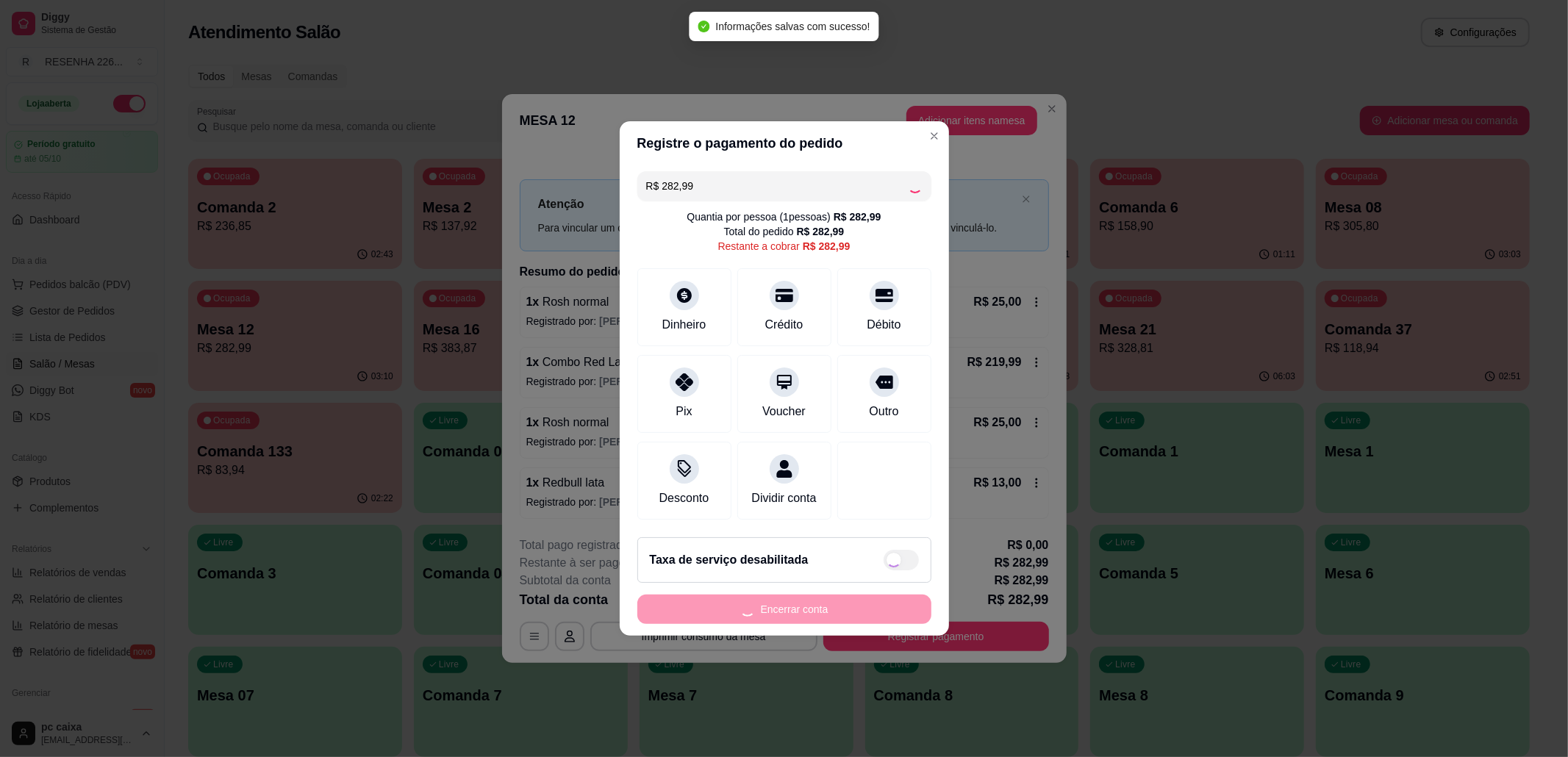
type input "R$ 0,00"
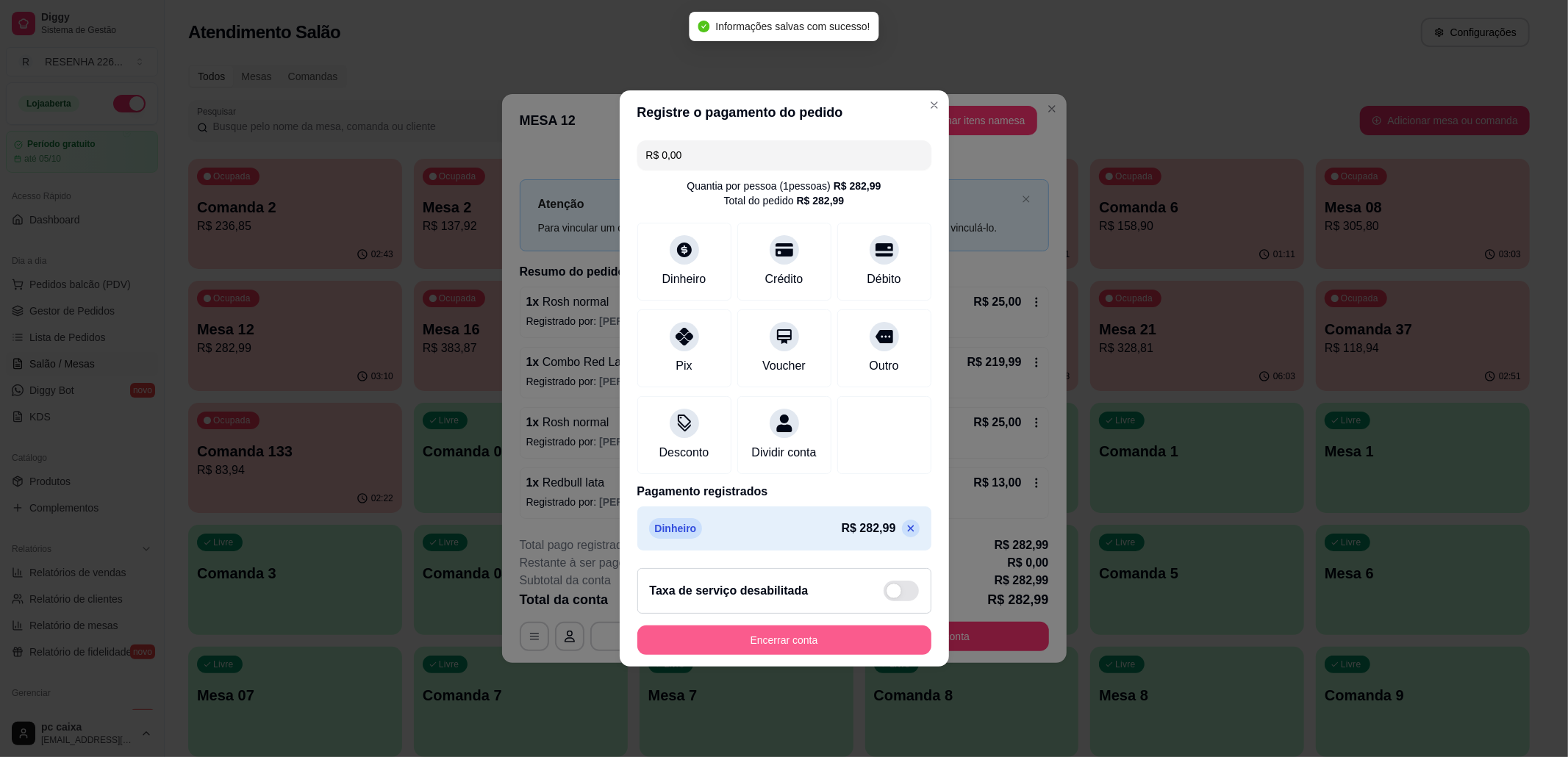
click at [785, 647] on button "Encerrar conta" at bounding box center [784, 640] width 294 height 30
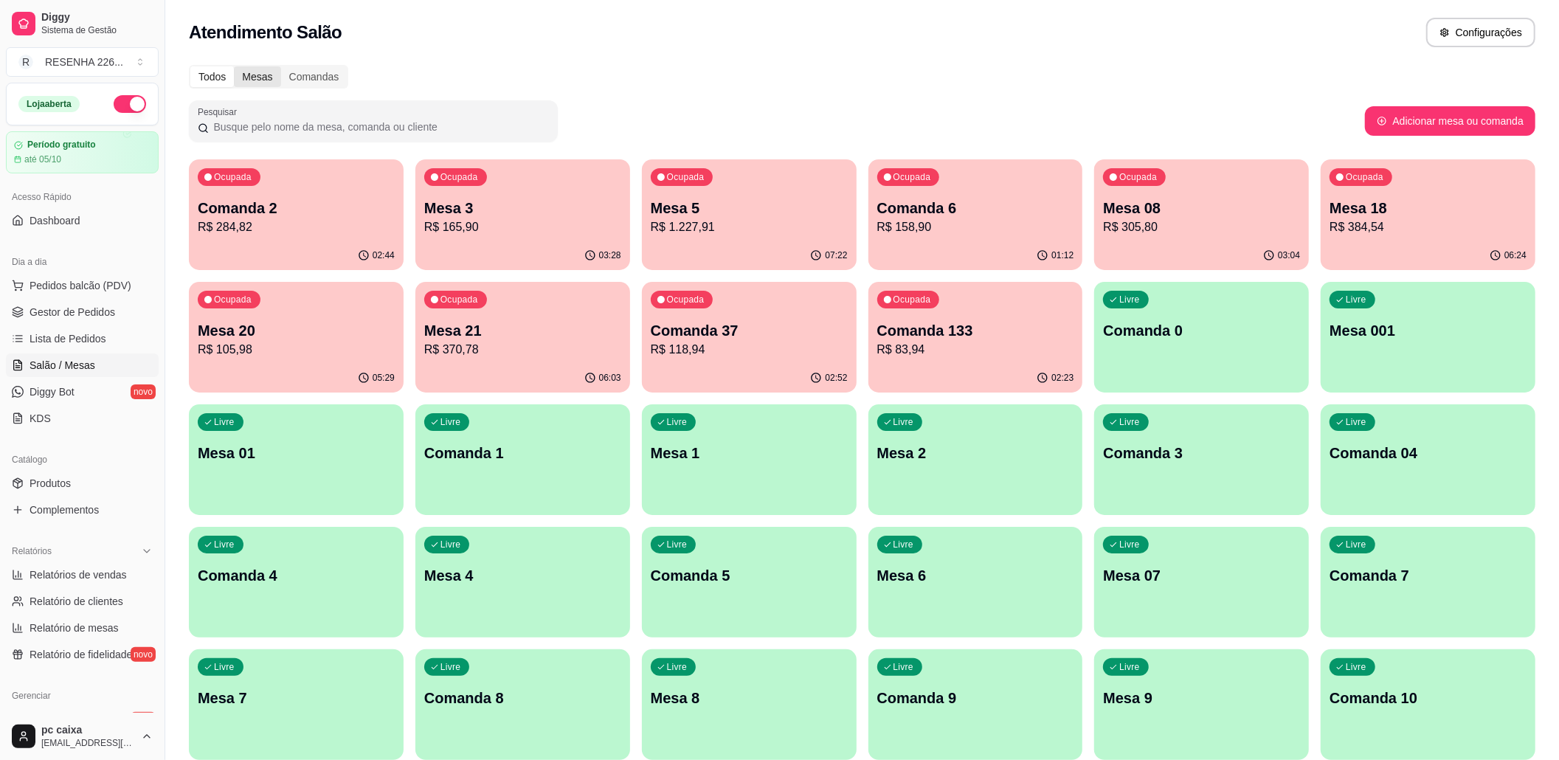
click at [249, 83] on div "Mesas" at bounding box center [257, 76] width 46 height 21
click at [234, 66] on input "Mesas" at bounding box center [234, 66] width 0 height 0
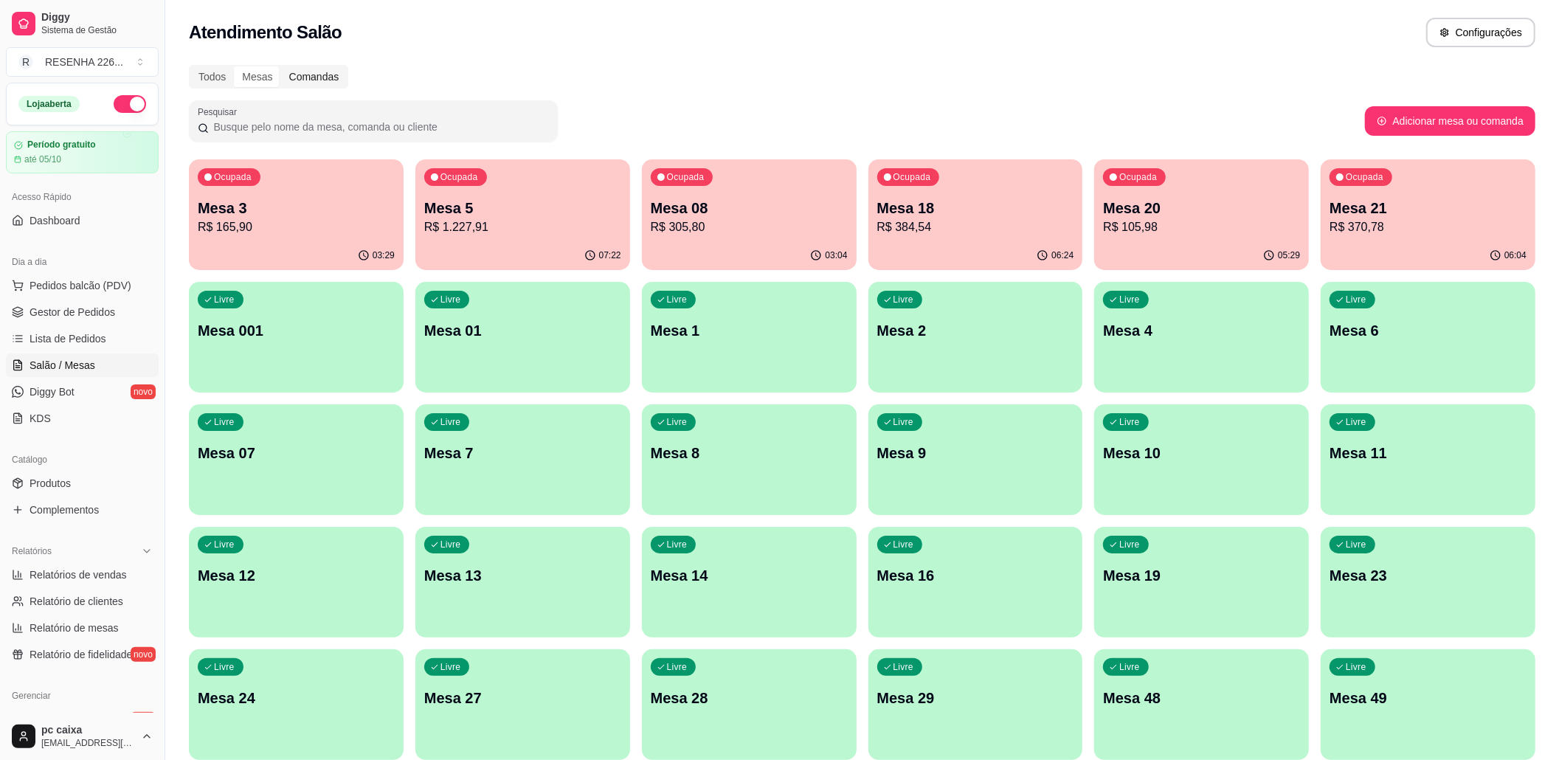
click at [320, 74] on div "Comandas" at bounding box center [314, 76] width 66 height 21
click at [281, 66] on input "Comandas" at bounding box center [281, 66] width 0 height 0
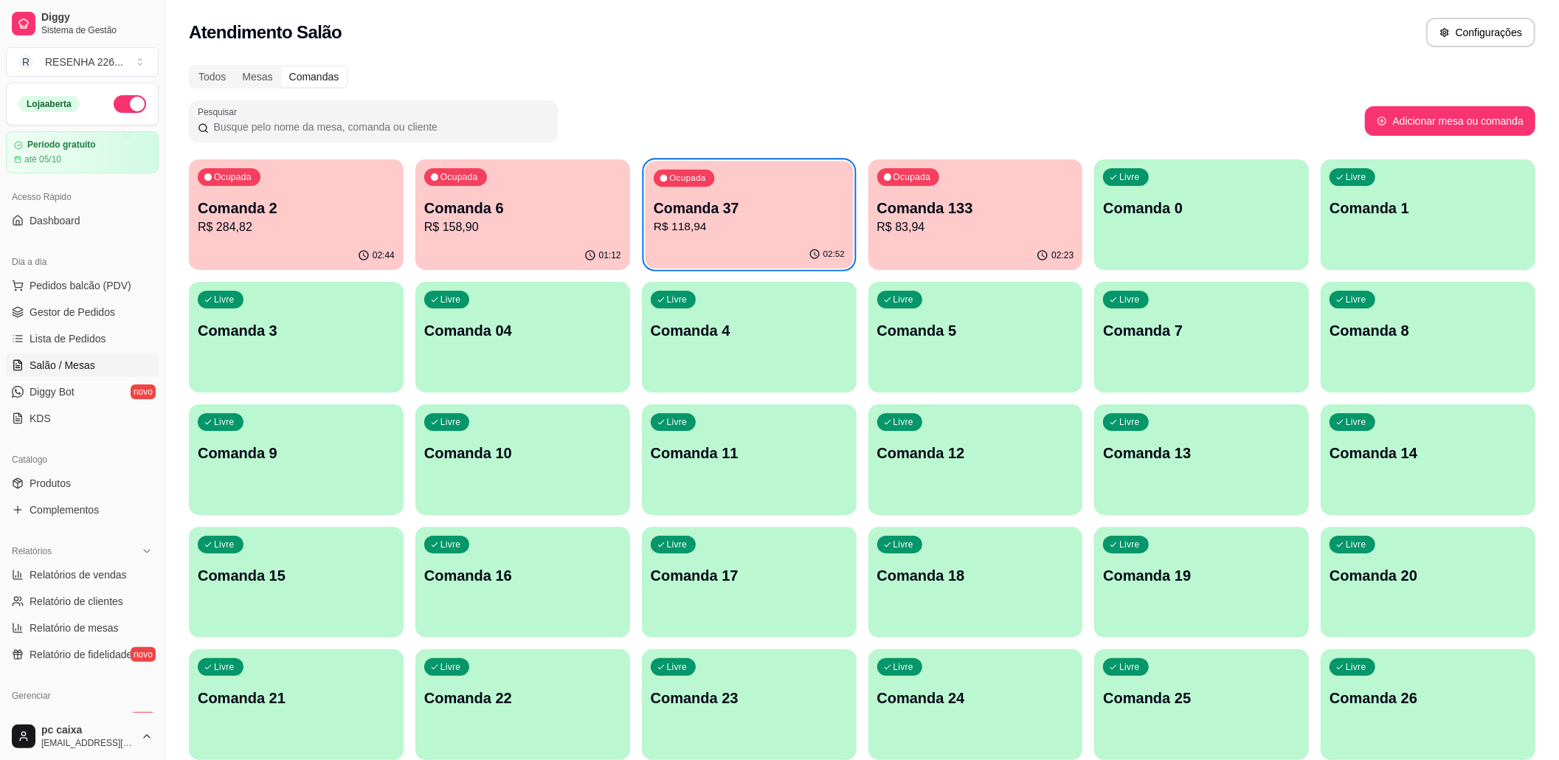
click at [771, 236] on div "Ocupada Comanda 37 R$ 118,94" at bounding box center [749, 201] width 208 height 80
click at [893, 235] on p "R$ 83,94" at bounding box center [975, 226] width 191 height 17
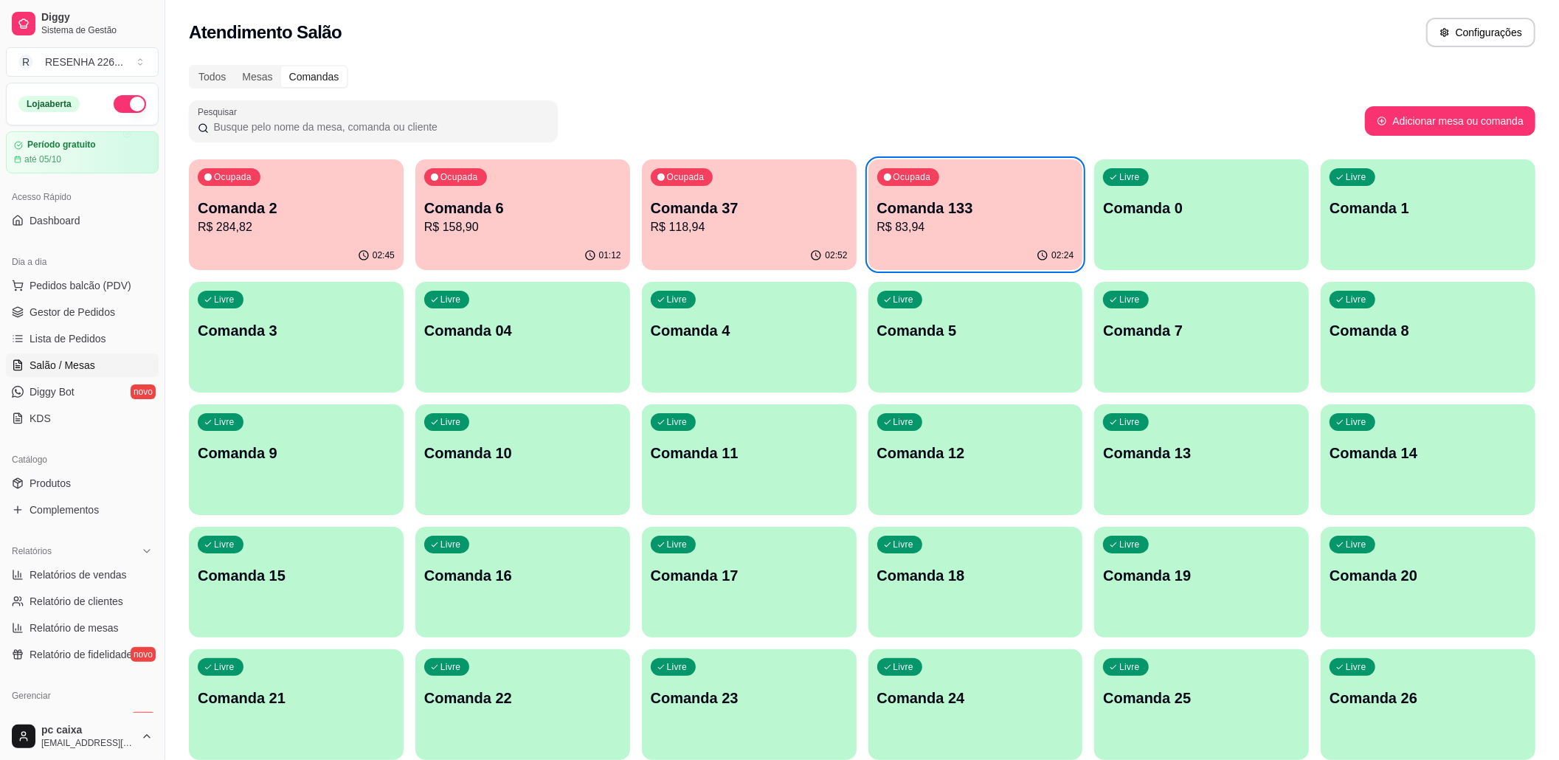
click at [494, 210] on p "Comanda 6" at bounding box center [522, 208] width 197 height 21
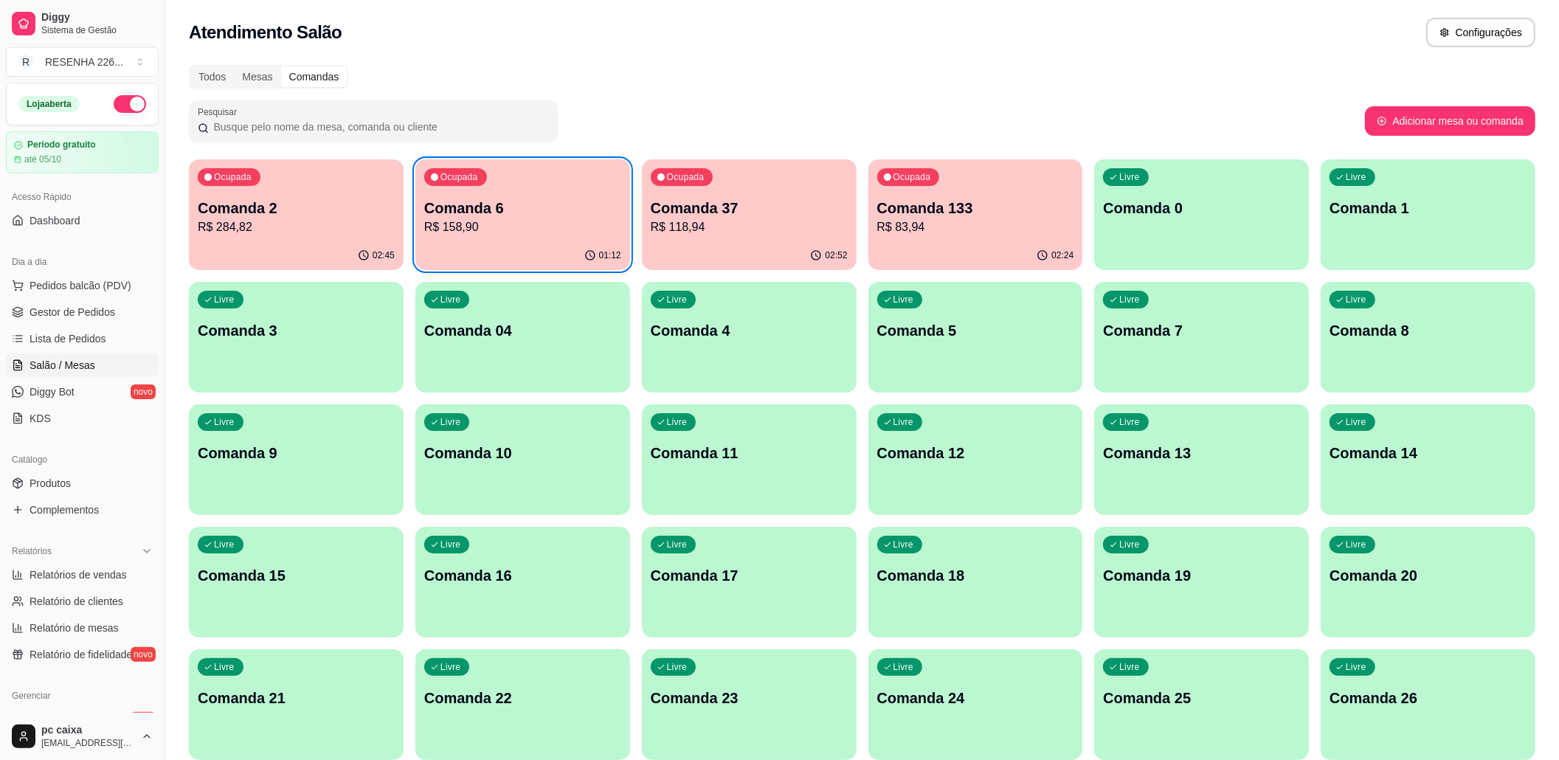
click at [294, 213] on p "Comanda 2" at bounding box center [296, 208] width 197 height 21
